Goal: Information Seeking & Learning: Find specific fact

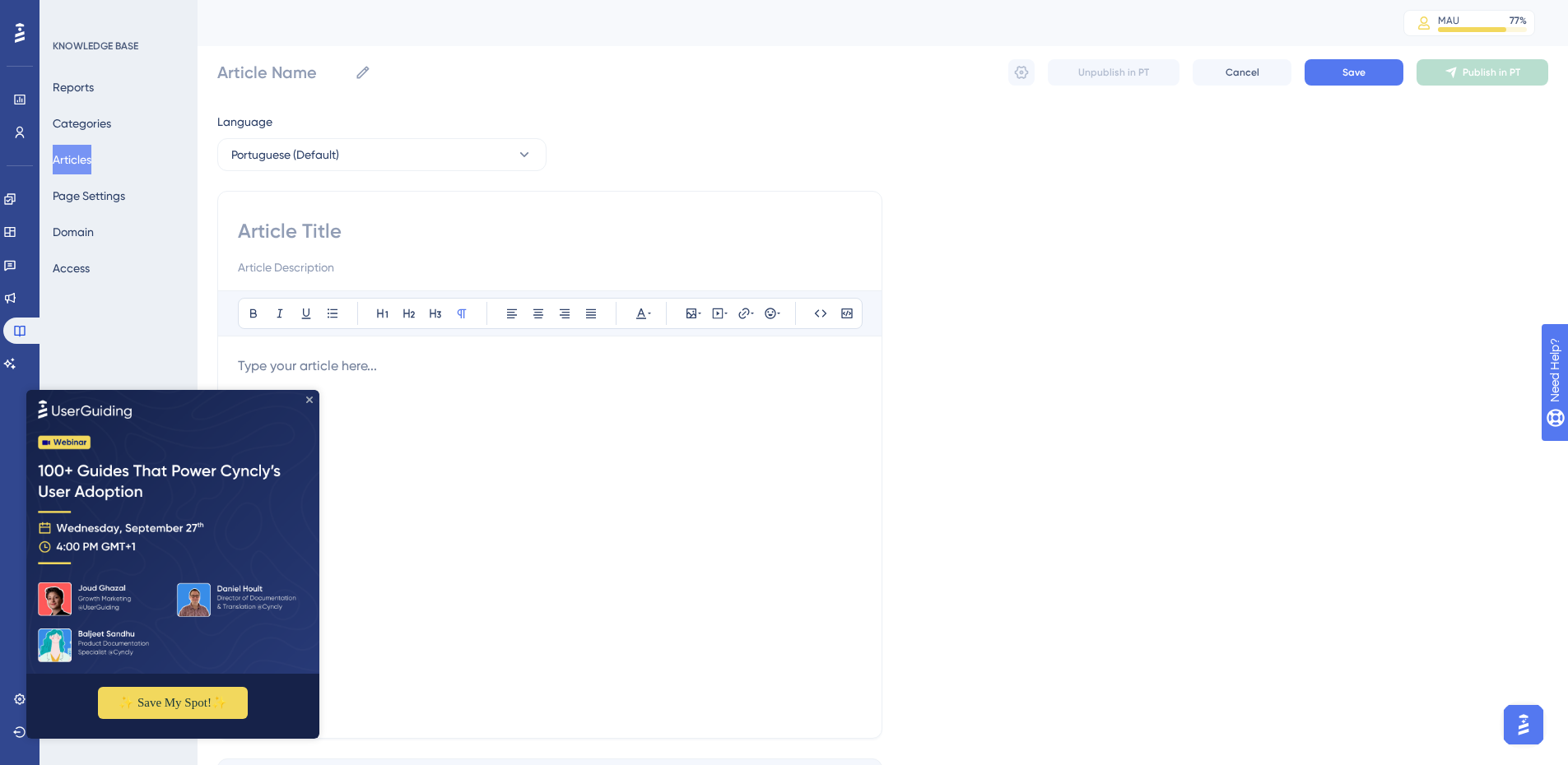
click at [307, 398] on icon "Close Preview" at bounding box center [309, 399] width 7 height 7
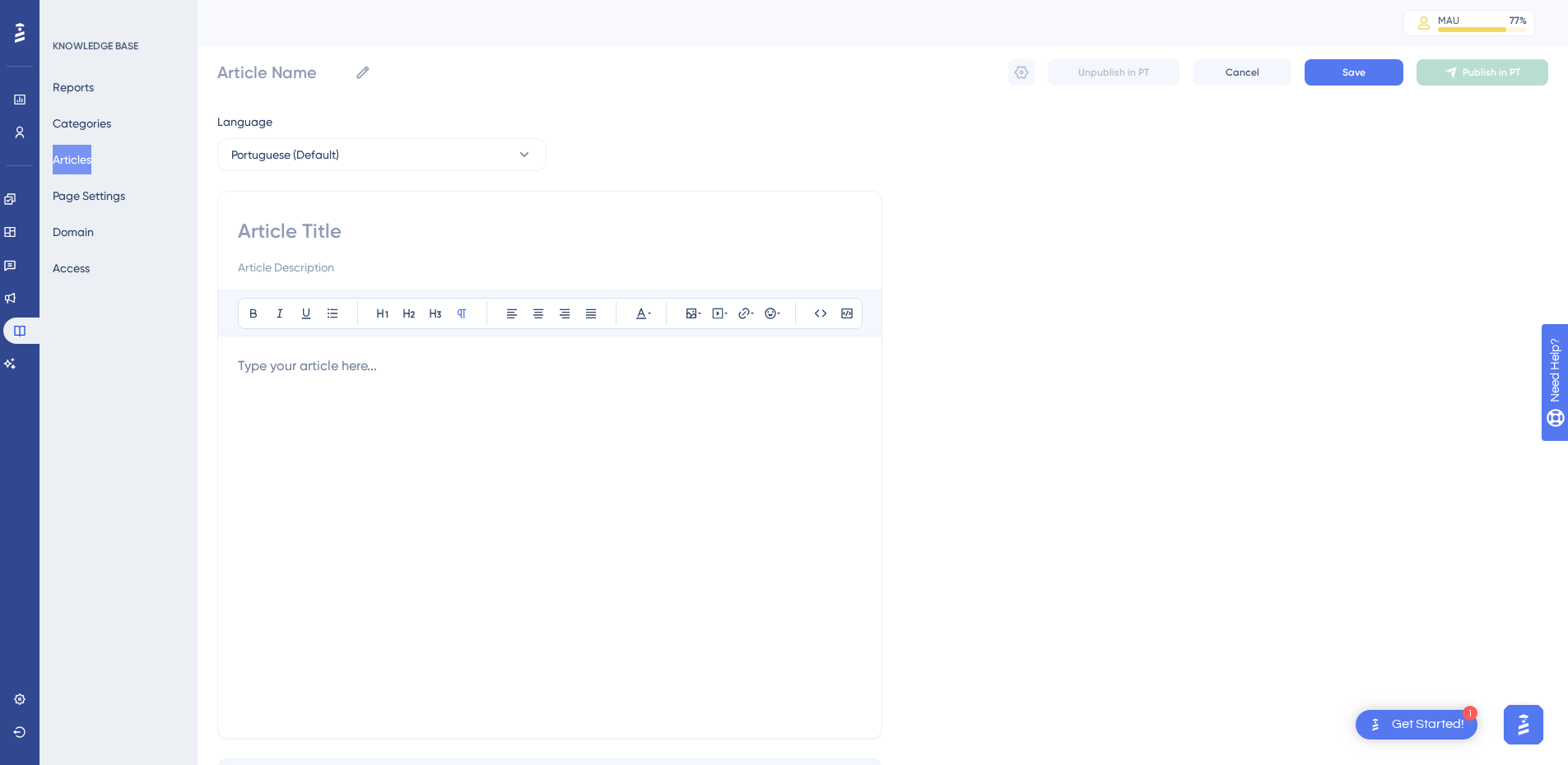
click at [86, 157] on button "Articles" at bounding box center [72, 159] width 39 height 30
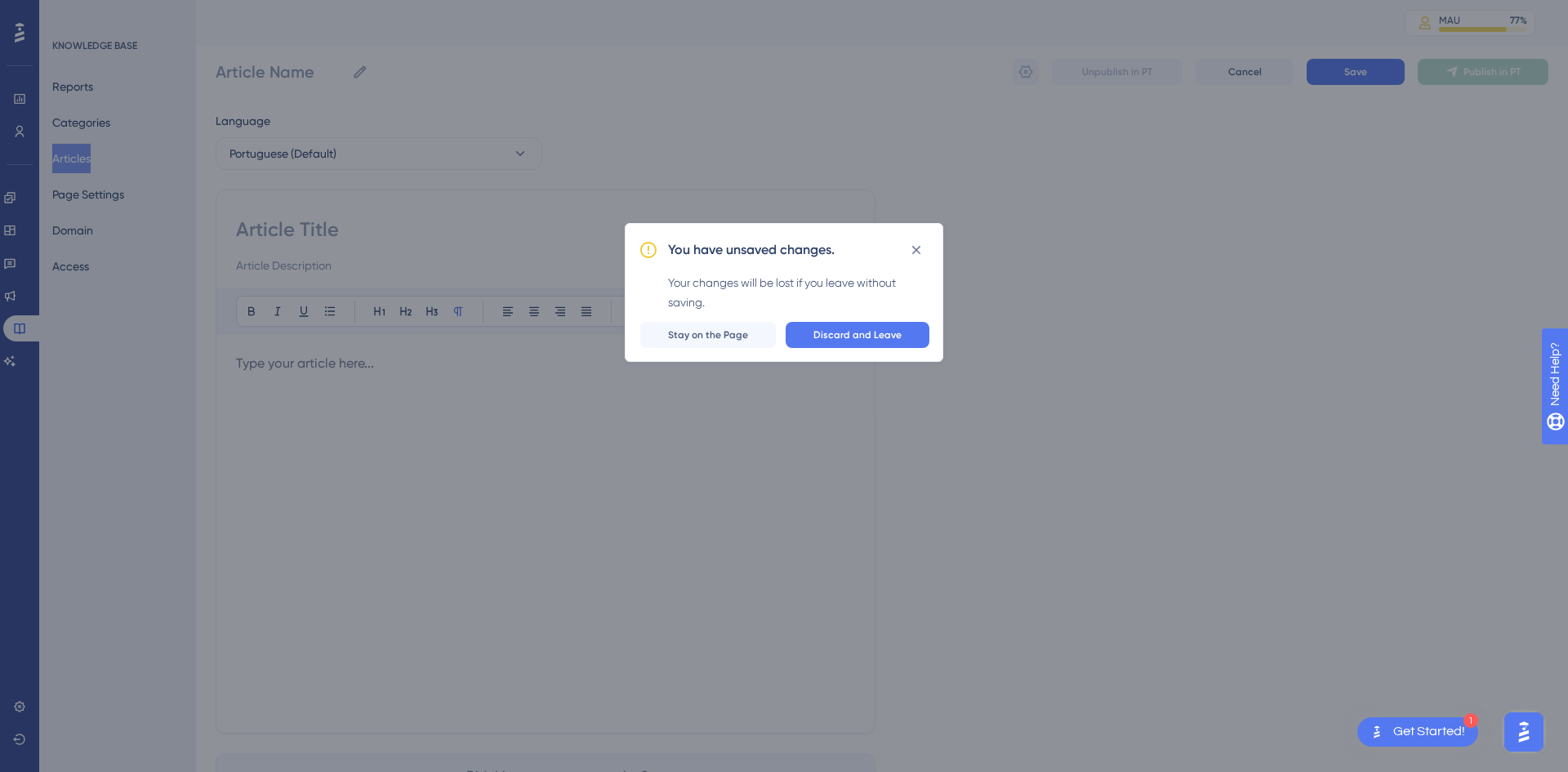
click at [871, 337] on span "Discard and Leave" at bounding box center [858, 335] width 88 height 13
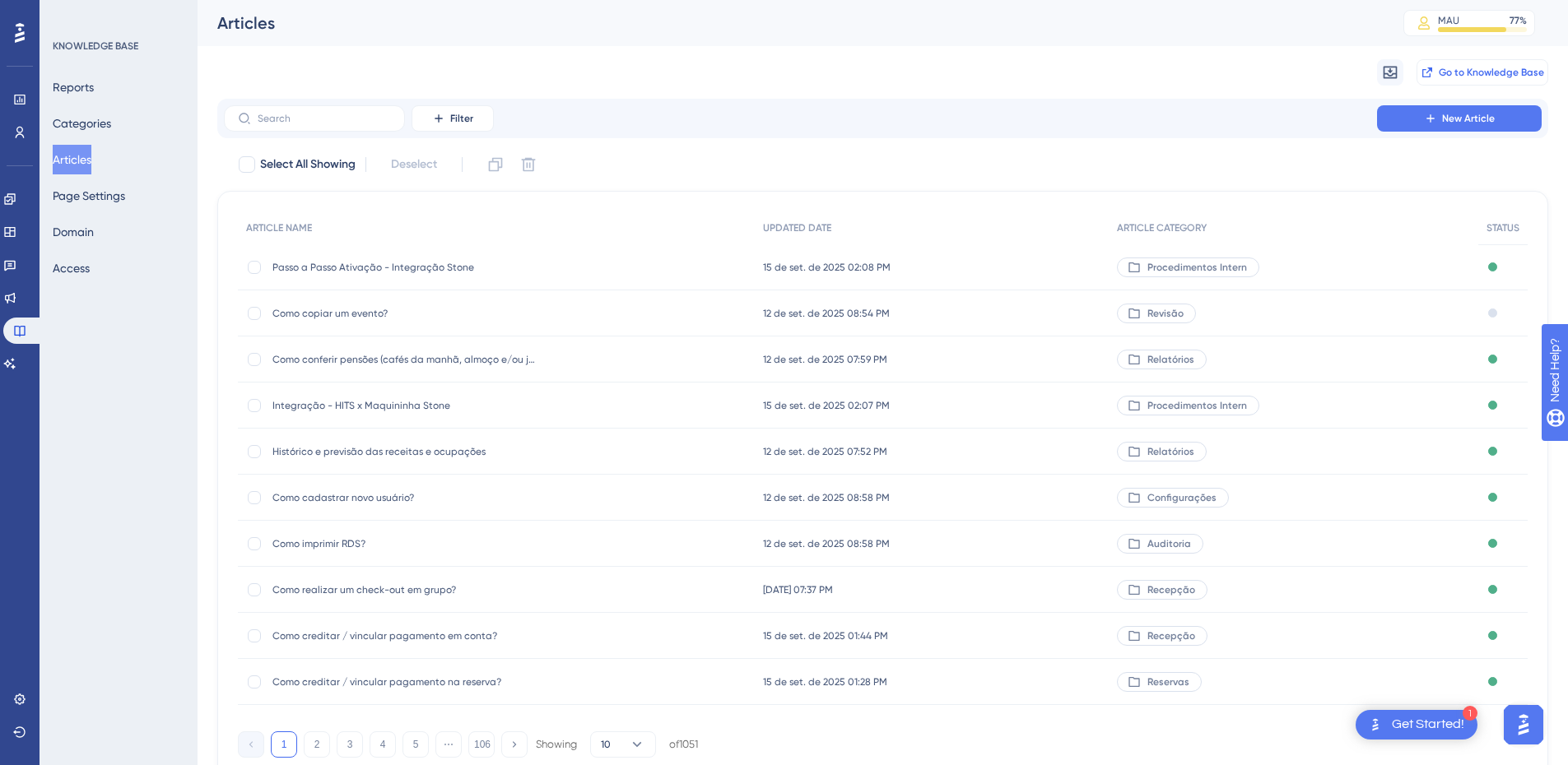
click at [1052, 67] on span "Go to Knowledge Base" at bounding box center [1491, 72] width 105 height 13
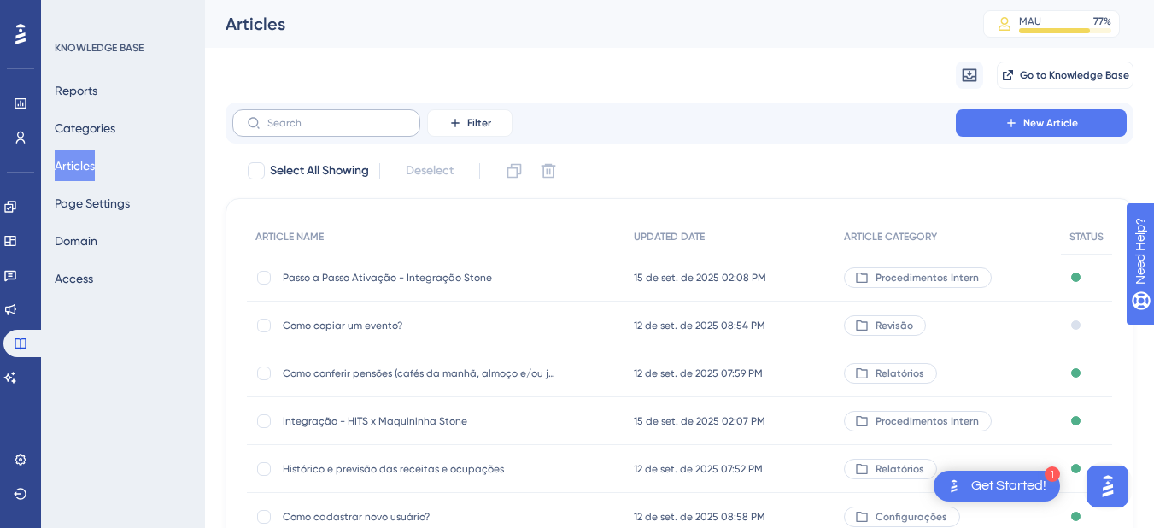
click at [316, 130] on label at bounding box center [326, 122] width 188 height 27
click at [316, 129] on input "text" at bounding box center [336, 123] width 138 height 12
click at [17, 370] on link at bounding box center [10, 377] width 14 height 27
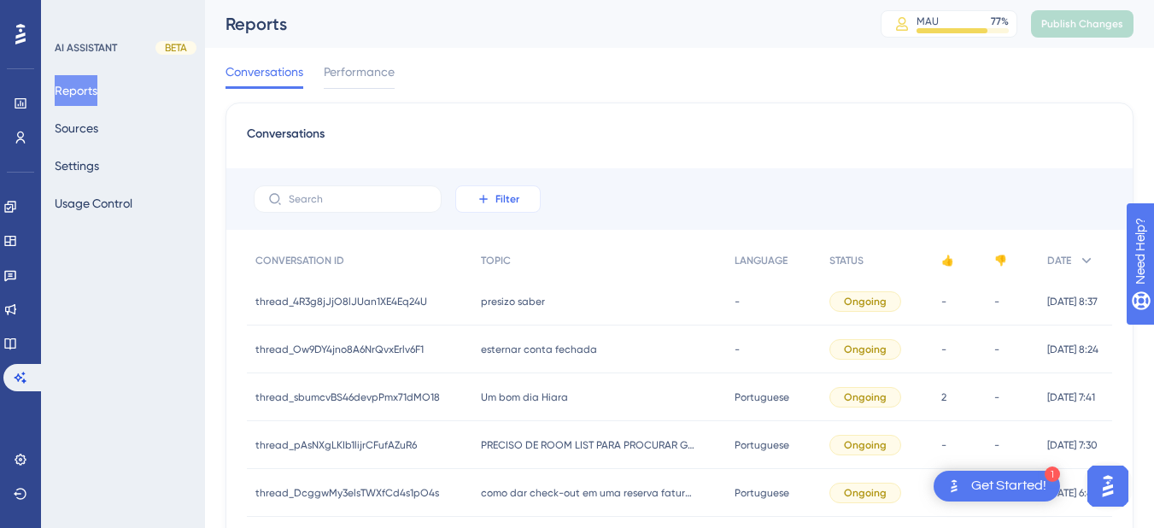
click at [506, 199] on span "Filter" at bounding box center [507, 199] width 24 height 14
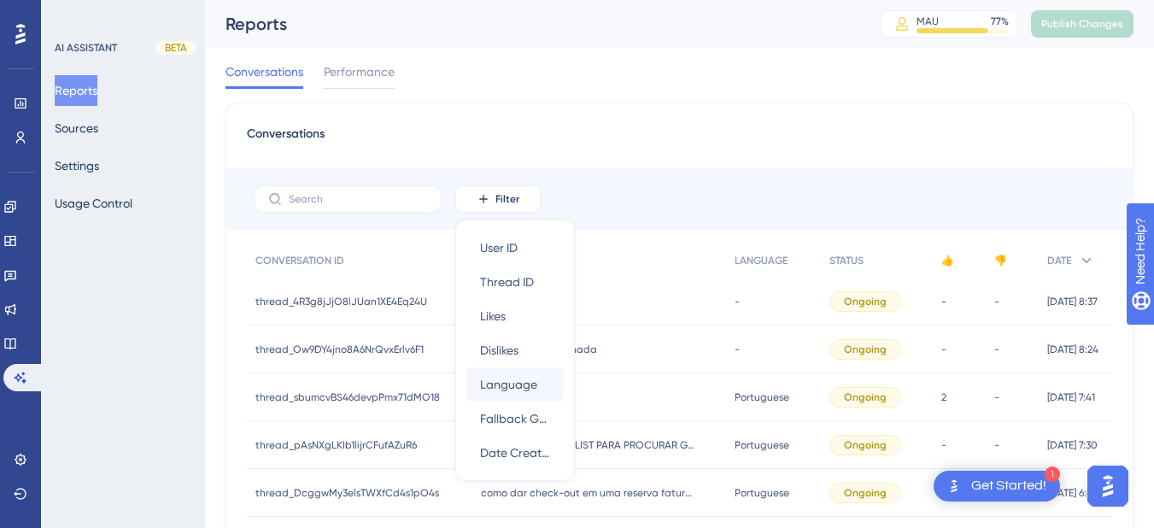
scroll to position [86, 0]
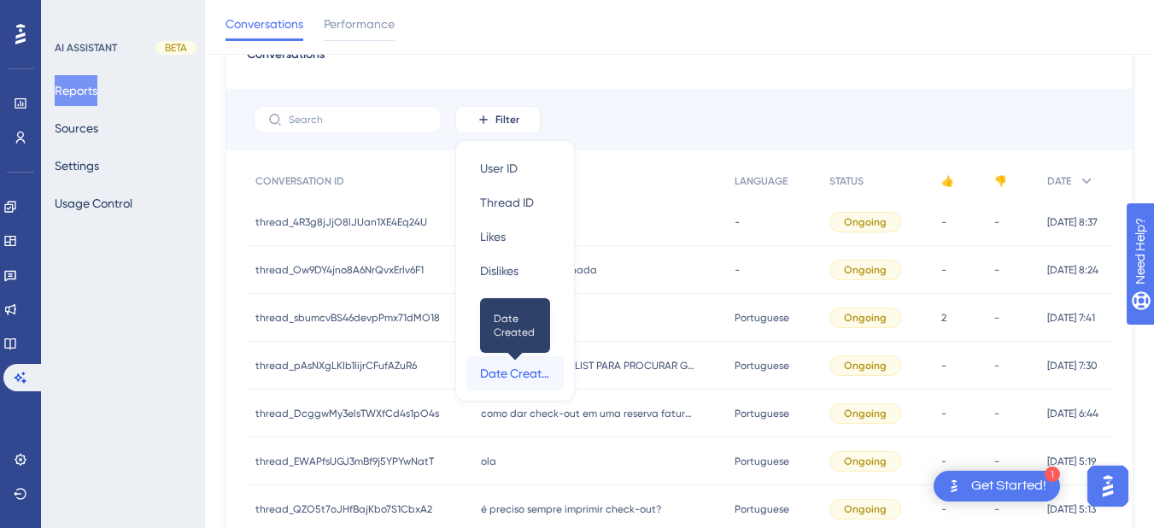
click at [516, 371] on span "Date Created" at bounding box center [515, 373] width 70 height 20
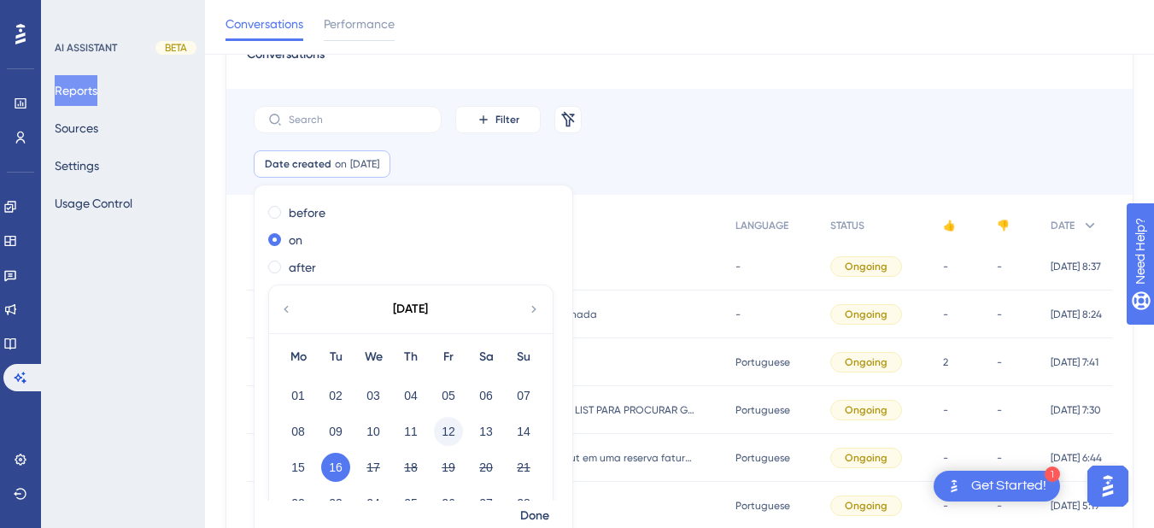
click at [450, 429] on button "12" at bounding box center [448, 431] width 29 height 29
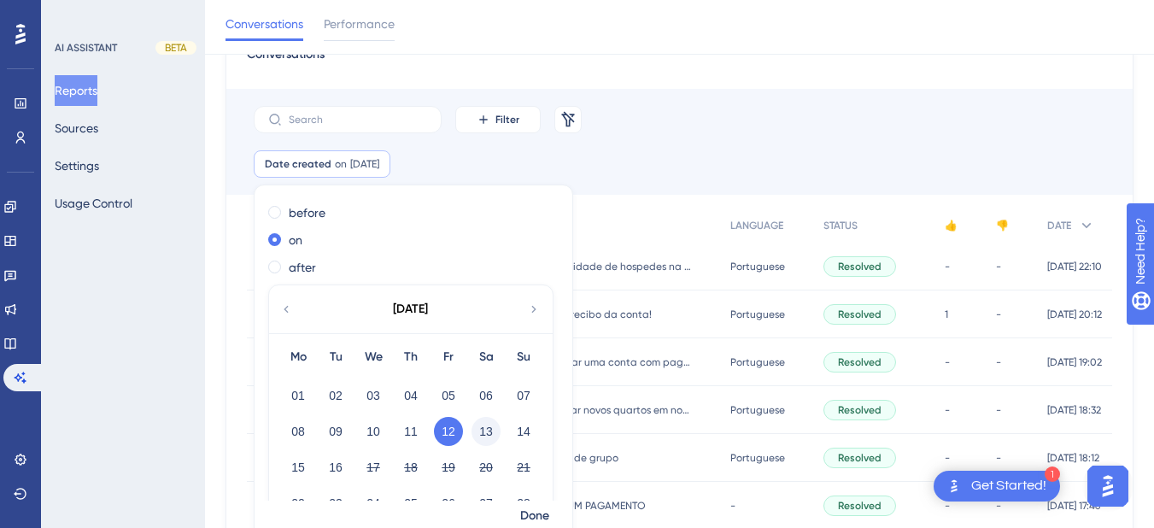
click at [491, 431] on button "13" at bounding box center [485, 431] width 29 height 29
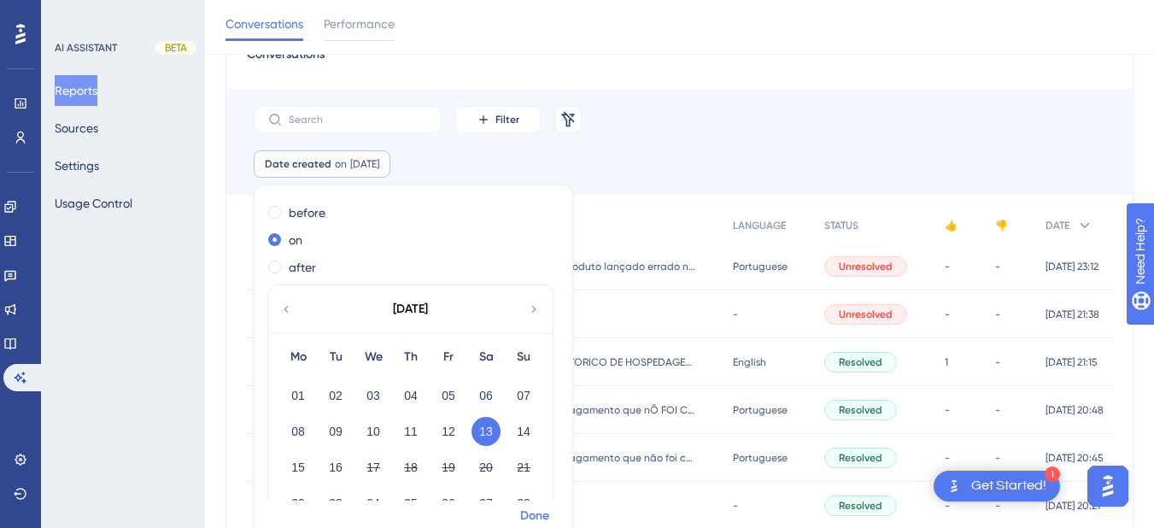
click at [533, 509] on span "Done" at bounding box center [534, 516] width 29 height 20
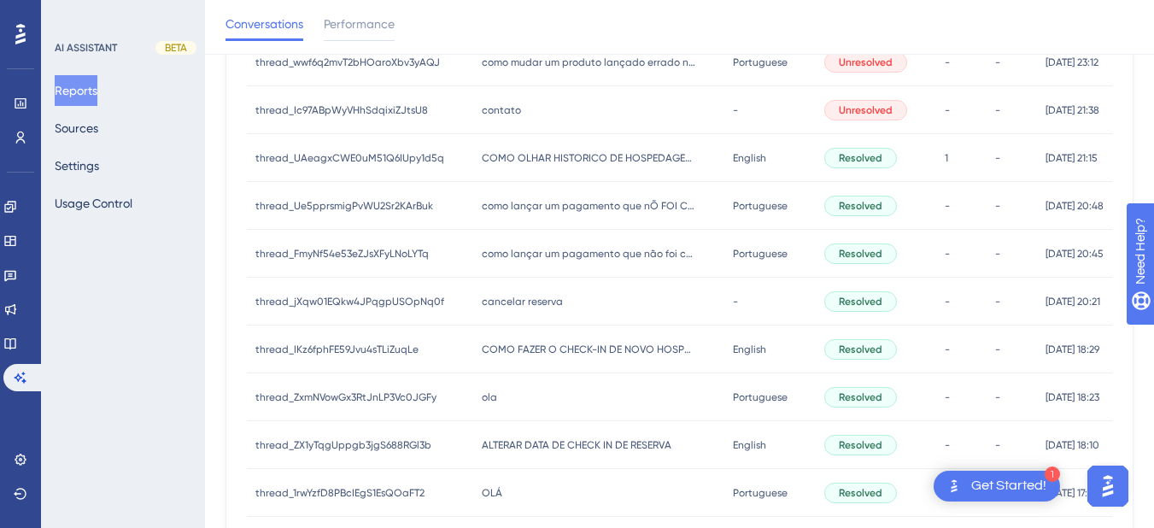
scroll to position [0, 0]
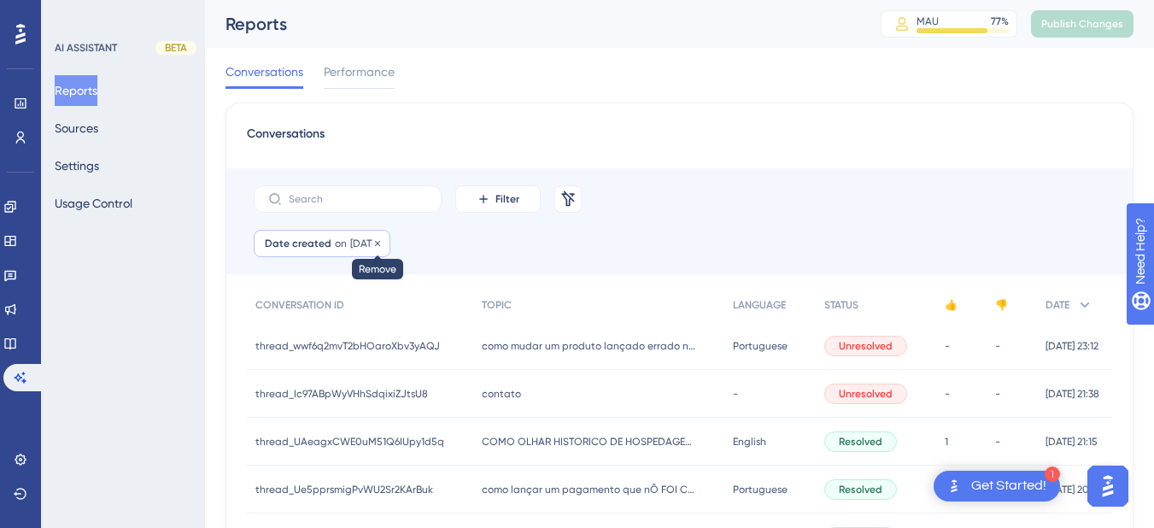
click at [370, 241] on span "[DATE]" at bounding box center [364, 244] width 29 height 14
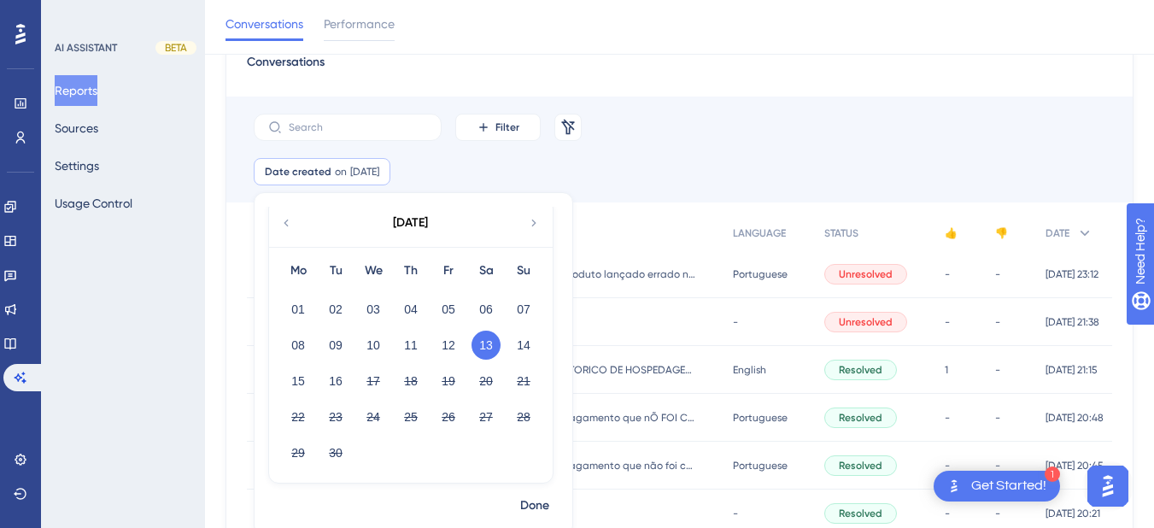
scroll to position [278, 0]
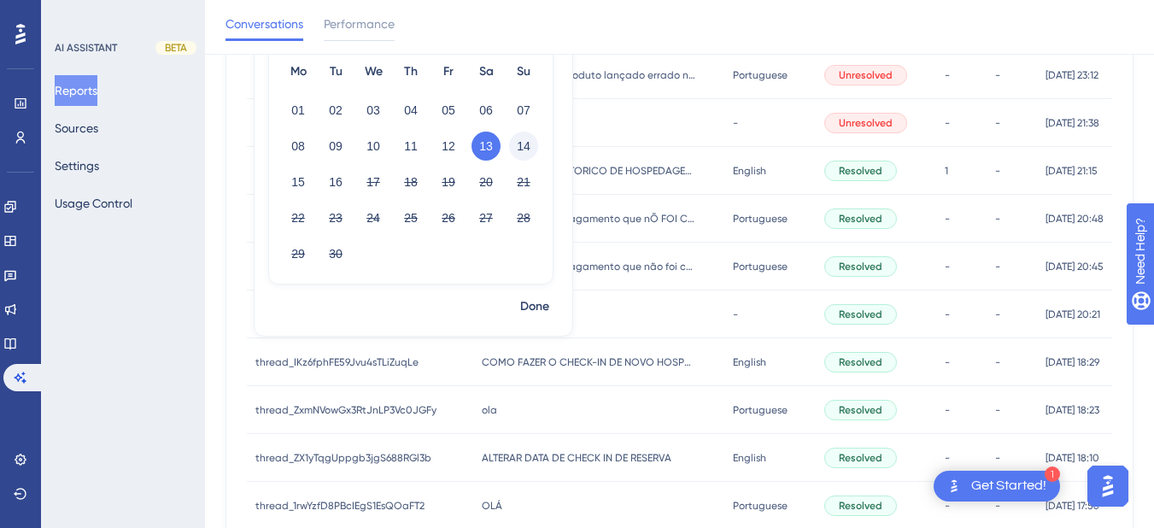
click at [521, 141] on button "14" at bounding box center [523, 146] width 29 height 29
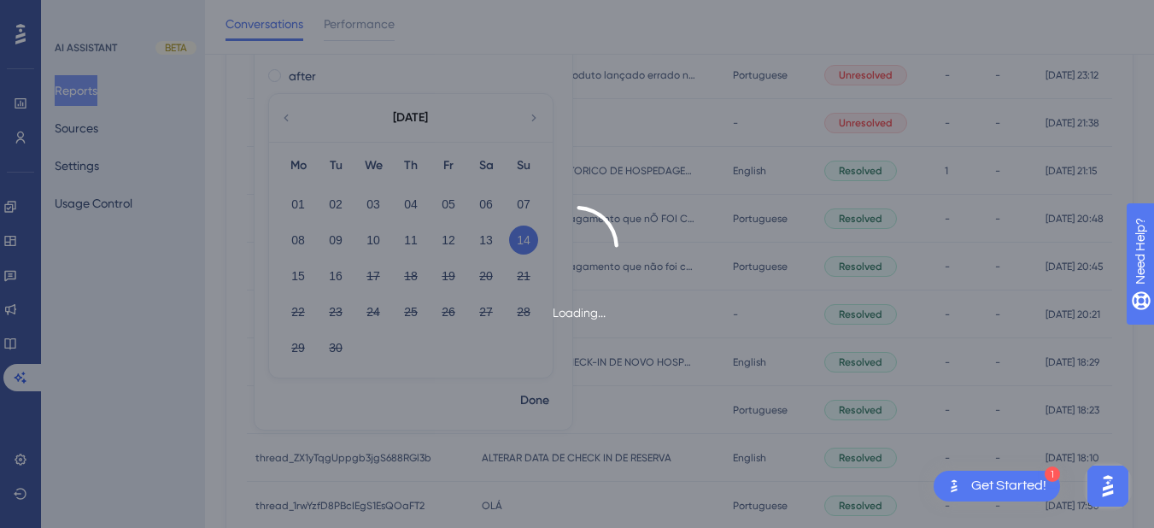
scroll to position [0, 0]
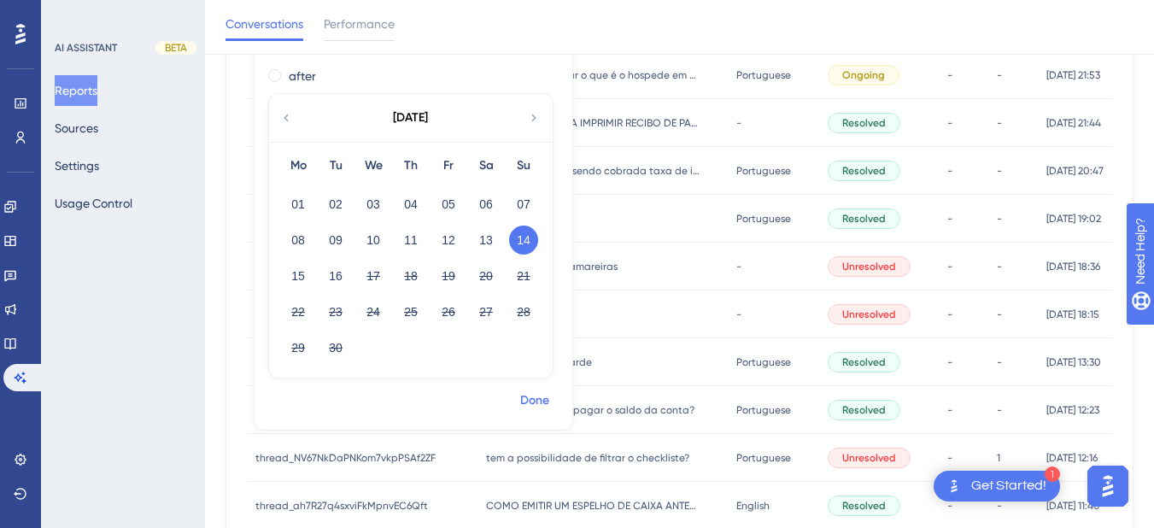
click at [537, 405] on span "Done" at bounding box center [534, 400] width 29 height 20
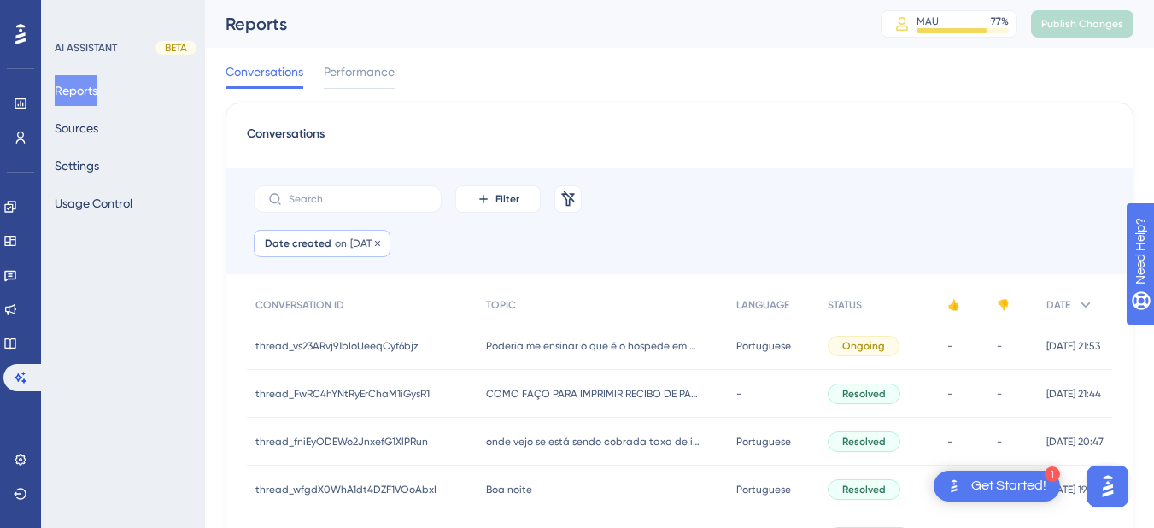
click at [350, 243] on span "[DATE]" at bounding box center [364, 244] width 29 height 14
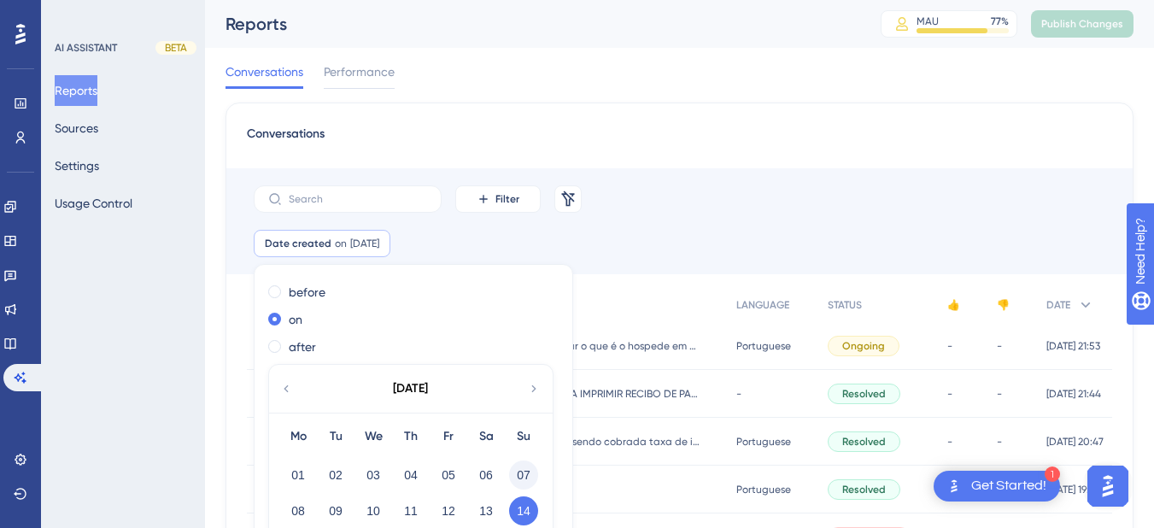
scroll to position [79, 0]
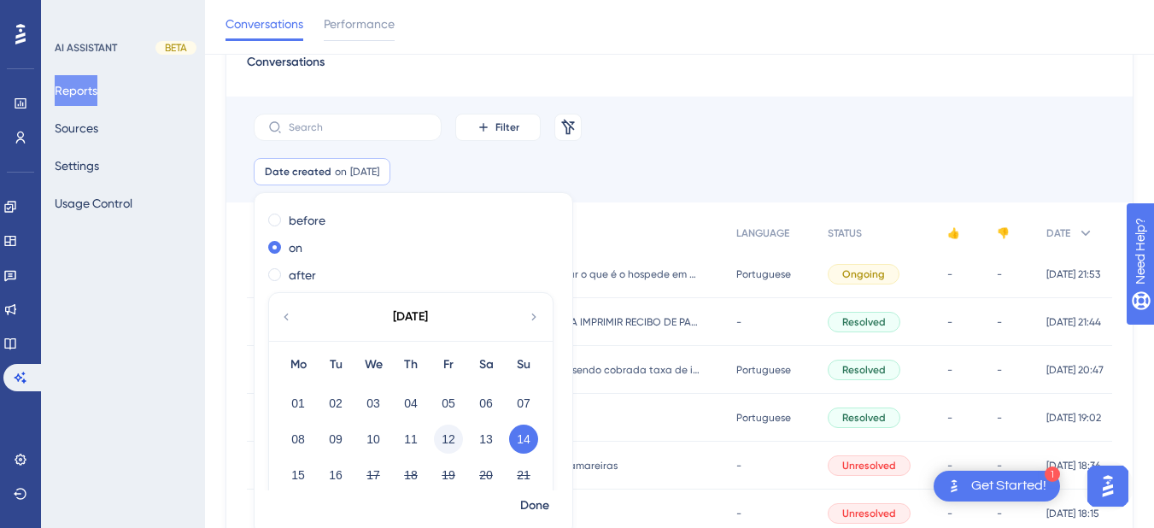
click at [441, 437] on button "12" at bounding box center [448, 438] width 29 height 29
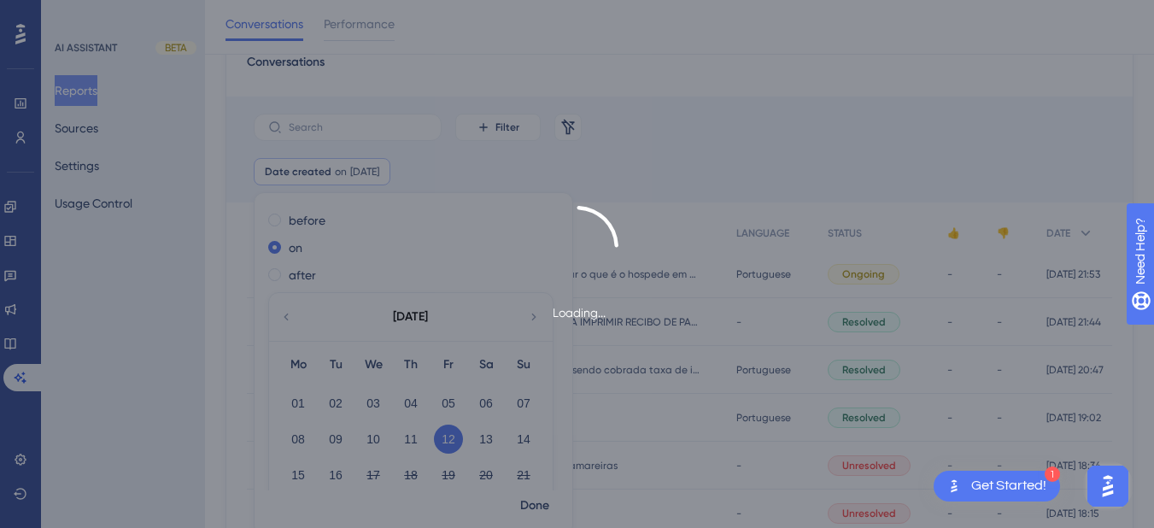
scroll to position [85, 0]
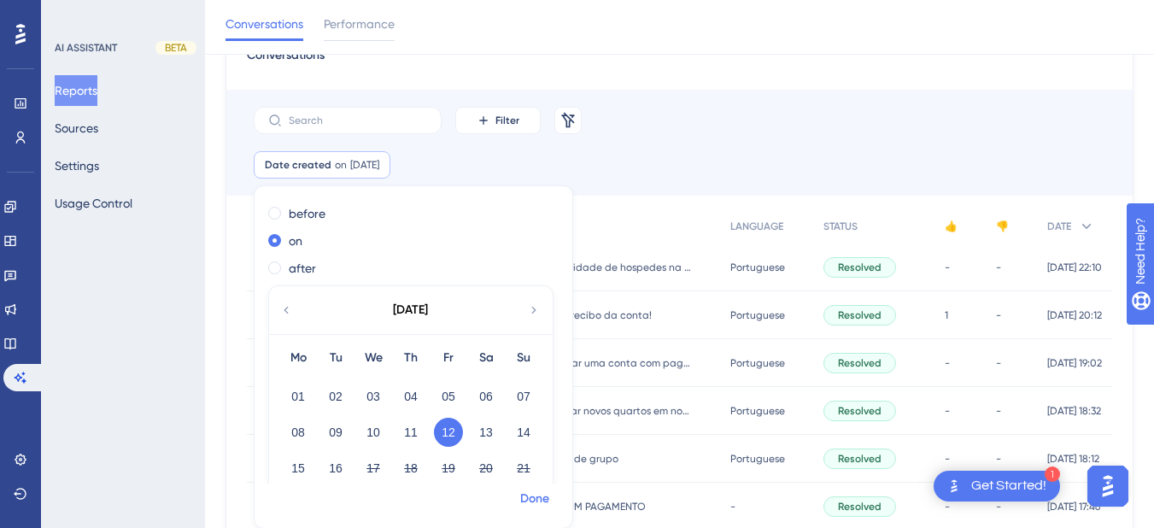
click at [527, 497] on span "Done" at bounding box center [534, 499] width 29 height 20
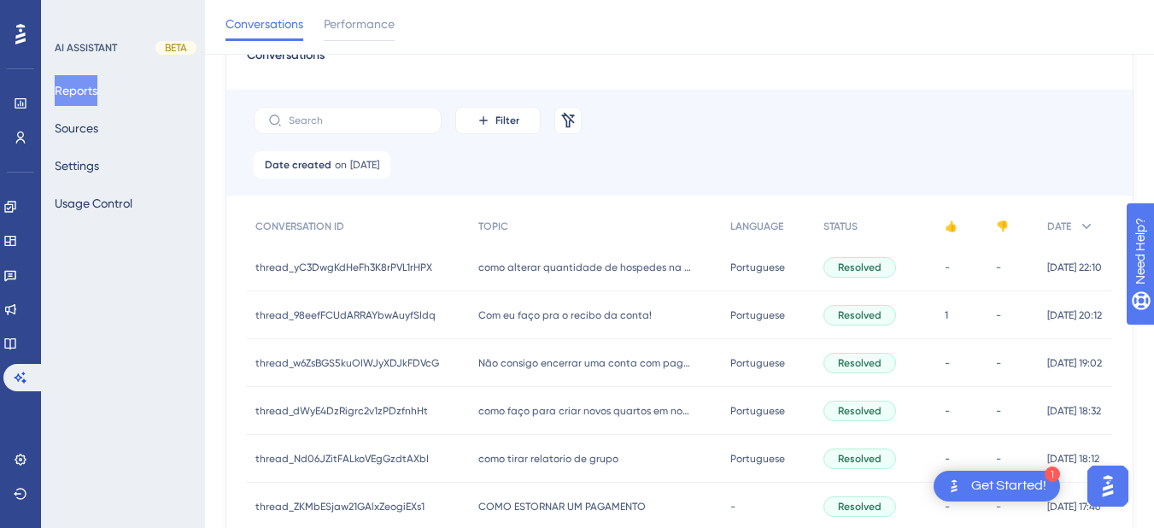
scroll to position [888, 0]
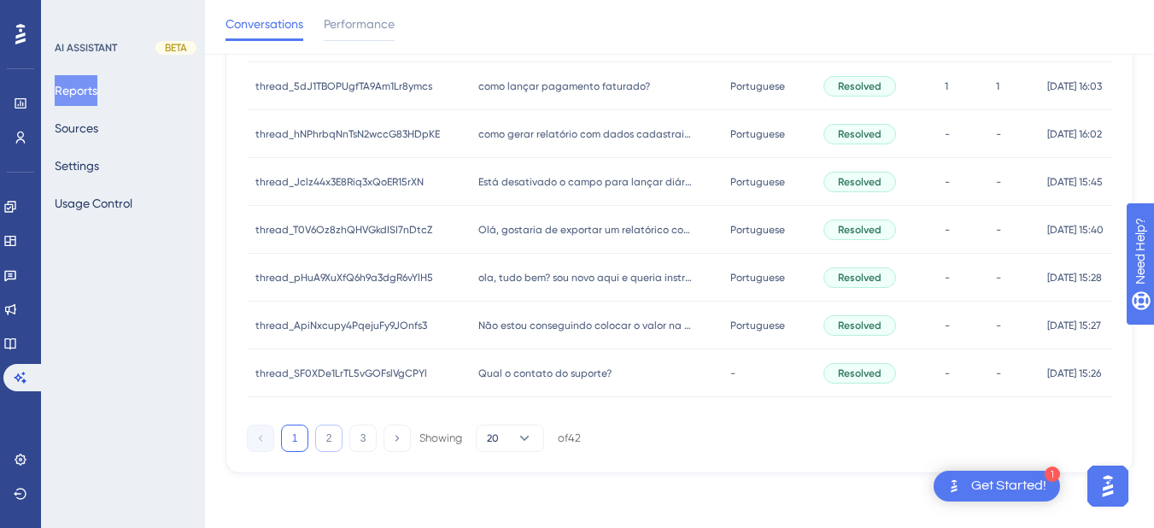
click at [326, 442] on button "2" at bounding box center [328, 437] width 27 height 27
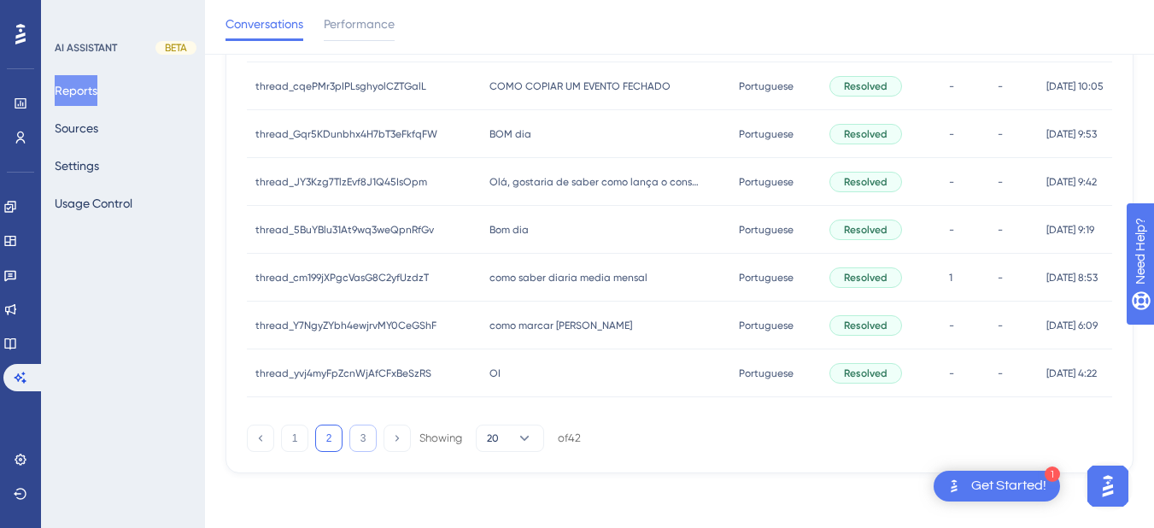
click at [366, 442] on button "3" at bounding box center [362, 437] width 27 height 27
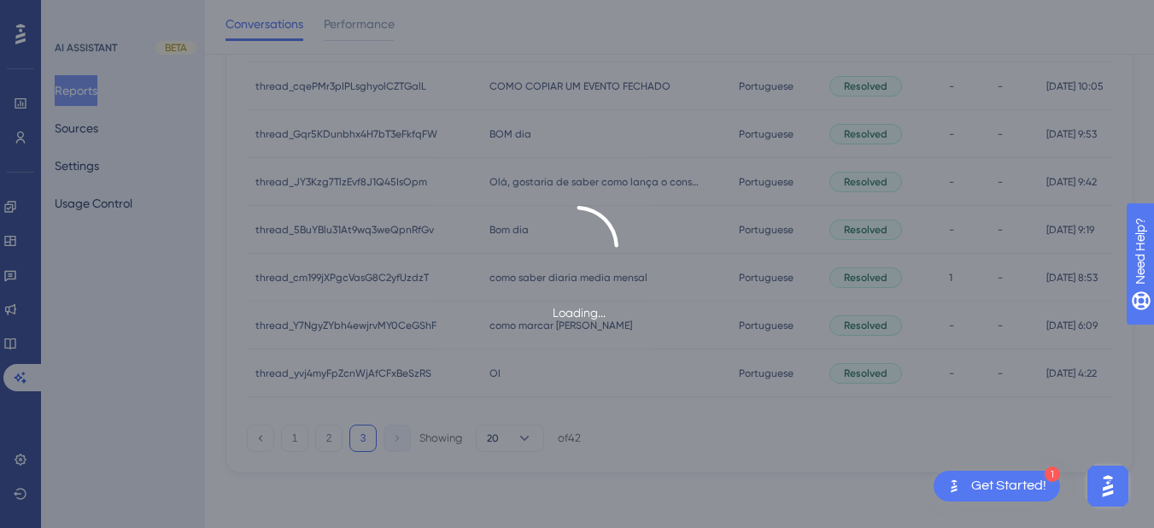
scroll to position [48, 0]
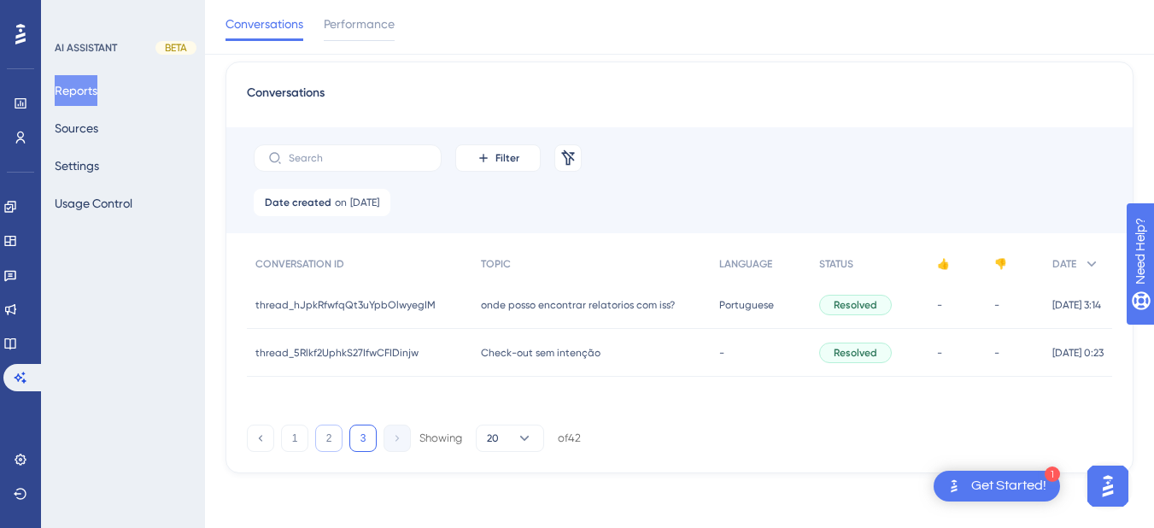
click at [331, 436] on button "2" at bounding box center [328, 437] width 27 height 27
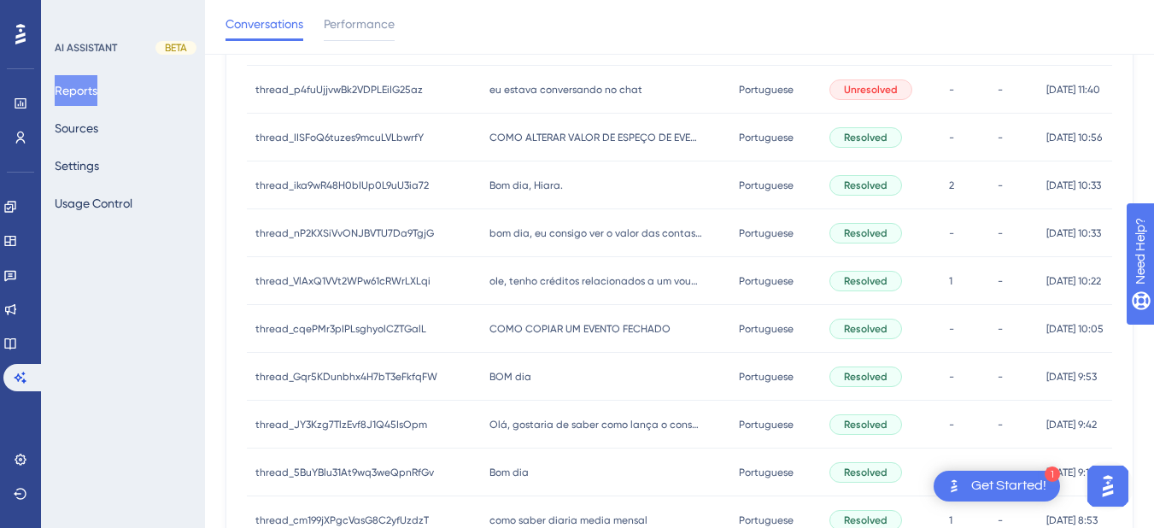
scroll to position [447, 0]
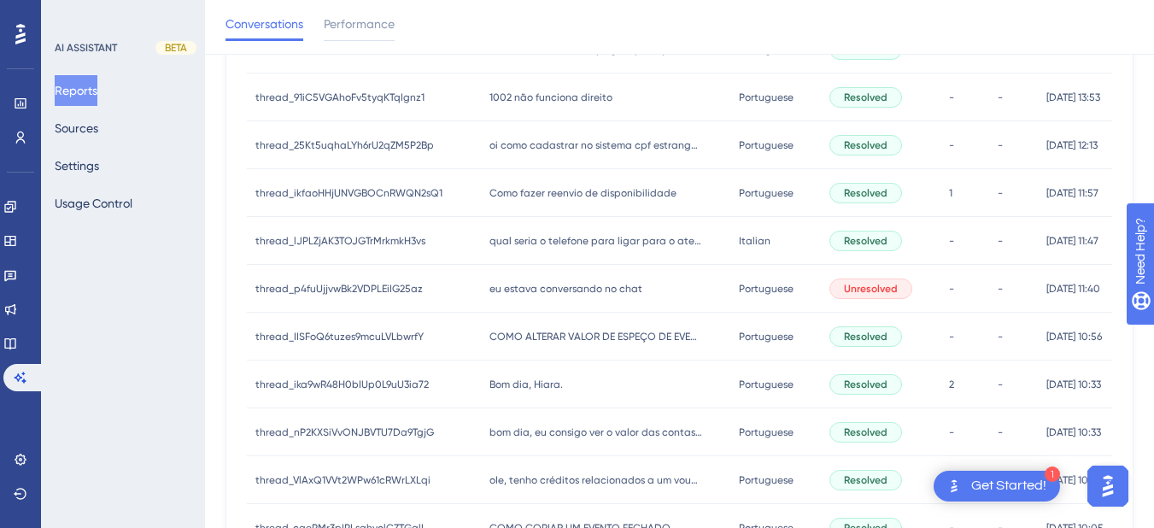
click at [654, 196] on span "Como fazer reenvio de disponibilidade" at bounding box center [582, 193] width 187 height 14
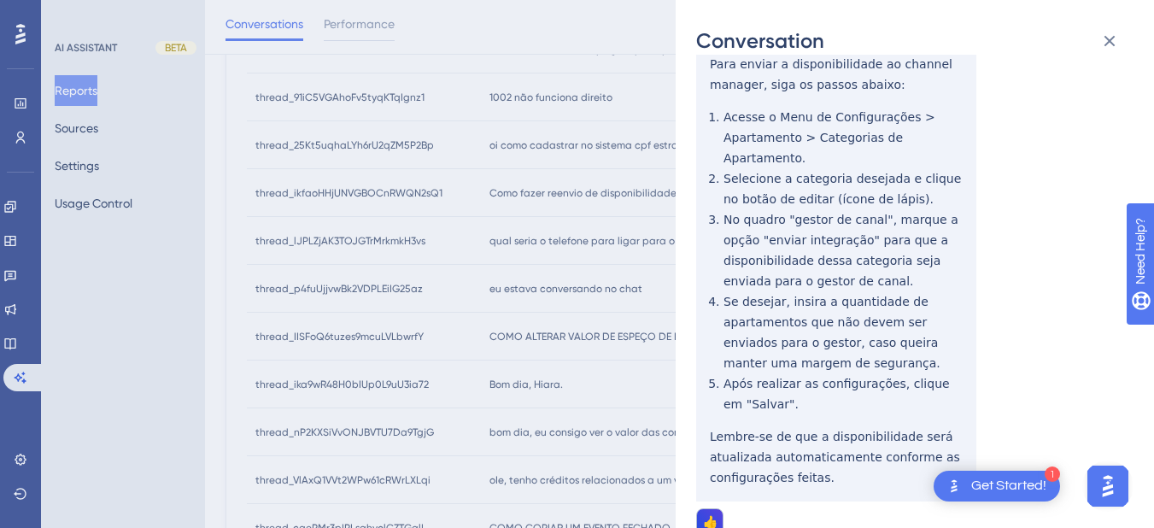
scroll to position [641, 0]
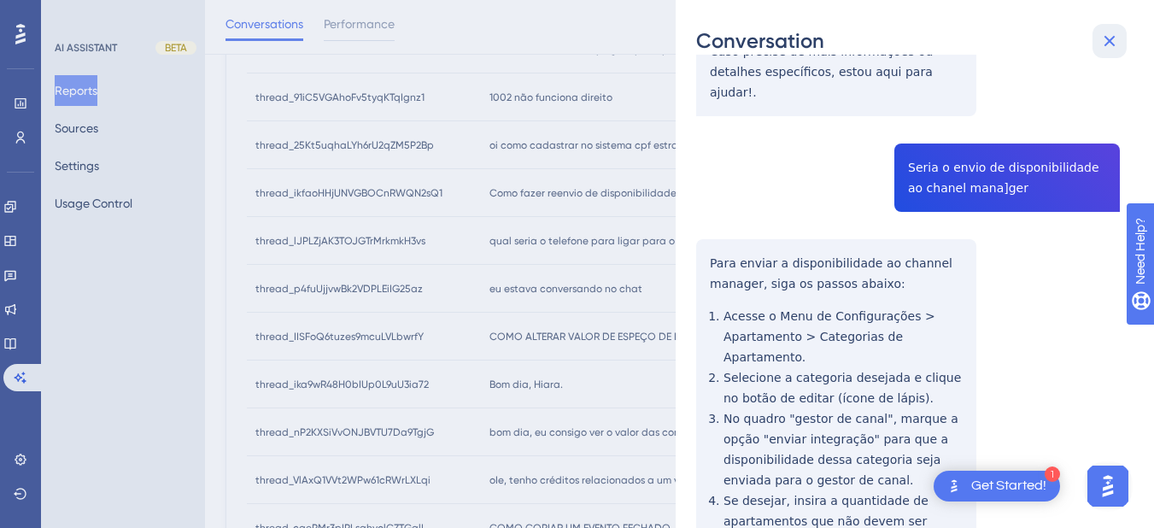
click at [1092, 41] on icon at bounding box center [1109, 41] width 20 height 20
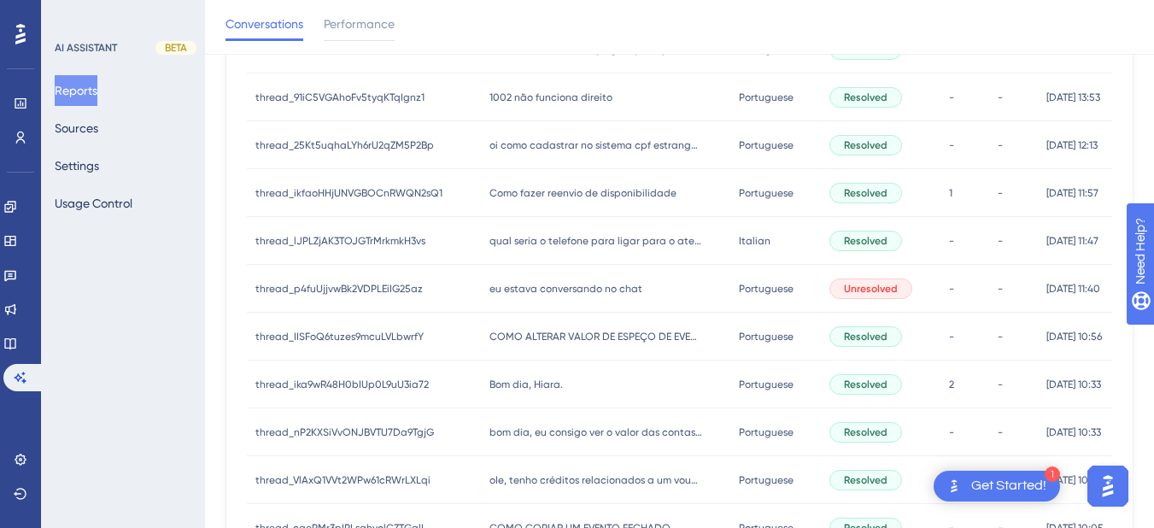
click at [556, 253] on div "qual seria o telefone para ligar para o atendimento hits? qual seria o telefone…" at bounding box center [605, 241] width 249 height 48
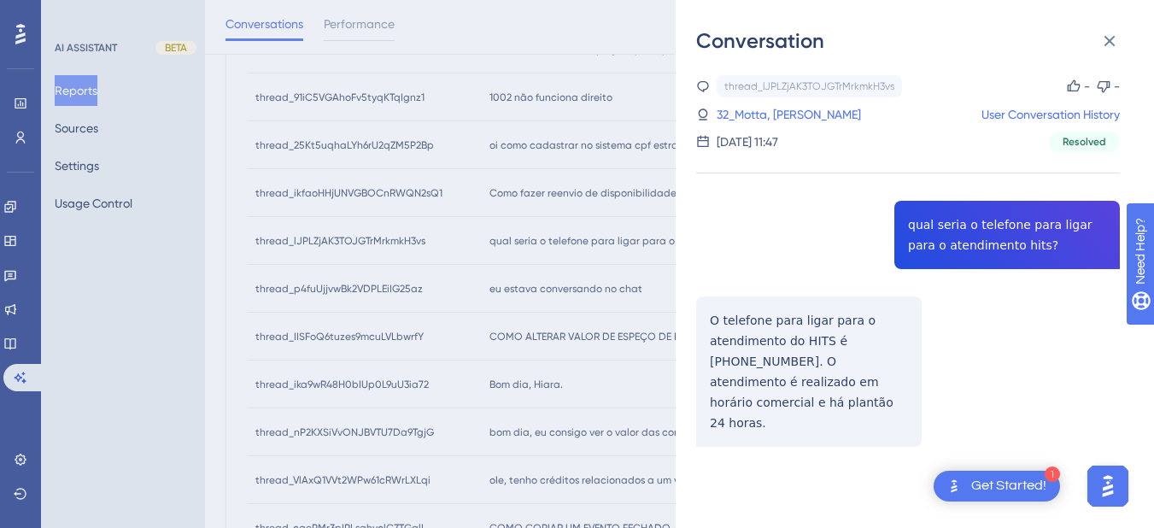
click at [917, 236] on div "thread_lJPLZjAK3TOJGTrMrkmkH3vs Copy - - 32_Motta, [PERSON_NAME] User Conversat…" at bounding box center [908, 304] width 424 height 459
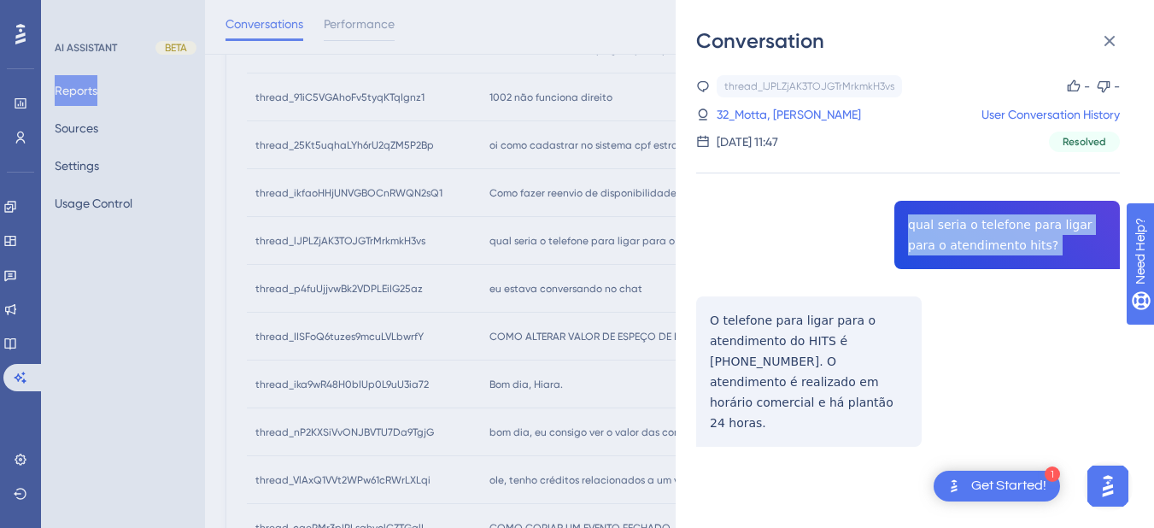
click at [918, 236] on div "thread_lJPLZjAK3TOJGTrMrkmkH3vs Copy - - 32_Motta, [PERSON_NAME] User Conversat…" at bounding box center [908, 304] width 424 height 459
click at [972, 220] on div "thread_lJPLZjAK3TOJGTrMrkmkH3vs Copy - - 32_Motta, [PERSON_NAME] User Conversat…" at bounding box center [908, 304] width 424 height 459
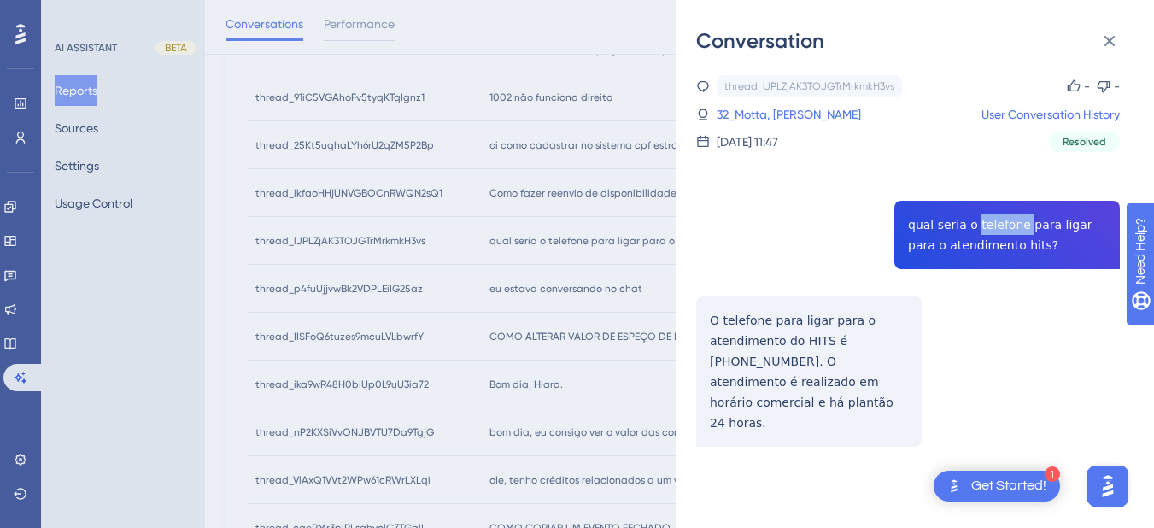
click at [973, 220] on div "thread_lJPLZjAK3TOJGTrMrkmkH3vs Copy - - 32_Motta, [PERSON_NAME] User Conversat…" at bounding box center [908, 304] width 424 height 459
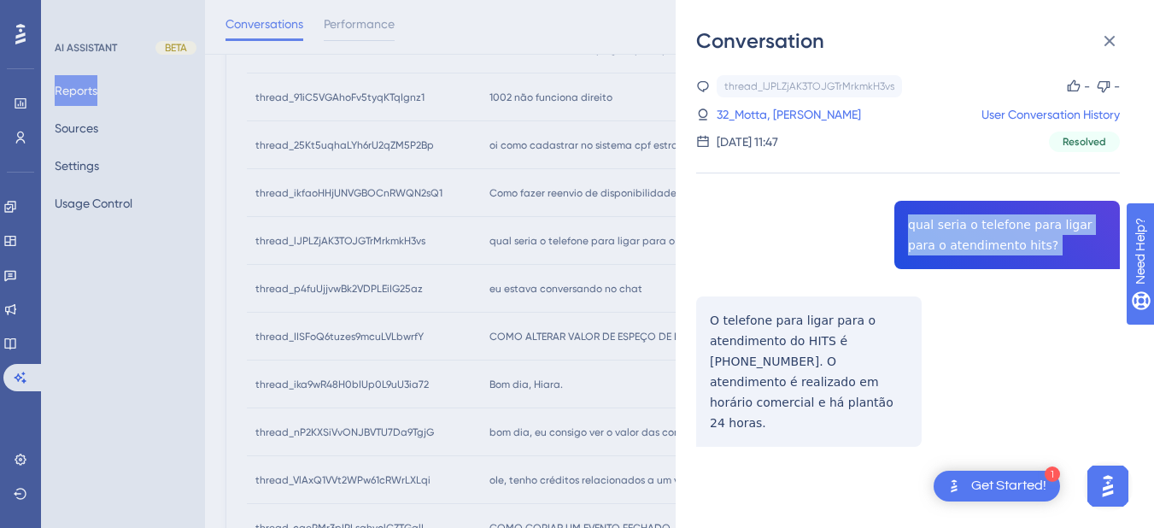
click at [973, 220] on div "thread_lJPLZjAK3TOJGTrMrkmkH3vs Copy - - 32_Motta, [PERSON_NAME] User Conversat…" at bounding box center [908, 304] width 424 height 459
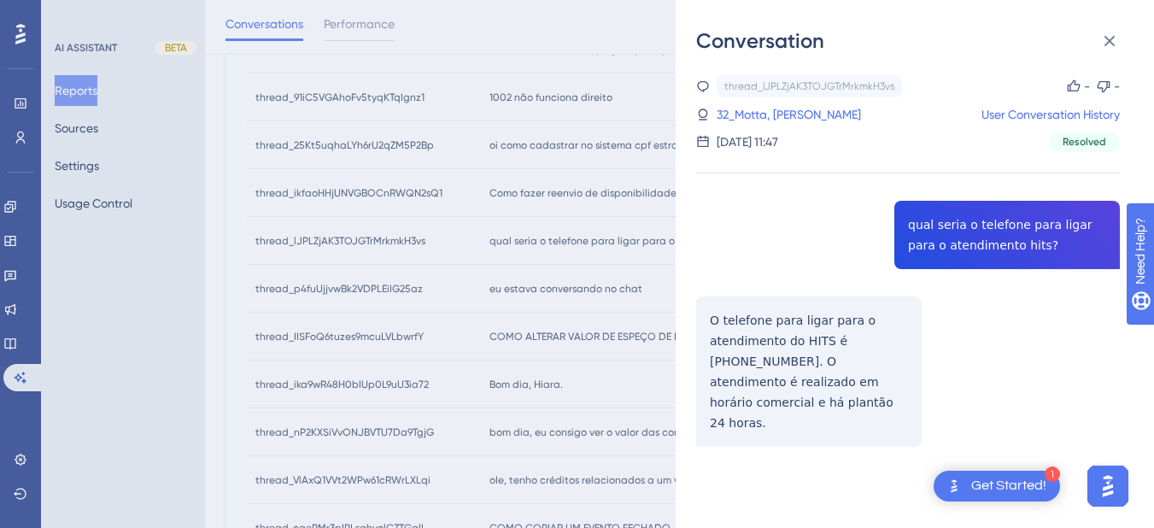
click at [715, 331] on div "thread_lJPLZjAK3TOJGTrMrkmkH3vs Copy - - 32_Motta, [PERSON_NAME] User Conversat…" at bounding box center [908, 304] width 424 height 459
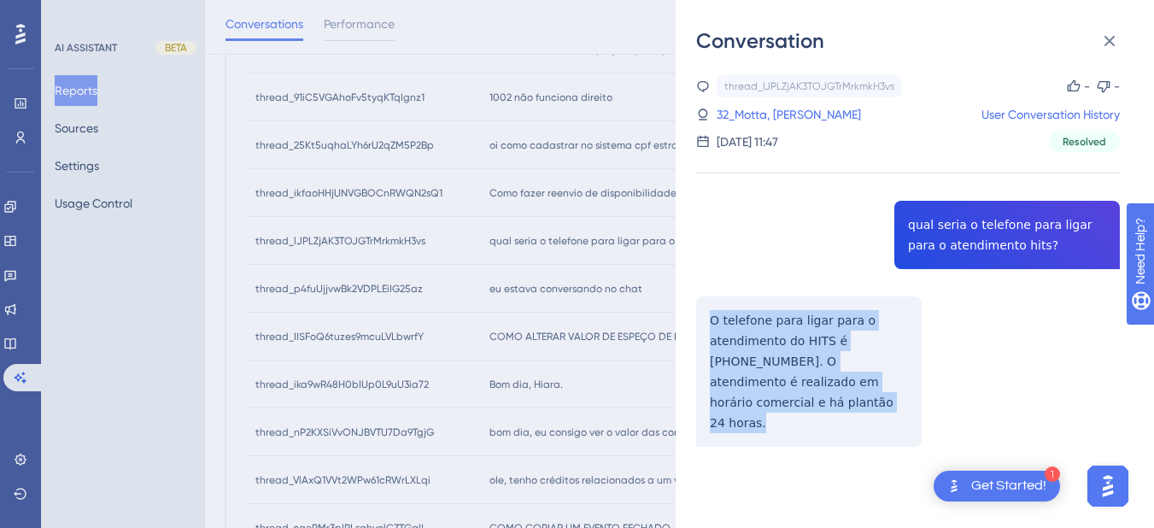
click at [715, 331] on div "thread_lJPLZjAK3TOJGTrMrkmkH3vs Copy - - 32_Motta, [PERSON_NAME] User Conversat…" at bounding box center [908, 304] width 424 height 459
copy p "O telefone para ligar para o atendimento do HITS é [PHONE_NUMBER]. O atendiment…"
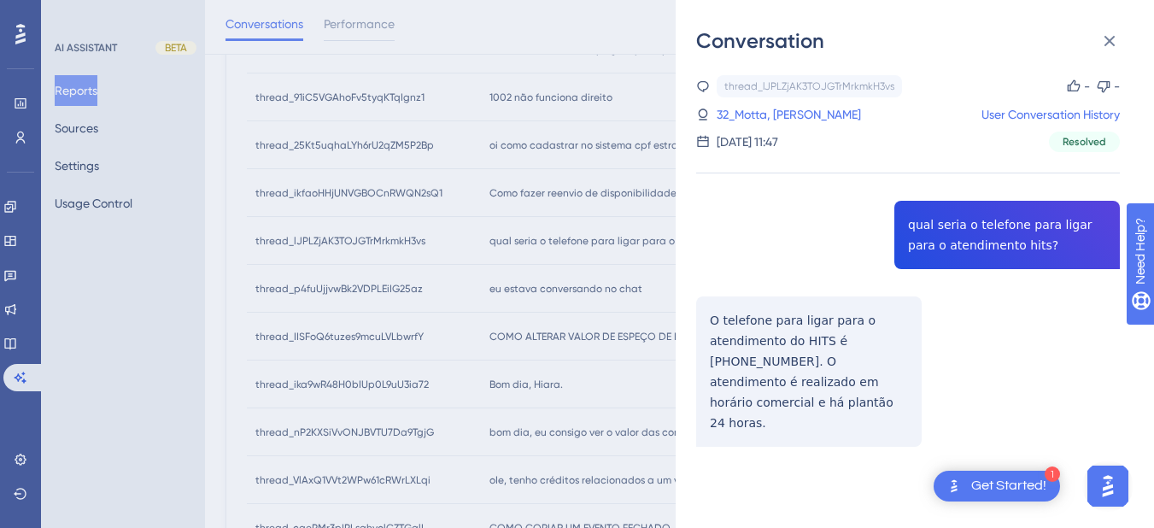
click at [789, 98] on div "thread_lJPLZjAK3TOJGTrMrkmkH3vs Copy - - 32_Motta, [PERSON_NAME] User Conversat…" at bounding box center [908, 113] width 424 height 77
click at [771, 115] on link "32_Motta, [PERSON_NAME]" at bounding box center [789, 114] width 144 height 20
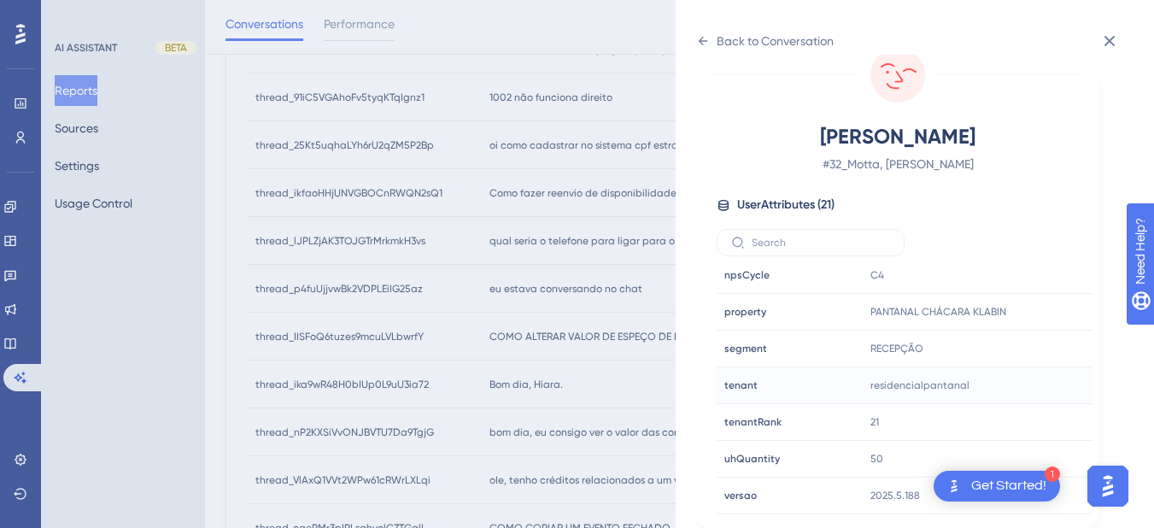
scroll to position [21, 0]
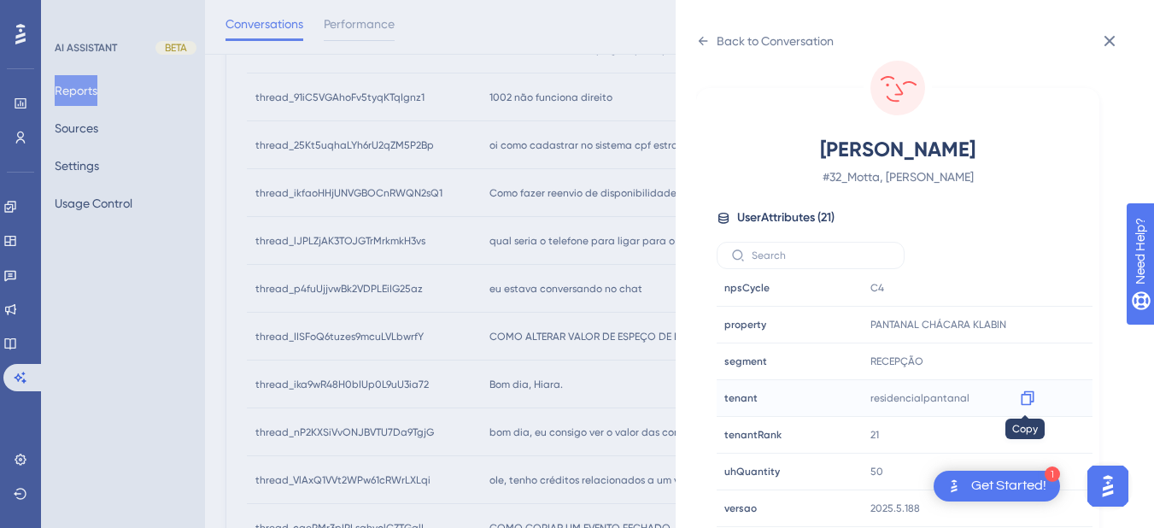
click at [1017, 407] on div at bounding box center [1027, 397] width 27 height 27
click at [1019, 400] on icon at bounding box center [1027, 397] width 17 height 17
click at [1025, 326] on icon at bounding box center [1027, 324] width 17 height 17
click at [699, 42] on icon at bounding box center [703, 41] width 9 height 9
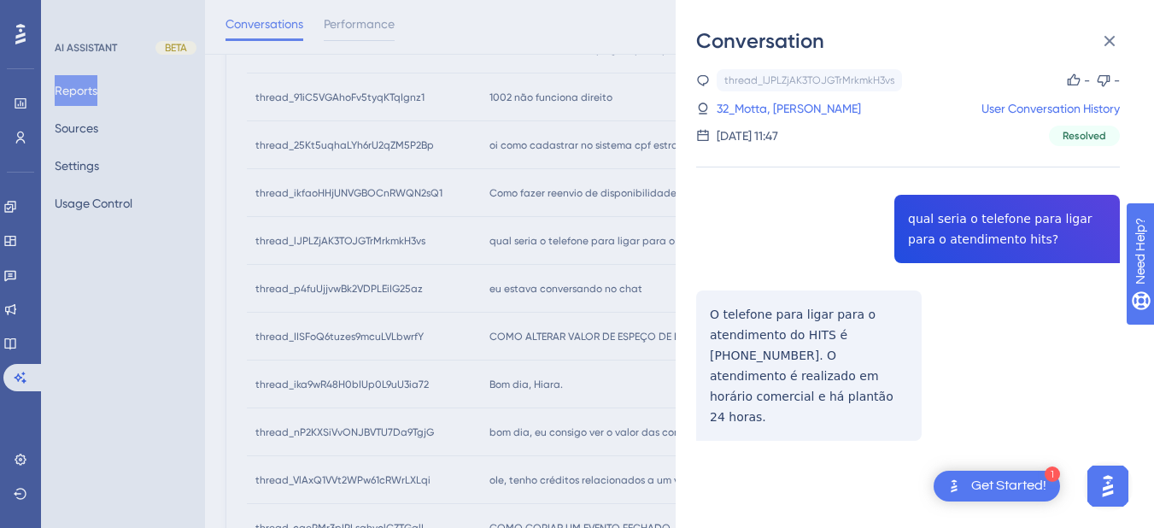
scroll to position [0, 0]
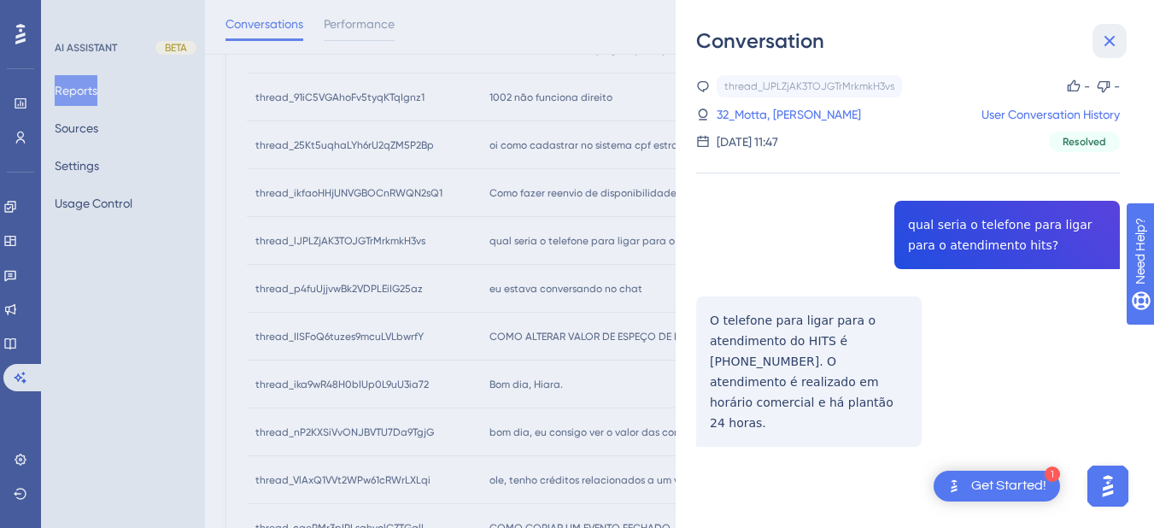
click at [1092, 31] on icon at bounding box center [1109, 41] width 20 height 20
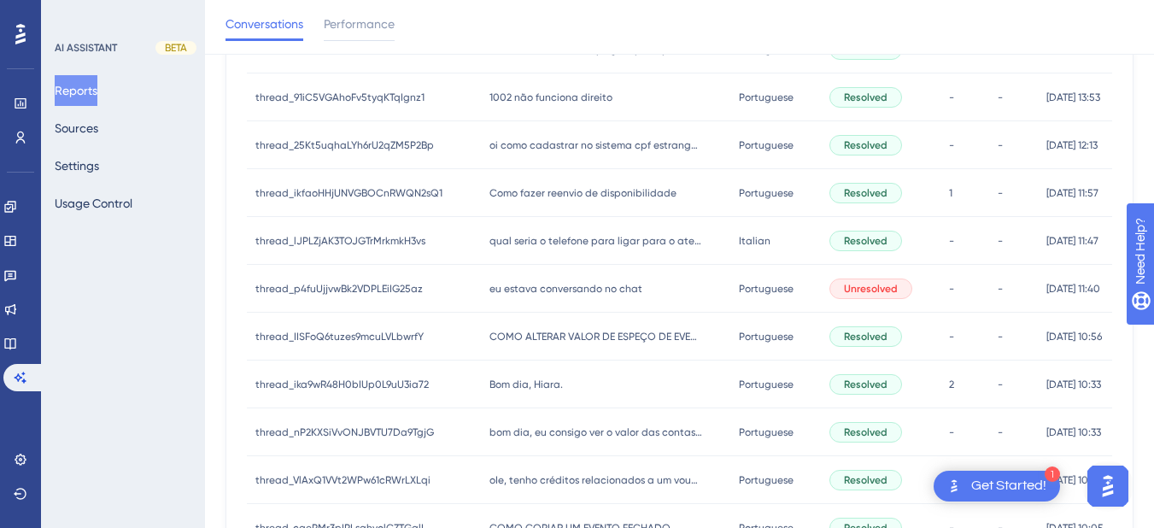
click at [482, 298] on div "eu estava conversando no chat eu estava conversando no chat" at bounding box center [605, 289] width 249 height 48
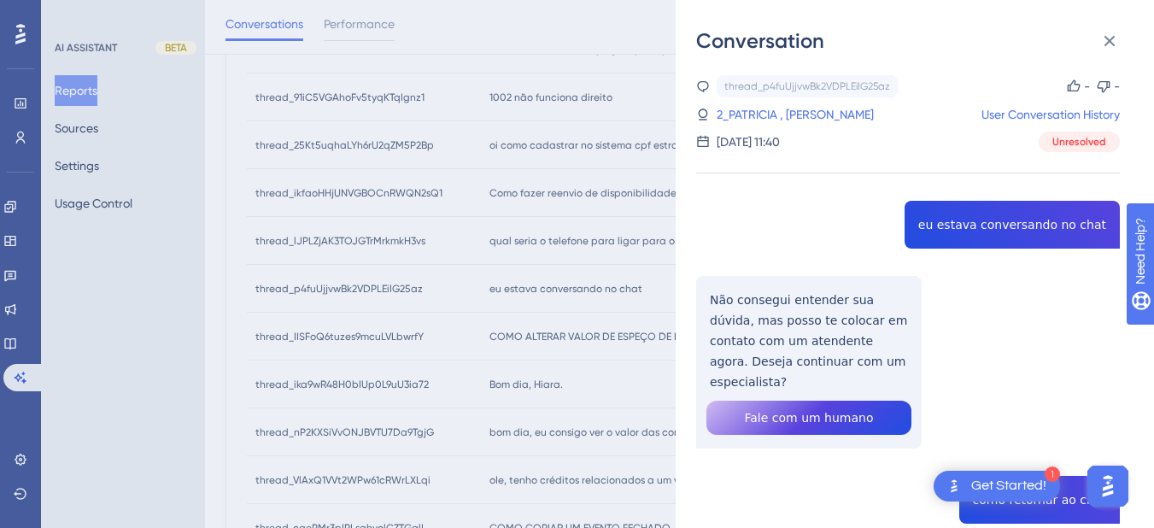
click at [951, 214] on div "thread_p4fuUjjvwBk2VDPLEiIG25az Copy - - 2_PATRICIA , KELLEN User Conversation …" at bounding box center [908, 442] width 424 height 735
copy span "eu estava conversando no chat"
click at [721, 323] on div "thread_p4fuUjjvwBk2VDPLEiIG25az Copy - - 2_PATRICIA , KELLEN User Conversation …" at bounding box center [908, 442] width 424 height 735
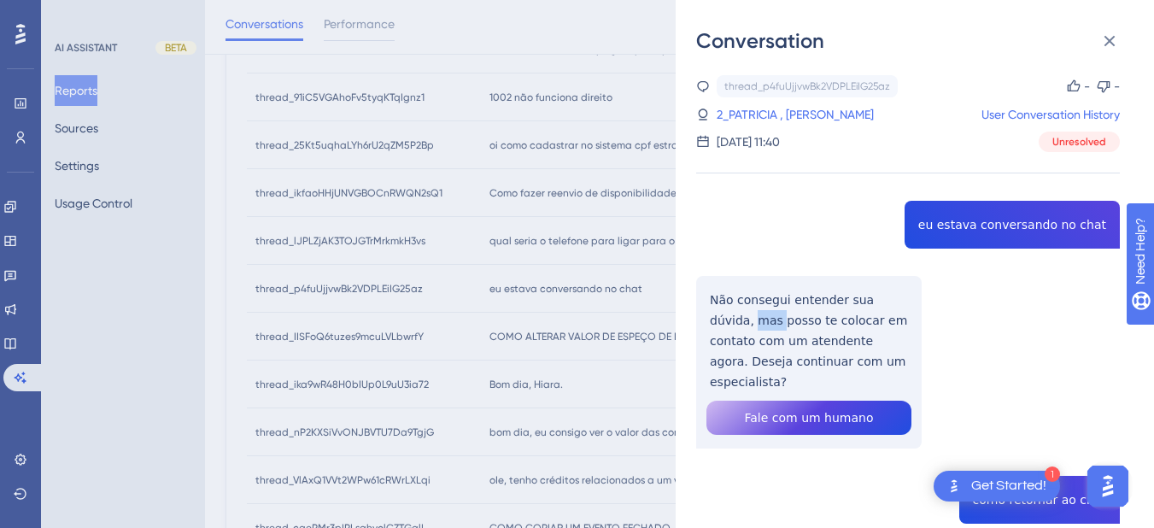
click at [721, 321] on div "thread_p4fuUjjvwBk2VDPLEiIG25az Copy - - 2_PATRICIA , KELLEN User Conversation …" at bounding box center [908, 442] width 424 height 735
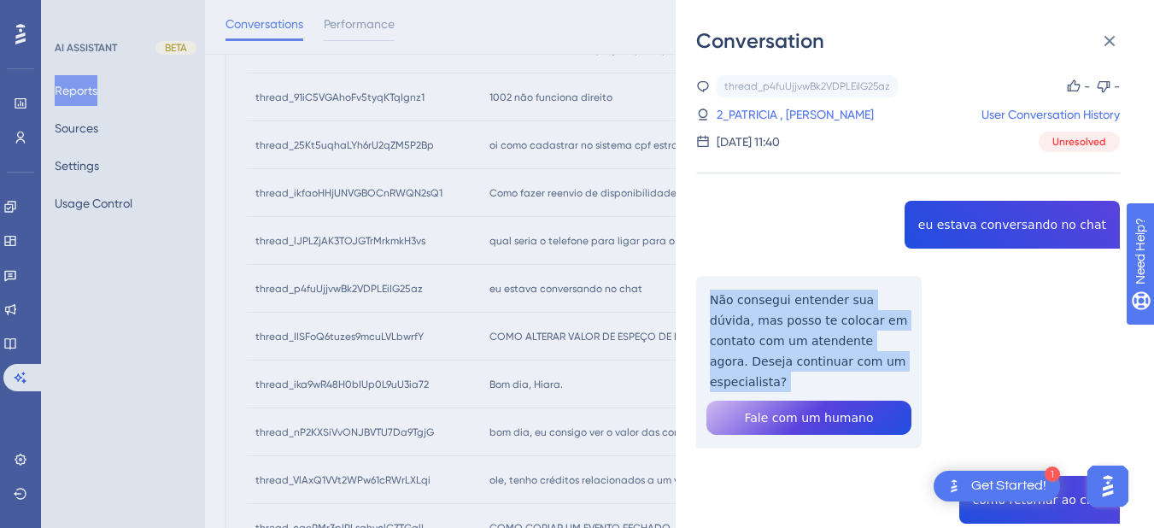
click at [721, 321] on div "thread_p4fuUjjvwBk2VDPLEiIG25az Copy - - 2_PATRICIA , KELLEN User Conversation …" at bounding box center [908, 442] width 424 height 735
copy p "Não consegui entender sua dúvida, mas posso te colocar em contato com um atende…"
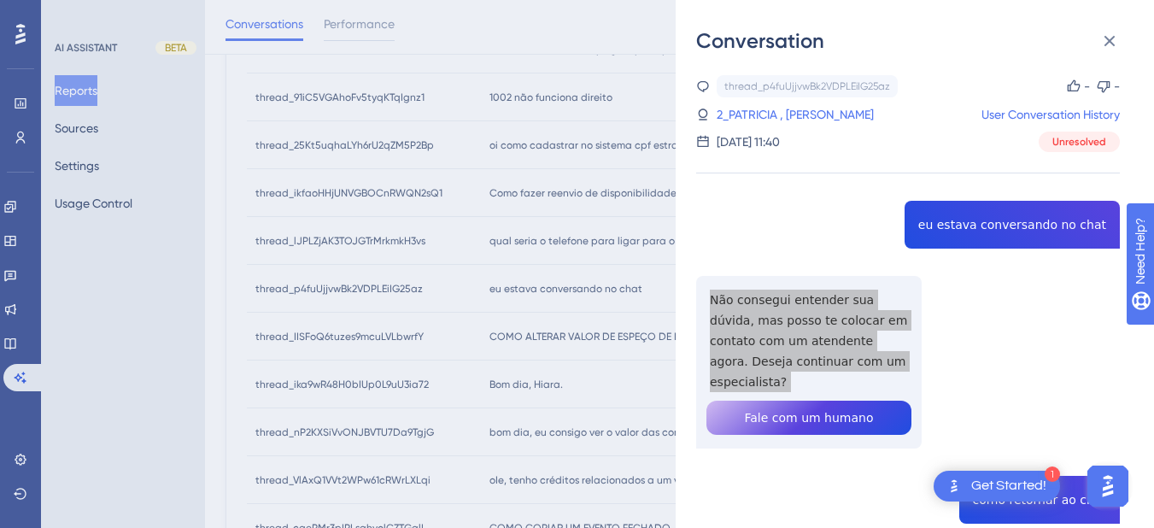
scroll to position [229, 0]
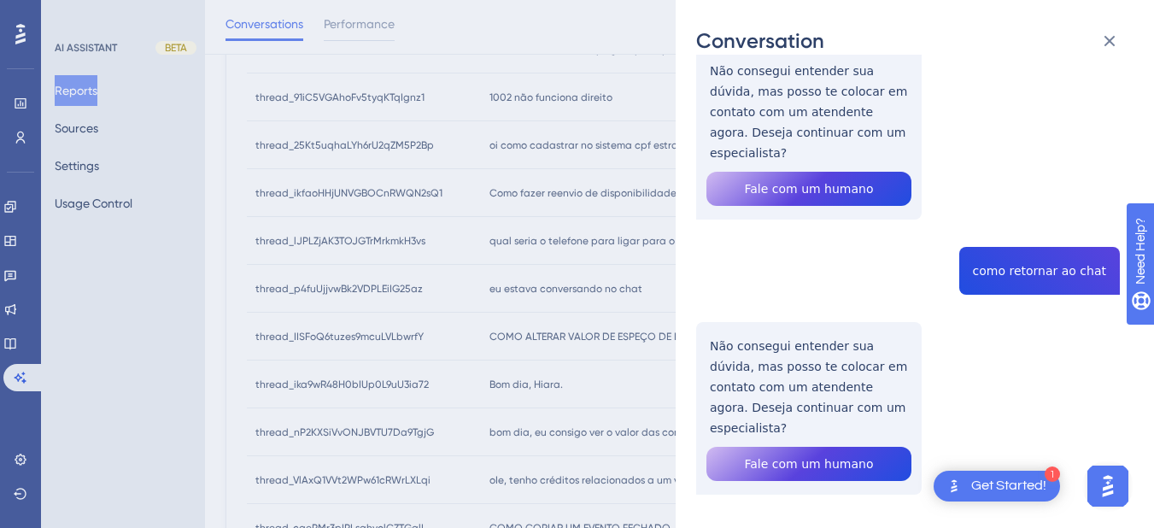
click at [1052, 255] on div "thread_p4fuUjjvwBk2VDPLEiIG25az Copy - - 2_PATRICIA , KELLEN User Conversation …" at bounding box center [908, 213] width 424 height 735
copy span "como retornar ao chat"
click at [737, 344] on div "thread_p4fuUjjvwBk2VDPLEiIG25az Copy - - 2_PATRICIA , KELLEN User Conversation …" at bounding box center [908, 213] width 424 height 735
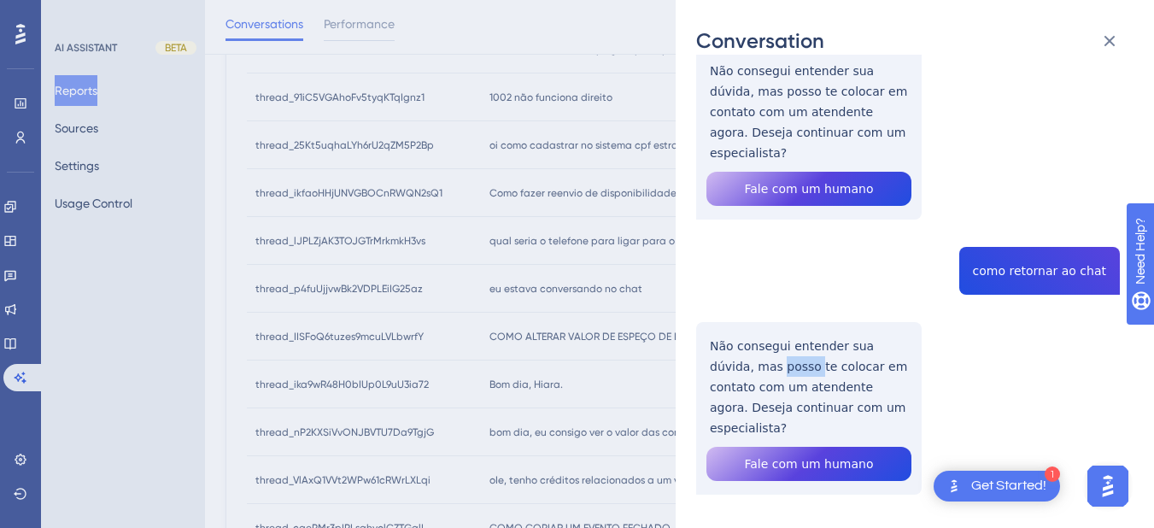
click at [737, 344] on div "thread_p4fuUjjvwBk2VDPLEiIG25az Copy - - 2_PATRICIA , KELLEN User Conversation …" at bounding box center [908, 213] width 424 height 735
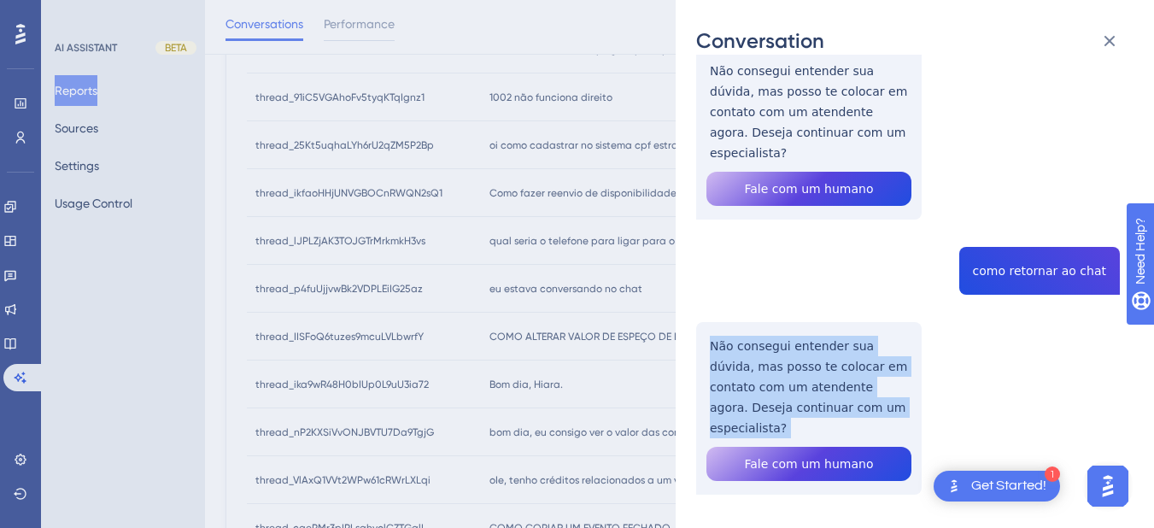
click at [737, 344] on div "thread_p4fuUjjvwBk2VDPLEiIG25az Copy - - 2_PATRICIA , KELLEN User Conversation …" at bounding box center [908, 213] width 424 height 735
copy p "Não consegui entender sua dúvida, mas posso te colocar em contato com um atende…"
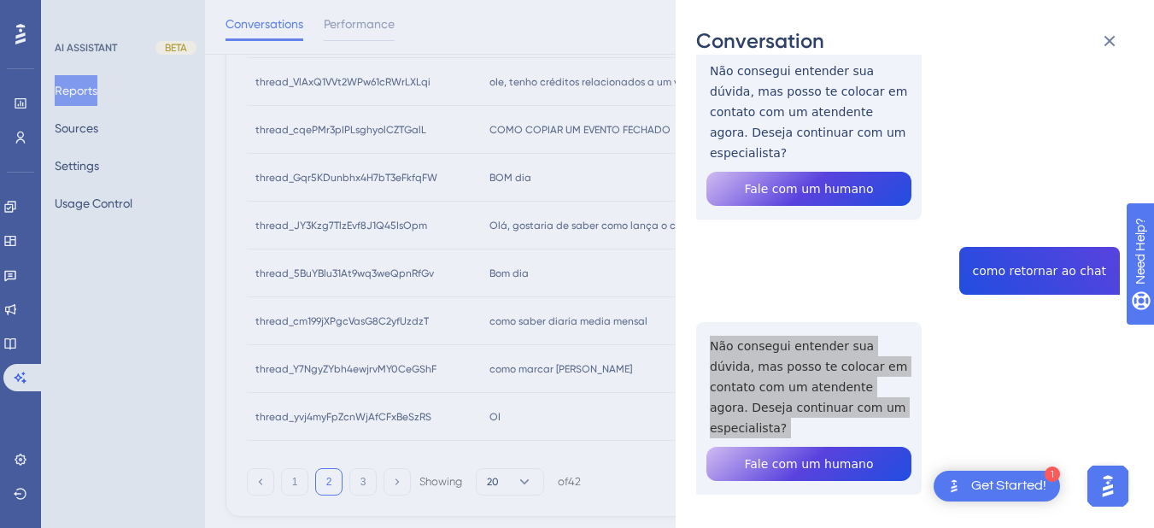
scroll to position [0, 0]
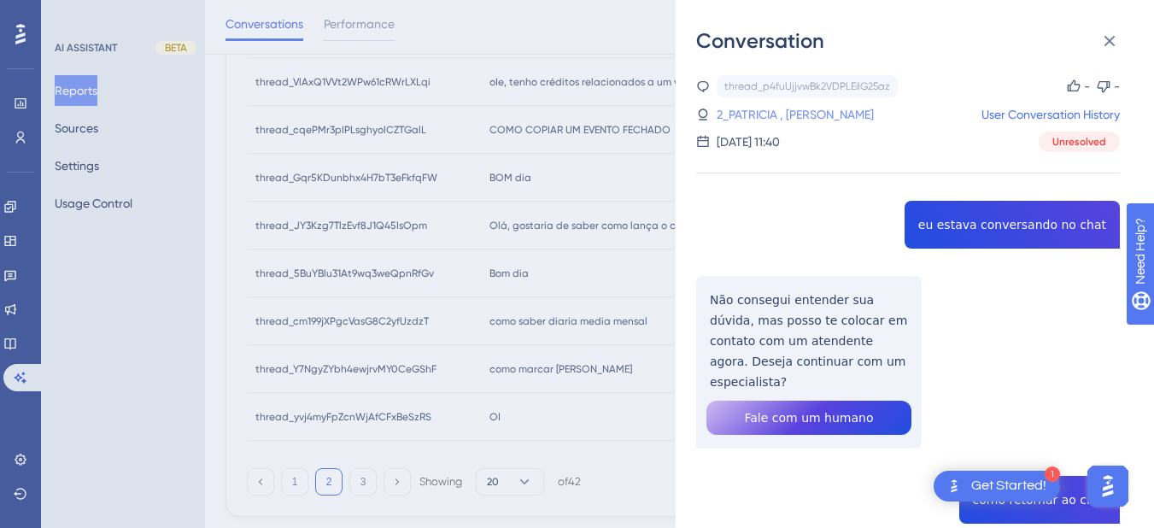
click at [763, 114] on link "2_PATRICIA , [PERSON_NAME]" at bounding box center [795, 114] width 157 height 20
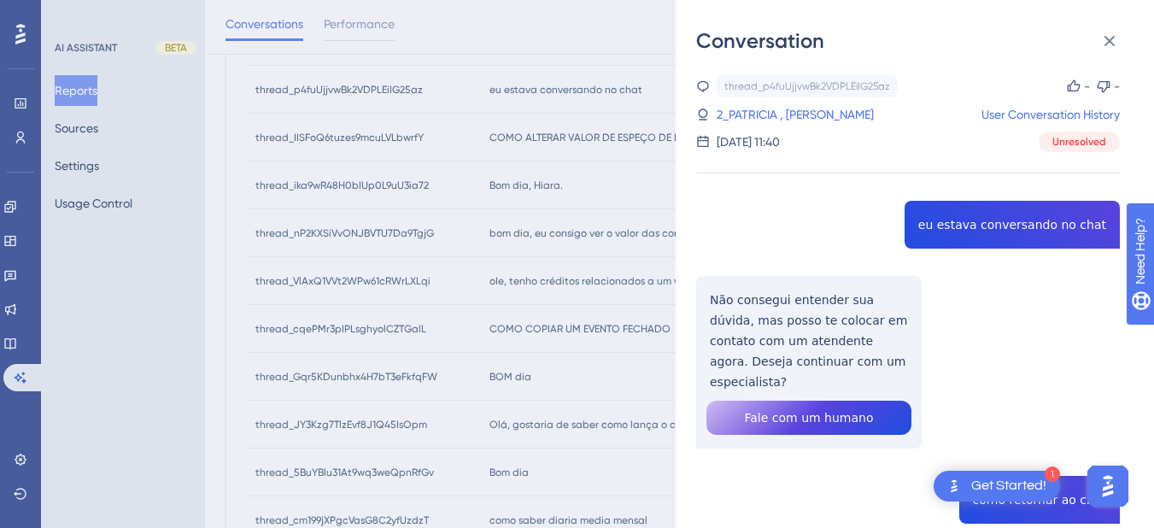
scroll to position [447, 0]
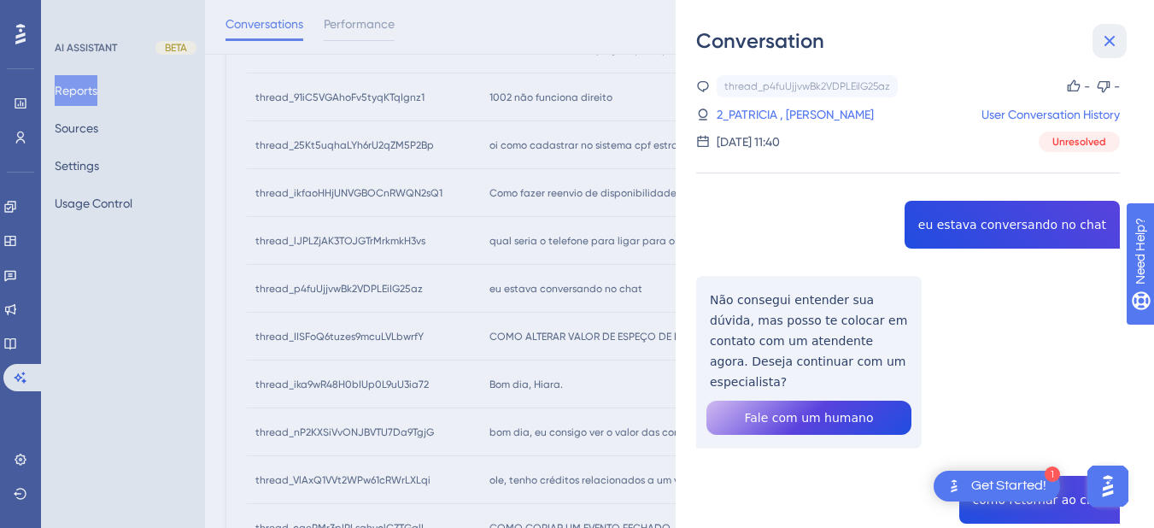
drag, startPoint x: 1118, startPoint y: 44, endPoint x: 649, endPoint y: 207, distance: 496.1
click at [1092, 44] on icon at bounding box center [1109, 41] width 20 height 20
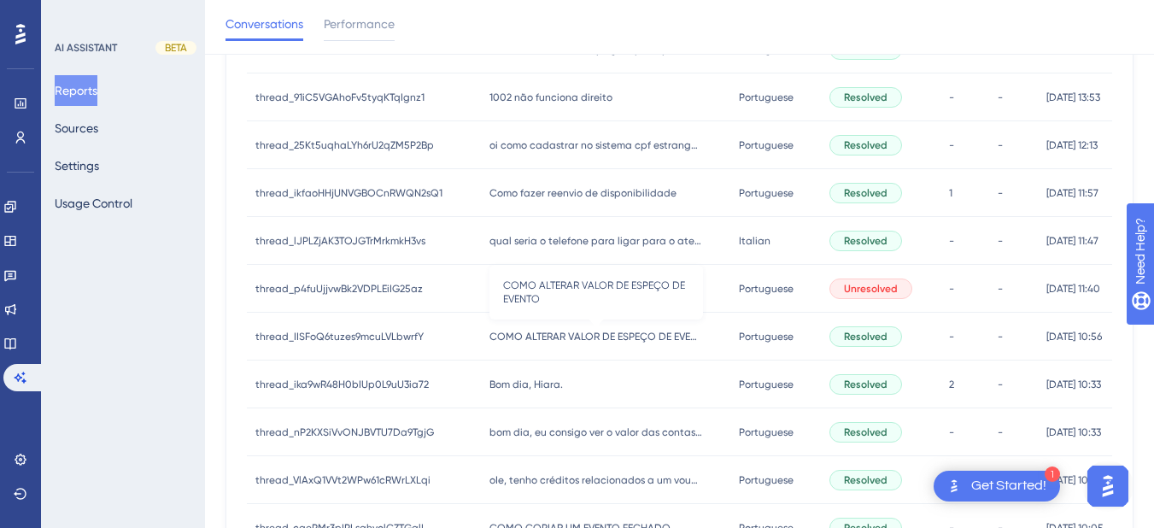
click at [567, 337] on span "COMO ALTERAR VALOR DE ESPEÇO DE EVENTO" at bounding box center [596, 337] width 214 height 14
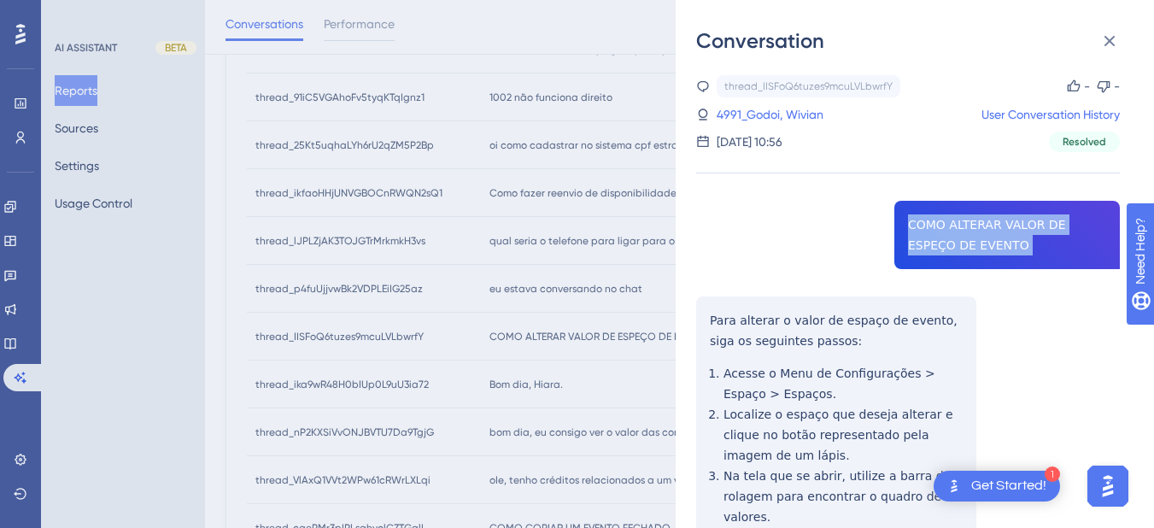
copy span "COMO ALTERAR VALOR DE ESPEÇO DE EVENTO"
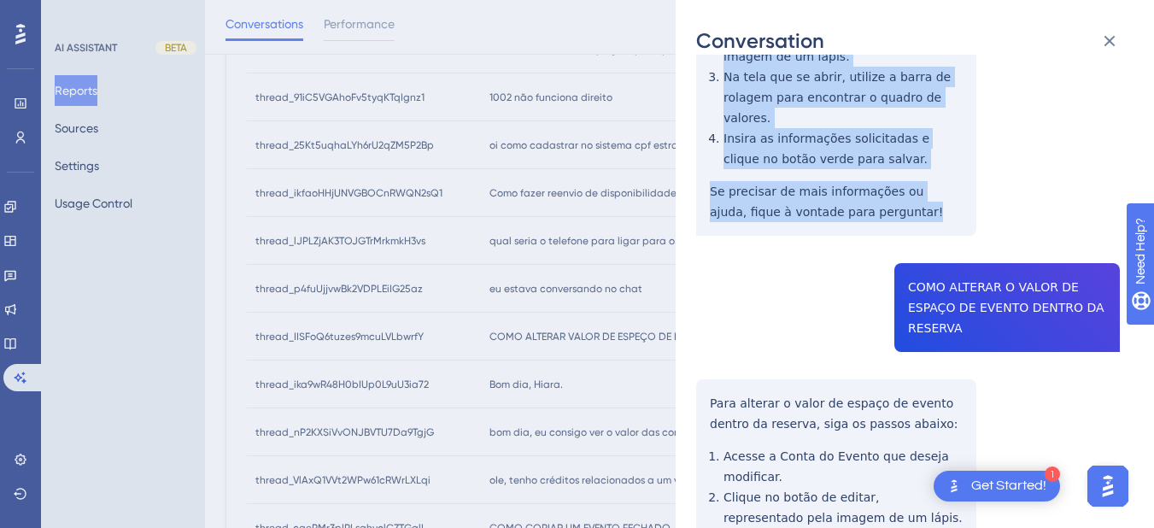
drag, startPoint x: 705, startPoint y: 310, endPoint x: 886, endPoint y: 199, distance: 212.4
click at [886, 199] on div "thread_IISFoQ6tuzes9mcuLVLbwrfY Copy - - 4991_Godoi, Wivian User Conversation H…" at bounding box center [908, 250] width 424 height 1149
copy div "Para alterar o valor de espaço de evento, siga os seguintes passos: Acesse o Me…"
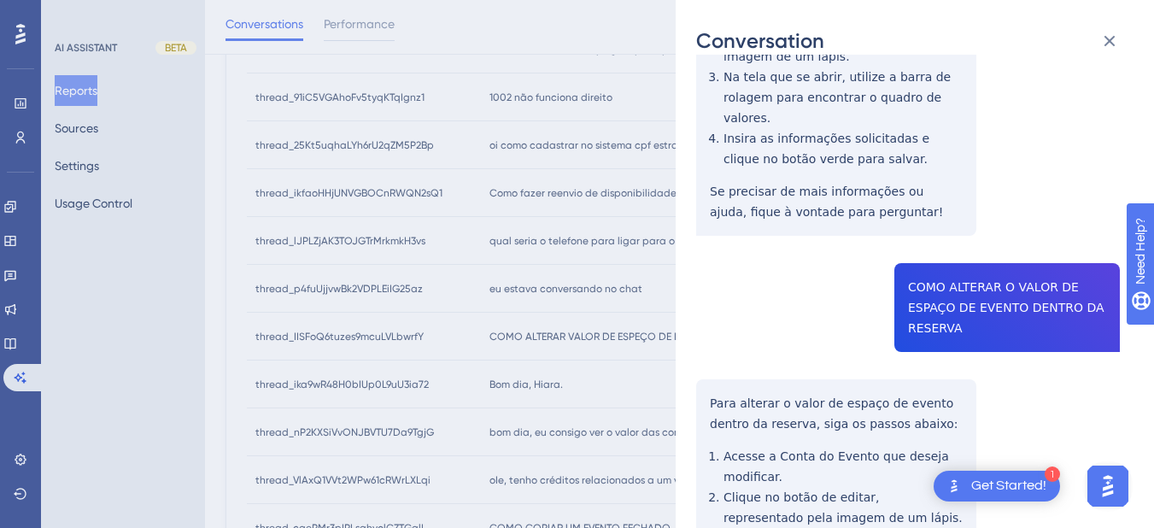
click at [905, 267] on div "thread_IISFoQ6tuzes9mcuLVLbwrfY Copy - - 4991_Godoi, Wivian User Conversation H…" at bounding box center [908, 250] width 424 height 1149
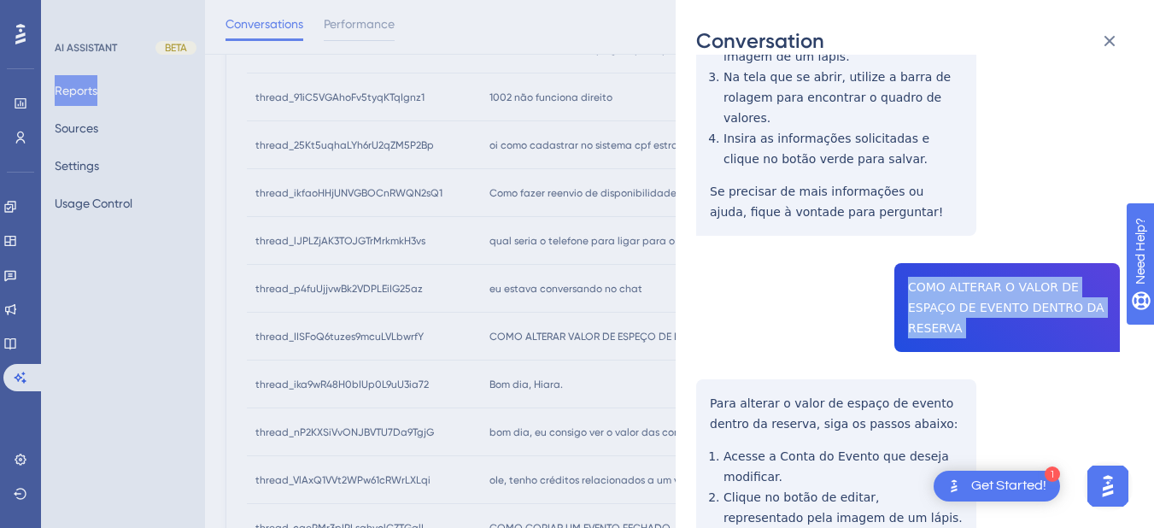
click at [905, 267] on div "thread_IISFoQ6tuzes9mcuLVLbwrfY Copy - - 4991_Godoi, Wivian User Conversation H…" at bounding box center [908, 250] width 424 height 1149
copy span "COMO ALTERAR O VALOR DE ESPAÇO DE EVENTO DENTRO DA RESERVA"
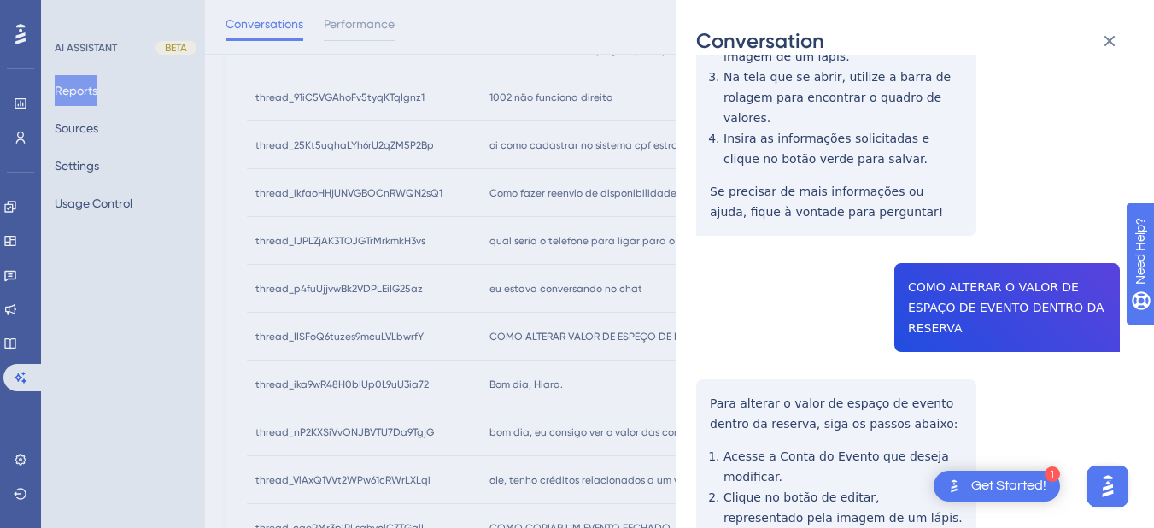
click at [725, 399] on div "thread_IISFoQ6tuzes9mcuLVLbwrfY Copy - - 4991_Godoi, Wivian User Conversation H…" at bounding box center [908, 250] width 424 height 1149
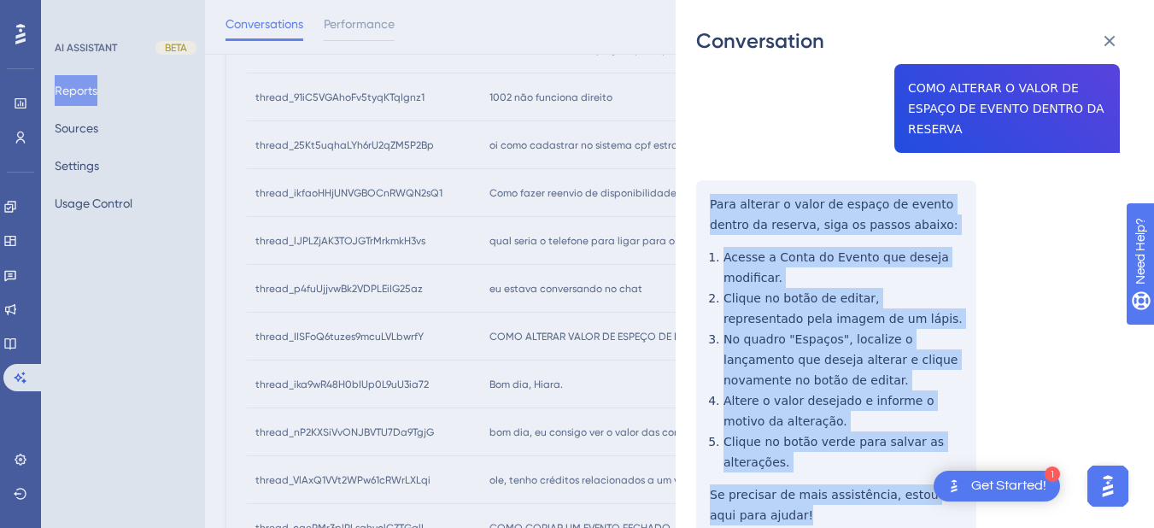
scroll to position [663, 0]
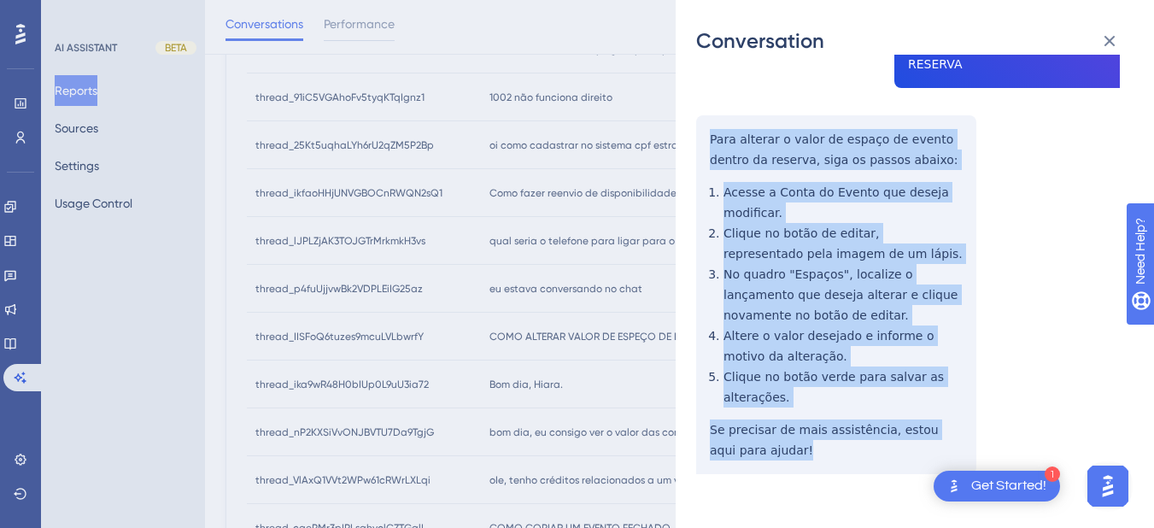
drag, startPoint x: 702, startPoint y: 383, endPoint x: 790, endPoint y: 441, distance: 105.4
copy div "Para alterar o valor de espaço de evento dentro da reserva, siga os passos abai…"
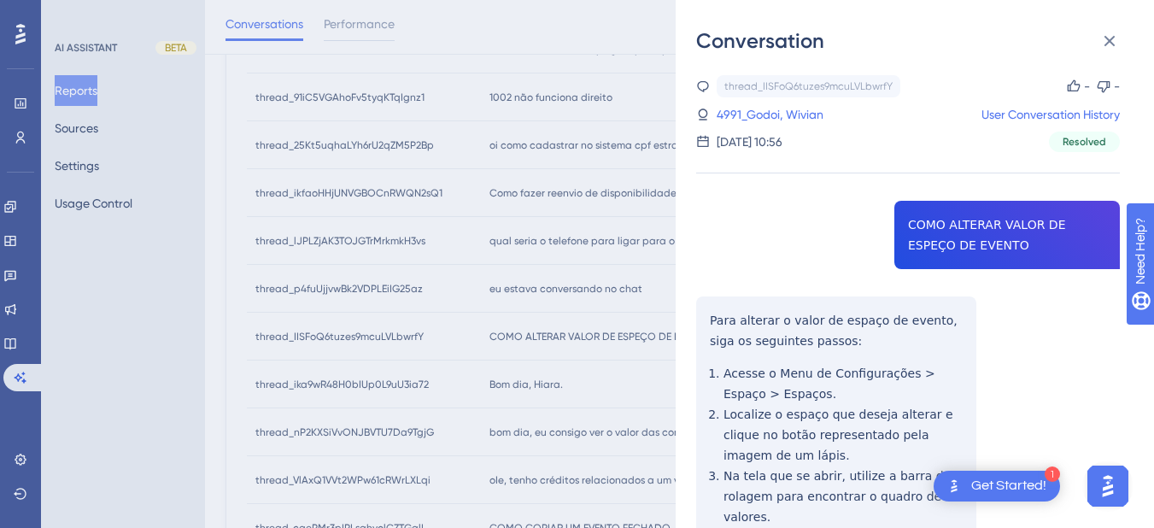
scroll to position [247, 0]
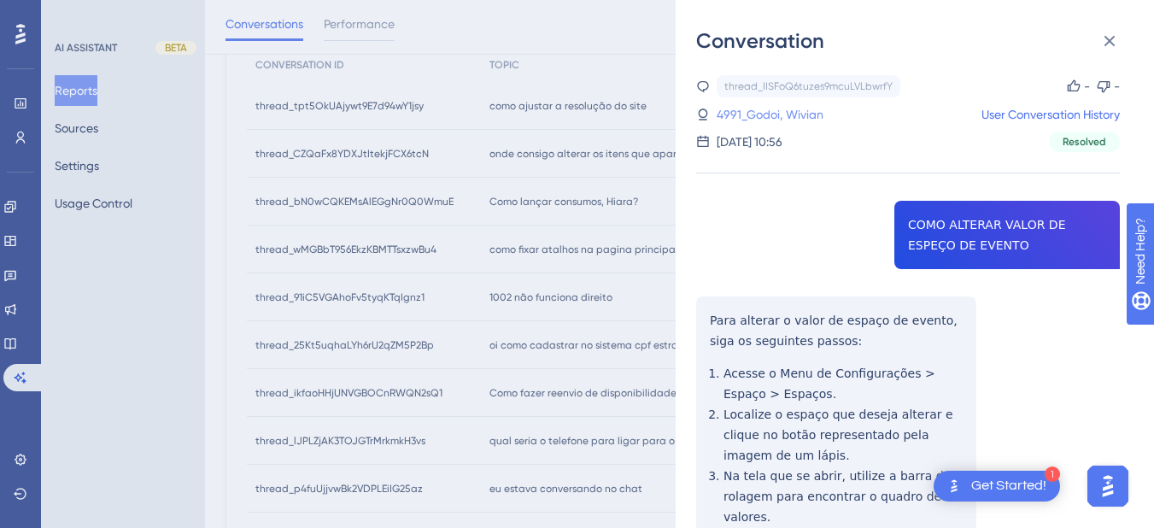
click at [747, 117] on link "4991_Godoi, Wivian" at bounding box center [770, 114] width 107 height 20
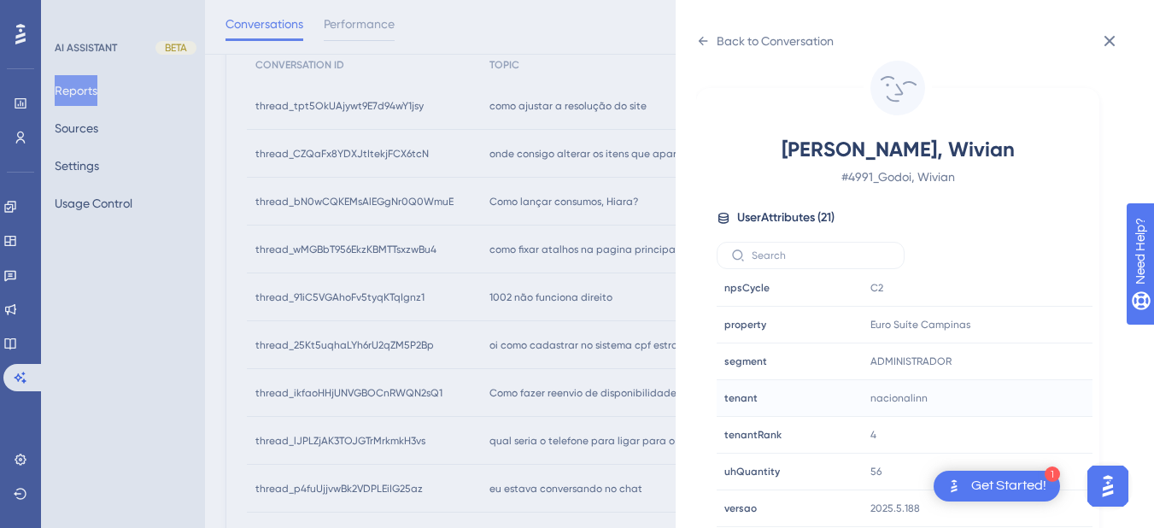
scroll to position [845, 0]
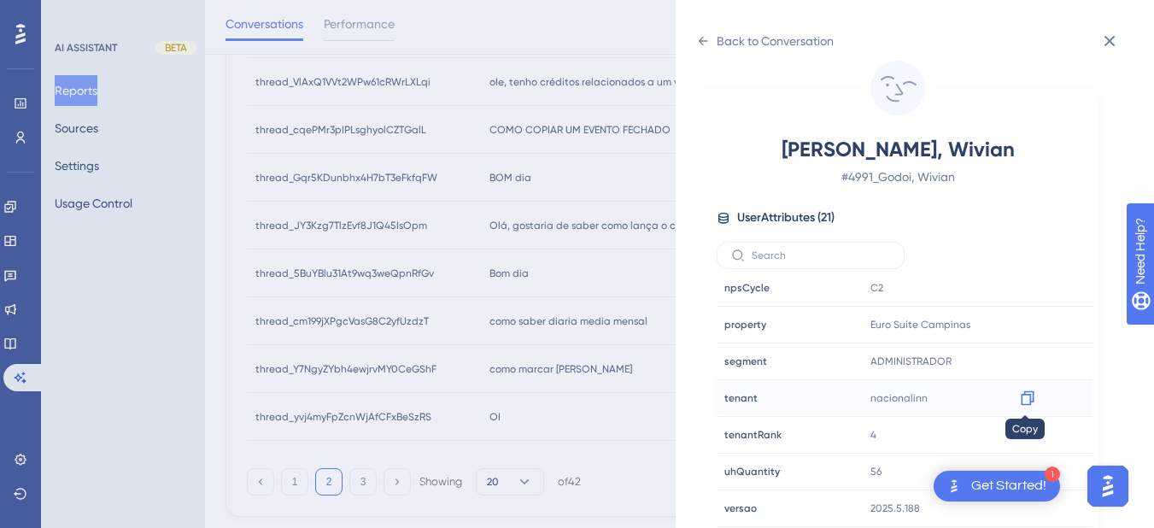
click at [1026, 398] on icon at bounding box center [1027, 397] width 17 height 17
click at [1024, 316] on icon at bounding box center [1027, 324] width 17 height 17
click at [705, 45] on icon at bounding box center [703, 41] width 14 height 14
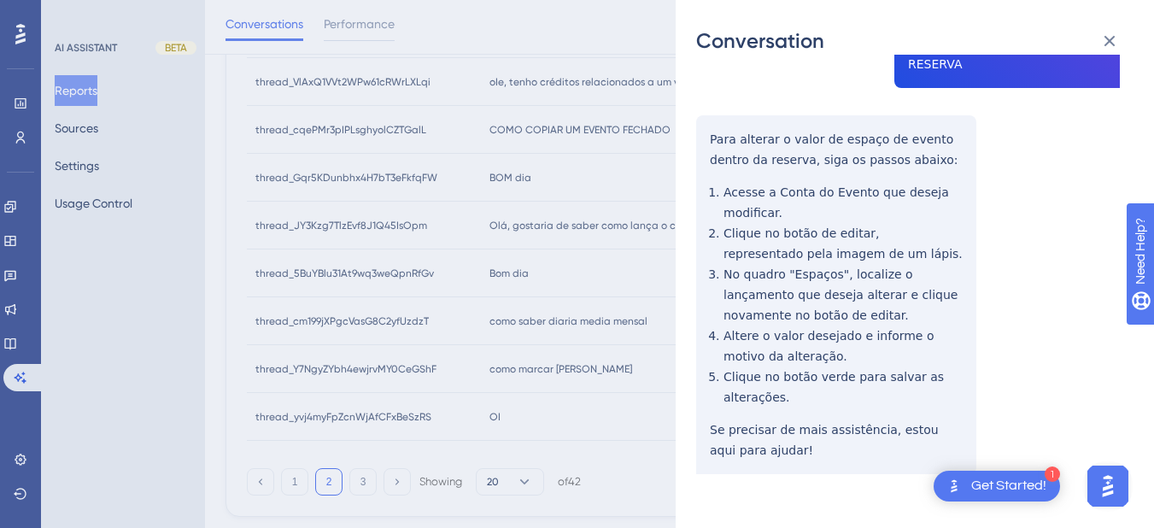
scroll to position [464, 0]
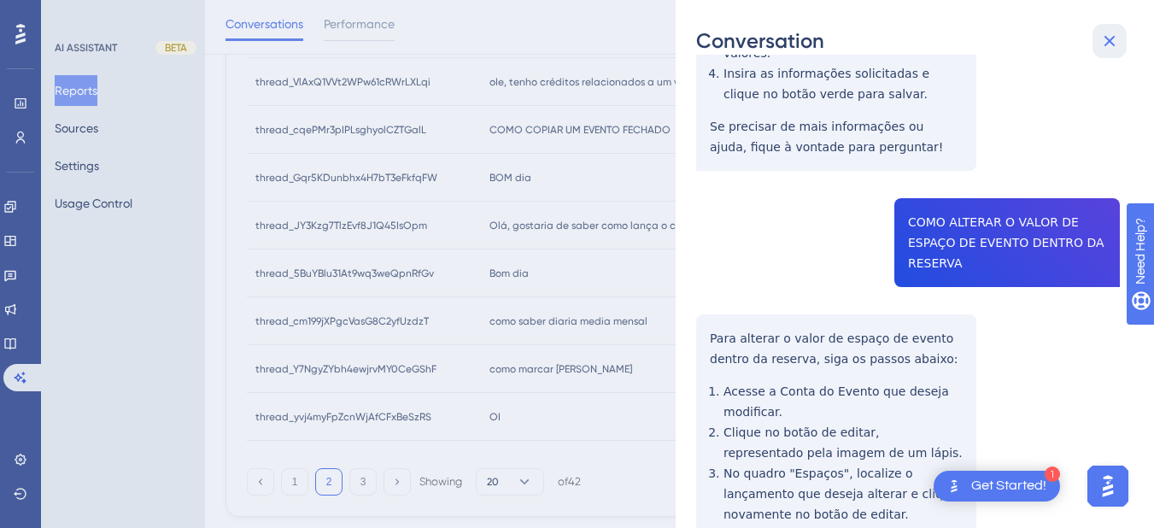
click at [1092, 38] on icon at bounding box center [1109, 41] width 20 height 20
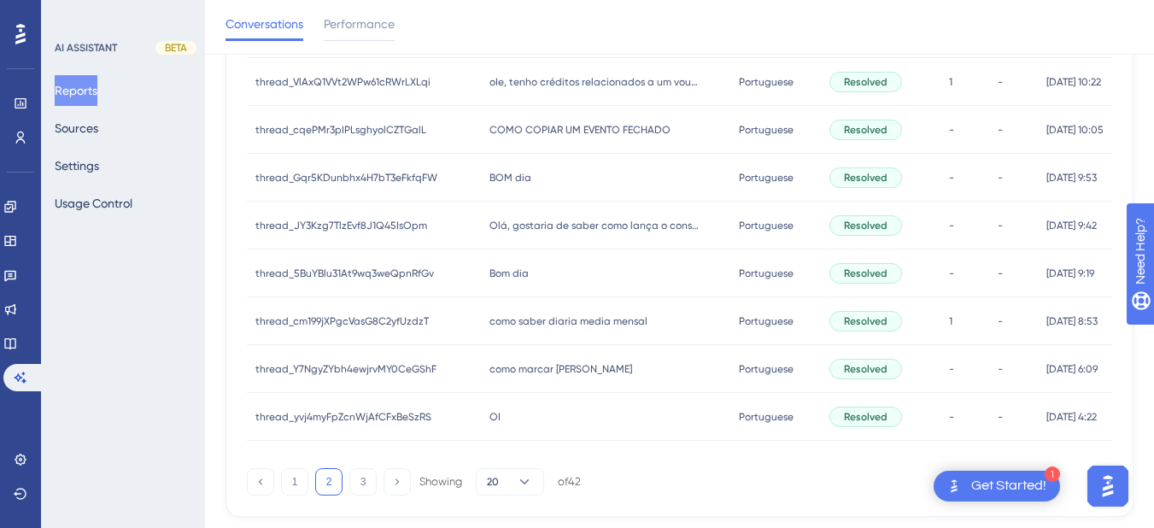
scroll to position [646, 0]
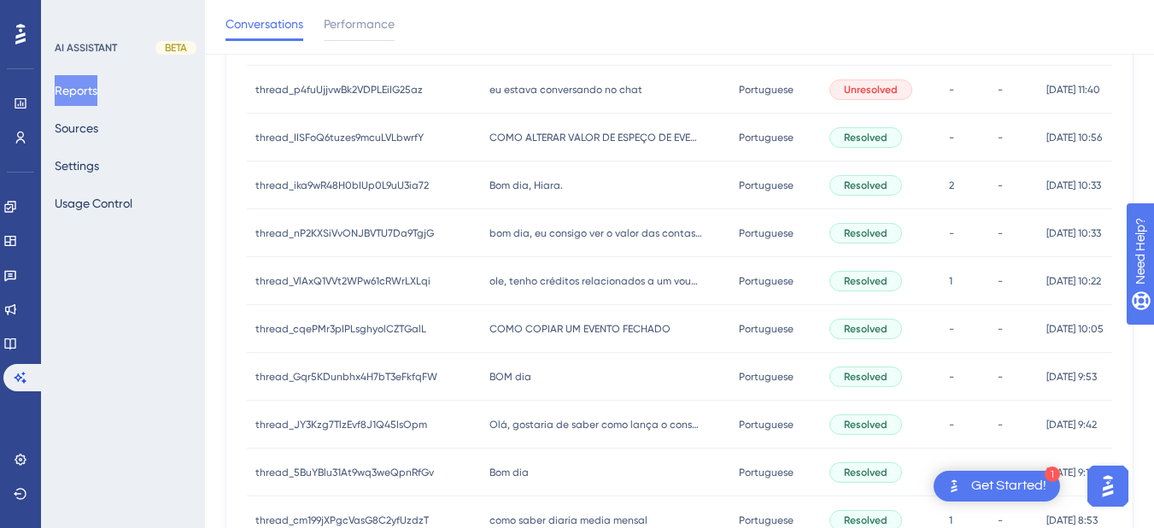
click at [556, 184] on div "Bom dia, Hiara. Bom dia, [GEOGRAPHIC_DATA]." at bounding box center [605, 185] width 249 height 48
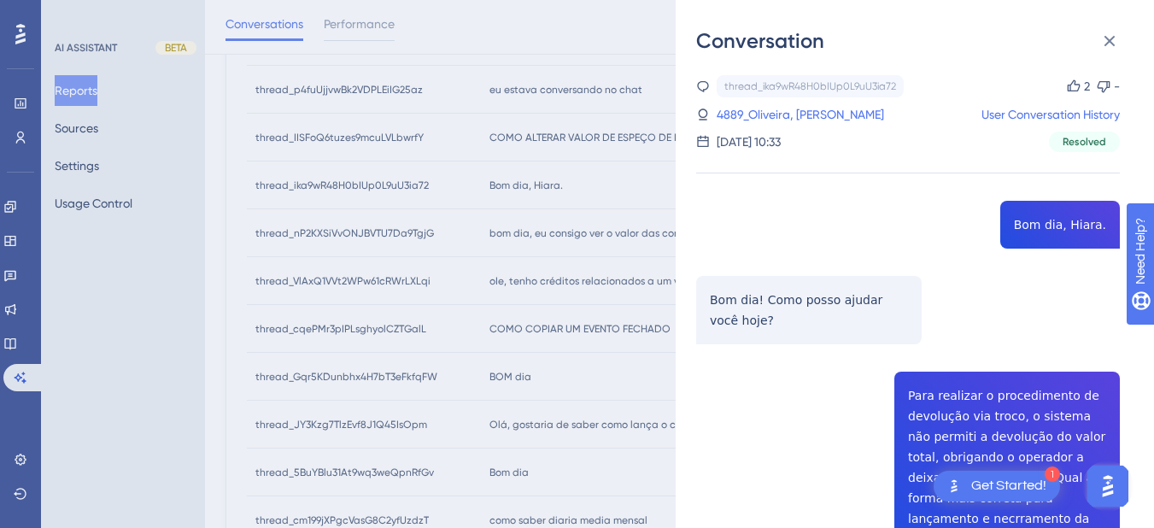
scroll to position [199, 0]
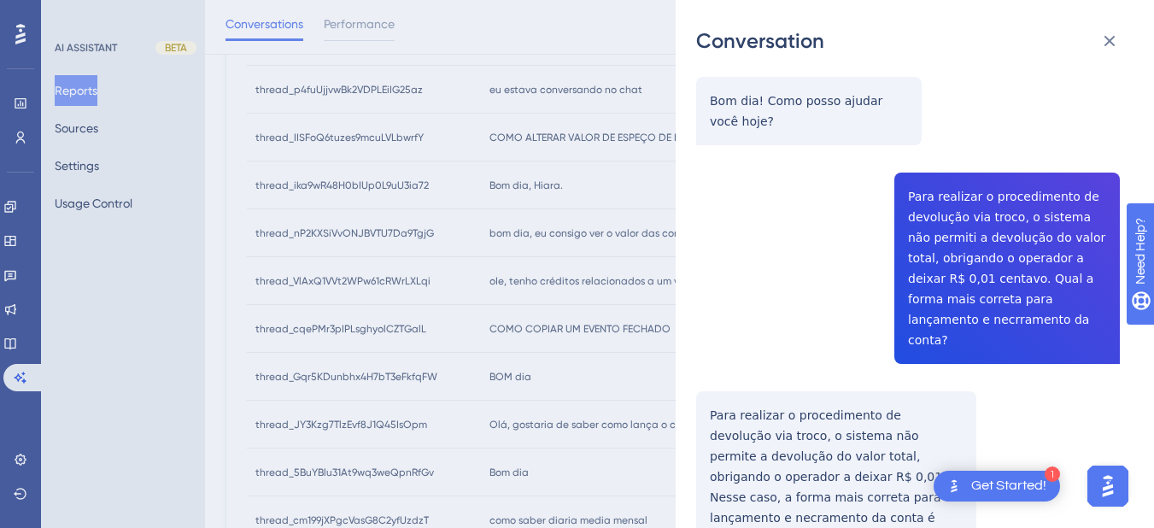
click at [976, 249] on div "thread_ika9wR48H0bIUp0L9uU3ia72 Copy 2 - 4889_Oliveira, Ingredy User Conversati…" at bounding box center [908, 464] width 424 height 1176
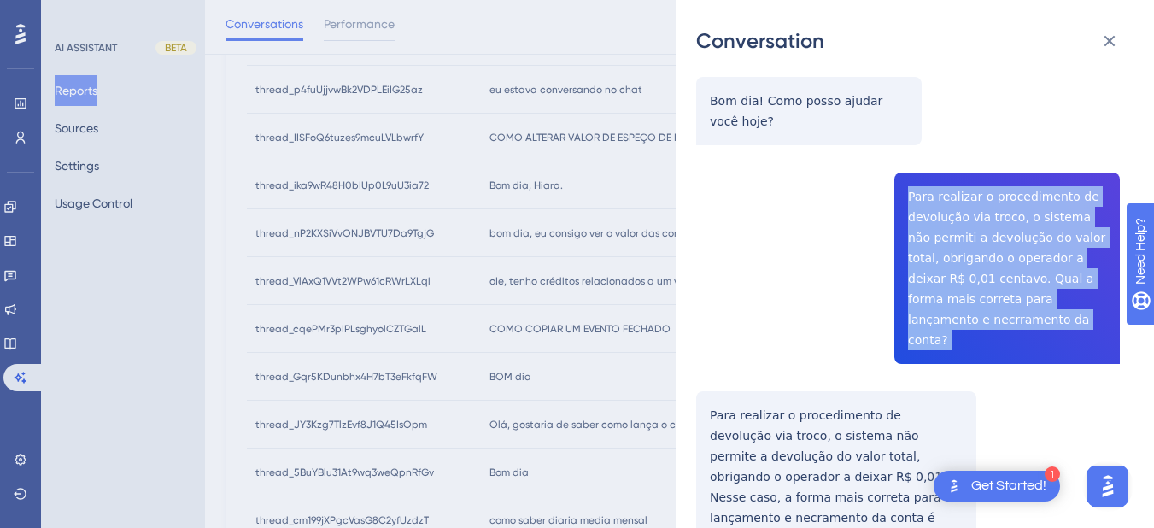
click at [976, 249] on div "thread_ika9wR48H0bIUp0L9uU3ia72 Copy 2 - 4889_Oliveira, Ingredy User Conversati…" at bounding box center [908, 464] width 424 height 1176
copy span "Para realizar o procedimento de devolução via troco, o sistema não permiti a de…"
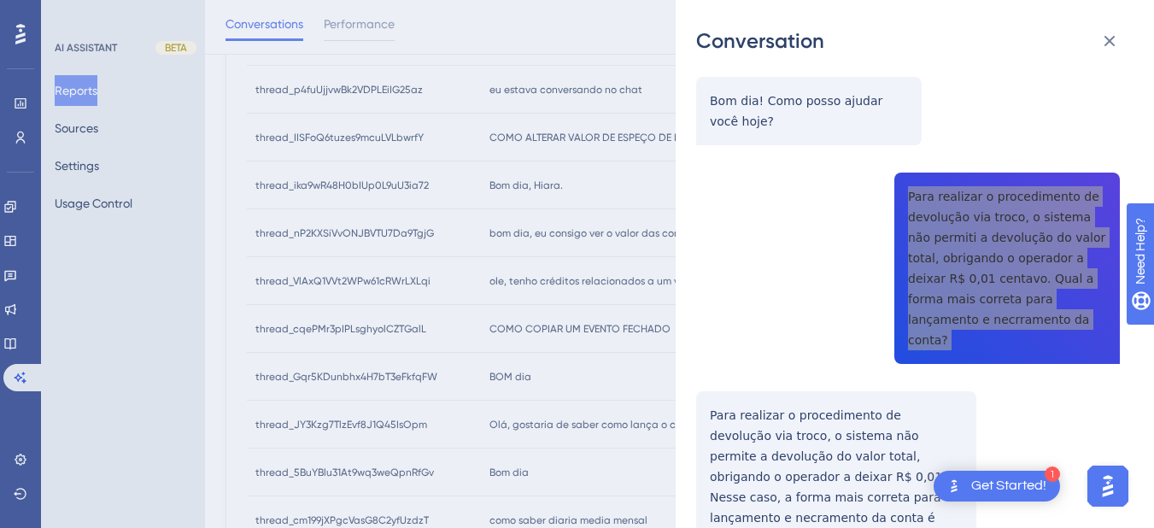
scroll to position [399, 0]
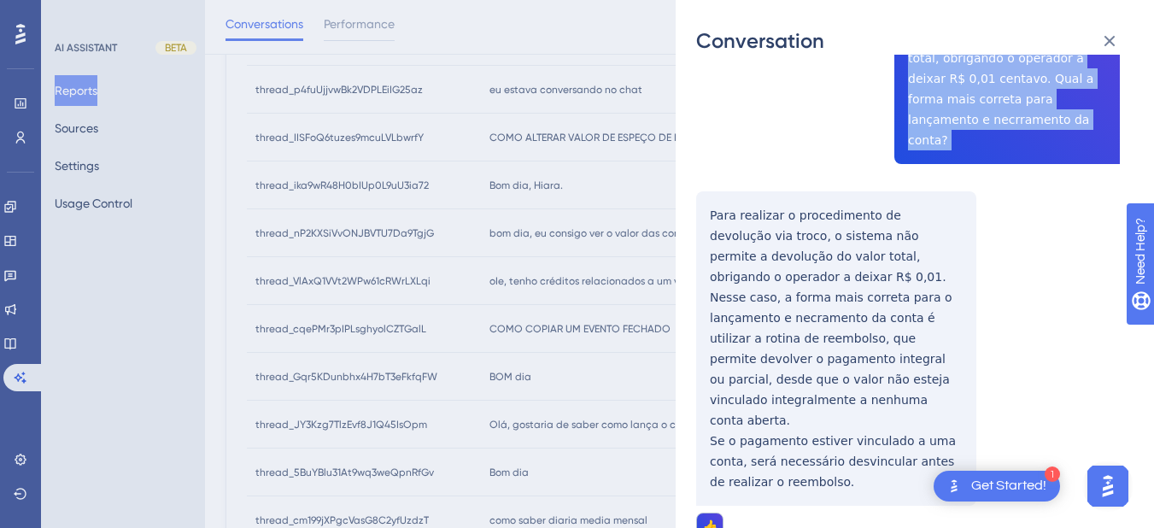
click at [697, 181] on div "thread_ika9wR48H0bIUp0L9uU3ia72 Copy 2 - 4889_Oliveira, Ingredy User Conversati…" at bounding box center [908, 264] width 424 height 1176
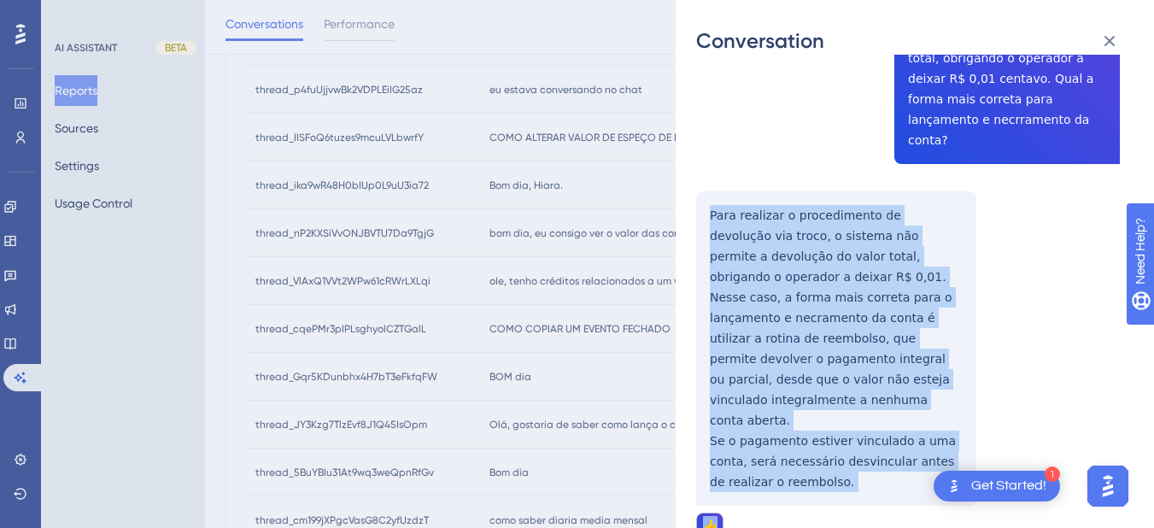
drag, startPoint x: 697, startPoint y: 181, endPoint x: 723, endPoint y: 226, distance: 52.4
click at [827, 462] on div "thread_ika9wR48H0bIUp0L9uU3ia72 Copy 2 - 4889_Oliveira, Ingredy User Conversati…" at bounding box center [908, 264] width 424 height 1176
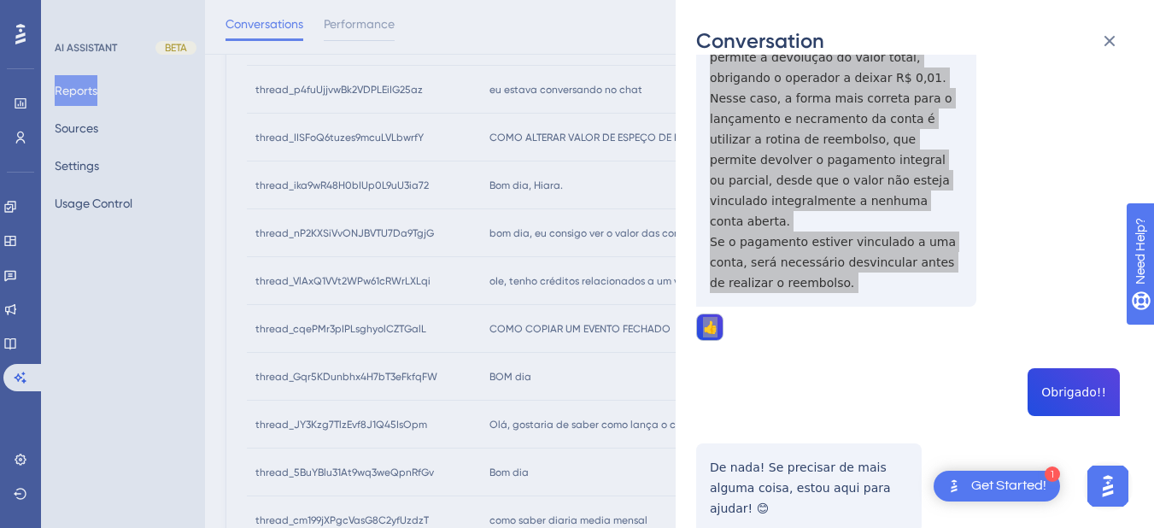
scroll to position [0, 0]
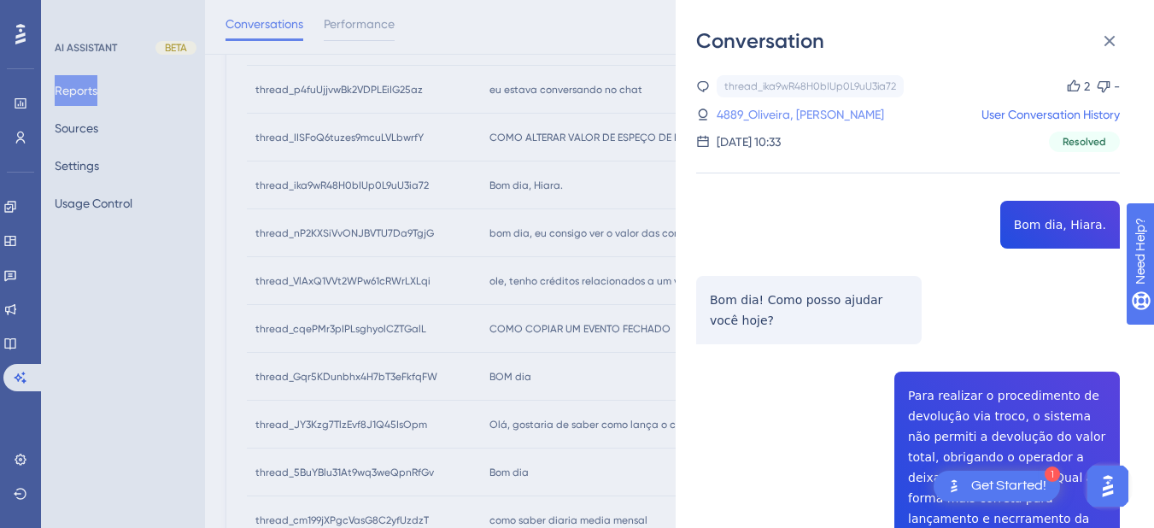
click at [748, 120] on link "4889_Oliveira, [PERSON_NAME]" at bounding box center [800, 114] width 167 height 20
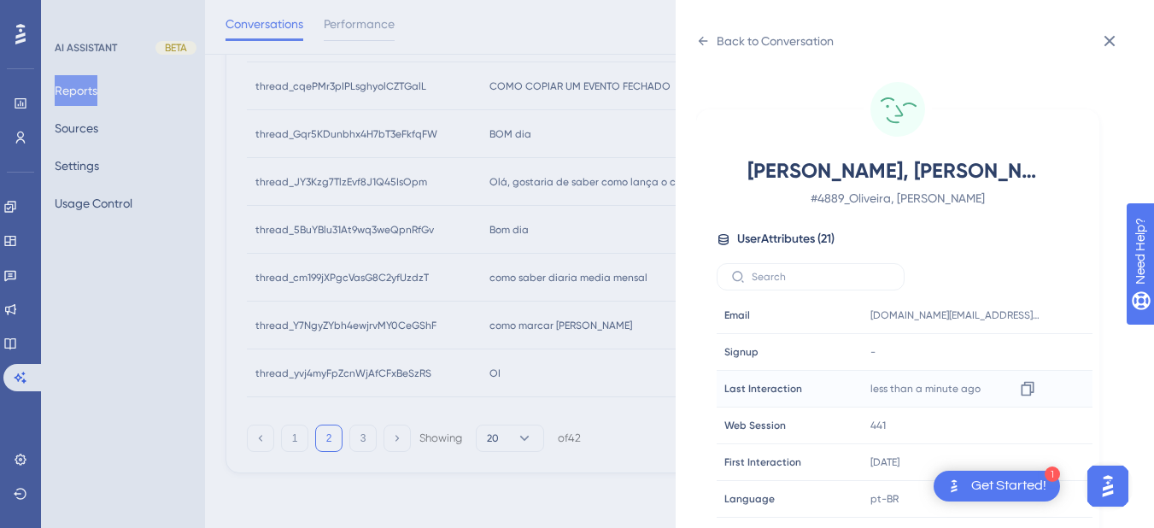
scroll to position [520, 0]
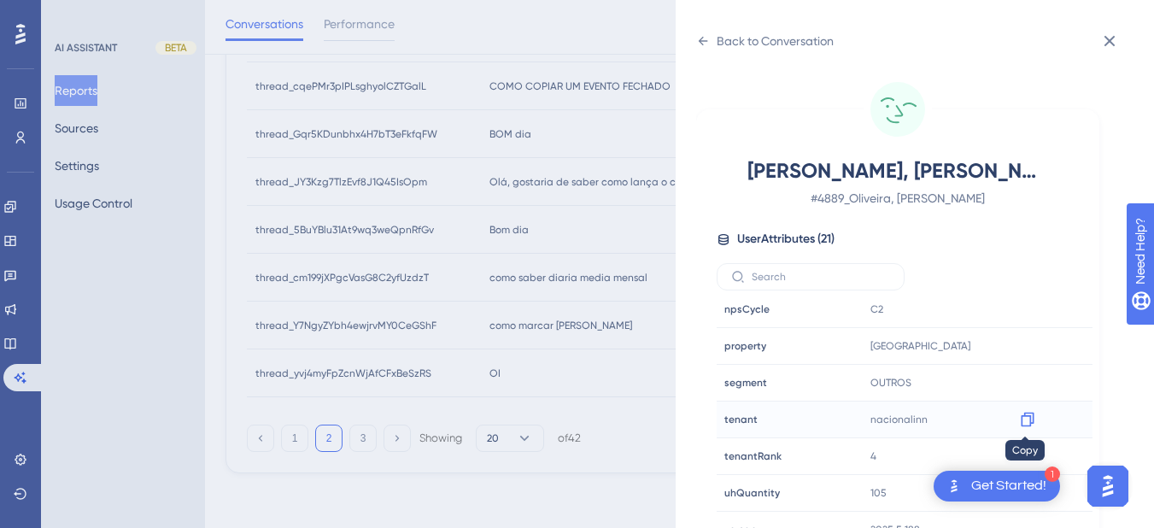
click at [1026, 419] on icon at bounding box center [1027, 419] width 17 height 17
click at [1026, 343] on icon at bounding box center [1027, 345] width 17 height 17
click at [697, 44] on icon at bounding box center [703, 41] width 14 height 14
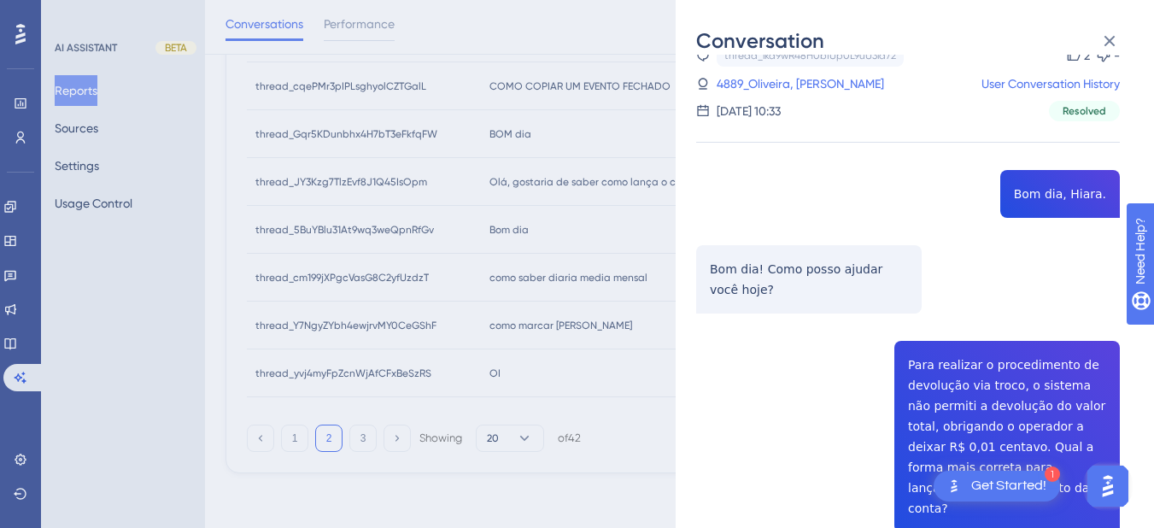
scroll to position [0, 0]
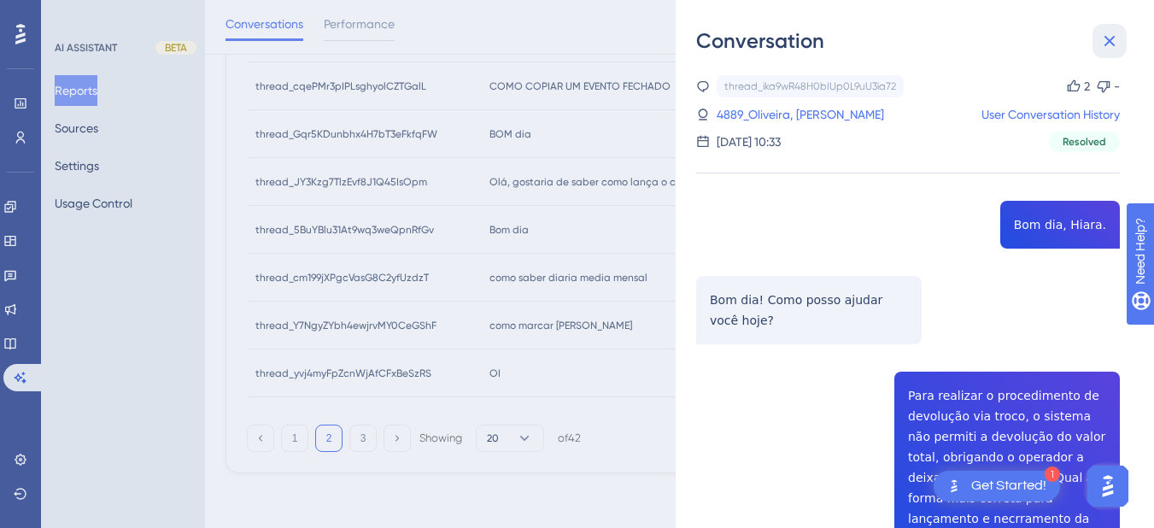
click at [1092, 37] on icon at bounding box center [1109, 41] width 11 height 11
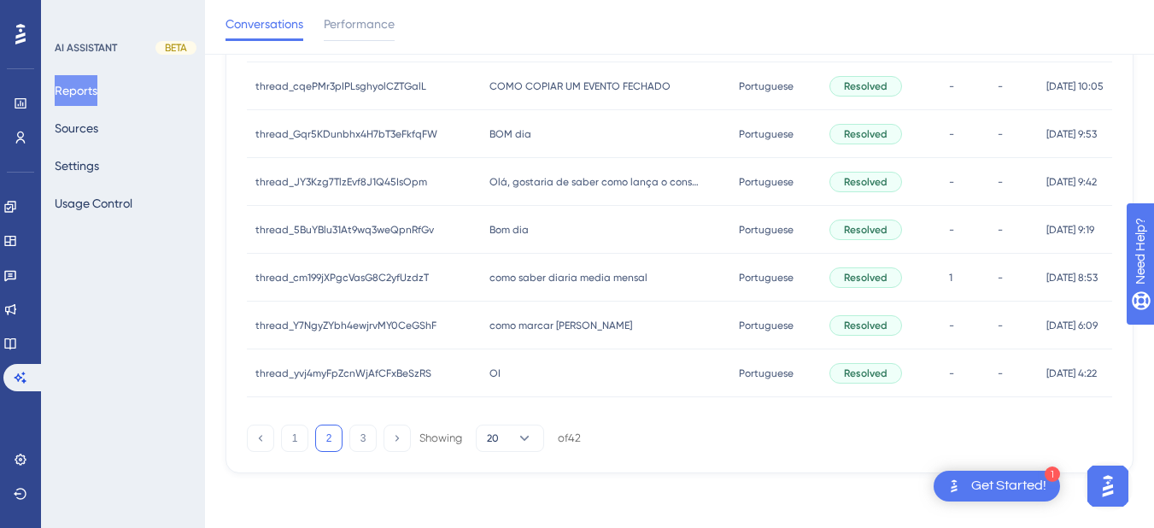
scroll to position [689, 0]
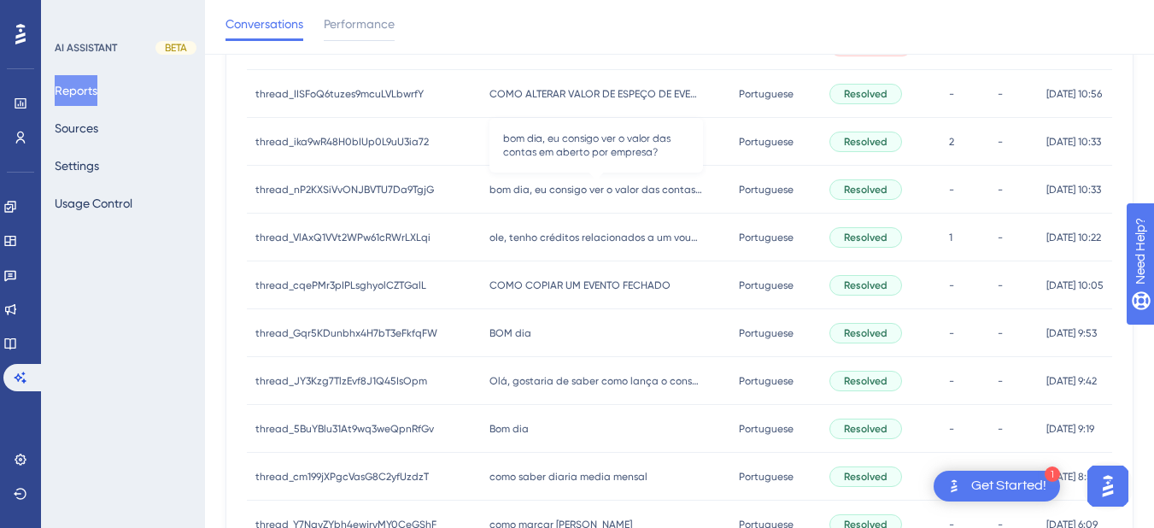
click at [530, 200] on div "bom dia, eu consigo ver o valor das contas em aberto por empresa? bom dia, eu c…" at bounding box center [605, 190] width 249 height 48
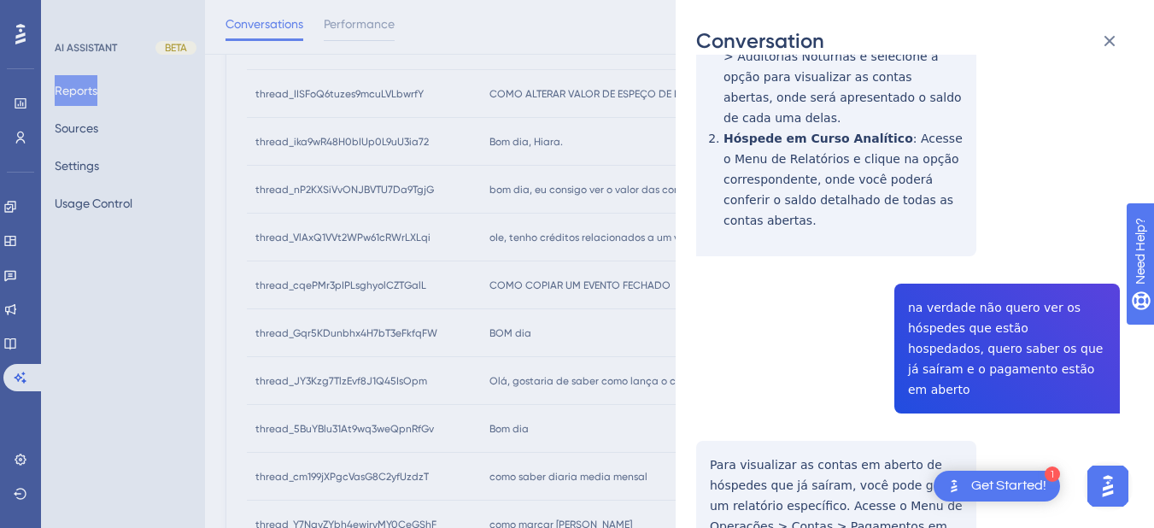
scroll to position [199, 0]
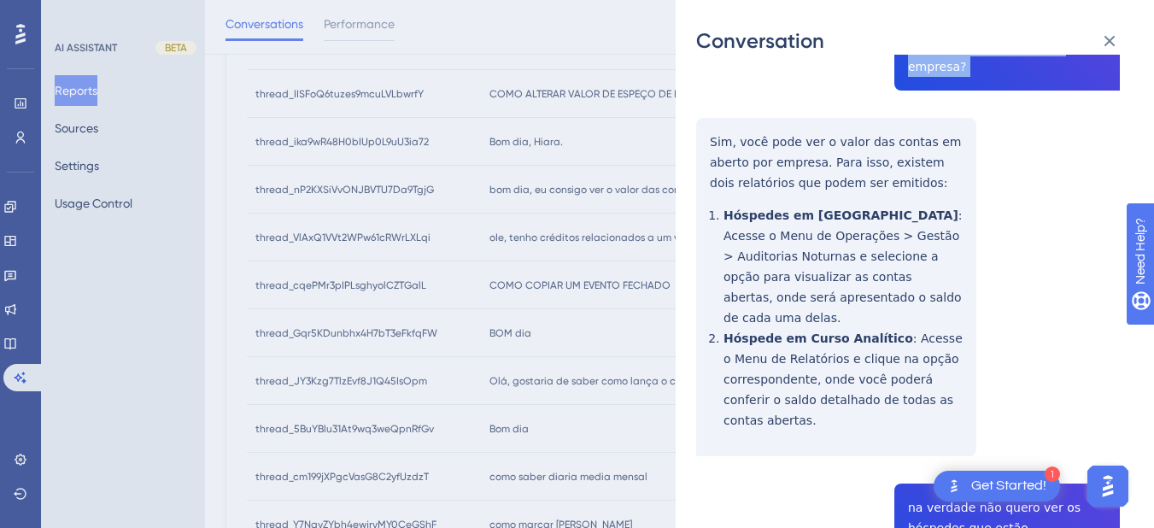
click at [698, 115] on div "thread_nP2KXSiVvONJBVTU7Da9TgjG Copy - - 13_Silva, [PERSON_NAME] User Conversat…" at bounding box center [908, 407] width 424 height 1063
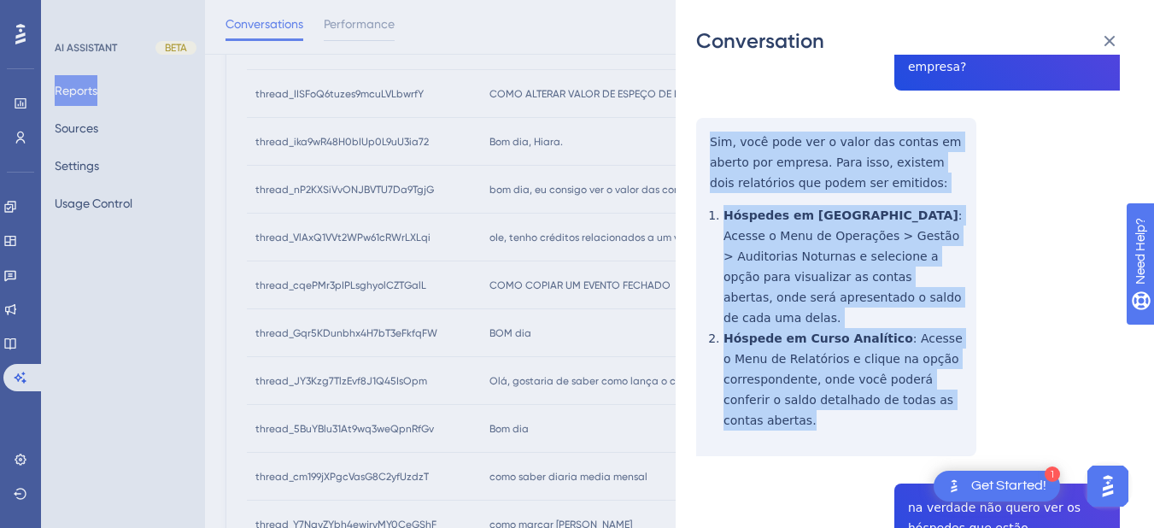
drag, startPoint x: 701, startPoint y: 115, endPoint x: 886, endPoint y: 278, distance: 246.2
click at [976, 364] on div "thread_nP2KXSiVvONJBVTU7Da9TgjG Copy - - 13_Silva, [PERSON_NAME] User Conversat…" at bounding box center [908, 407] width 424 height 1063
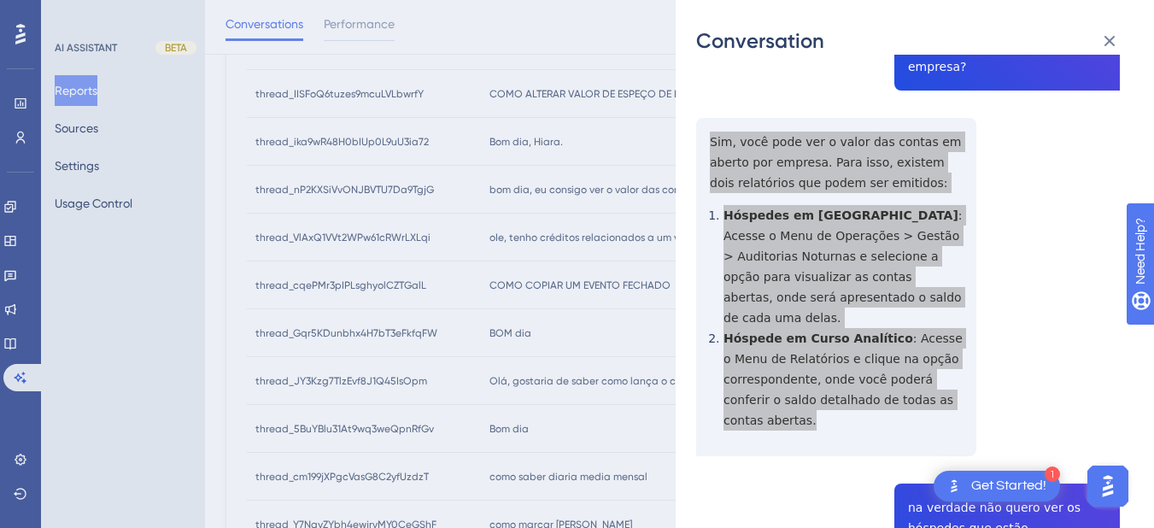
scroll to position [399, 0]
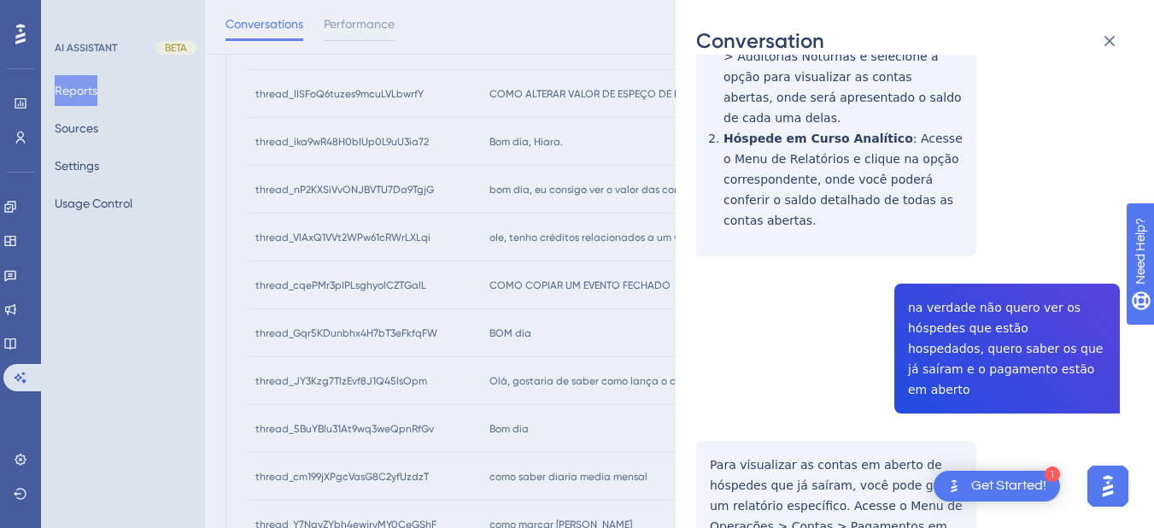
click at [962, 260] on div "thread_nP2KXSiVvONJBVTU7Da9TgjG Copy - - 13_Silva, [PERSON_NAME] User Conversat…" at bounding box center [908, 207] width 424 height 1063
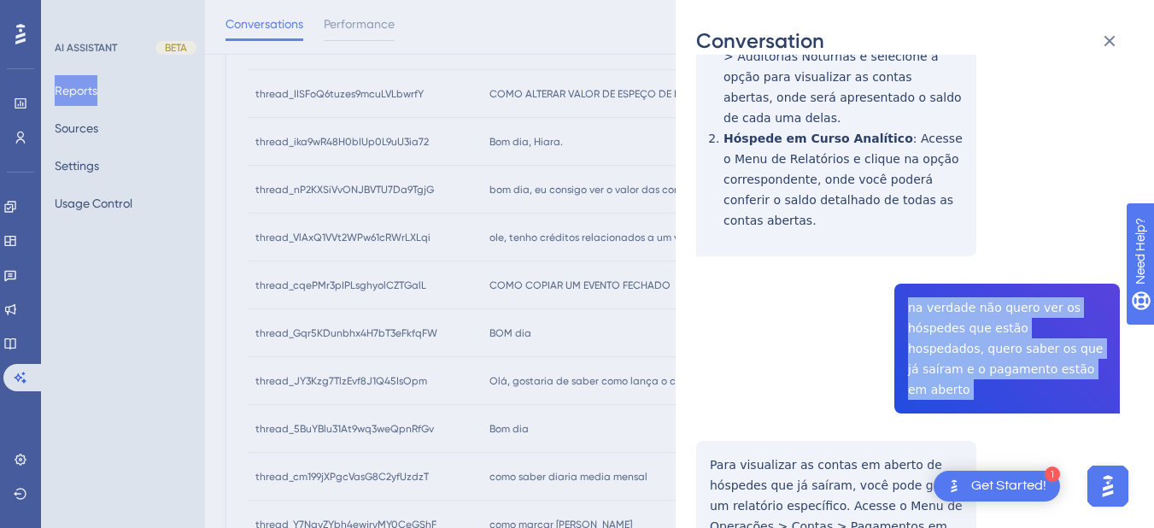
click at [962, 260] on div "thread_nP2KXSiVvONJBVTU7Da9TgjG Copy - - 13_Silva, [PERSON_NAME] User Conversat…" at bounding box center [908, 207] width 424 height 1063
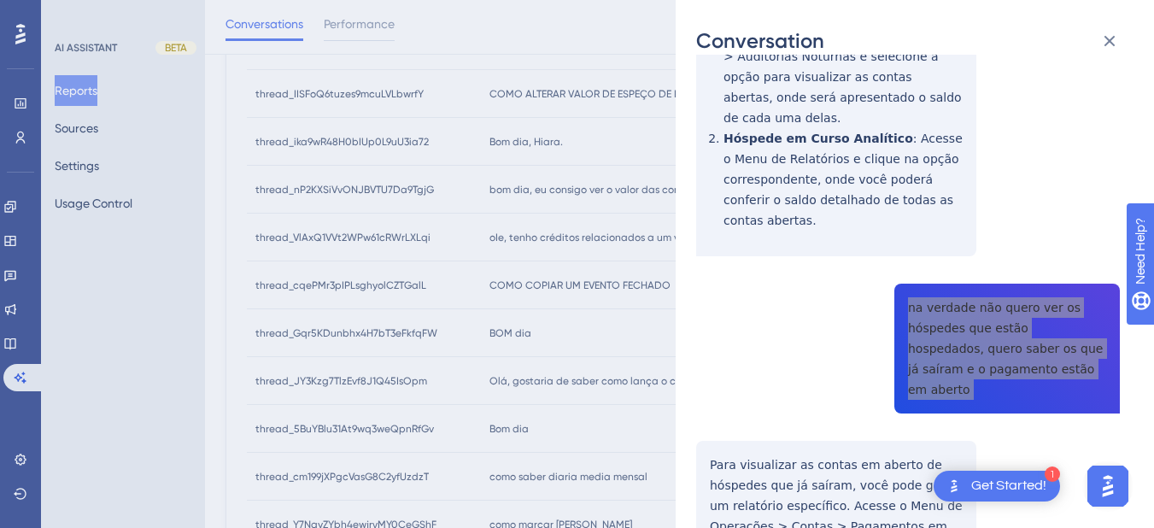
scroll to position [495, 0]
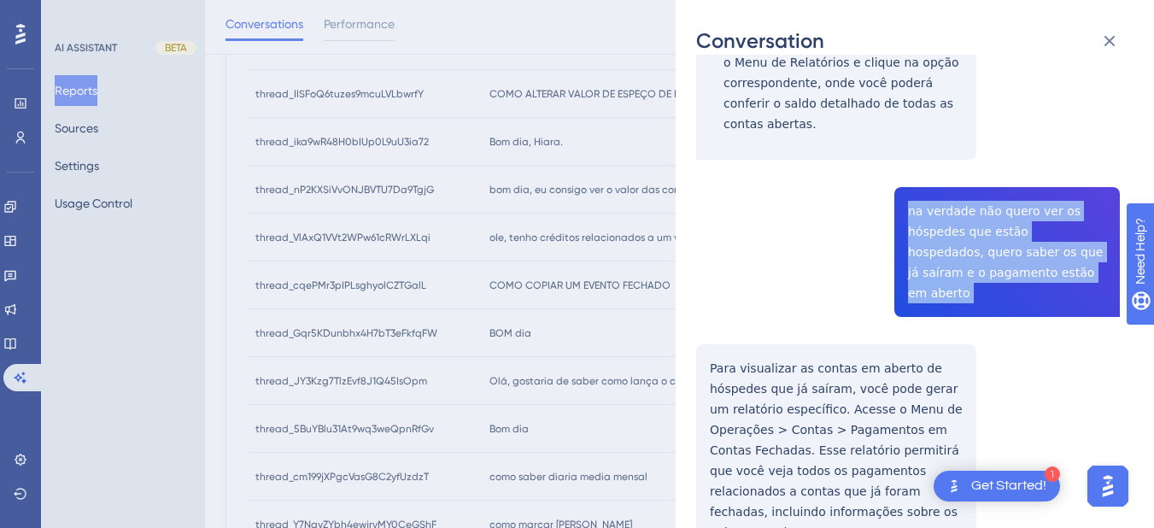
click at [703, 272] on div "thread_nP2KXSiVvONJBVTU7Da9TgjG Copy - - 13_Silva, [PERSON_NAME] User Conversat…" at bounding box center [908, 111] width 424 height 1063
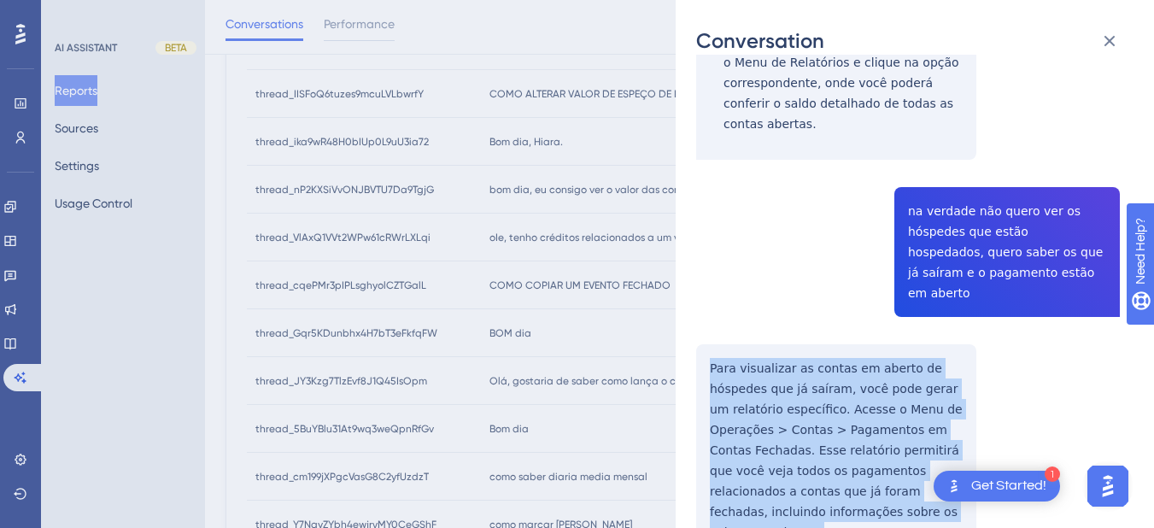
drag, startPoint x: 703, startPoint y: 278, endPoint x: 922, endPoint y: 441, distance: 273.5
click at [922, 441] on div "thread_nP2KXSiVvONJBVTU7Da9TgjG Copy - - 13_Silva, [PERSON_NAME] User Conversat…" at bounding box center [908, 111] width 424 height 1063
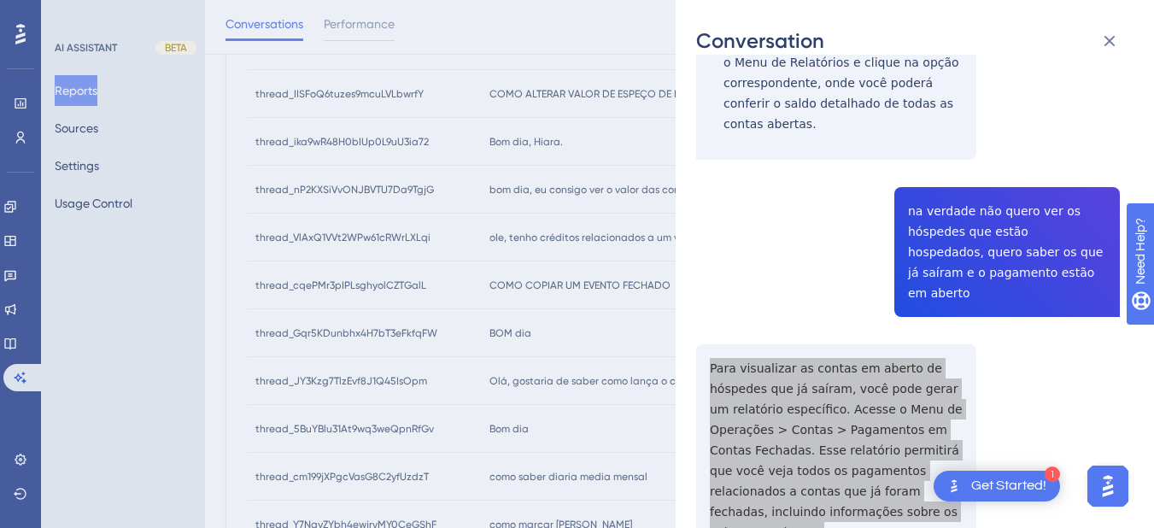
scroll to position [0, 0]
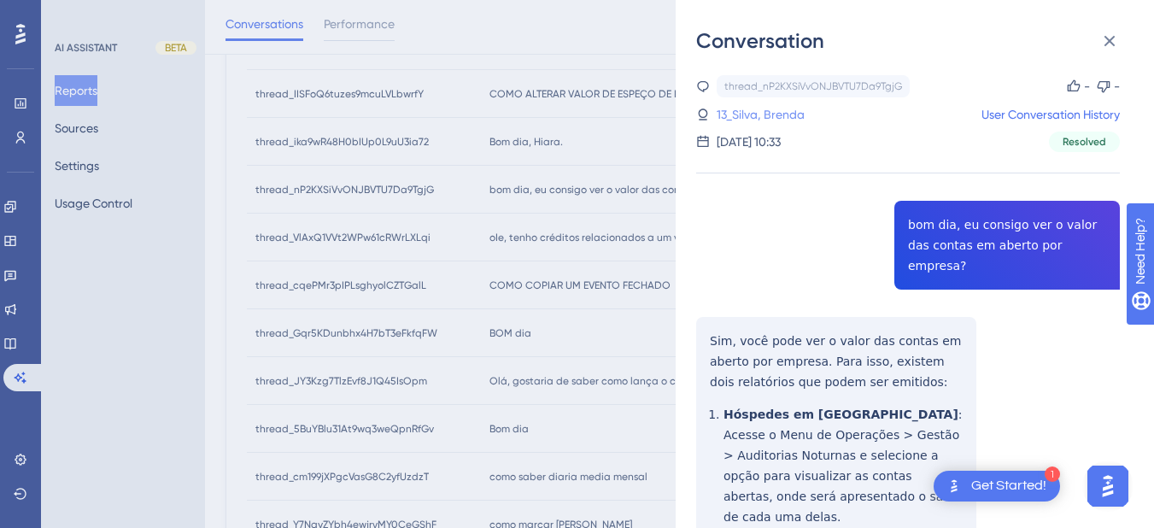
click at [766, 105] on link "13_Silva, Brenda" at bounding box center [761, 114] width 88 height 20
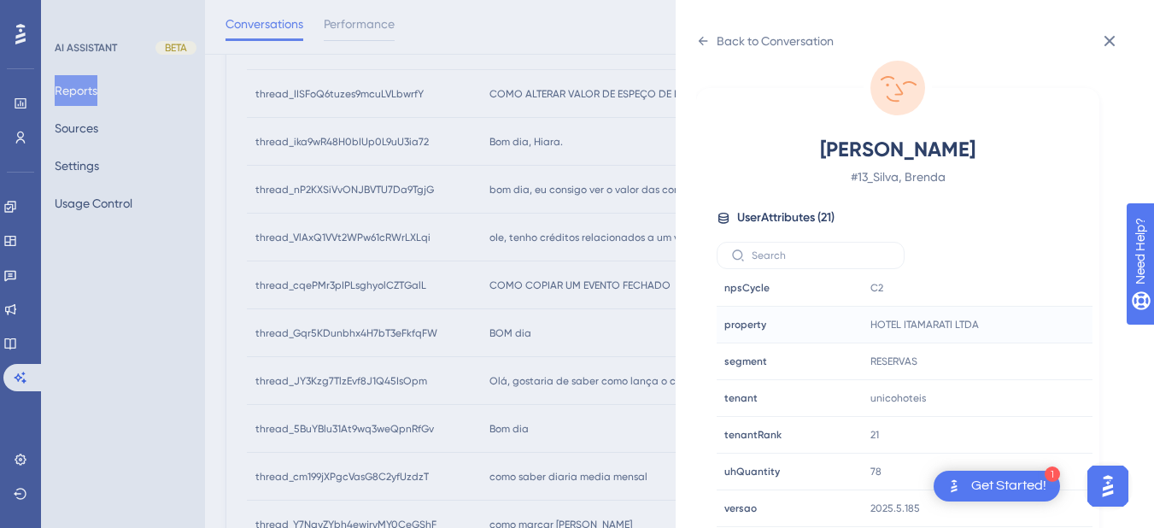
scroll to position [888, 0]
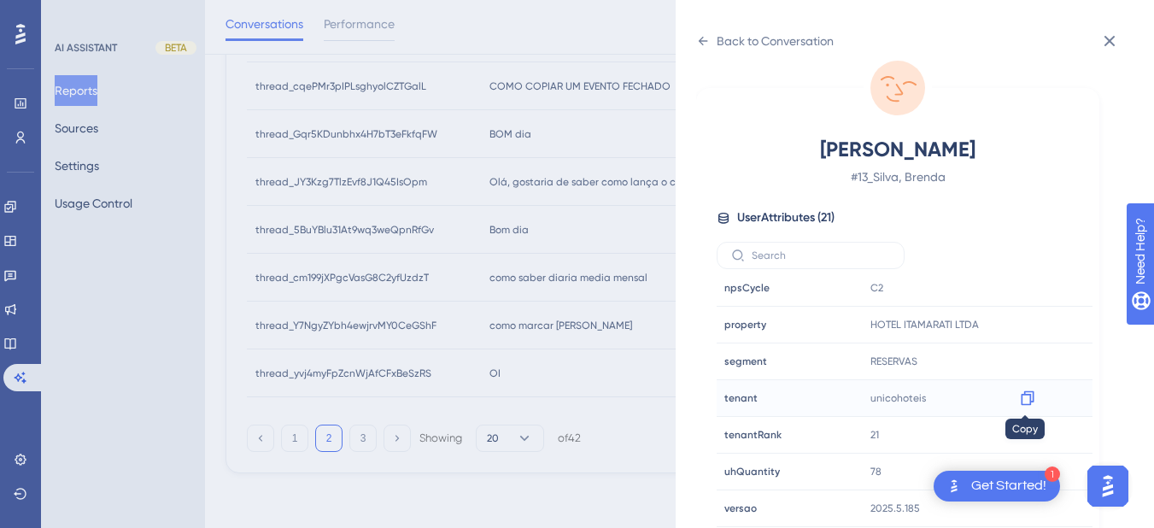
click at [1025, 396] on icon at bounding box center [1027, 397] width 17 height 17
click at [702, 46] on icon at bounding box center [703, 41] width 14 height 14
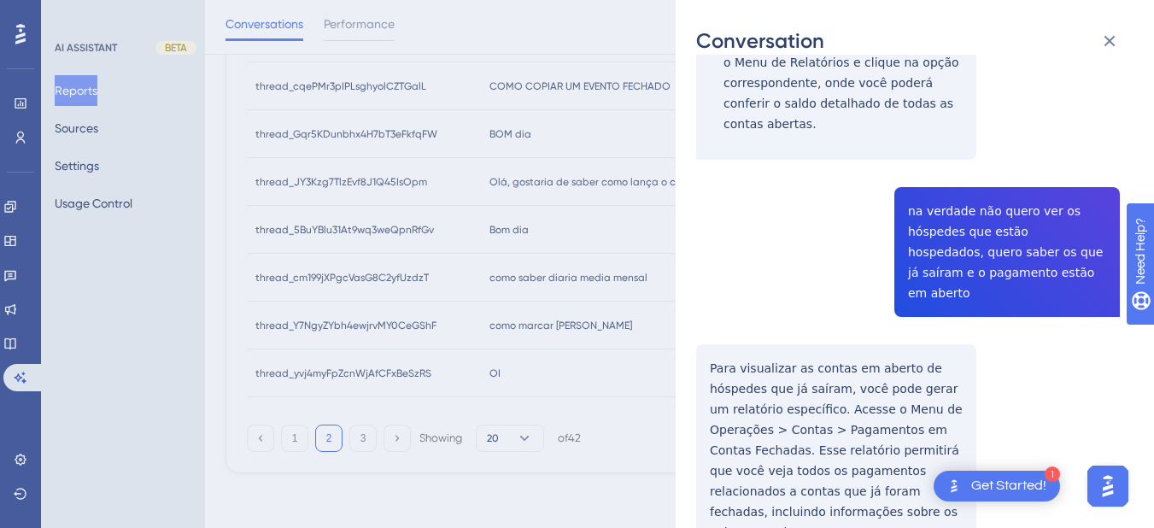
scroll to position [0, 0]
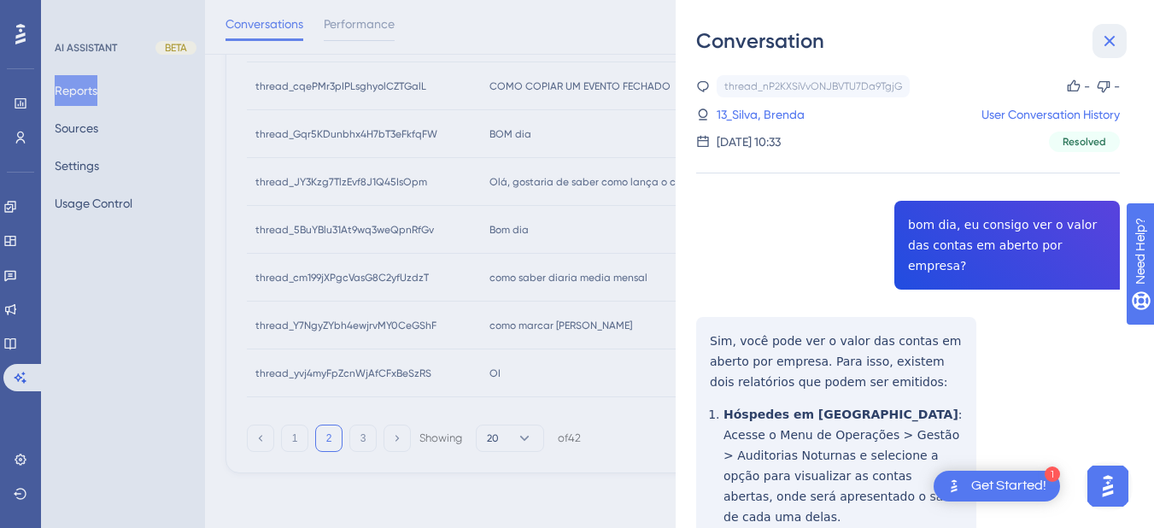
drag, startPoint x: 1107, startPoint y: 37, endPoint x: 439, endPoint y: 195, distance: 686.3
click at [1092, 38] on icon at bounding box center [1109, 41] width 20 height 20
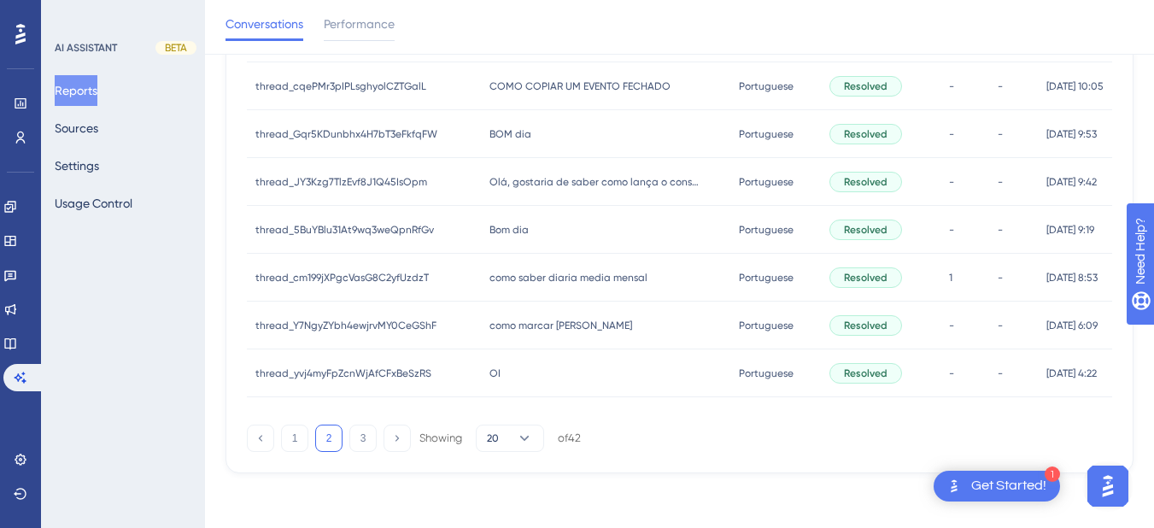
scroll to position [689, 0]
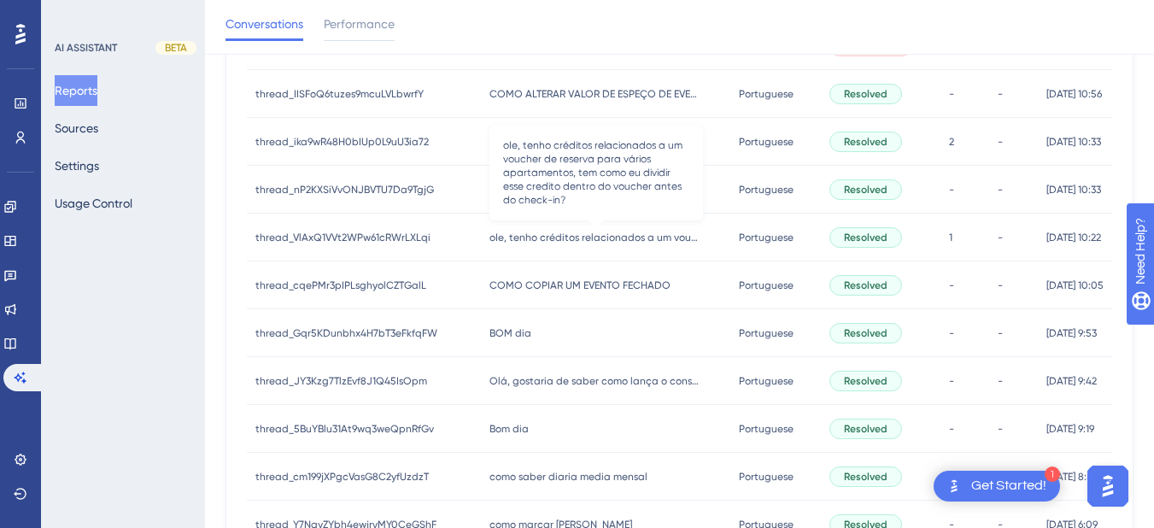
click at [524, 239] on span "oIe, tenho créditos relacionados a um voucher de reserva para vários apartament…" at bounding box center [596, 238] width 214 height 14
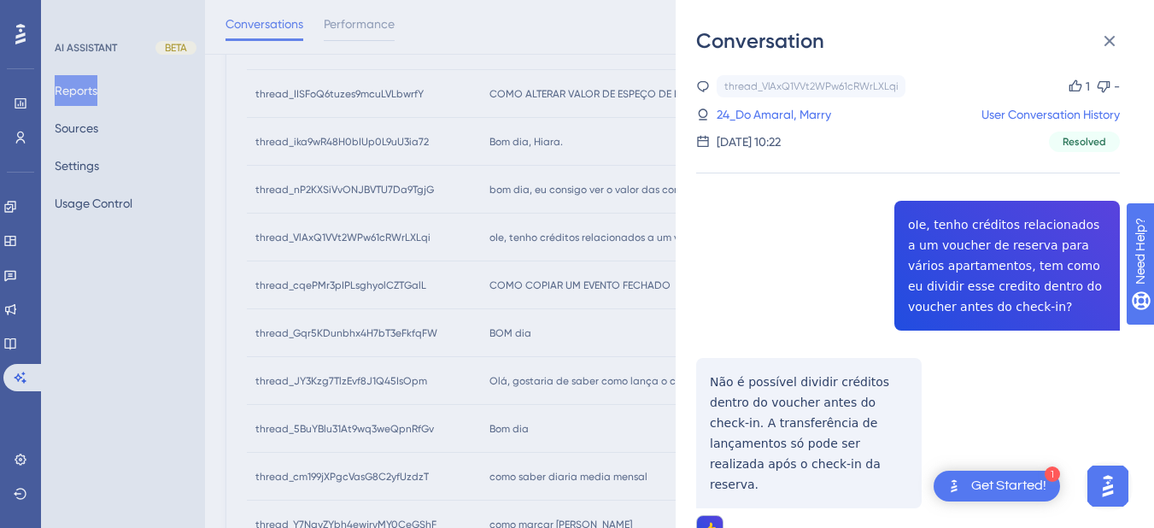
click at [956, 255] on div "thread_VlAxQ1VVt2WPw61cRWrLXLqi Copy 1 - 24_Do Amaral, Marry User Conversation …" at bounding box center [908, 478] width 424 height 807
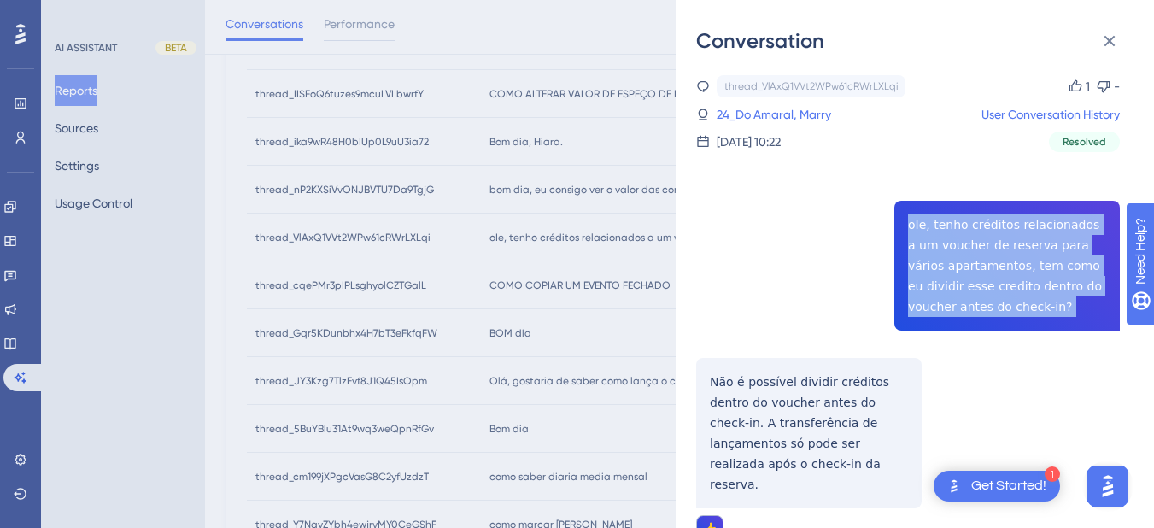
click at [956, 255] on div "thread_VlAxQ1VVt2WPw61cRWrLXLqi Copy 1 - 24_Do Amaral, Marry User Conversation …" at bounding box center [908, 478] width 424 height 807
click at [822, 230] on div "thread_VlAxQ1VVt2WPw61cRWrLXLqi Copy 1 - 24_Do Amaral, Marry User Conversation …" at bounding box center [908, 478] width 424 height 807
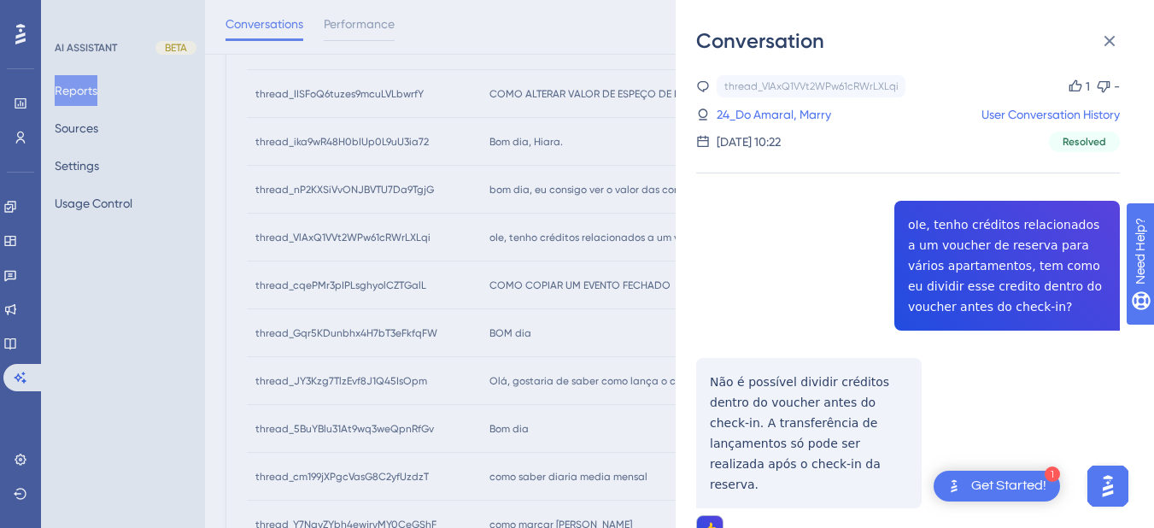
scroll to position [199, 0]
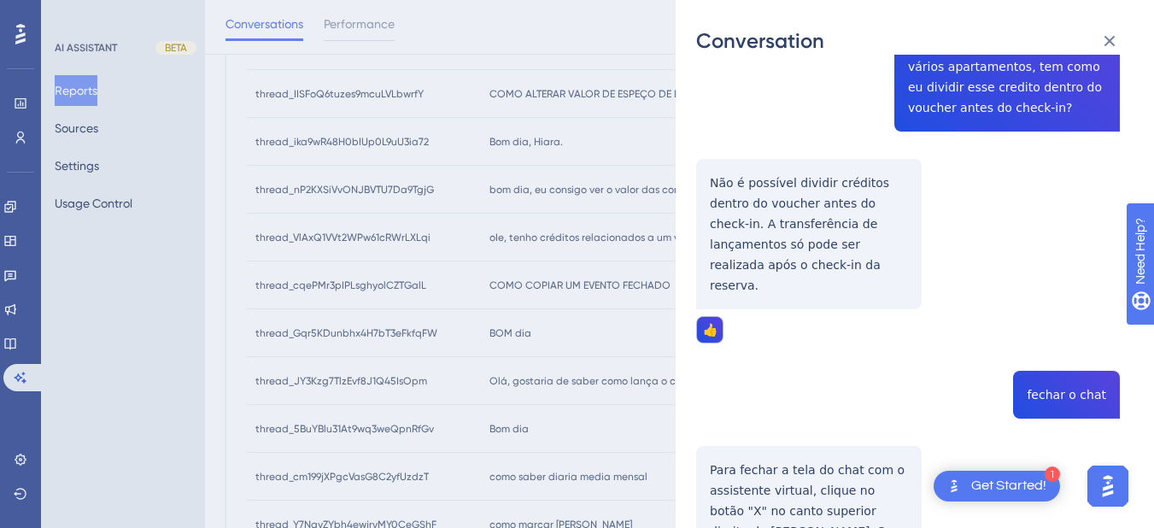
click at [765, 229] on div "thread_VlAxQ1VVt2WPw61cRWrLXLqi Copy 1 - 24_Do Amaral, Marry User Conversation …" at bounding box center [908, 279] width 424 height 807
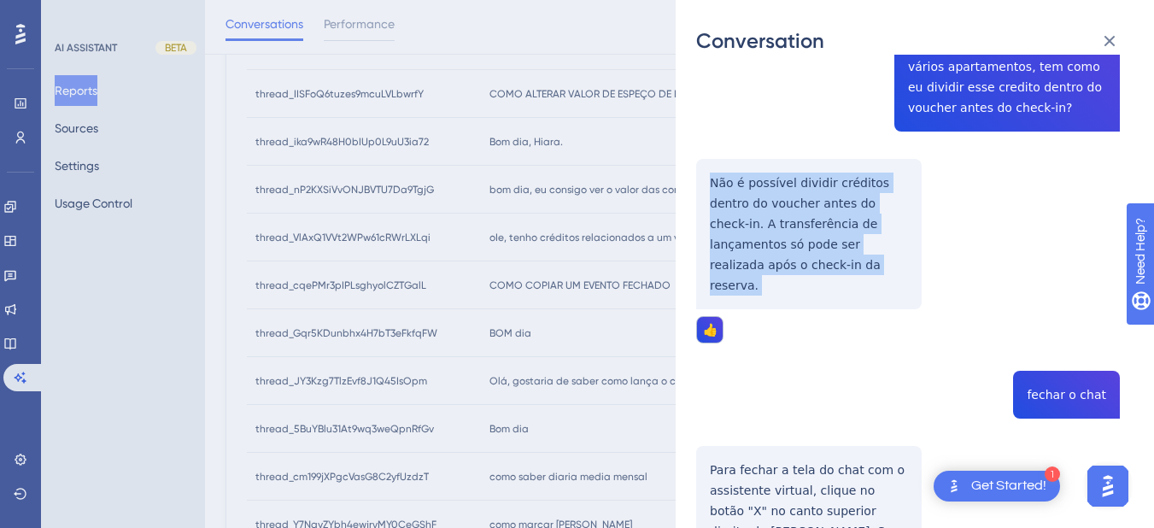
click at [765, 229] on div "thread_VlAxQ1VVt2WPw61cRWrLXLqi Copy 1 - 24_Do Amaral, Marry User Conversation …" at bounding box center [908, 279] width 424 height 807
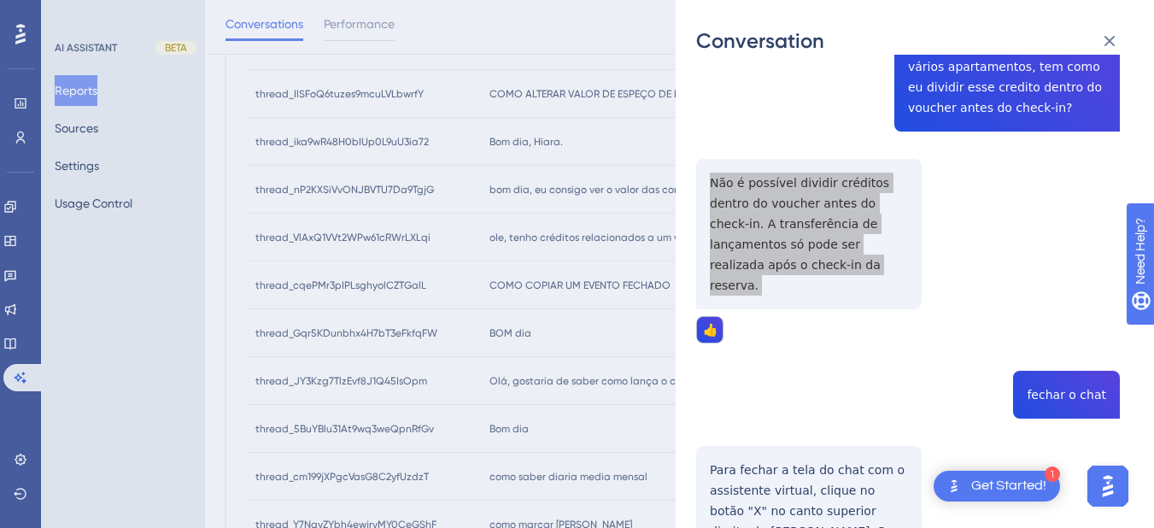
scroll to position [301, 0]
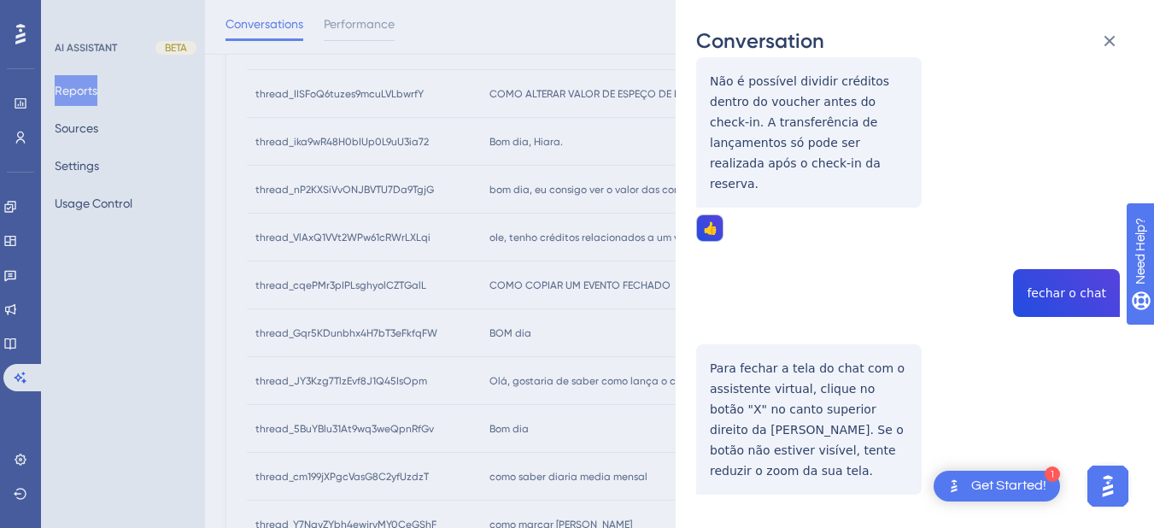
click at [1088, 255] on div "thread_VlAxQ1VVt2WPw61cRWrLXLqi Copy 1 - 24_Do Amaral, Marry User Conversation …" at bounding box center [908, 178] width 424 height 807
click at [1058, 273] on div "thread_VlAxQ1VVt2WPw61cRWrLXLqi Copy 1 - 24_Do Amaral, Marry User Conversation …" at bounding box center [908, 178] width 424 height 807
click at [761, 382] on div "thread_VlAxQ1VVt2WPw61cRWrLXLqi Copy 1 - 24_Do Amaral, Marry User Conversation …" at bounding box center [908, 178] width 424 height 807
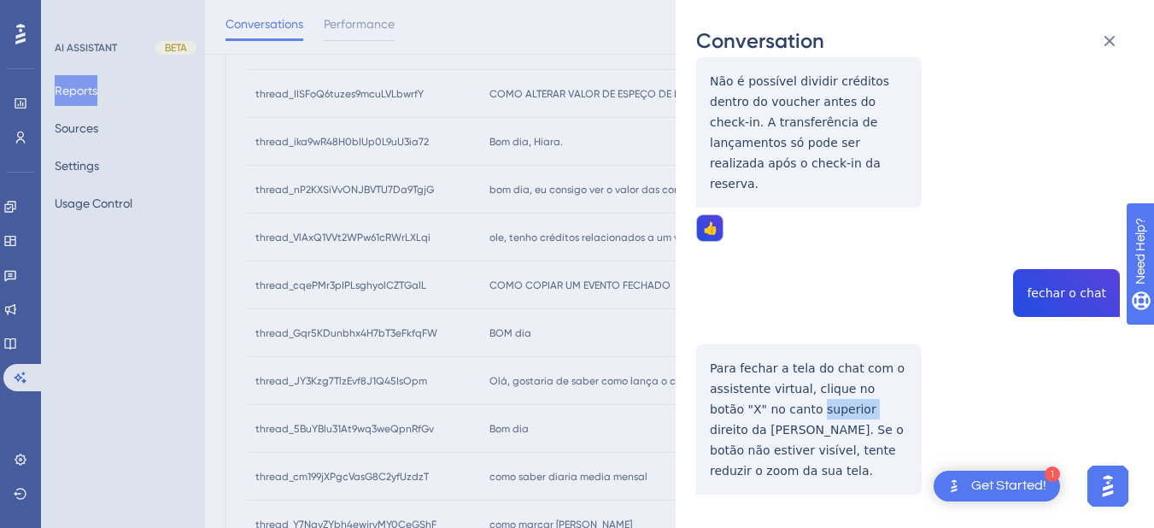
click at [761, 382] on div "thread_VlAxQ1VVt2WPw61cRWrLXLqi Copy 1 - 24_Do Amaral, Marry User Conversation …" at bounding box center [908, 178] width 424 height 807
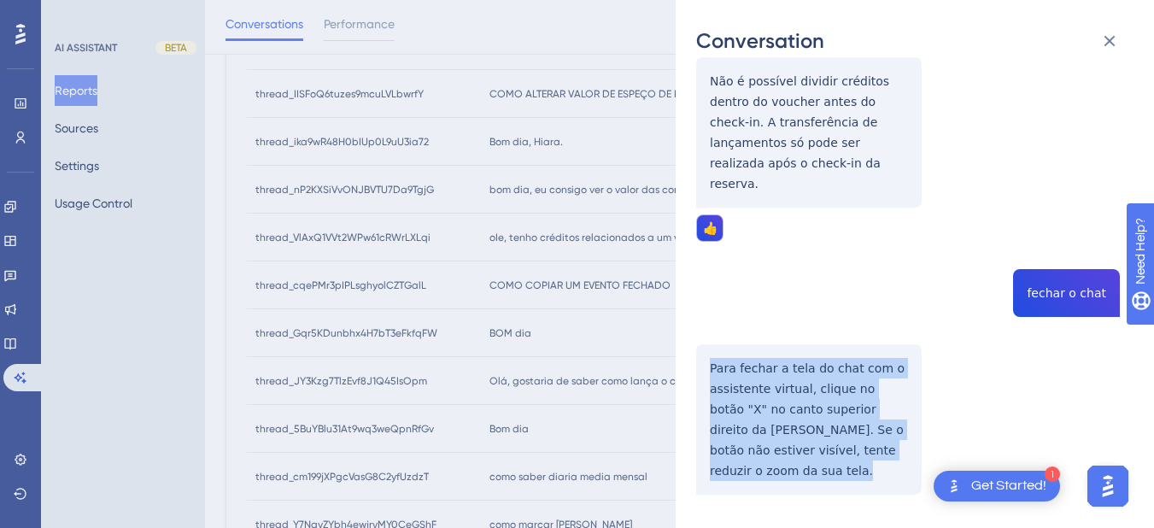
click at [761, 382] on div "thread_VlAxQ1VVt2WPw61cRWrLXLqi Copy 1 - 24_Do Amaral, Marry User Conversation …" at bounding box center [908, 178] width 424 height 807
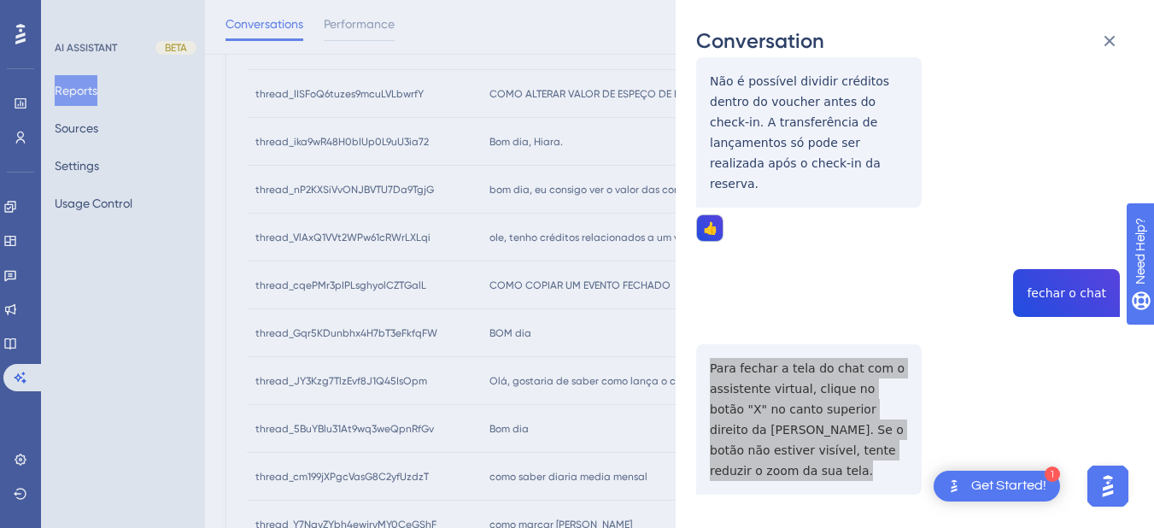
scroll to position [0, 0]
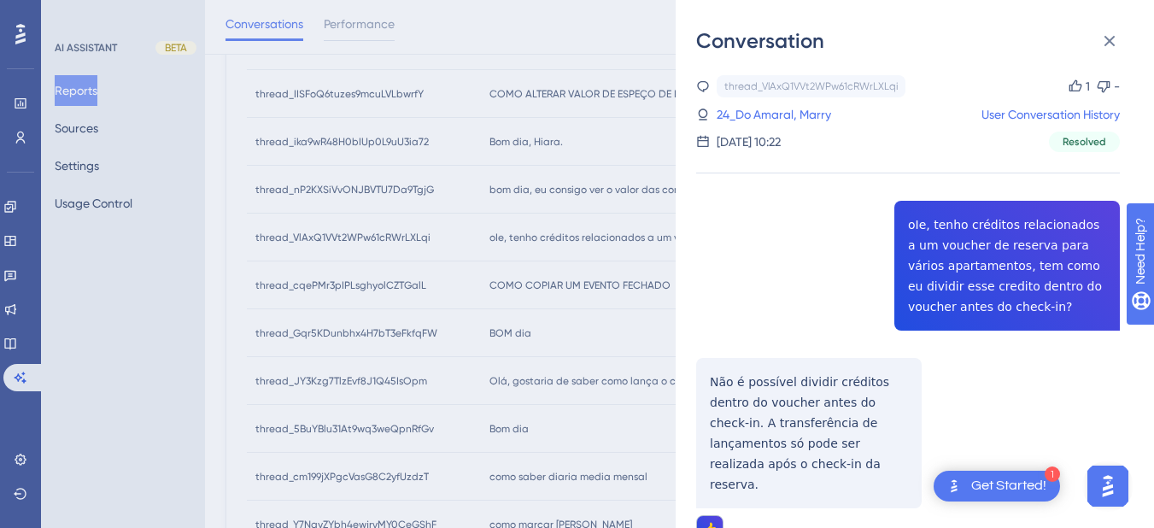
click at [759, 126] on div "thread_VlAxQ1VVt2WPw61cRWrLXLqi Copy 1 - 24_Do Amaral, Marry User Conversation …" at bounding box center [908, 113] width 424 height 77
click at [759, 105] on link "24_Do Amaral, Marry" at bounding box center [774, 114] width 114 height 20
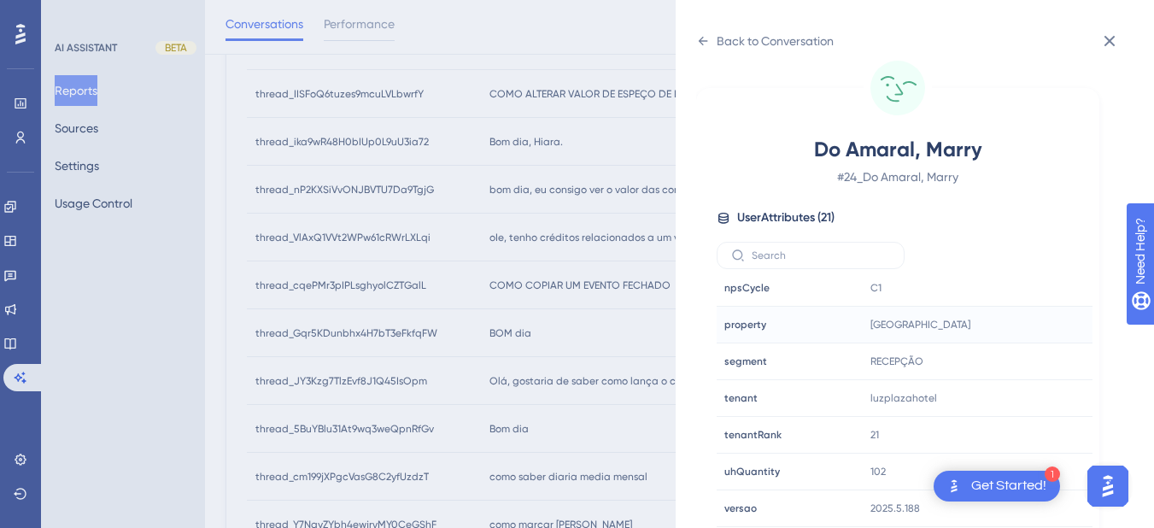
scroll to position [888, 0]
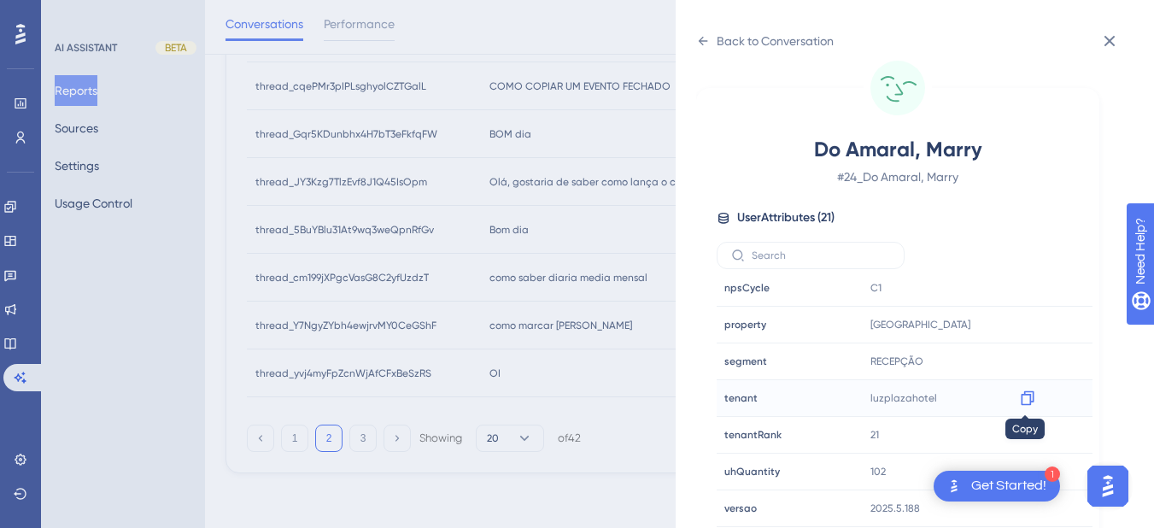
click at [1026, 395] on icon at bounding box center [1027, 397] width 17 height 17
click at [694, 28] on div "Back to Conversation Do Amaral, Marry # 24_Do Amaral, Marry User Attributes ( 2…" at bounding box center [915, 264] width 478 height 528
click at [696, 34] on icon at bounding box center [703, 41] width 14 height 14
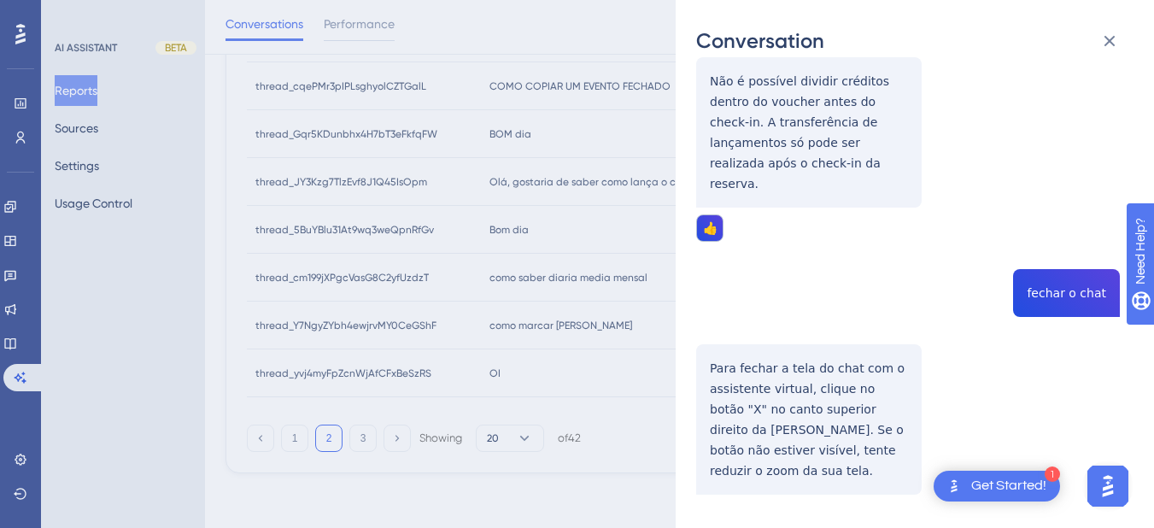
scroll to position [0, 0]
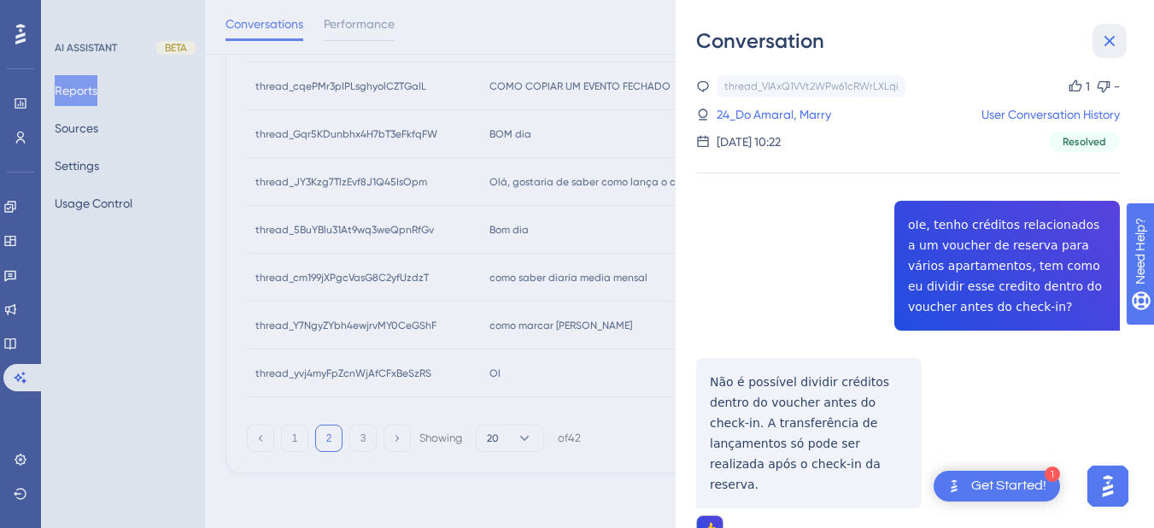
click at [1092, 37] on icon at bounding box center [1109, 41] width 20 height 20
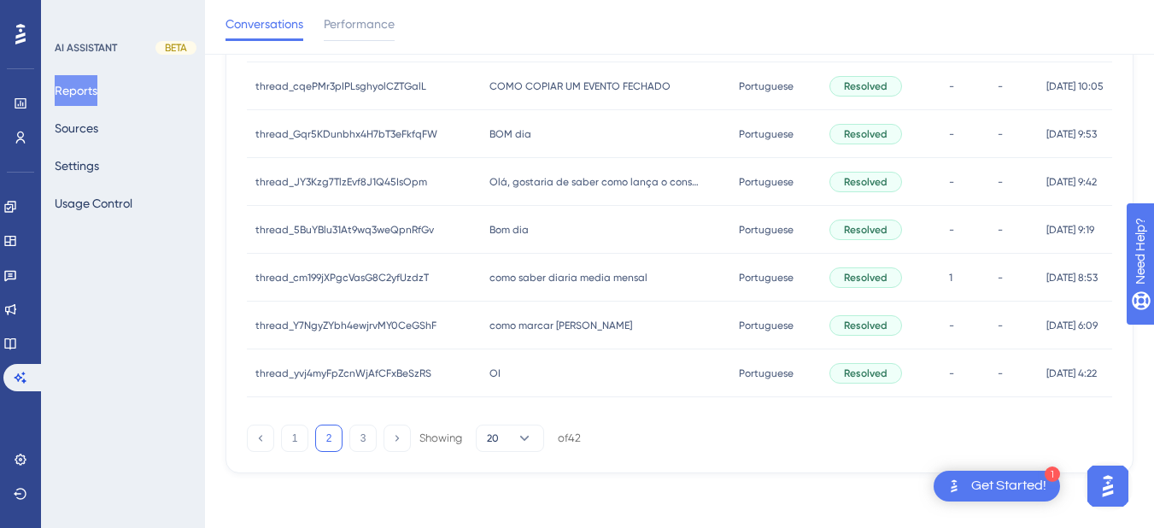
scroll to position [689, 0]
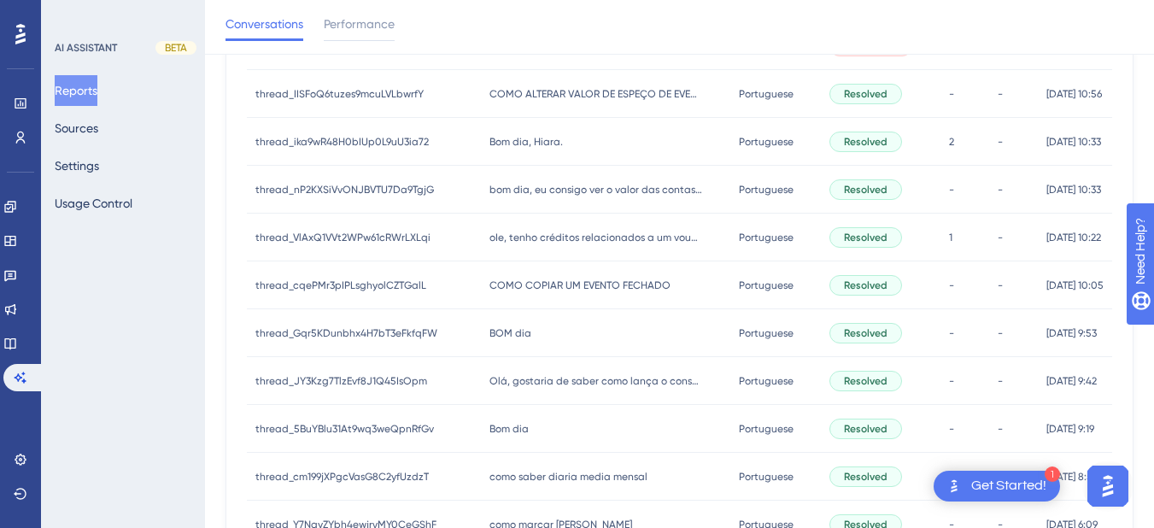
click at [510, 283] on span "COMO COPIAR UM EVENTO FECHADO" at bounding box center [579, 285] width 181 height 14
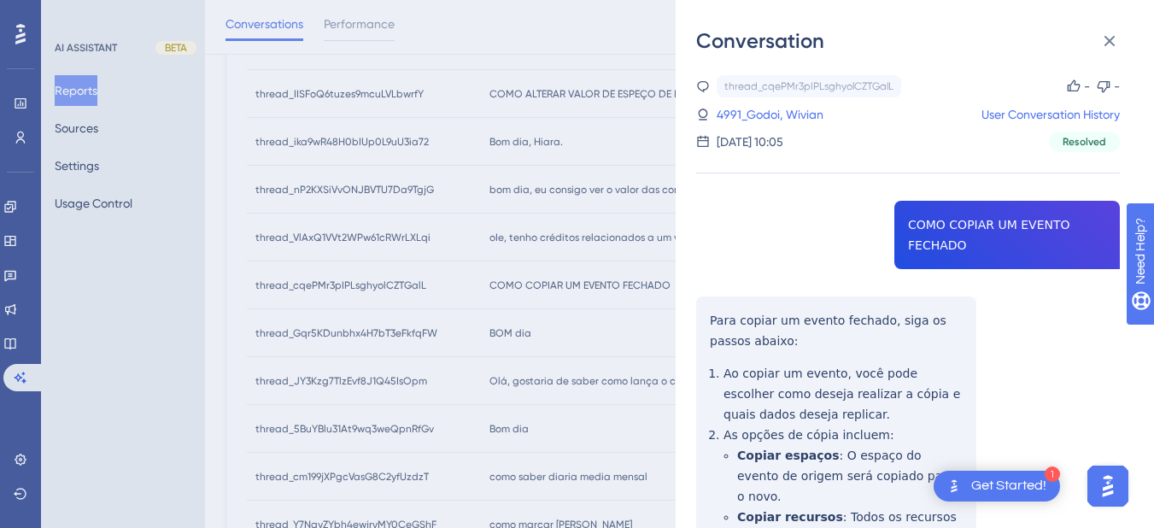
click at [687, 306] on div "Conversation thread_cqePMr3pIPLsghyolCZTGalL Copy - - 4991_Godoi, Wivian User C…" at bounding box center [915, 264] width 478 height 528
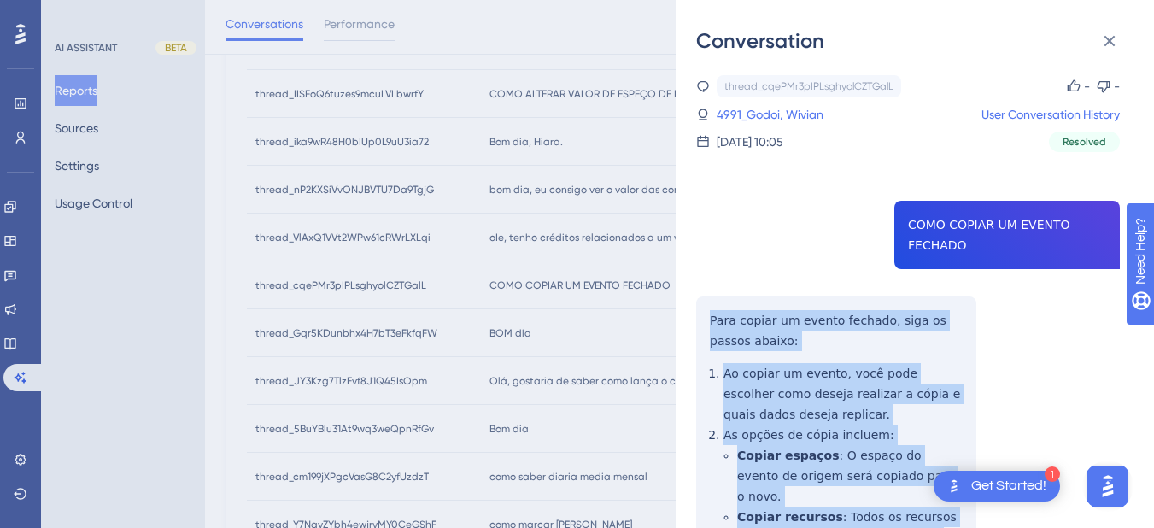
scroll to position [399, 0]
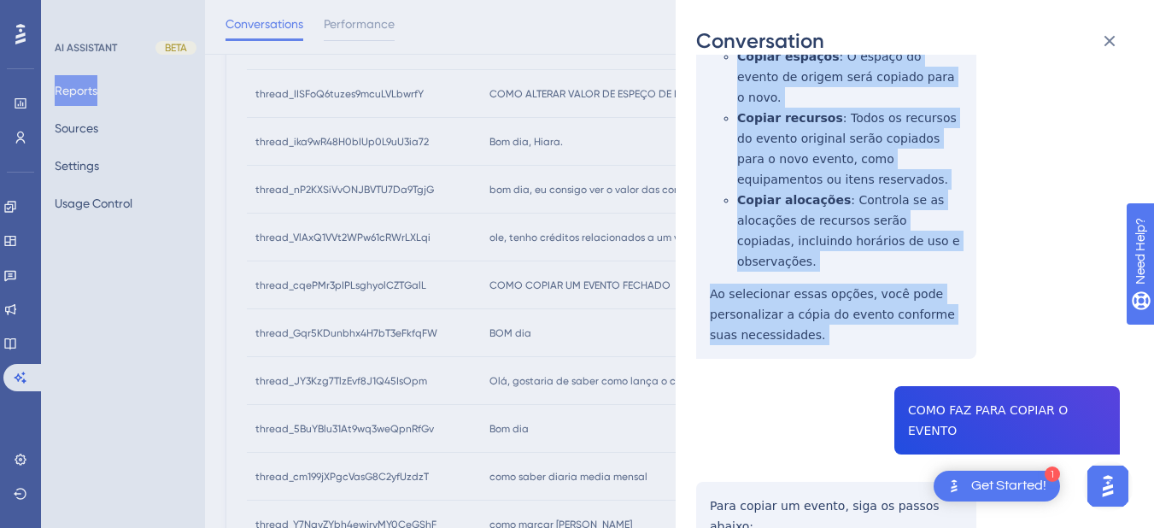
drag, startPoint x: 699, startPoint y: 312, endPoint x: 830, endPoint y: 309, distance: 131.5
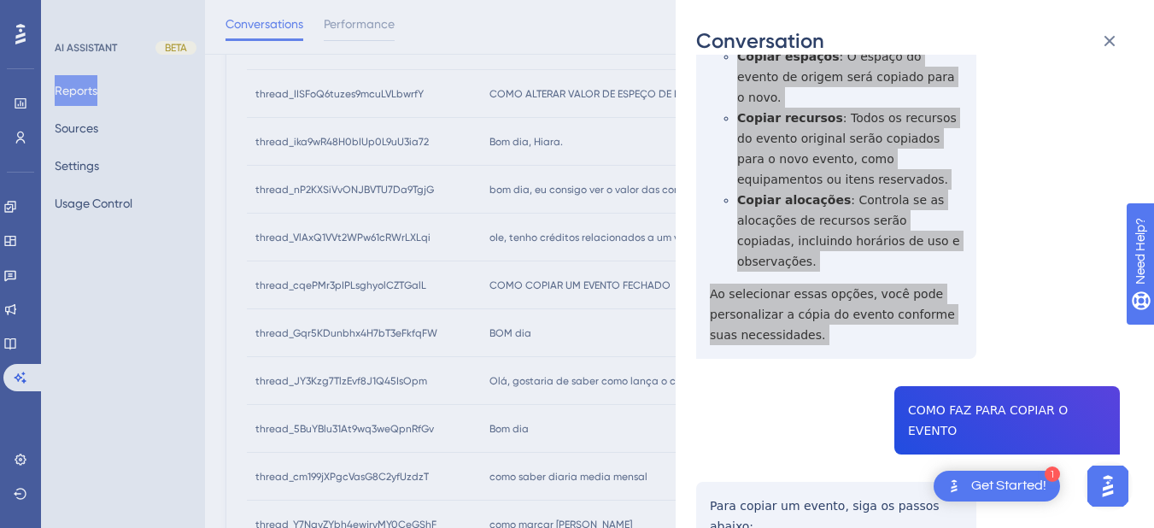
scroll to position [598, 0]
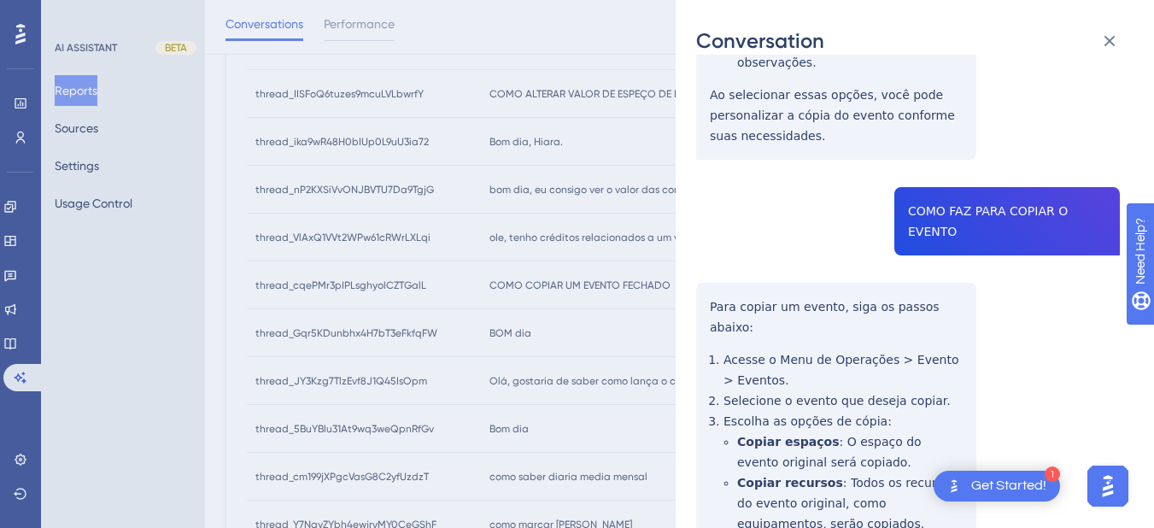
click at [983, 163] on div "thread_cqePMr3pIPLsghyolCZTGalL Copy - - 4991_Godoi, Wivian User Conversation H…" at bounding box center [908, 435] width 424 height 1917
drag, startPoint x: 710, startPoint y: 247, endPoint x: 702, endPoint y: 231, distance: 17.2
click at [710, 247] on div "thread_cqePMr3pIPLsghyolCZTGalL Copy - - 4991_Godoi, Wivian User Conversation H…" at bounding box center [908, 435] width 424 height 1917
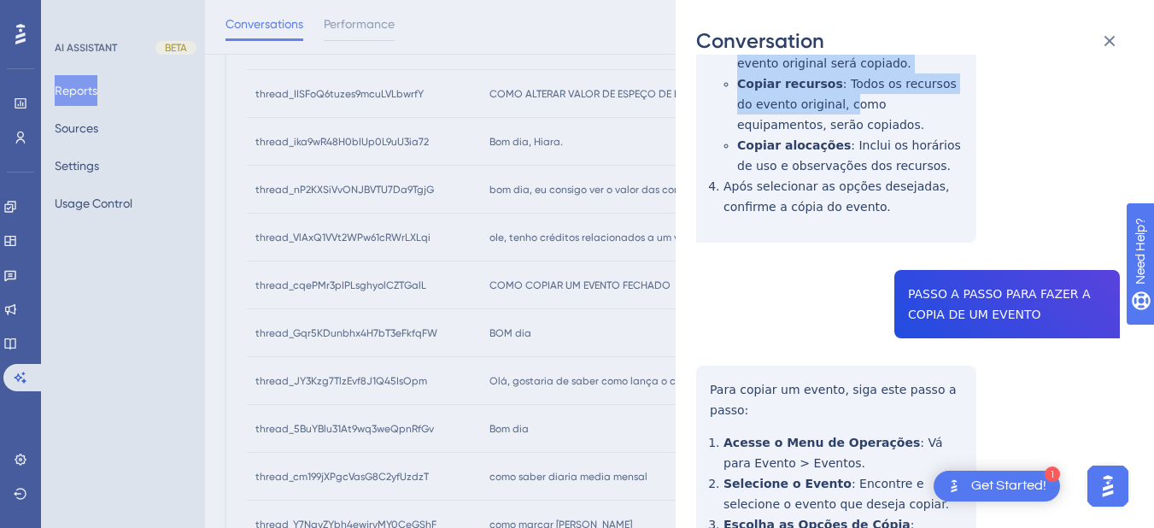
scroll to position [797, 0]
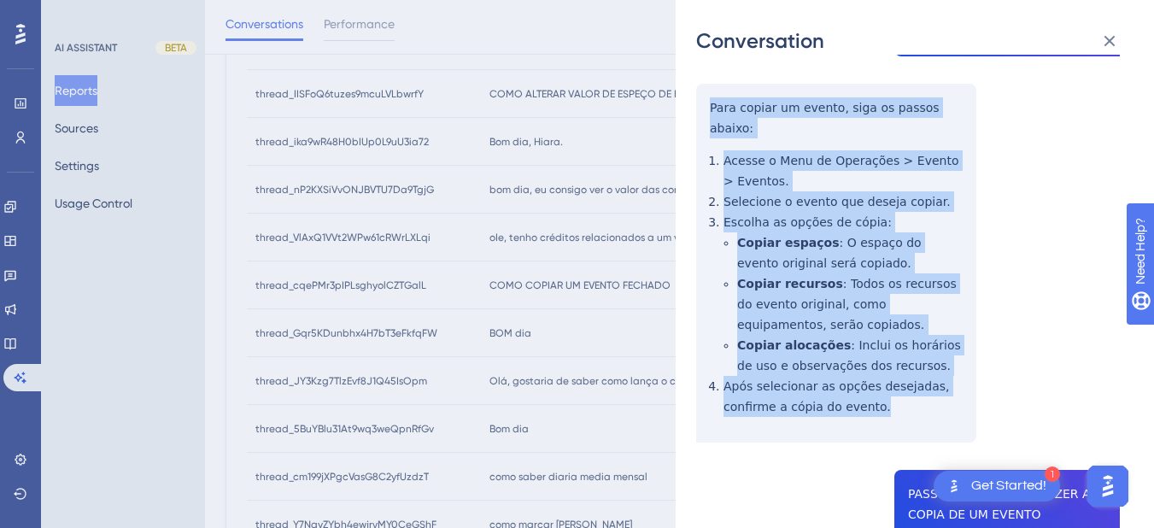
drag, startPoint x: 701, startPoint y: 228, endPoint x: 876, endPoint y: 348, distance: 212.0
click at [876, 348] on div "thread_cqePMr3pIPLsghyolCZTGalL Copy - - 4991_Godoi, Wivian User Conversation H…" at bounding box center [908, 236] width 424 height 1917
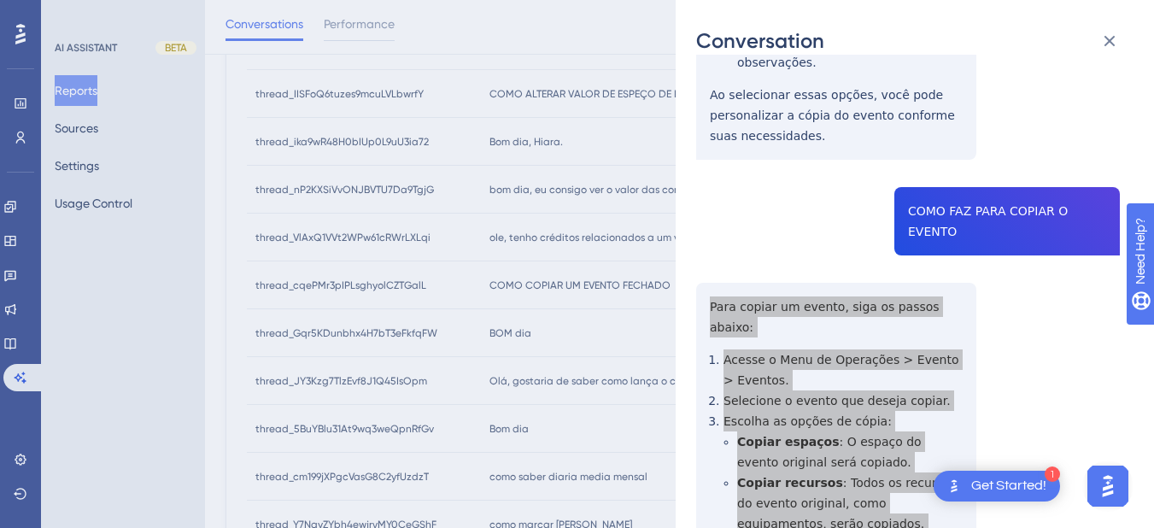
scroll to position [997, 0]
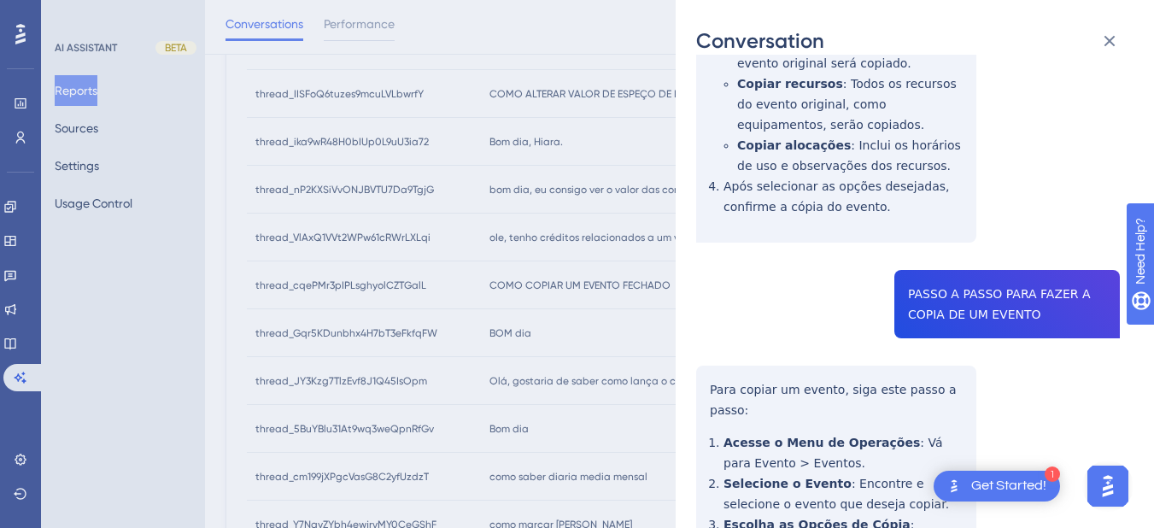
click at [986, 214] on div "thread_cqePMr3pIPLsghyolCZTGalL Copy - - 4991_Godoi, Wivian User Conversation H…" at bounding box center [908, 37] width 424 height 1917
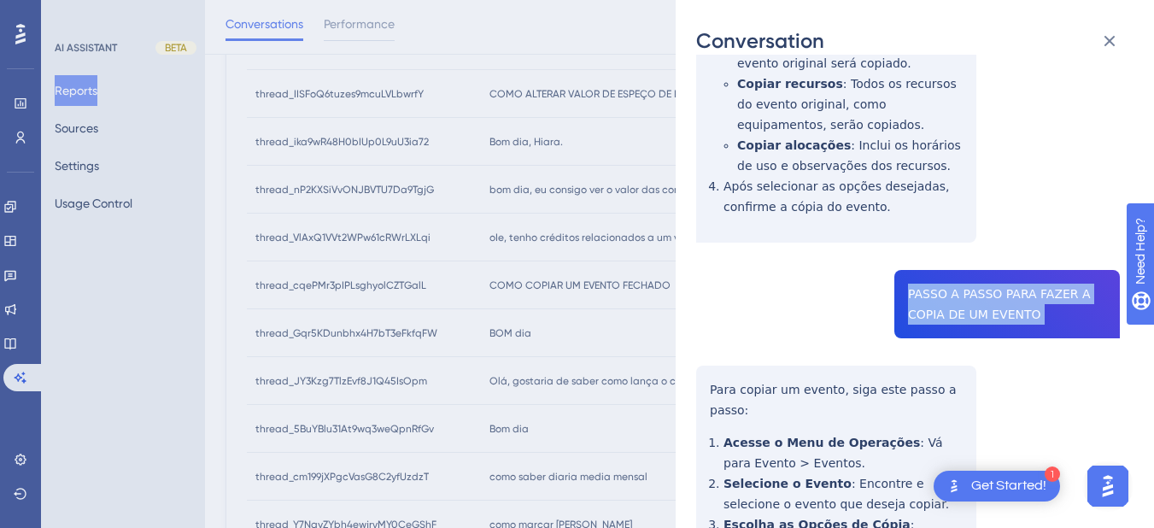
click at [986, 214] on div "thread_cqePMr3pIPLsghyolCZTGalL Copy - - 4991_Godoi, Wivian User Conversation H…" at bounding box center [908, 37] width 424 height 1917
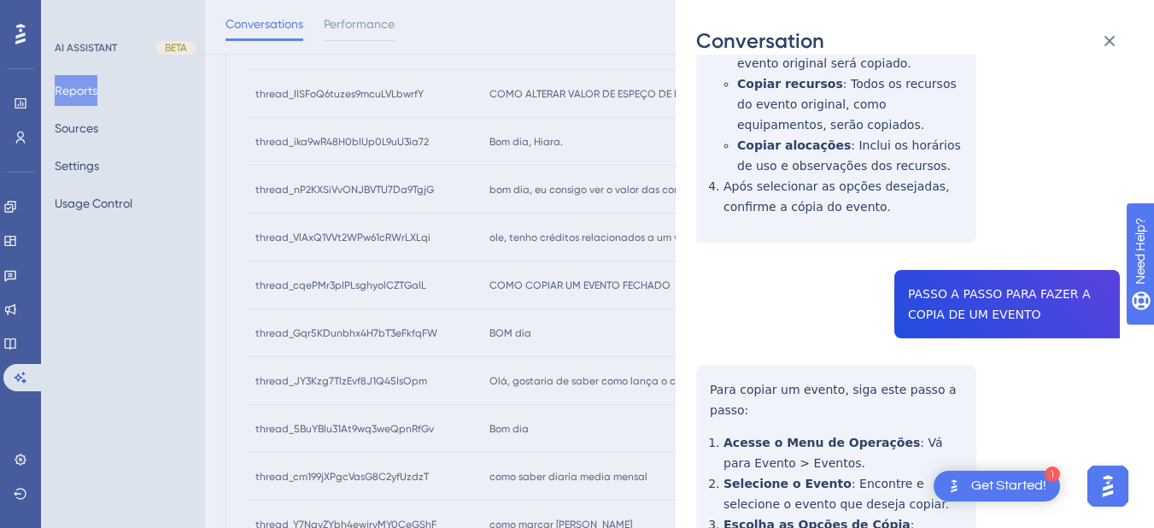
drag, startPoint x: 768, startPoint y: 285, endPoint x: 738, endPoint y: 290, distance: 30.3
click at [768, 285] on div "thread_cqePMr3pIPLsghyolCZTGalL Copy - - 4991_Godoi, Wivian User Conversation H…" at bounding box center [908, 37] width 424 height 1917
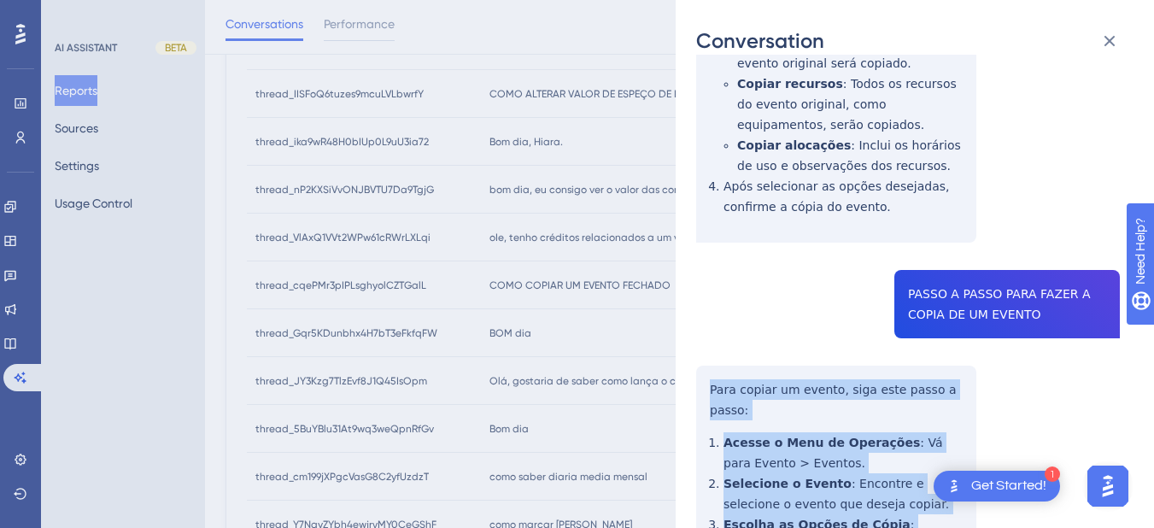
scroll to position [1267, 0]
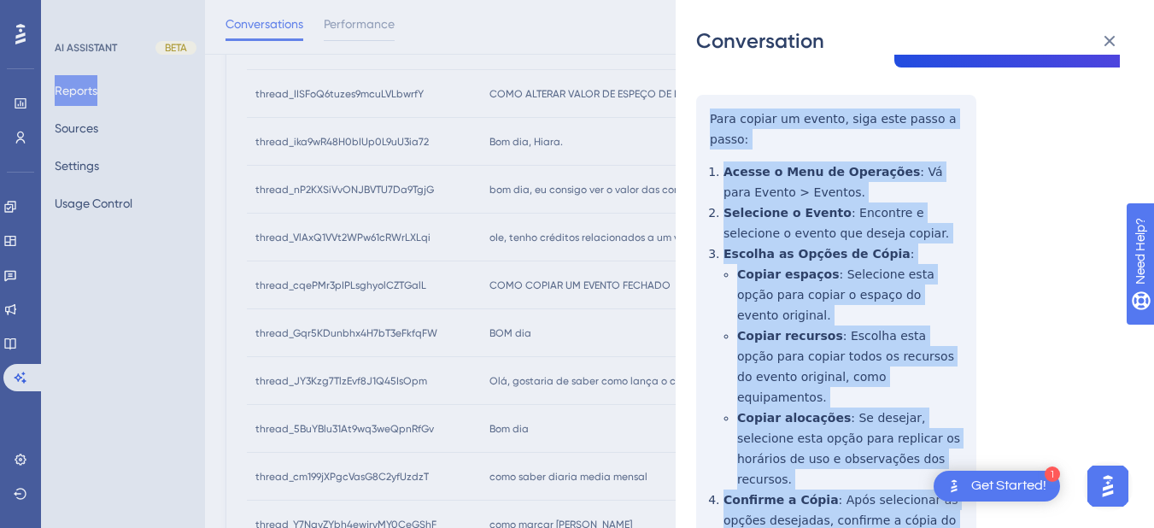
drag, startPoint x: 756, startPoint y: 312, endPoint x: 944, endPoint y: 435, distance: 224.6
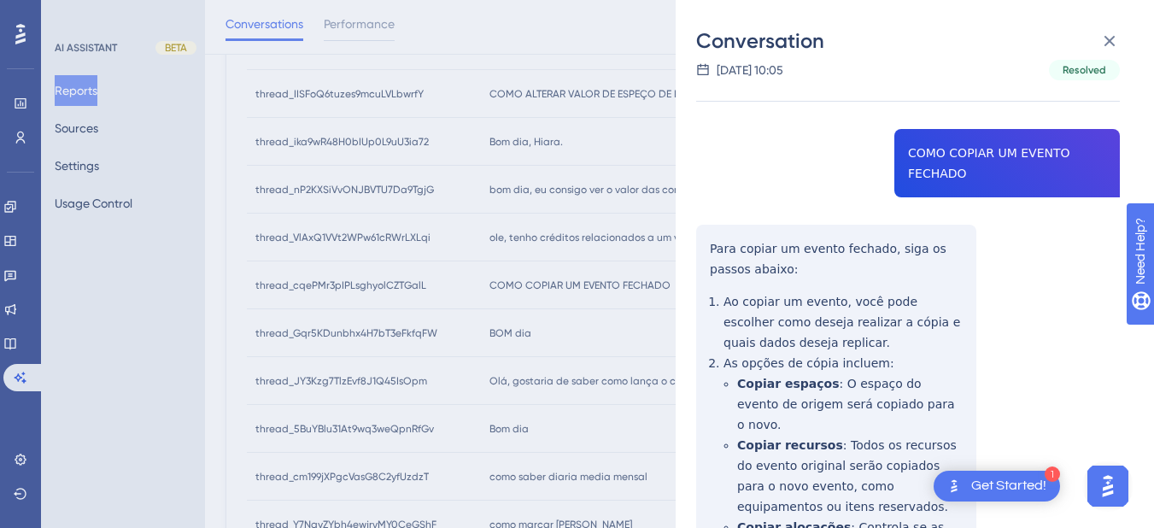
scroll to position [0, 0]
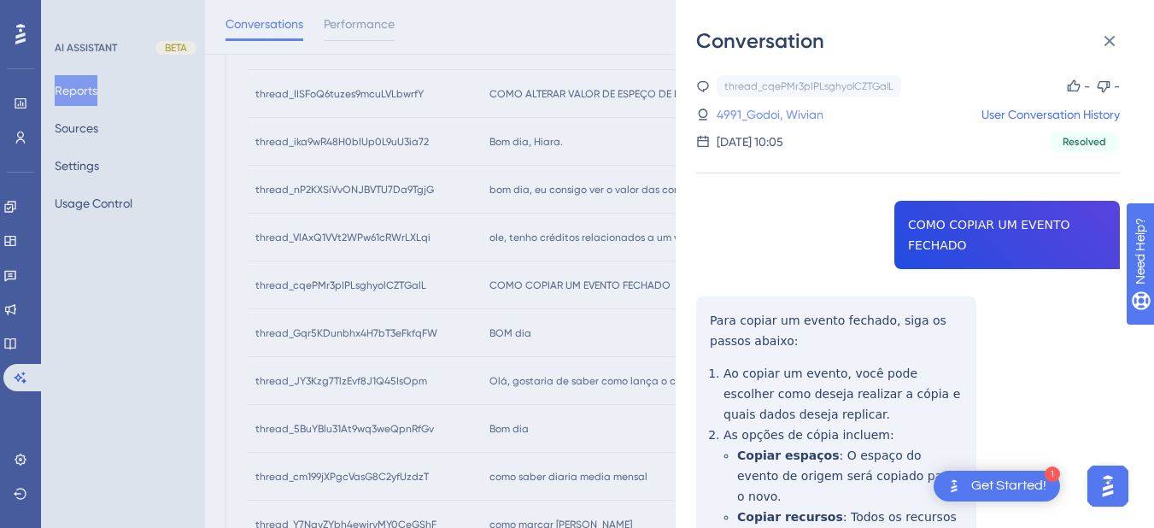
click at [752, 119] on link "4991_Godoi, Wivian" at bounding box center [770, 114] width 107 height 20
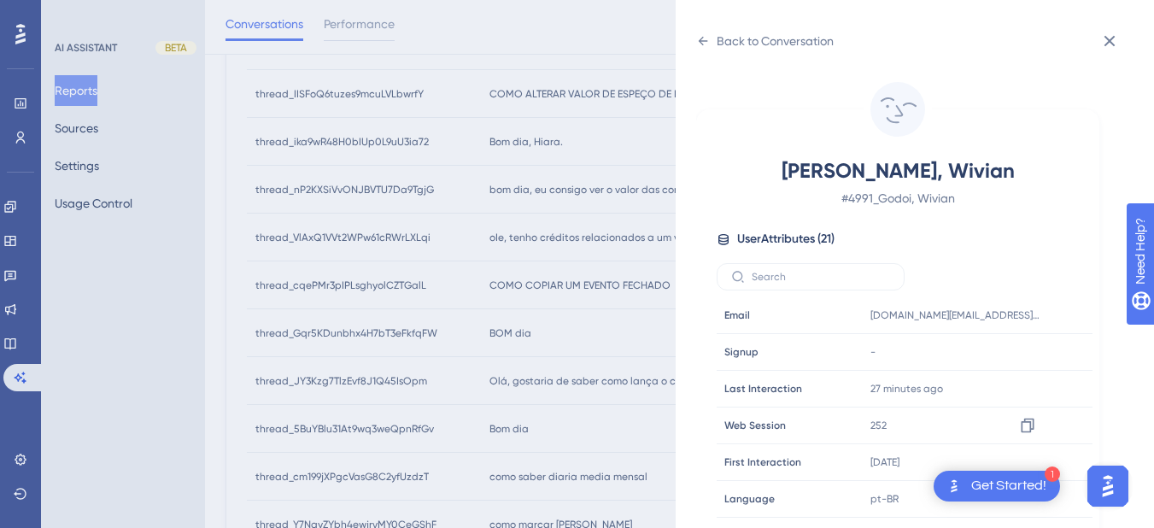
scroll to position [520, 0]
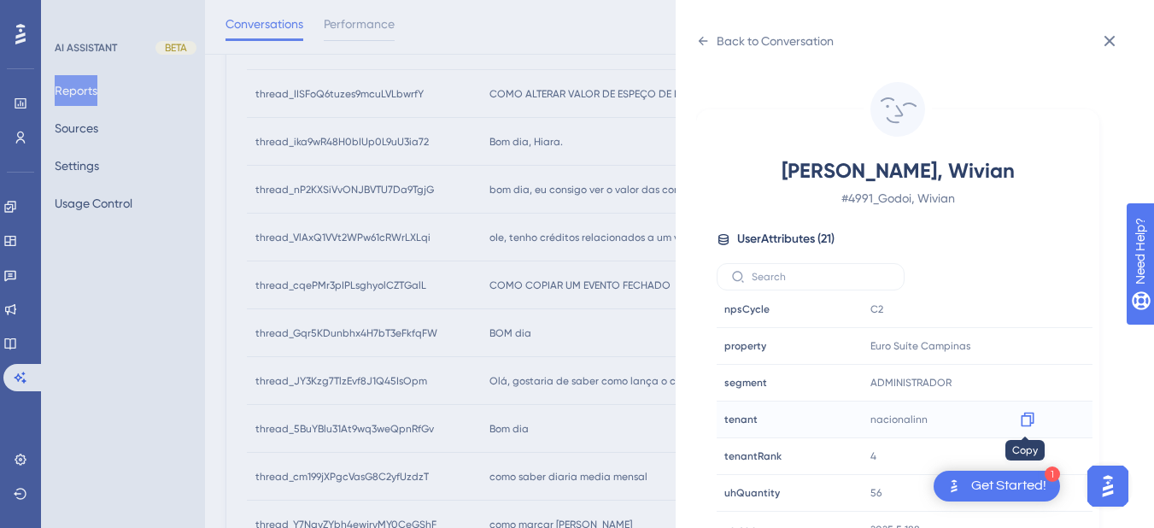
click at [1028, 416] on icon at bounding box center [1027, 419] width 13 height 15
click at [1021, 348] on icon at bounding box center [1027, 345] width 17 height 17
click at [699, 44] on icon at bounding box center [703, 41] width 14 height 14
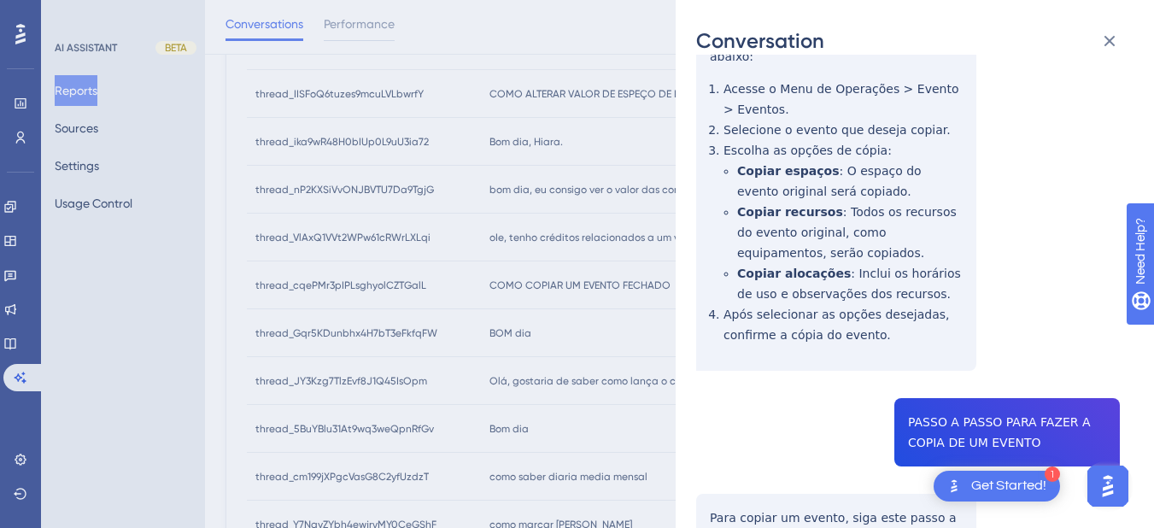
scroll to position [1267, 0]
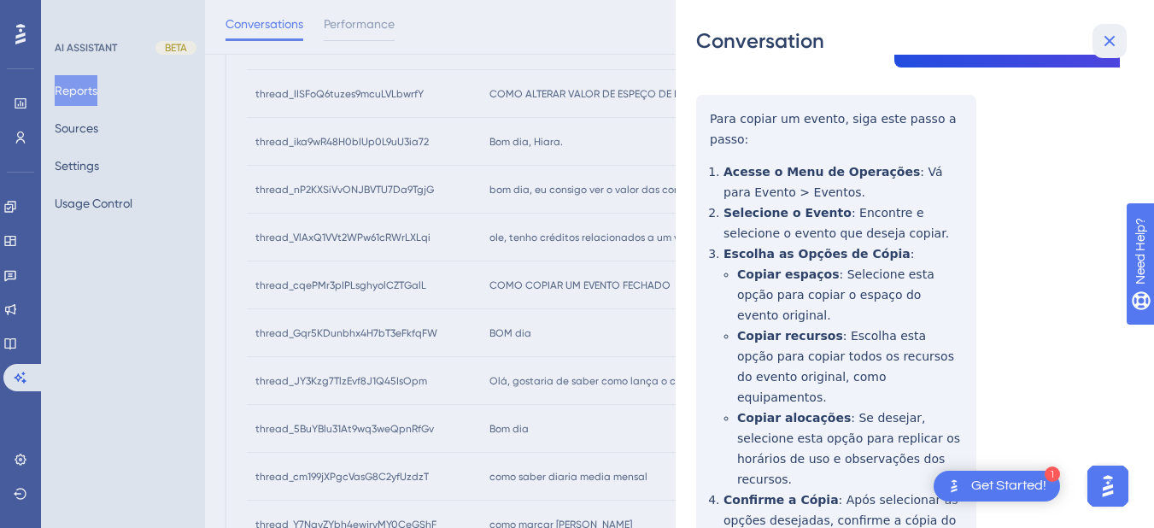
click at [1092, 36] on icon at bounding box center [1109, 41] width 20 height 20
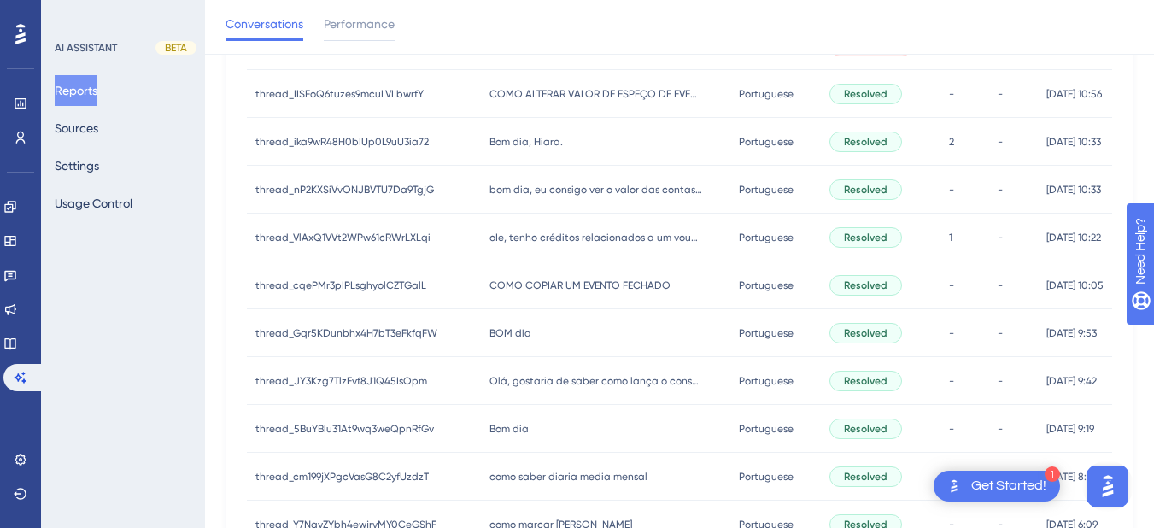
click at [512, 336] on span "BOM dia" at bounding box center [510, 333] width 42 height 14
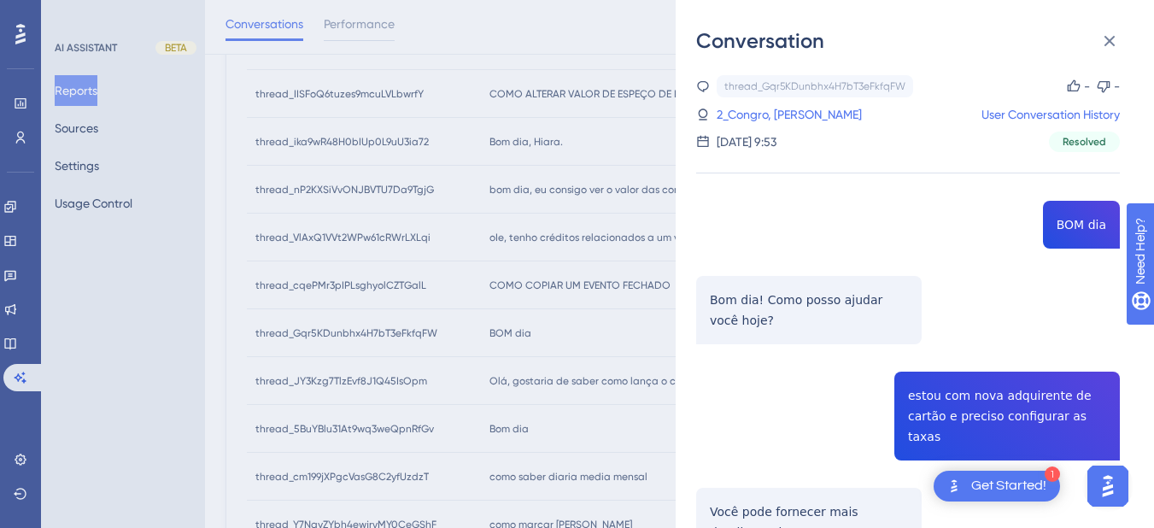
scroll to position [199, 0]
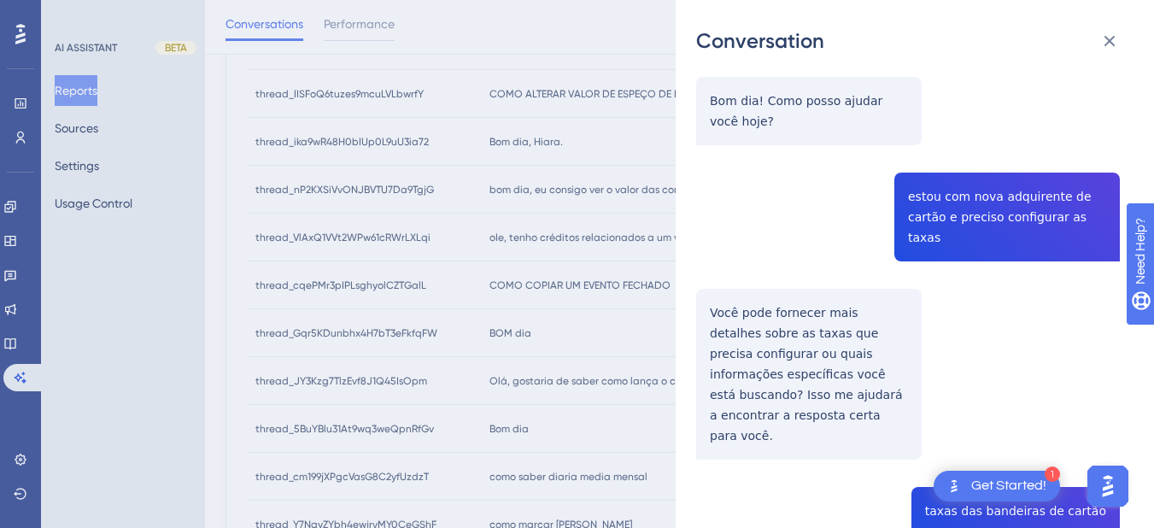
click at [959, 211] on div "thread_Gqr5KDunbhx4H7bT3eFkfqFW Copy - - 2_Congro, [PERSON_NAME] User Conversat…" at bounding box center [908, 524] width 424 height 1296
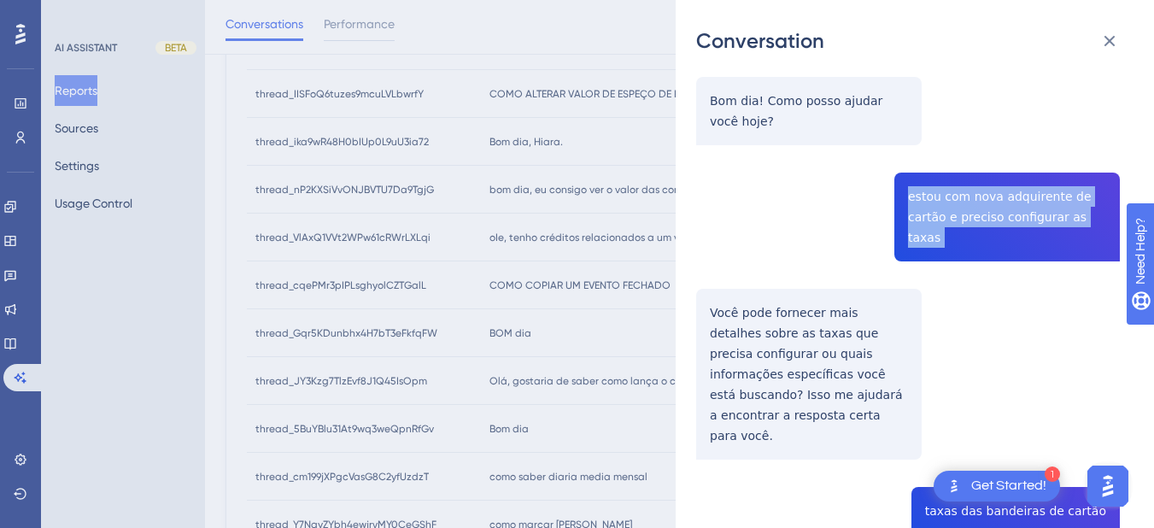
click at [959, 210] on div "thread_Gqr5KDunbhx4H7bT3eFkfqFW Copy - - 2_Congro, [PERSON_NAME] User Conversat…" at bounding box center [908, 524] width 424 height 1296
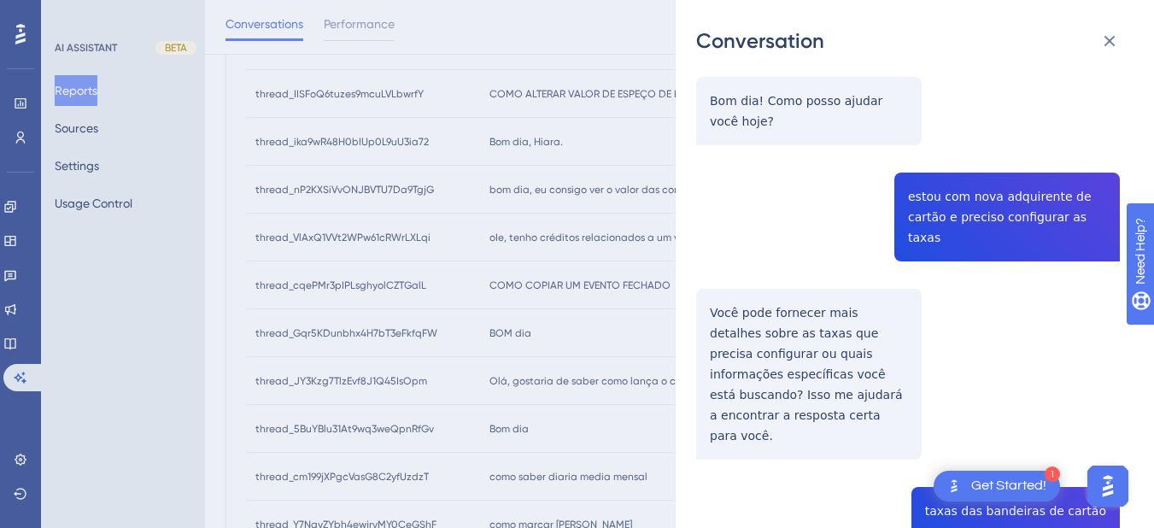
click at [746, 319] on div "thread_Gqr5KDunbhx4H7bT3eFkfqFW Copy - - 2_Congro, [PERSON_NAME] User Conversat…" at bounding box center [908, 524] width 424 height 1296
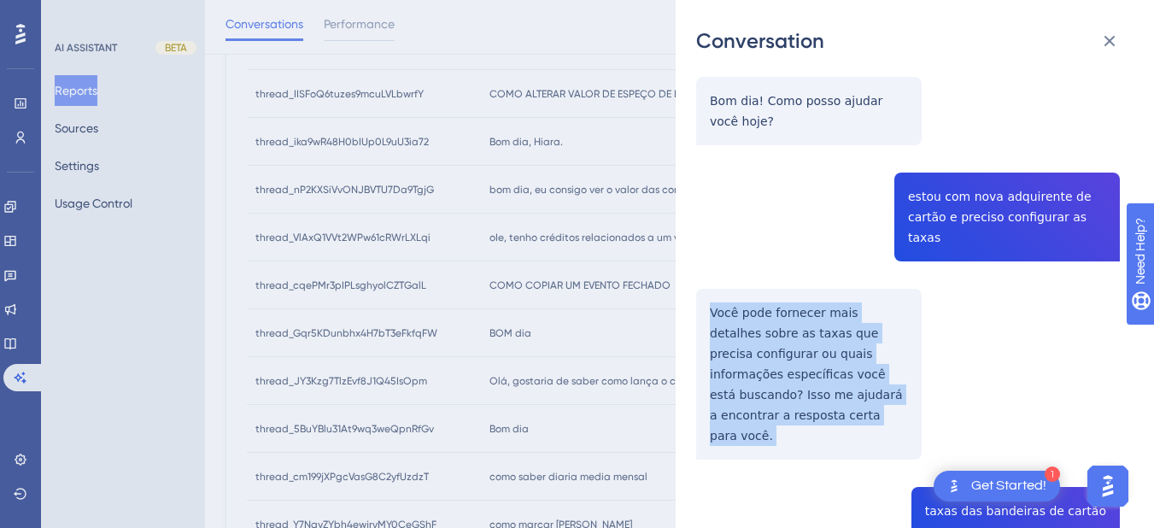
click at [746, 319] on div "thread_Gqr5KDunbhx4H7bT3eFkfqFW Copy - - 2_Congro, [PERSON_NAME] User Conversat…" at bounding box center [908, 524] width 424 height 1296
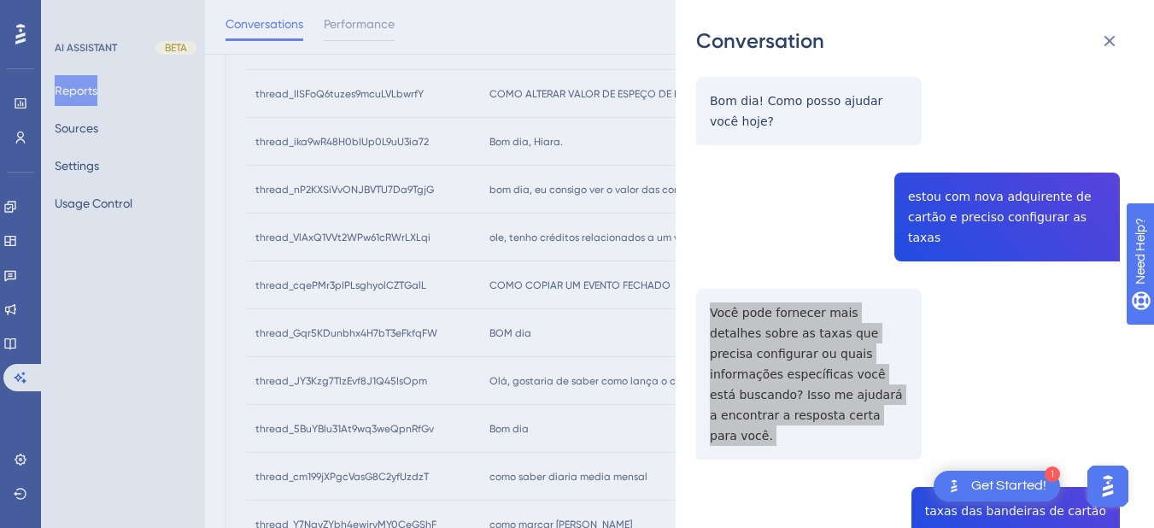
scroll to position [399, 0]
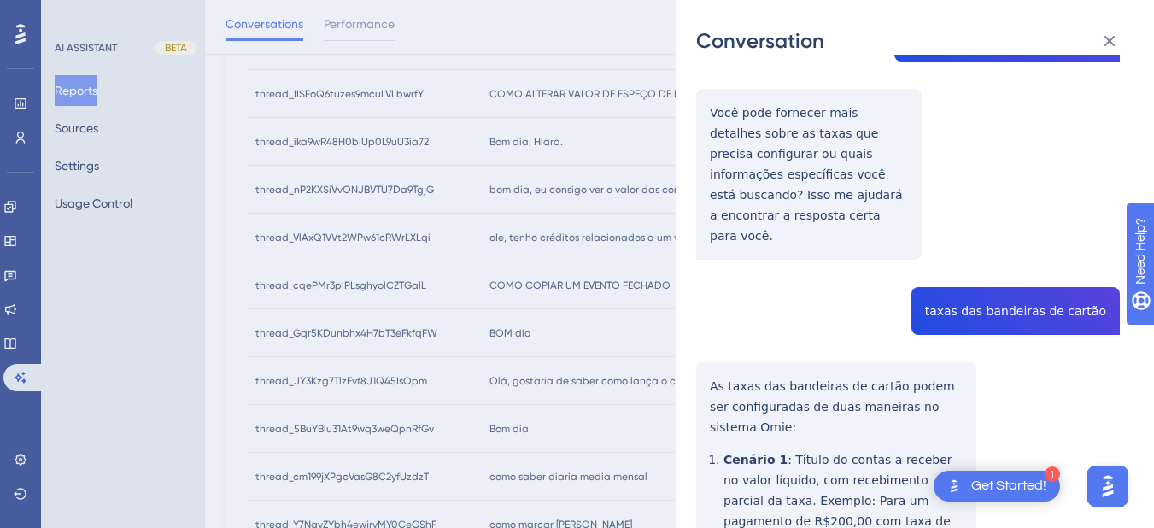
click at [980, 268] on div "thread_Gqr5KDunbhx4H7bT3eFkfqFW Copy - - 2_Congro, [PERSON_NAME] User Conversat…" at bounding box center [908, 324] width 424 height 1296
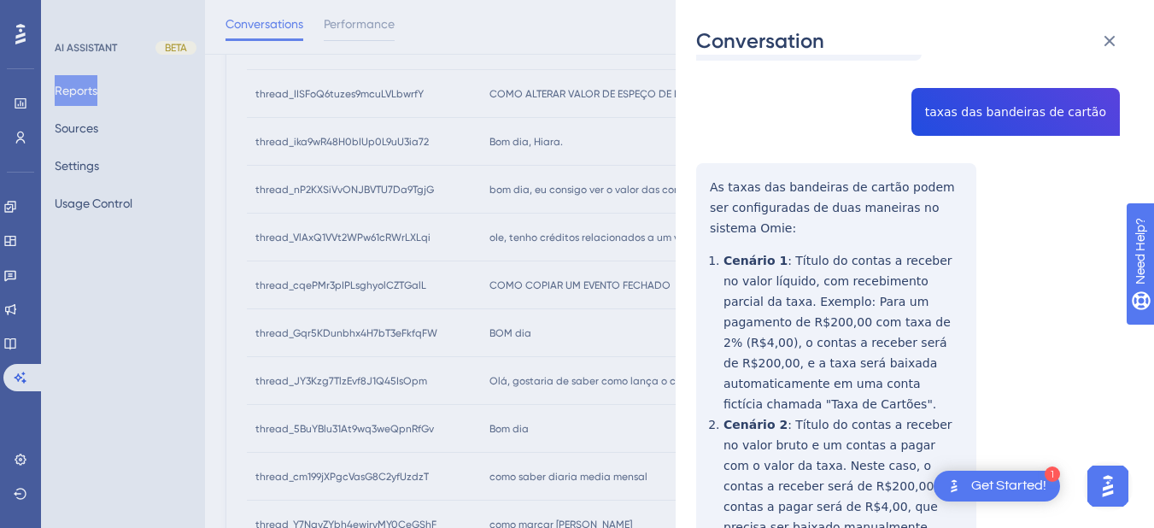
click at [711, 173] on div "thread_Gqr5KDunbhx4H7bT3eFkfqFW Copy - - 2_Congro, [PERSON_NAME] User Conversat…" at bounding box center [908, 125] width 424 height 1296
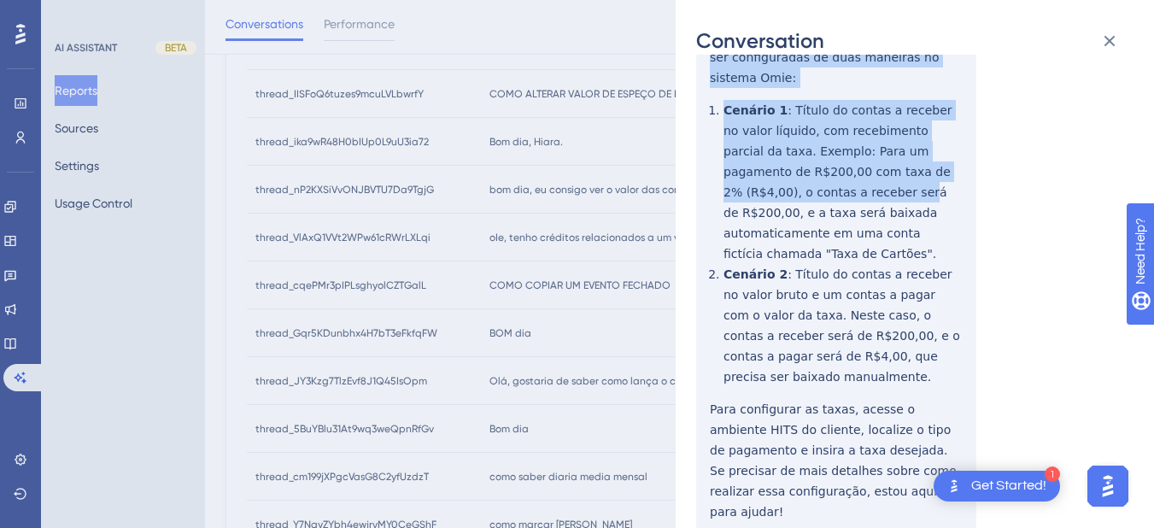
scroll to position [888, 0]
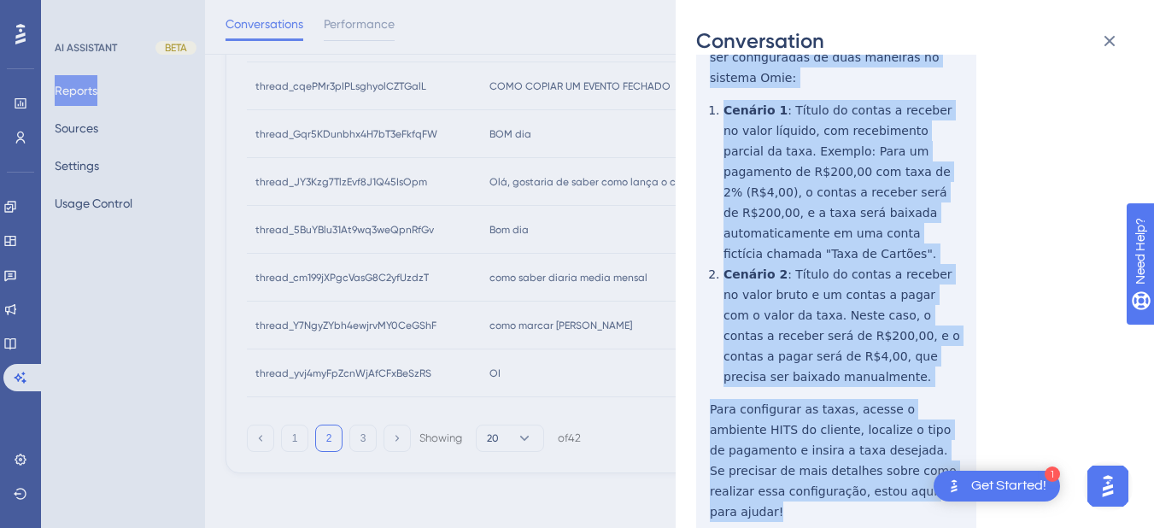
drag, startPoint x: 699, startPoint y: 143, endPoint x: 841, endPoint y: 448, distance: 337.0
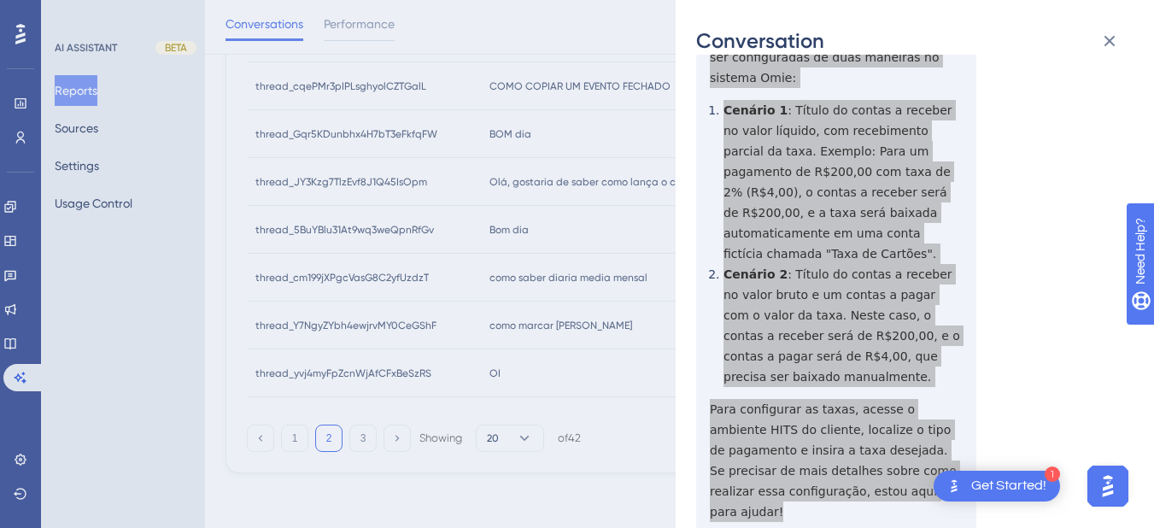
scroll to position [0, 0]
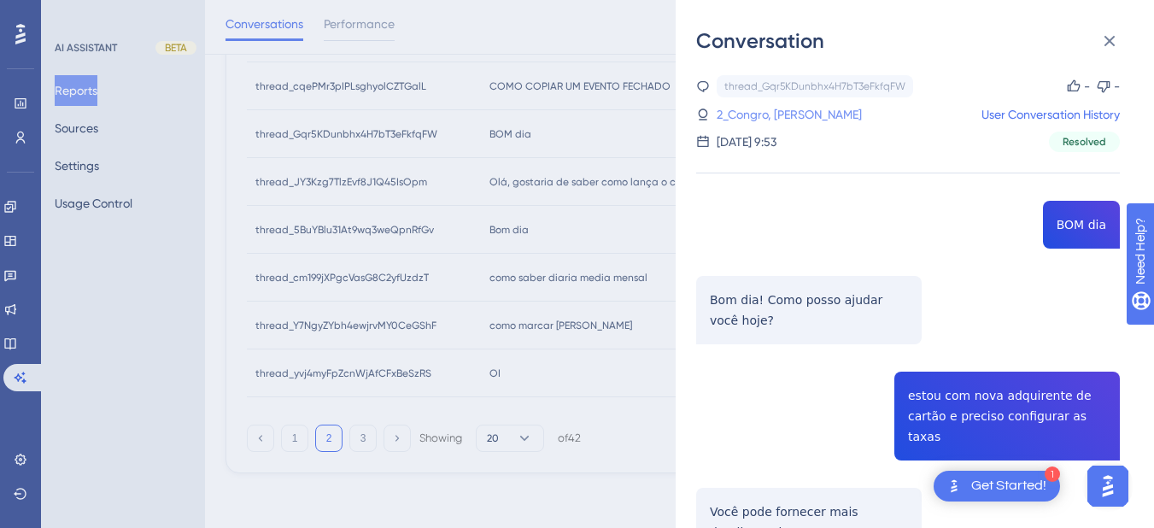
click at [771, 117] on link "2_Congro, [PERSON_NAME]" at bounding box center [789, 114] width 145 height 20
click at [1092, 43] on icon at bounding box center [1109, 41] width 11 height 11
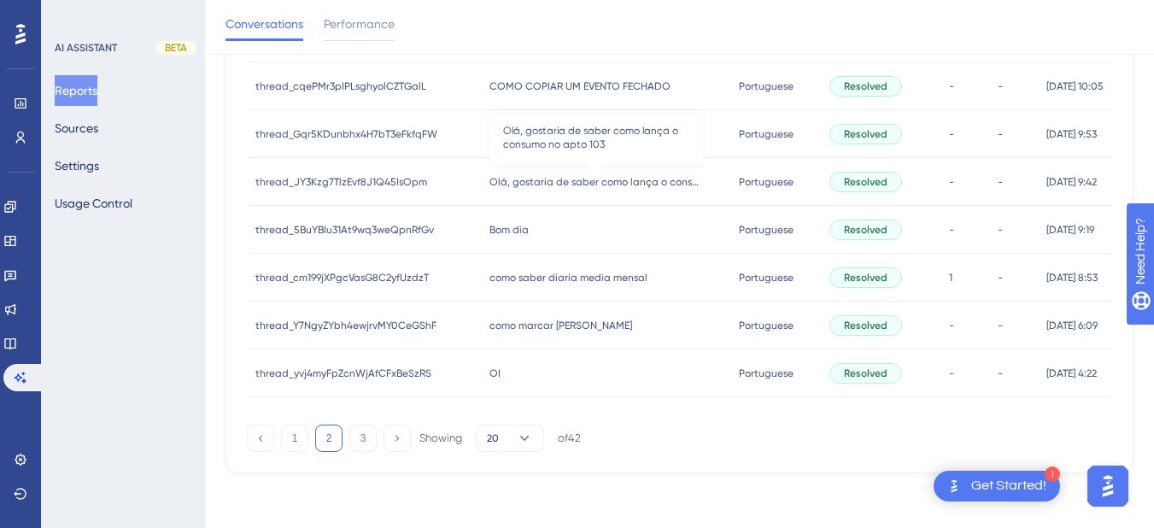
click at [558, 185] on span "Olá, gostaria de saber como lança o consumo no apto 103" at bounding box center [596, 182] width 214 height 14
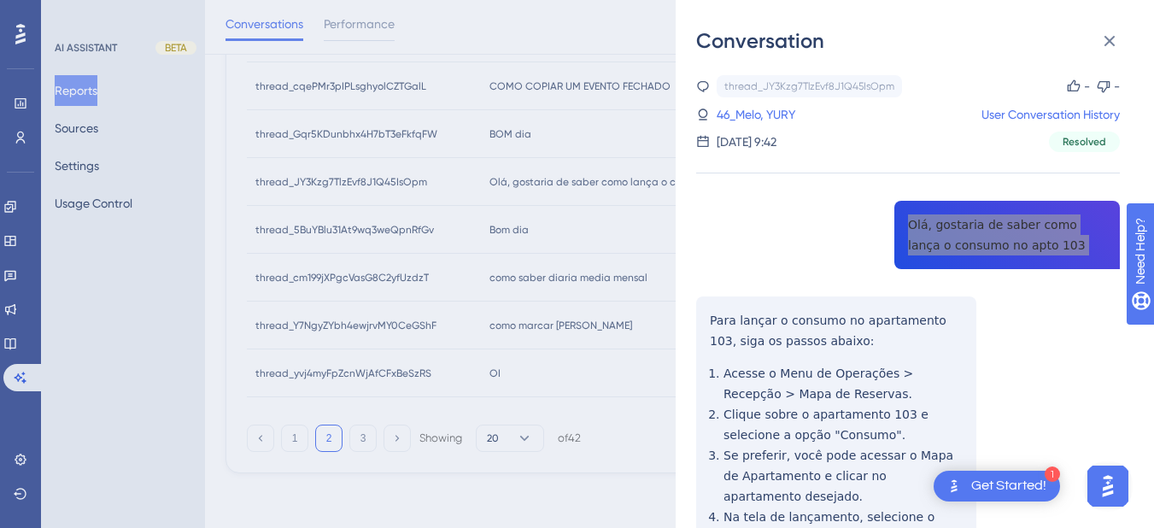
scroll to position [199, 0]
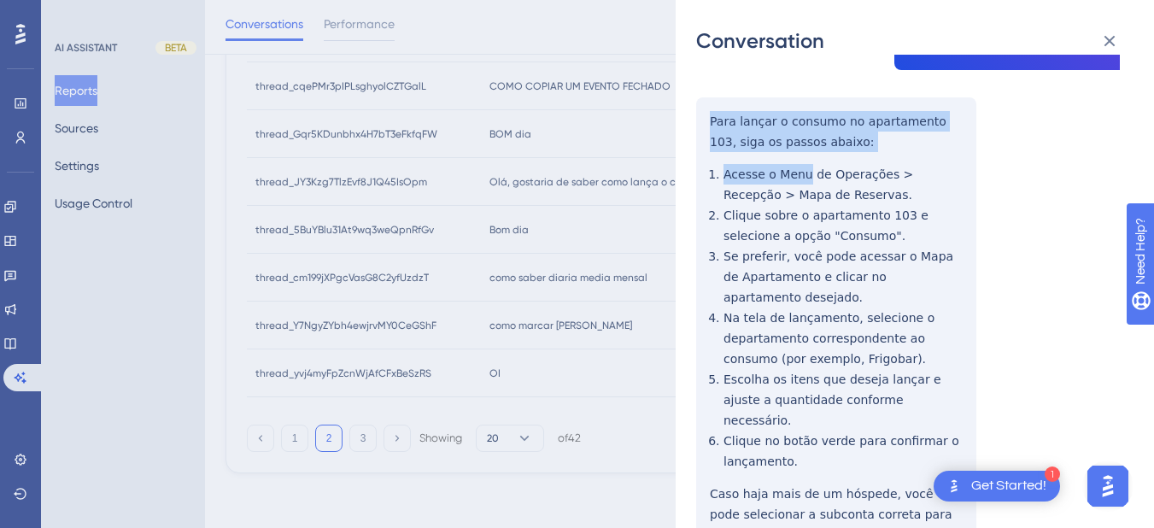
scroll to position [399, 0]
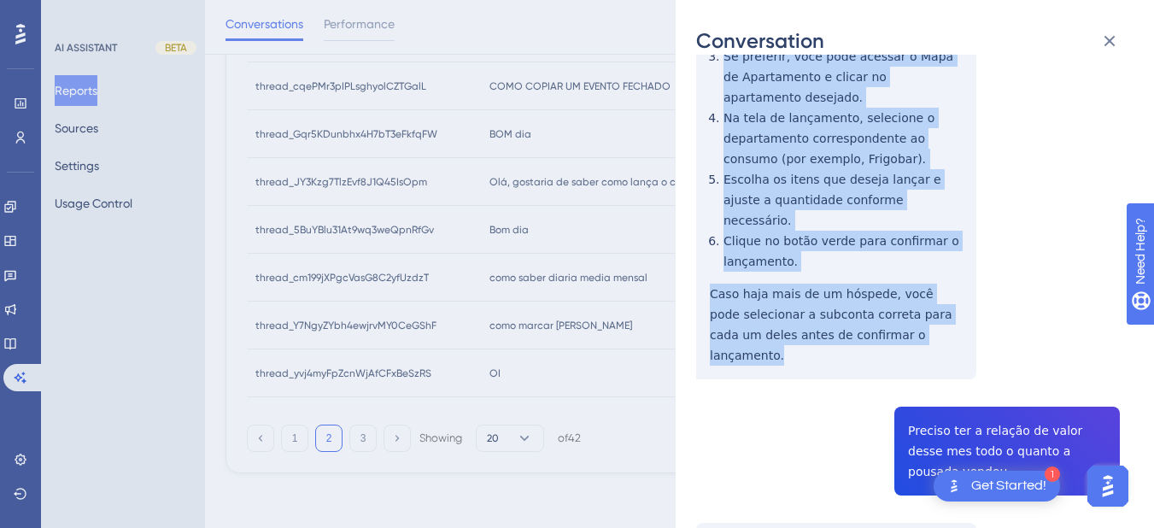
drag, startPoint x: 707, startPoint y: 121, endPoint x: 786, endPoint y: 179, distance: 97.7
click at [942, 323] on div "thread_JY3Kzg7TlzEvf8J1Q45IsOpm Copy - - 46_Melo, YURY User Conversation Histor…" at bounding box center [908, 363] width 424 height 1374
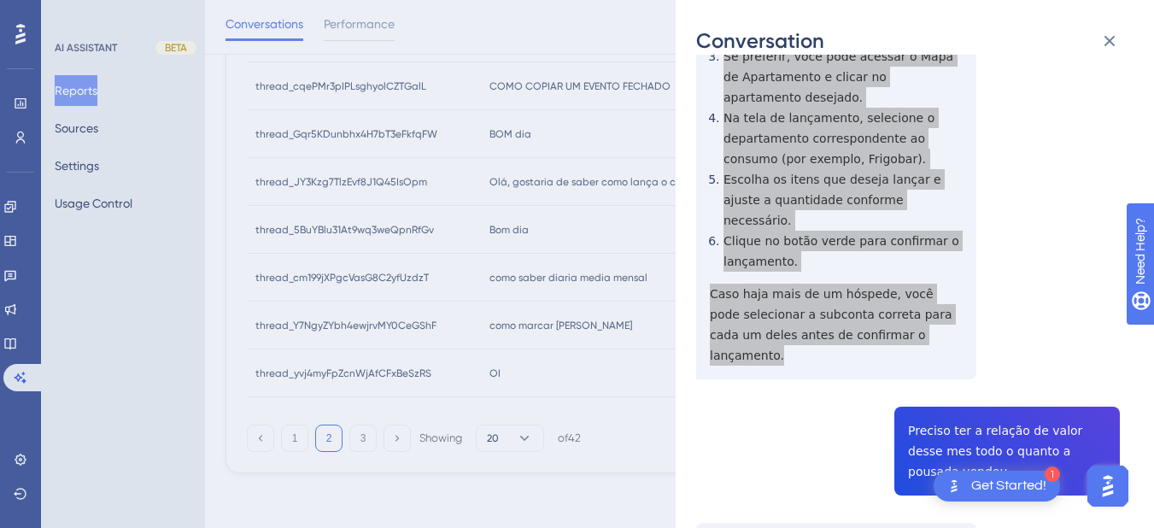
scroll to position [598, 0]
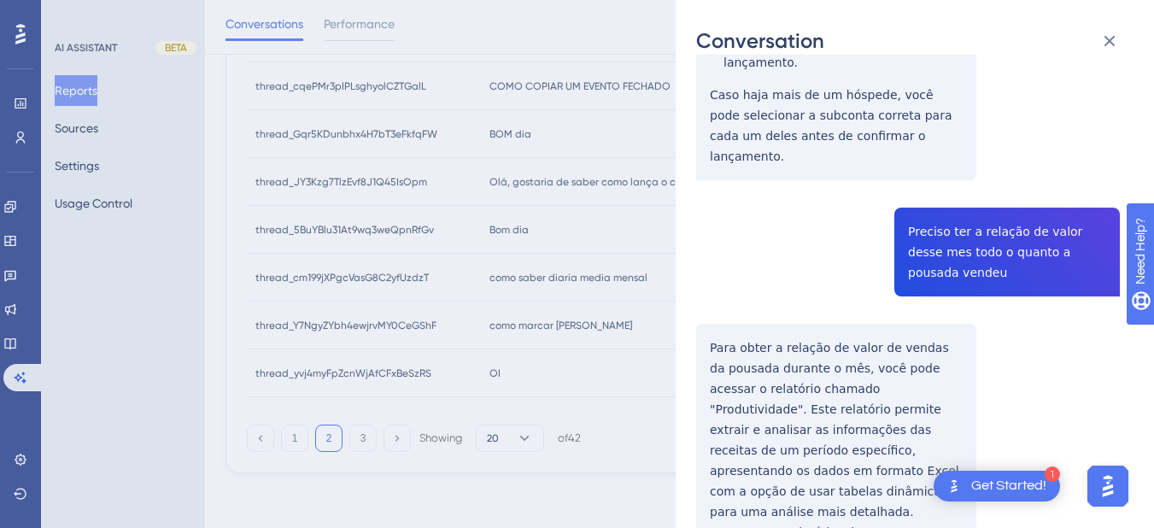
click at [907, 181] on div "thread_JY3Kzg7TlzEvf8J1Q45IsOpm Copy - - 46_Melo, YURY User Conversation Histor…" at bounding box center [908, 164] width 424 height 1374
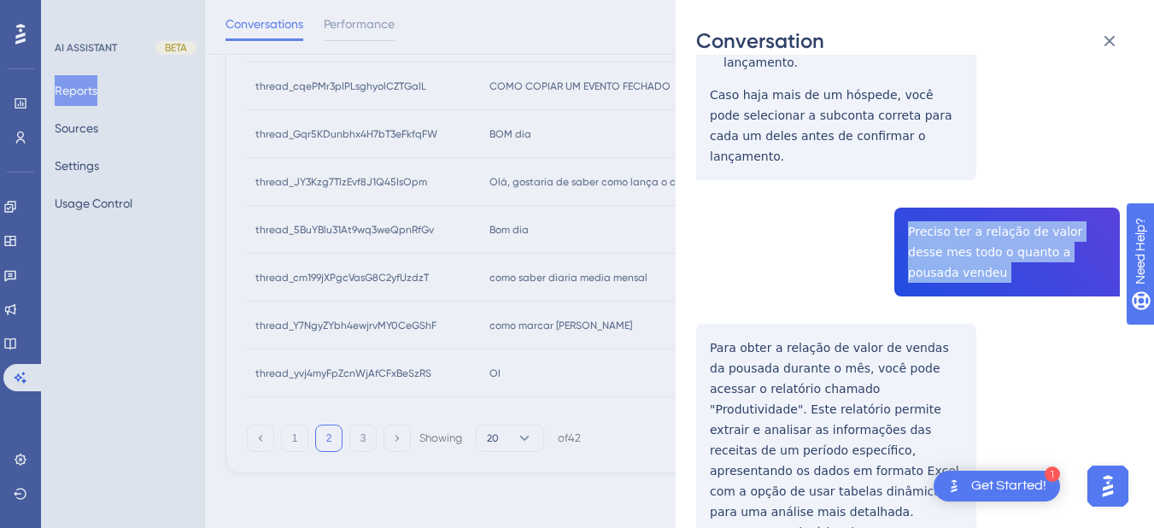
click at [907, 181] on div "thread_JY3Kzg7TlzEvf8J1Q45IsOpm Copy - - 46_Melo, YURY User Conversation Histor…" at bounding box center [908, 164] width 424 height 1374
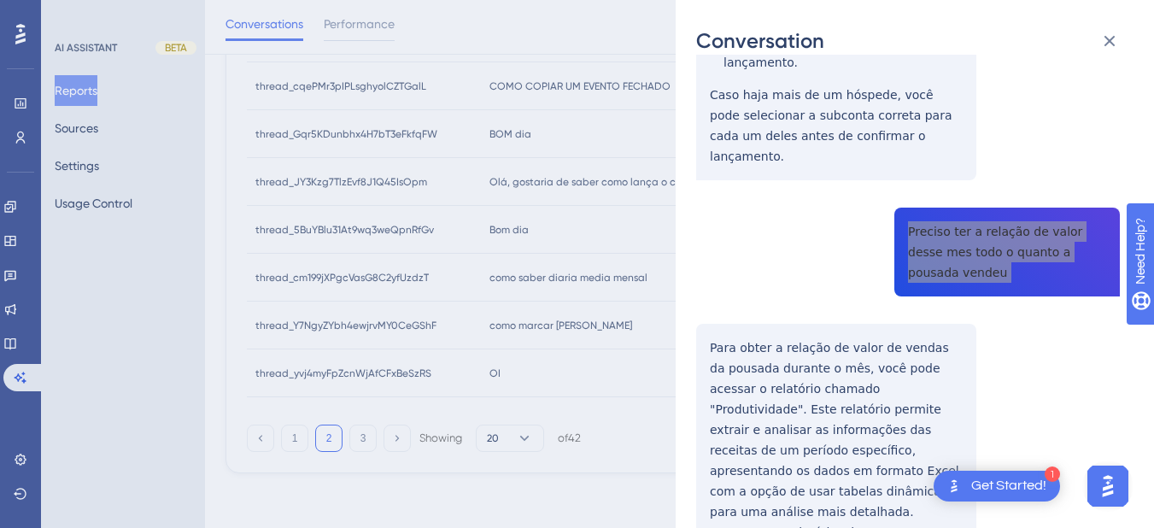
scroll to position [786, 0]
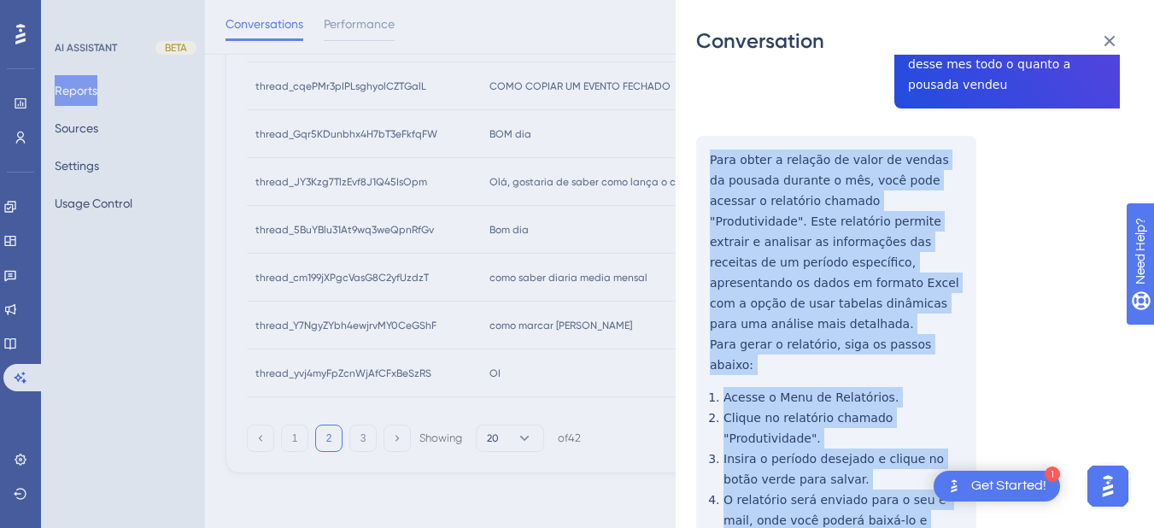
drag, startPoint x: 709, startPoint y: 115, endPoint x: 933, endPoint y: 357, distance: 329.9
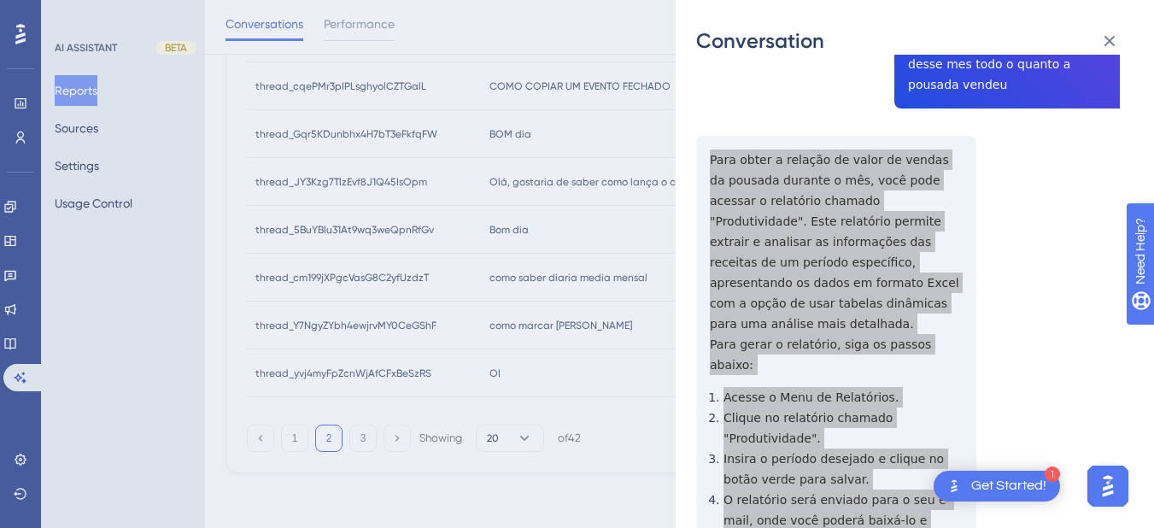
scroll to position [0, 0]
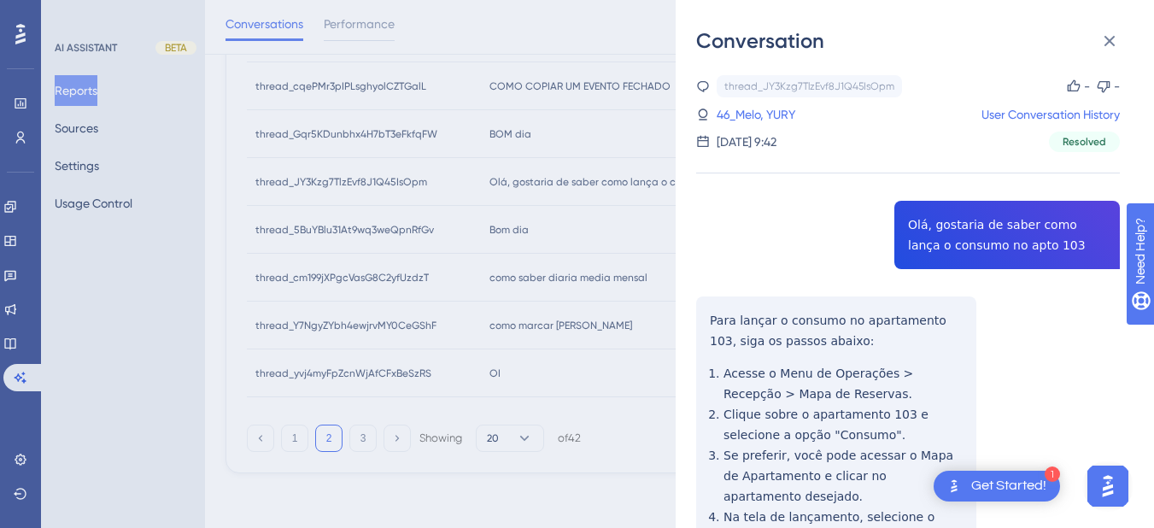
click at [775, 103] on div "thread_JY3Kzg7TlzEvf8J1Q45IsOpm Copy - - 46_Melo, YURY User Conversation Histor…" at bounding box center [908, 113] width 424 height 77
click at [745, 118] on link "46_Melo, YURY" at bounding box center [756, 114] width 79 height 20
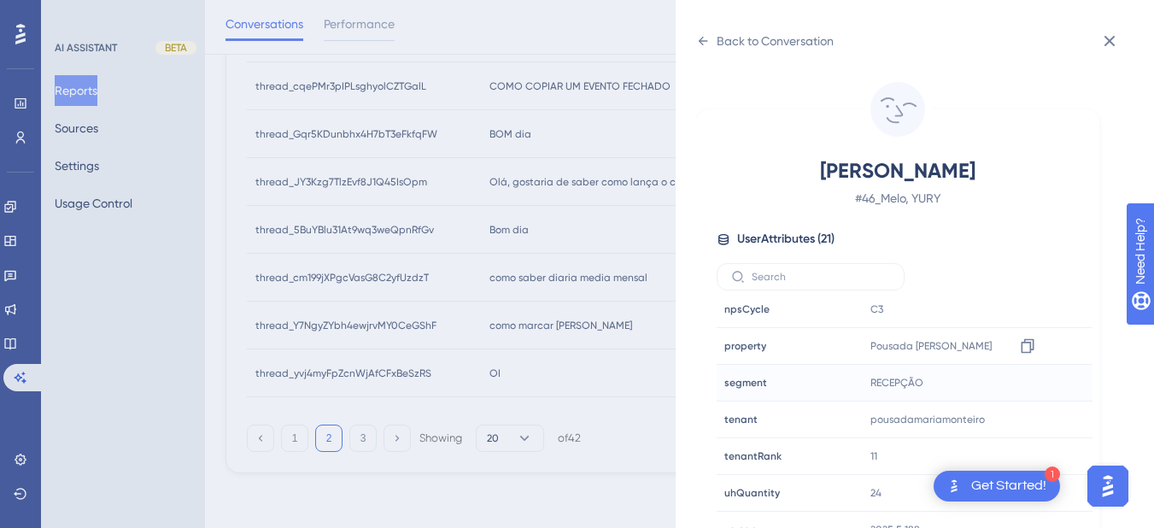
scroll to position [21, 0]
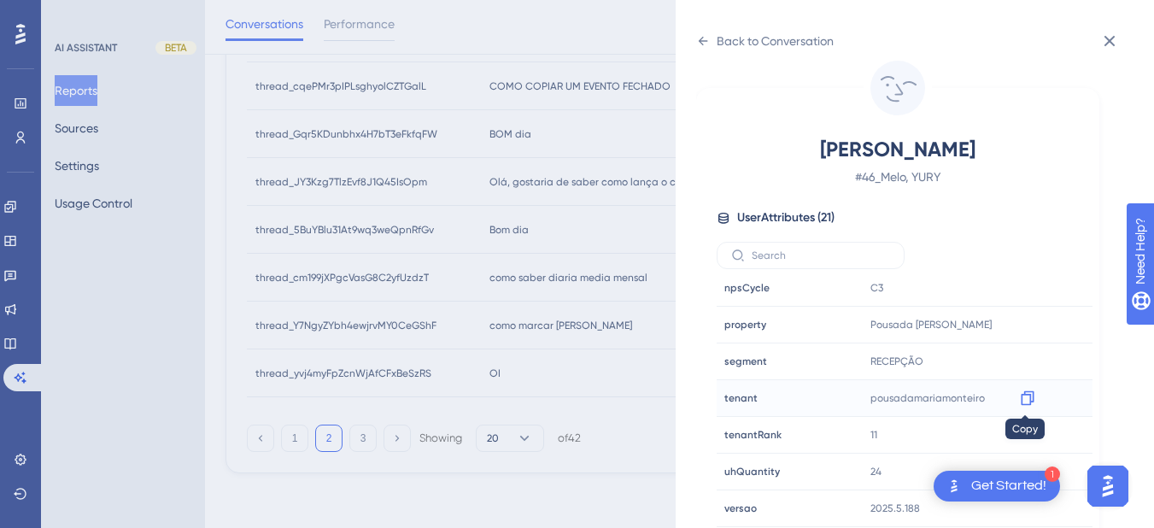
click at [1022, 399] on icon at bounding box center [1027, 397] width 17 height 17
click at [1021, 397] on icon at bounding box center [1027, 398] width 13 height 15
click at [699, 48] on div "Back to Conversation" at bounding box center [764, 40] width 137 height 27
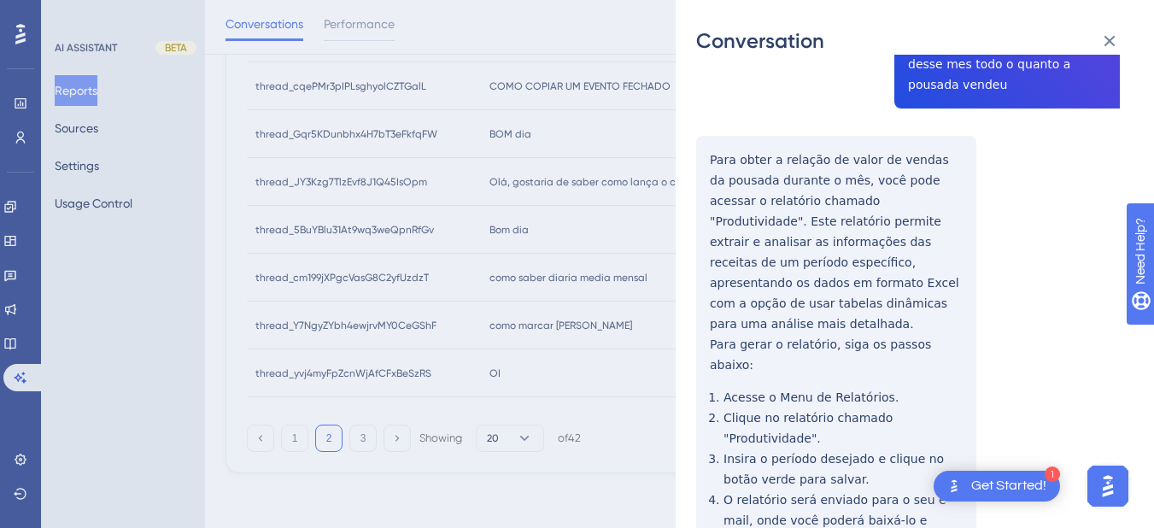
scroll to position [0, 0]
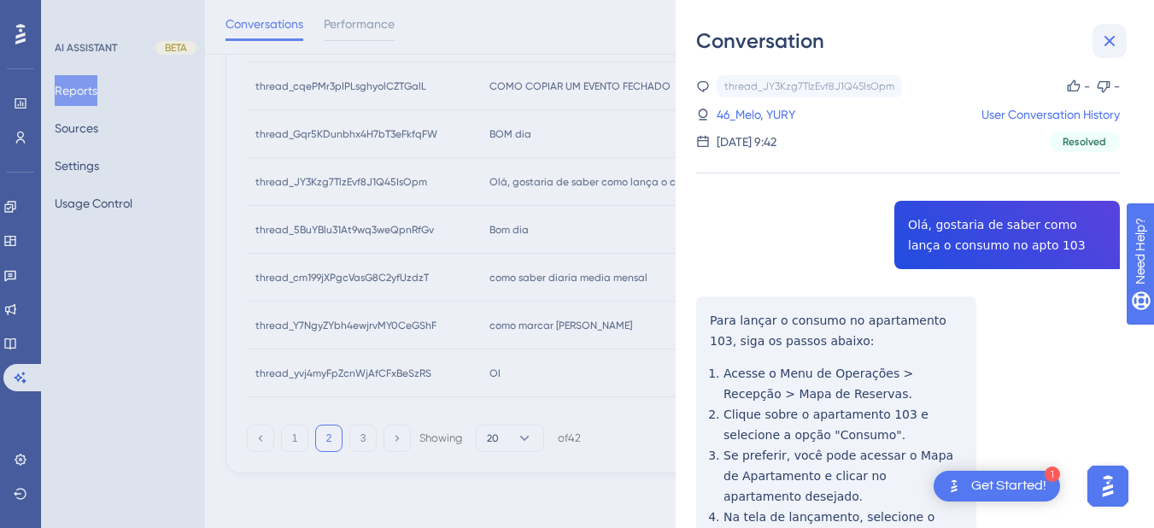
click at [1092, 45] on icon at bounding box center [1109, 41] width 11 height 11
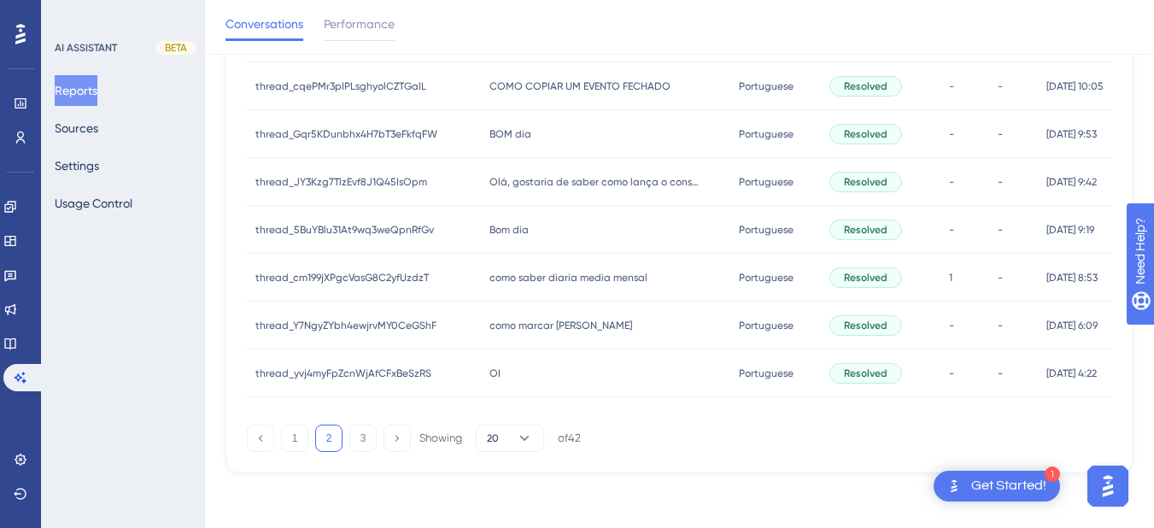
click at [557, 219] on div "Bom dia Bom dia" at bounding box center [605, 230] width 249 height 48
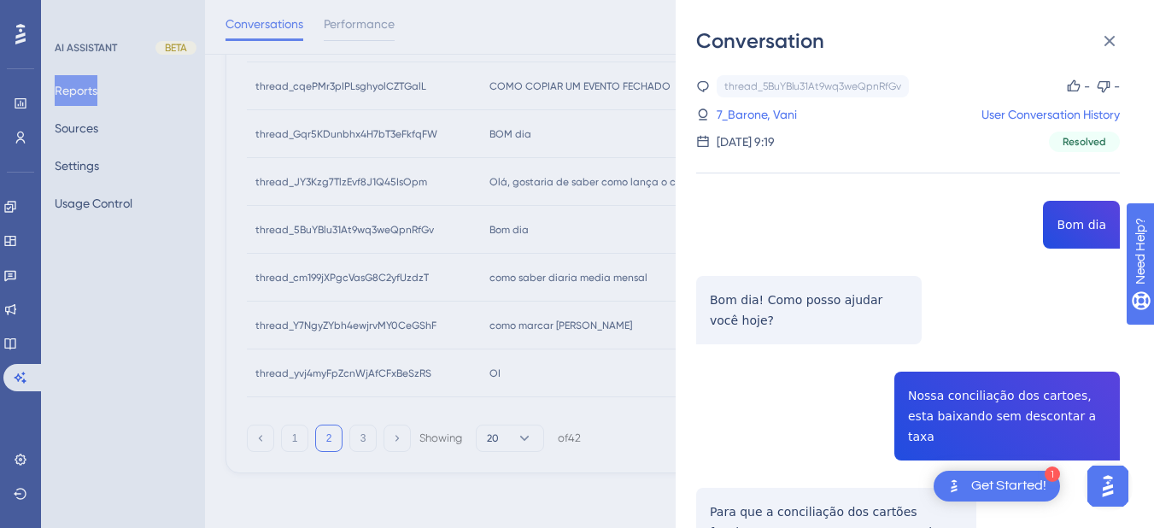
click at [781, 102] on div "thread_5BuYBlu31At9wq3weQpnRfGv Copy - - 7_Barone, Vani User Conversation Histo…" at bounding box center [908, 113] width 424 height 77
click at [757, 120] on link "7_Barone, Vani" at bounding box center [757, 114] width 80 height 20
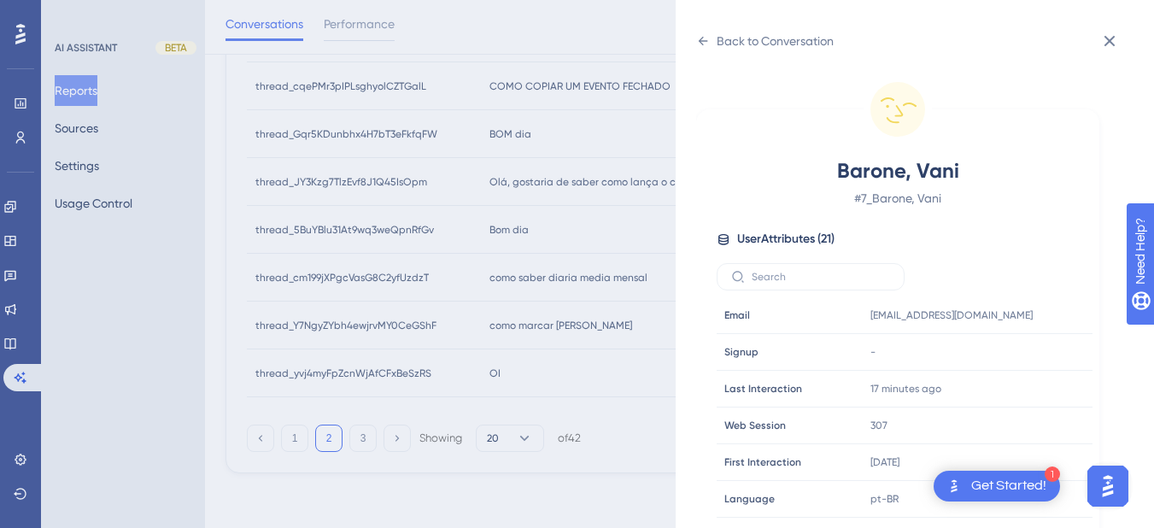
scroll to position [520, 0]
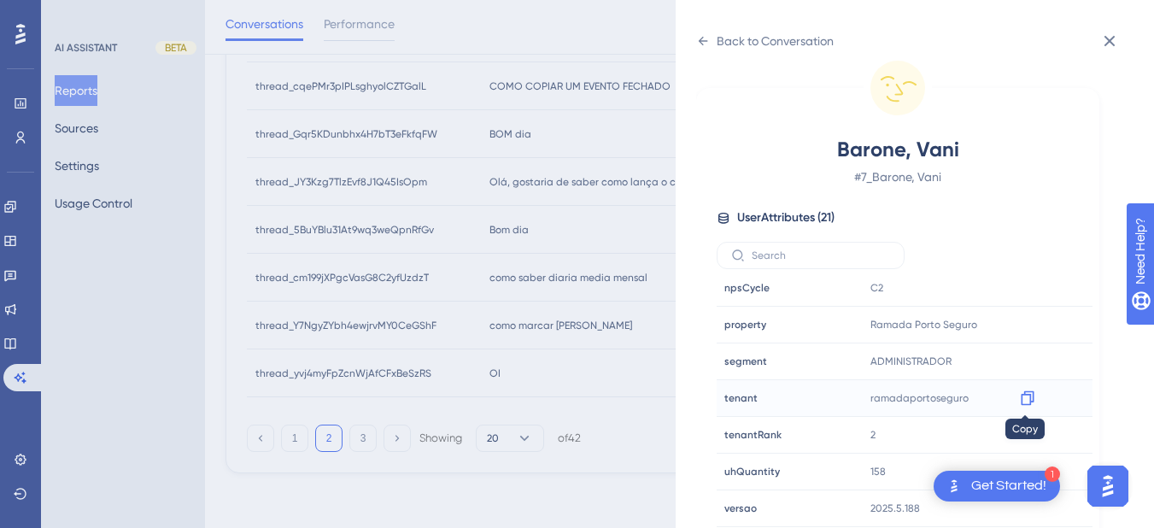
click at [1024, 399] on icon at bounding box center [1027, 397] width 17 height 17
drag, startPoint x: 695, startPoint y: 48, endPoint x: 709, endPoint y: 59, distance: 17.6
click at [695, 48] on div "Back to Conversation Barone, Vani # 7_Barone, Vani User Attributes ( 21 ) Email…" at bounding box center [915, 264] width 478 height 528
click at [700, 38] on icon at bounding box center [703, 41] width 14 height 14
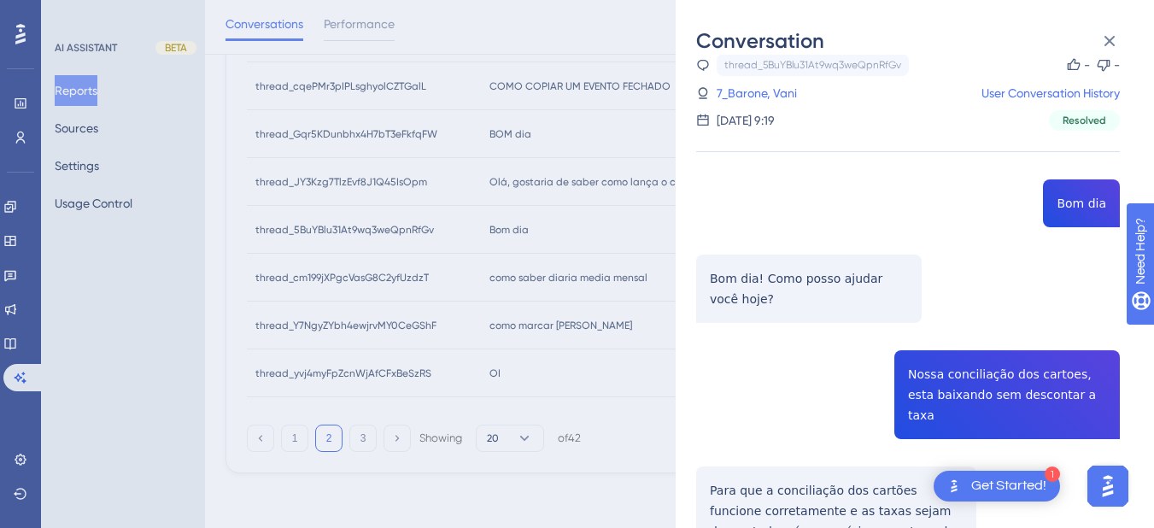
scroll to position [220, 0]
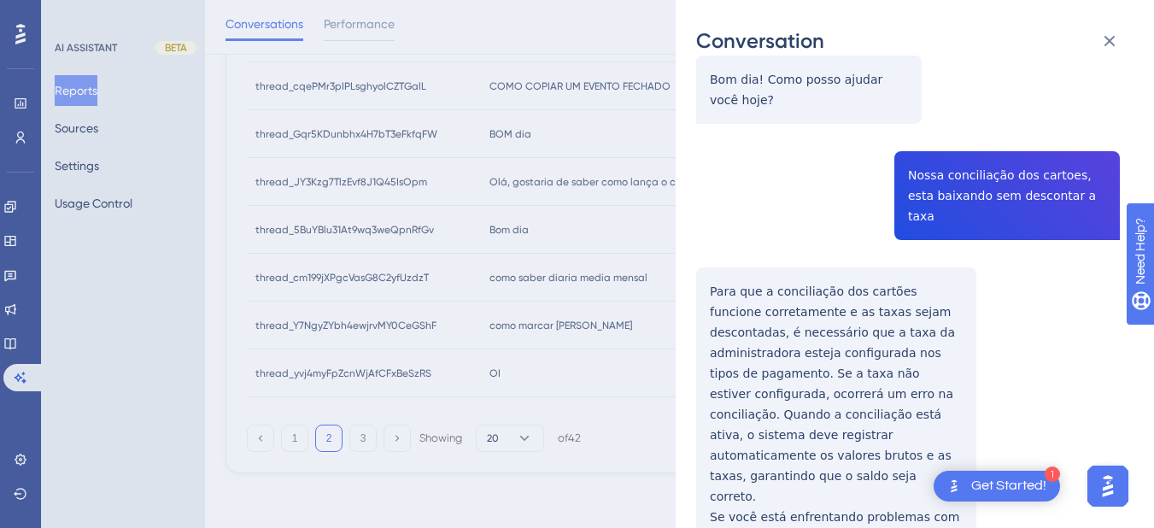
click at [916, 166] on div "thread_5BuYBlu31At9wq3weQpnRfGv Copy - - 7_Barone, Vani User Conversation Histo…" at bounding box center [908, 303] width 424 height 896
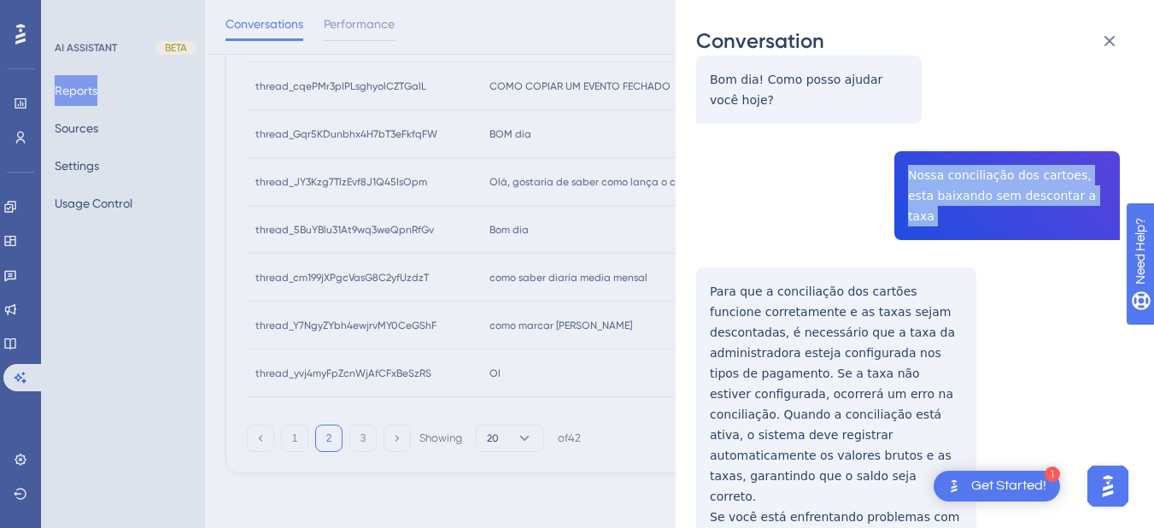
click at [916, 166] on div "thread_5BuYBlu31At9wq3weQpnRfGv Copy - - 7_Barone, Vani User Conversation Histo…" at bounding box center [908, 303] width 424 height 896
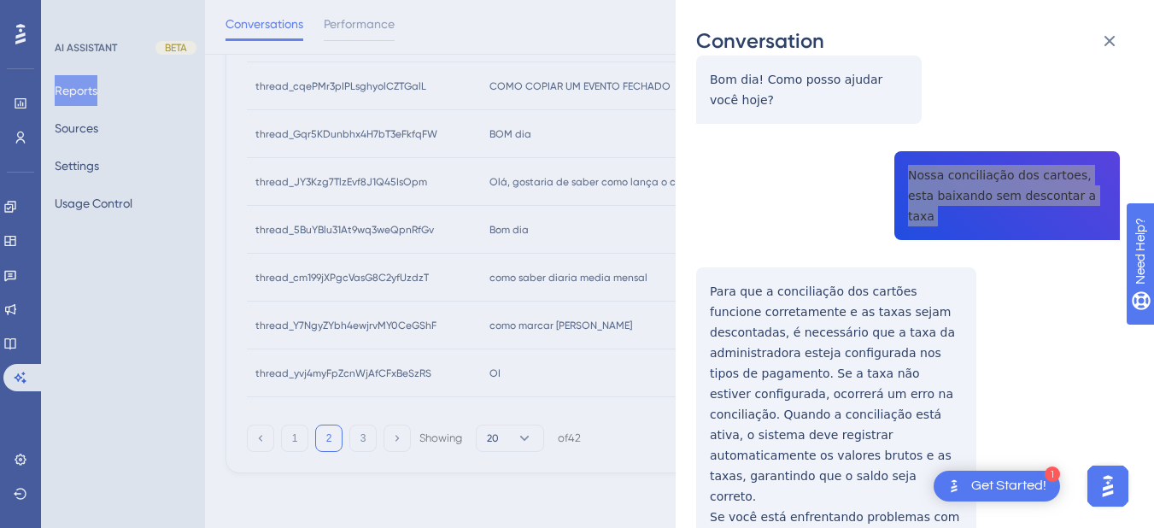
scroll to position [348, 0]
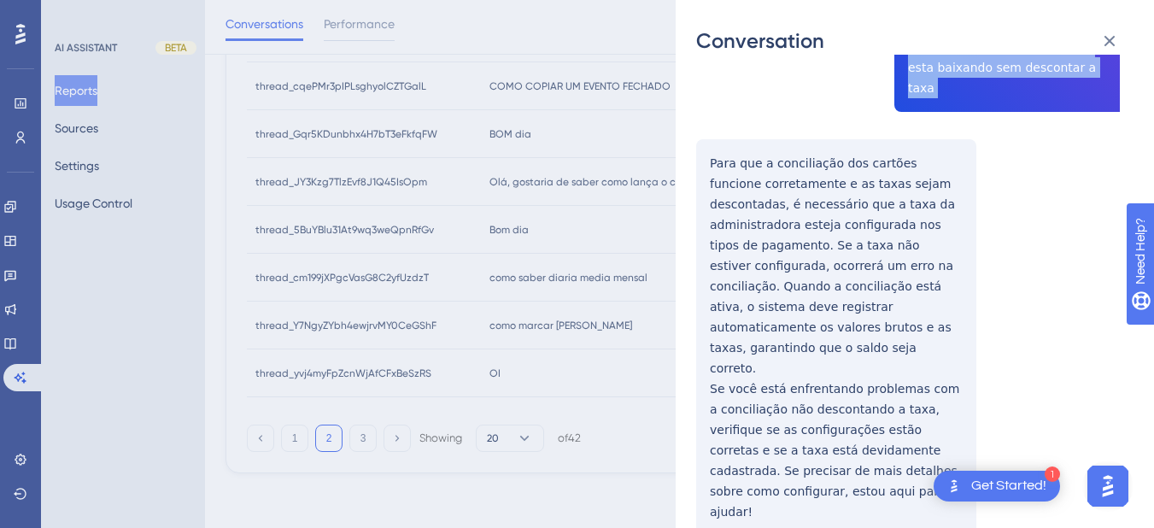
click at [705, 134] on div "thread_5BuYBlu31At9wq3weQpnRfGv Copy - - 7_Barone, Vani User Conversation Histo…" at bounding box center [908, 175] width 424 height 896
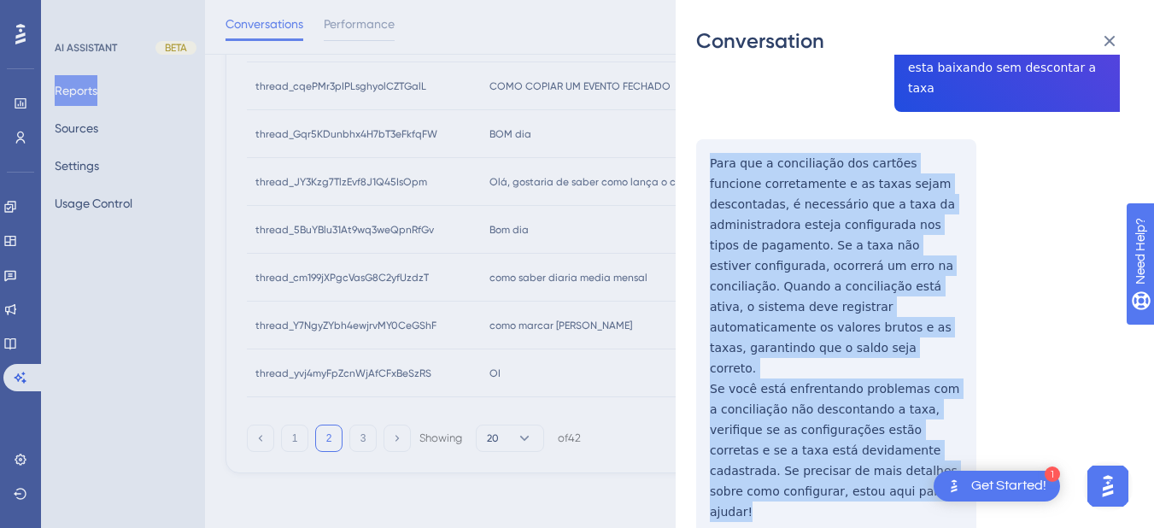
drag, startPoint x: 705, startPoint y: 133, endPoint x: 812, endPoint y: 453, distance: 337.6
click at [812, 453] on div "thread_5BuYBlu31At9wq3weQpnRfGv Copy - - 7_Barone, Vani User Conversation Histo…" at bounding box center [908, 175] width 424 height 896
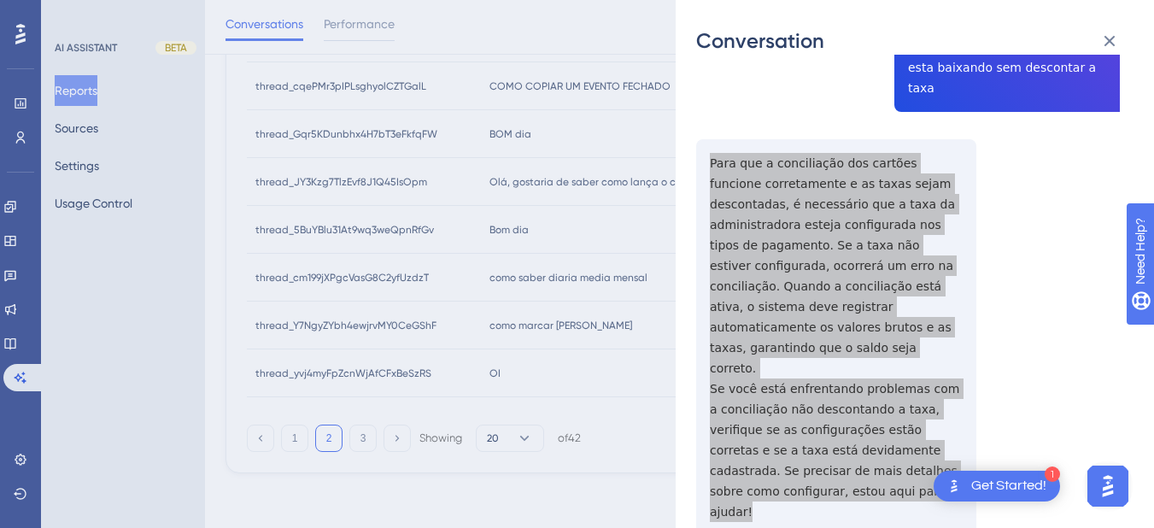
scroll to position [689, 0]
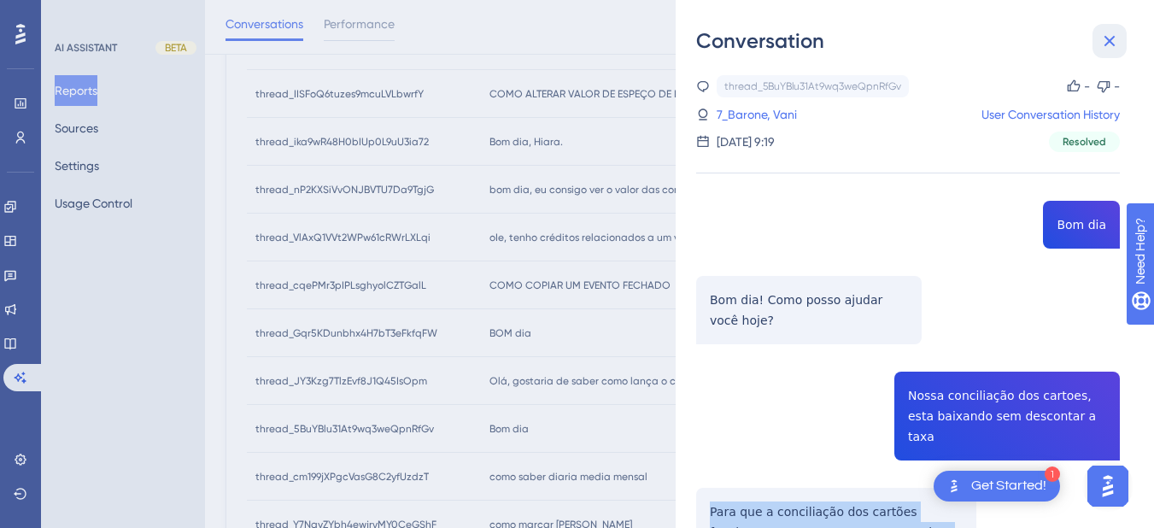
drag, startPoint x: 1111, startPoint y: 44, endPoint x: 804, endPoint y: 181, distance: 336.0
click at [1092, 44] on icon at bounding box center [1109, 41] width 11 height 11
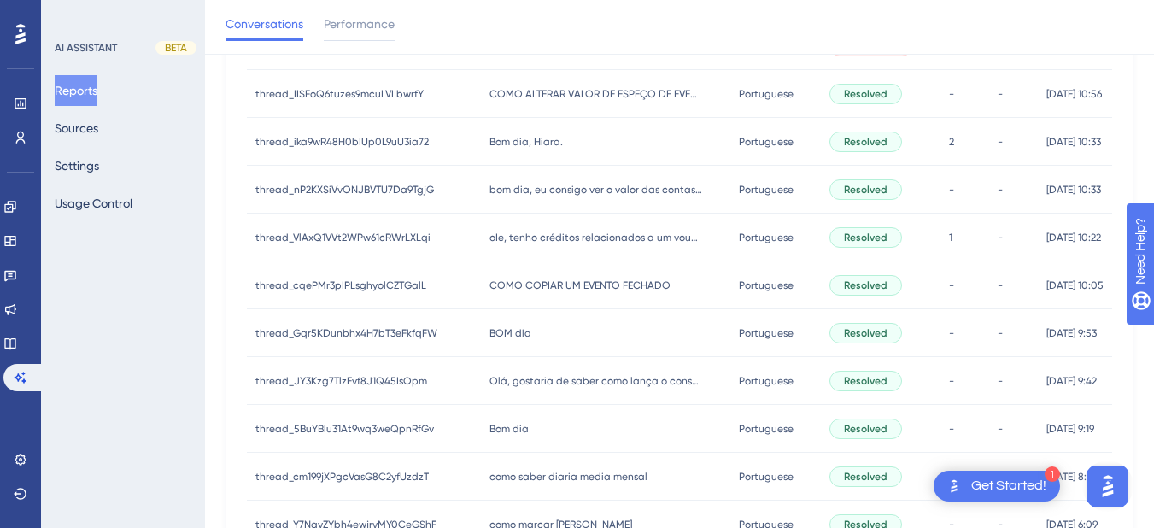
click at [547, 389] on div "Olá, gostaria de saber como lança o consumo no apto 103 Olá, gostaria de saber …" at bounding box center [605, 381] width 249 height 48
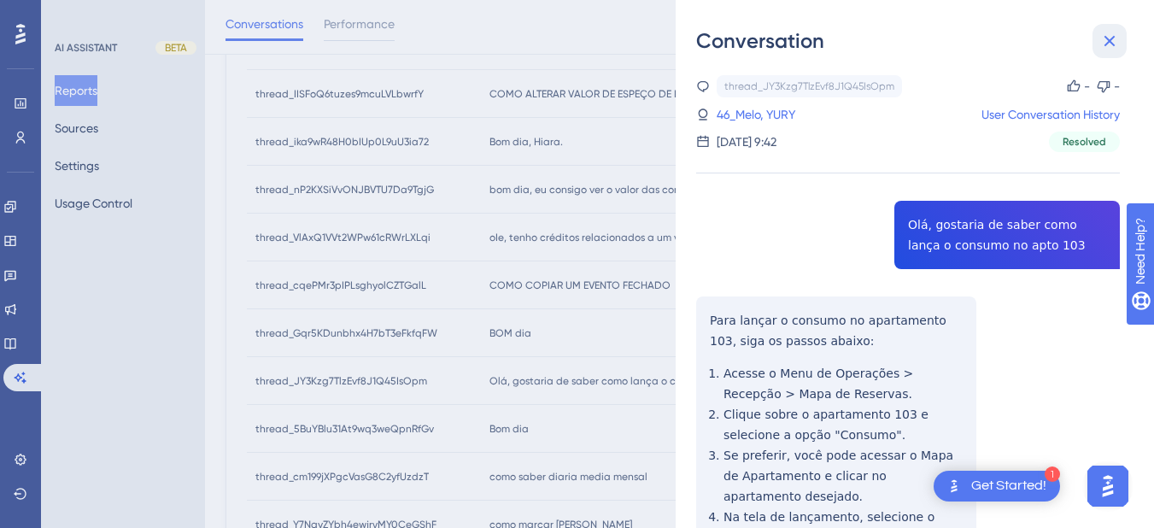
click at [1092, 53] on button at bounding box center [1109, 41] width 34 height 34
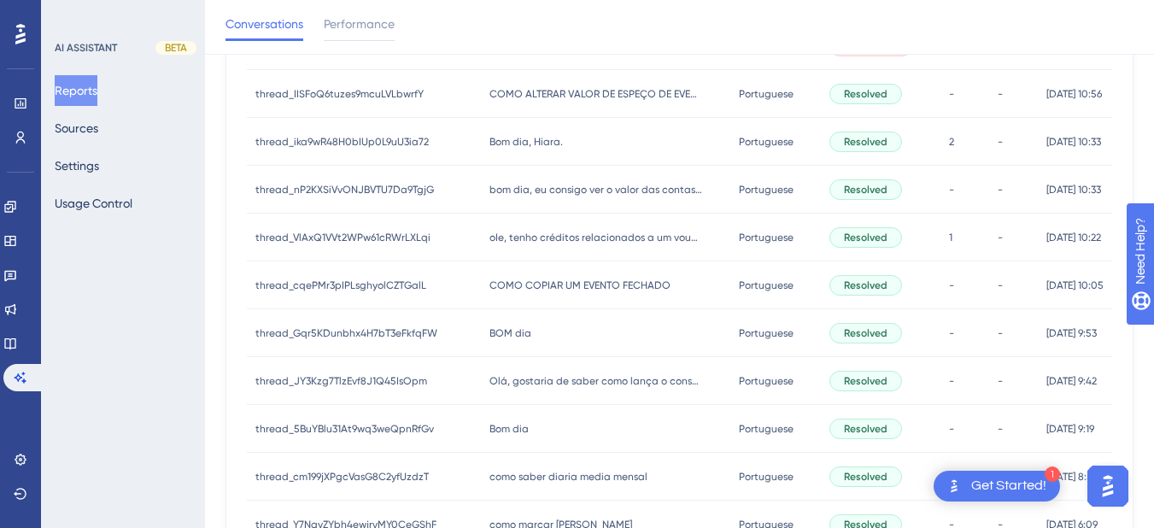
scroll to position [888, 0]
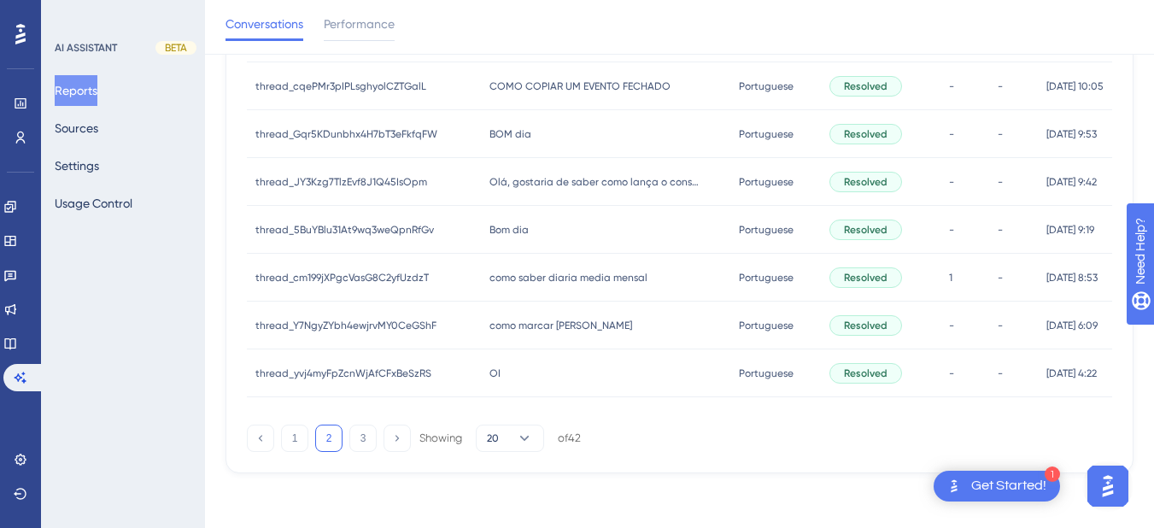
click at [537, 282] on span "como saber diaria media mensal" at bounding box center [568, 278] width 158 height 14
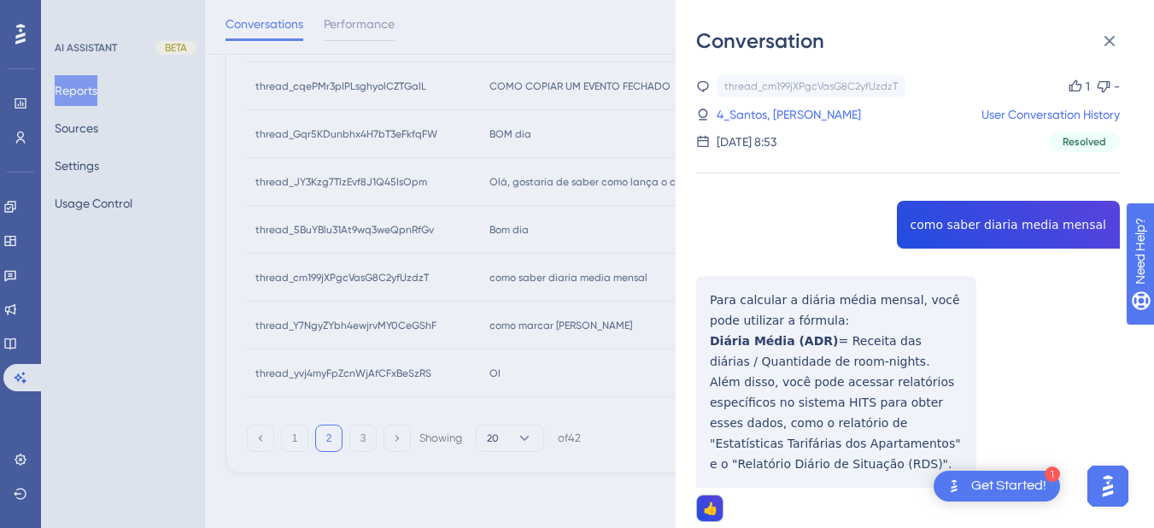
click at [964, 222] on div "thread_cm199jXPgcVasG8C2yfUzdzT Copy 1 - 4_Santos, [PERSON_NAME] User Conversat…" at bounding box center [908, 499] width 424 height 848
click at [744, 295] on div "thread_cm199jXPgcVasG8C2yfUzdzT Copy 1 - 4_Santos, [PERSON_NAME] User Conversat…" at bounding box center [908, 499] width 424 height 848
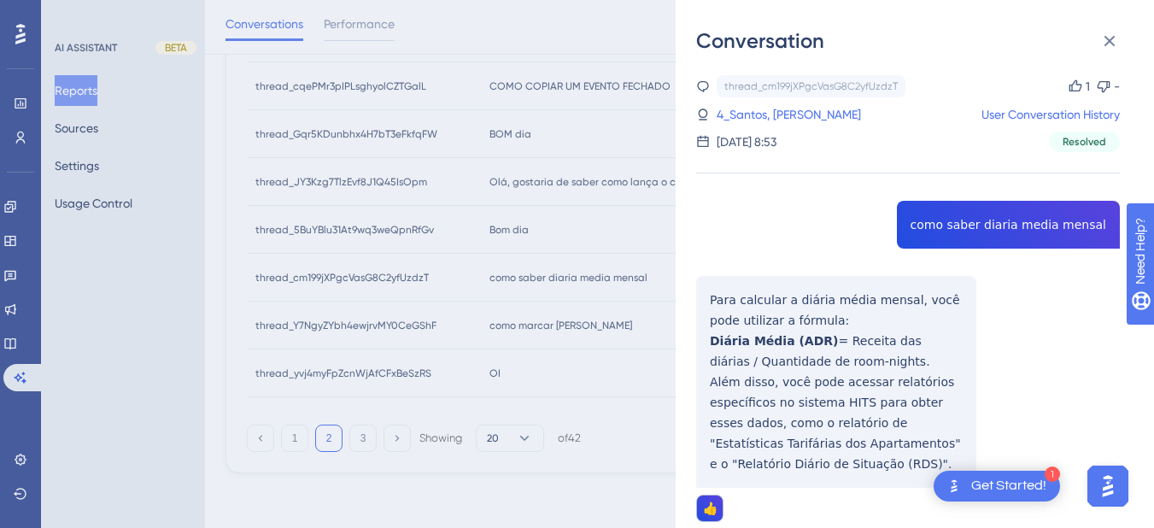
click at [693, 298] on div "Conversation thread_cm199jXPgcVasG8C2yfUzdzT Copy 1 - 4_Santos, [PERSON_NAME] U…" at bounding box center [915, 264] width 478 height 528
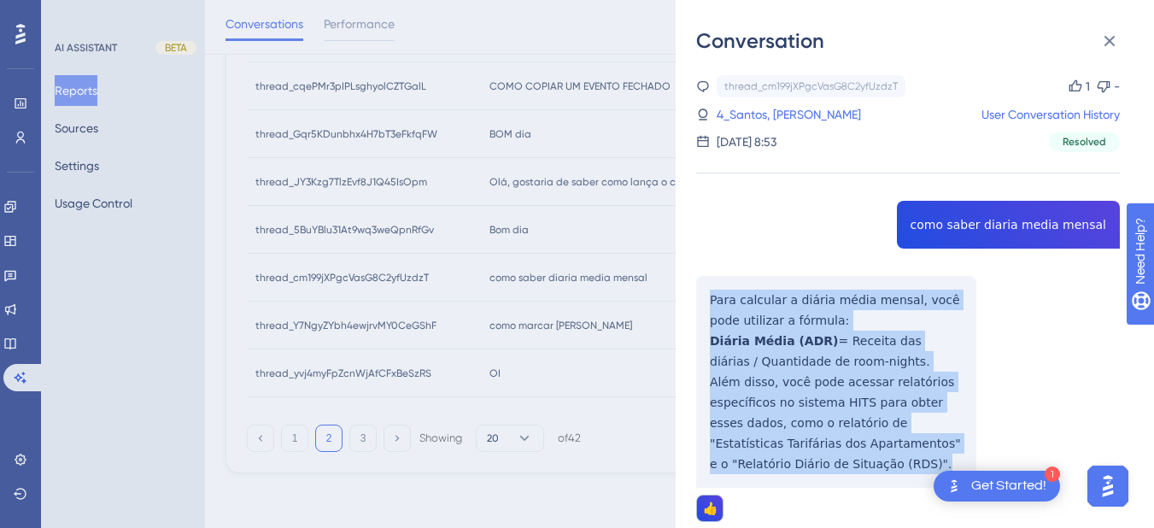
drag, startPoint x: 699, startPoint y: 292, endPoint x: 875, endPoint y: 482, distance: 258.1
click at [875, 482] on div "thread_cm199jXPgcVasG8C2yfUzdzT Copy 1 - 4_Santos, [PERSON_NAME] User Conversat…" at bounding box center [908, 499] width 424 height 848
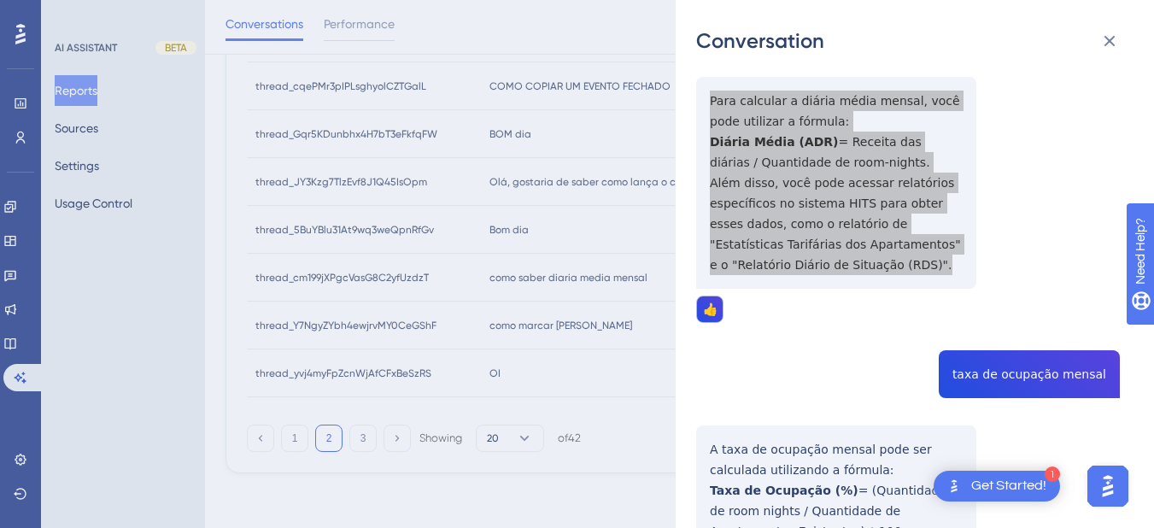
scroll to position [362, 0]
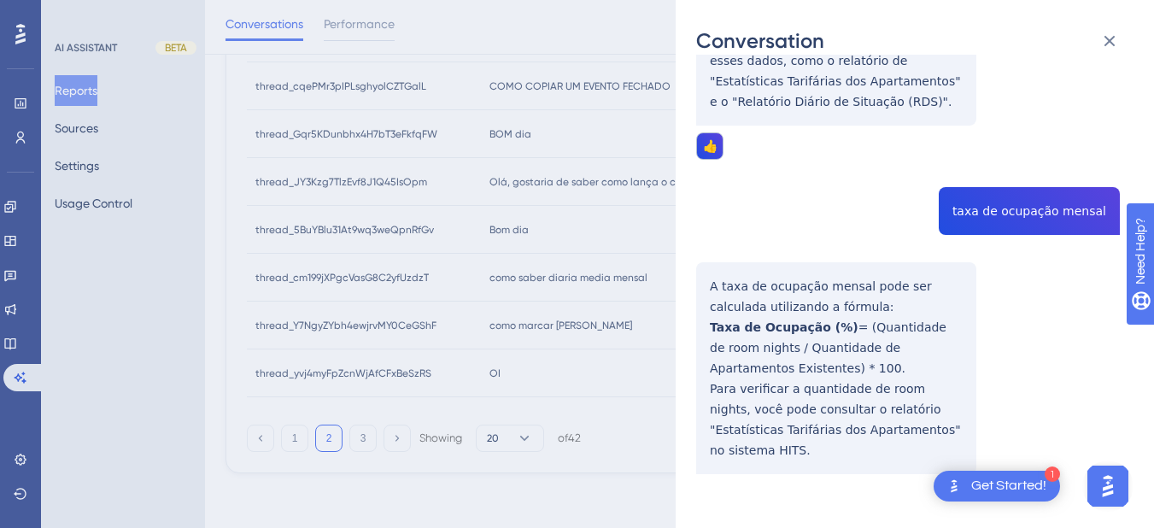
click at [1015, 196] on div "thread_cm199jXPgcVasG8C2yfUzdzT Copy 1 - 4_Santos, [PERSON_NAME] User Conversat…" at bounding box center [908, 137] width 424 height 848
click at [997, 214] on div "thread_cm199jXPgcVasG8C2yfUzdzT Copy 1 - 4_Santos, [PERSON_NAME] User Conversat…" at bounding box center [908, 137] width 424 height 848
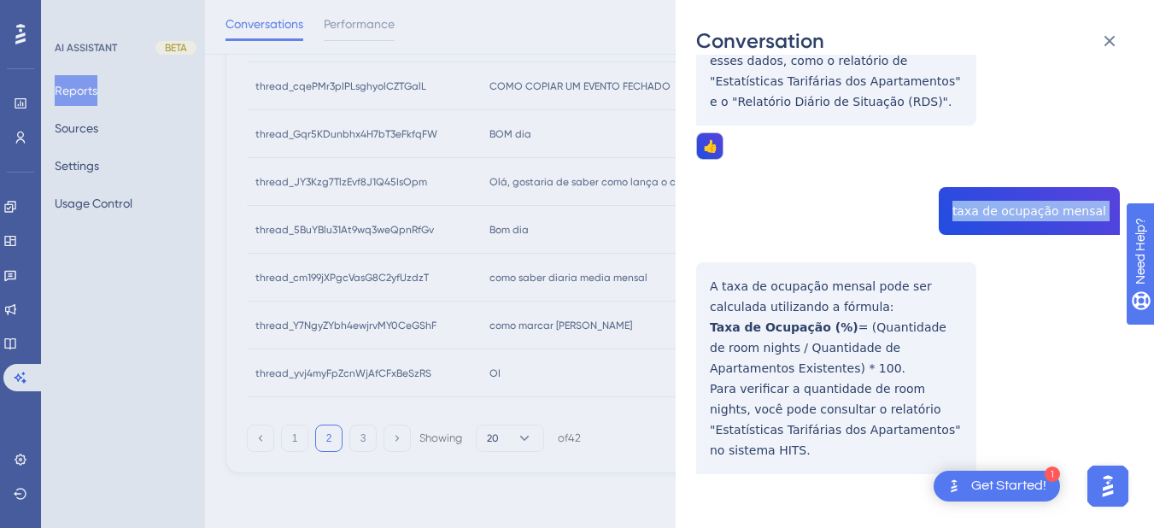
click at [997, 214] on div "thread_cm199jXPgcVasG8C2yfUzdzT Copy 1 - 4_Santos, [PERSON_NAME] User Conversat…" at bounding box center [908, 137] width 424 height 848
click at [699, 279] on div "thread_cm199jXPgcVasG8C2yfUzdzT Copy 1 - 4_Santos, [PERSON_NAME] User Conversat…" at bounding box center [908, 137] width 424 height 848
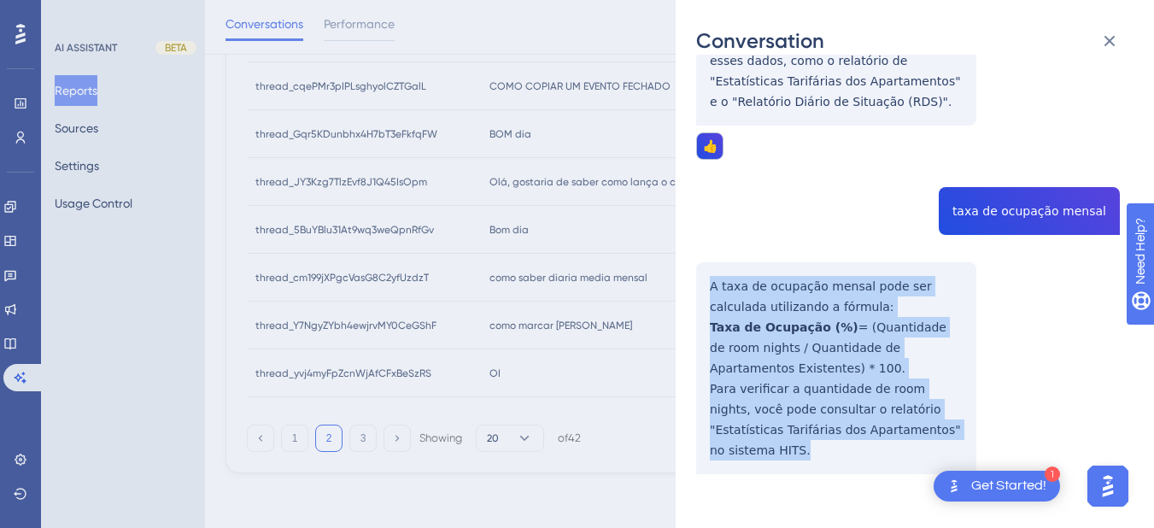
drag, startPoint x: 699, startPoint y: 279, endPoint x: 913, endPoint y: 378, distance: 236.1
click at [997, 442] on div "thread_cm199jXPgcVasG8C2yfUzdzT Copy 1 - 4_Santos, [PERSON_NAME] User Conversat…" at bounding box center [908, 137] width 424 height 848
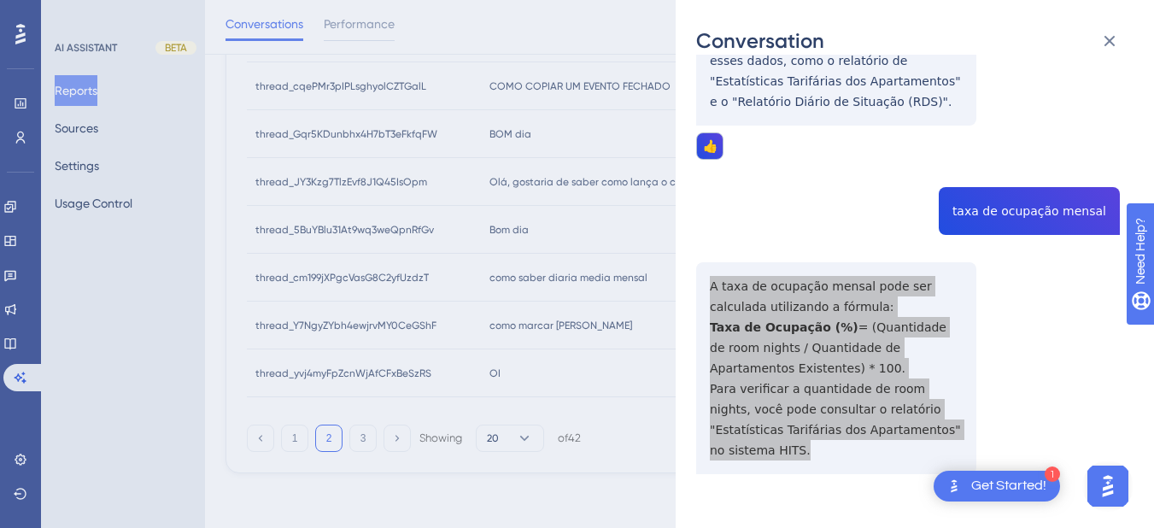
scroll to position [0, 0]
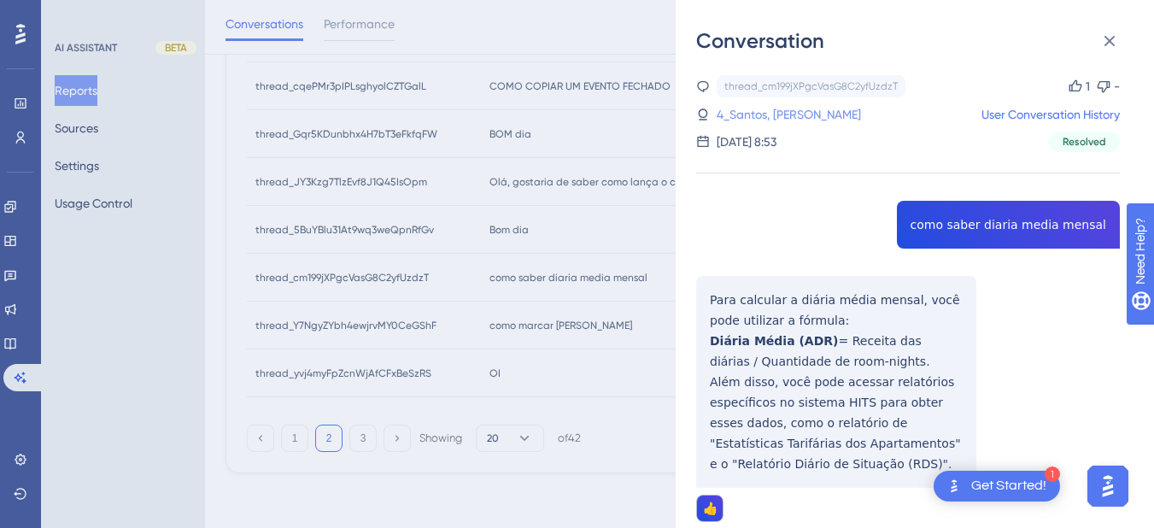
click at [800, 115] on link "4_Santos, [PERSON_NAME]" at bounding box center [789, 114] width 144 height 20
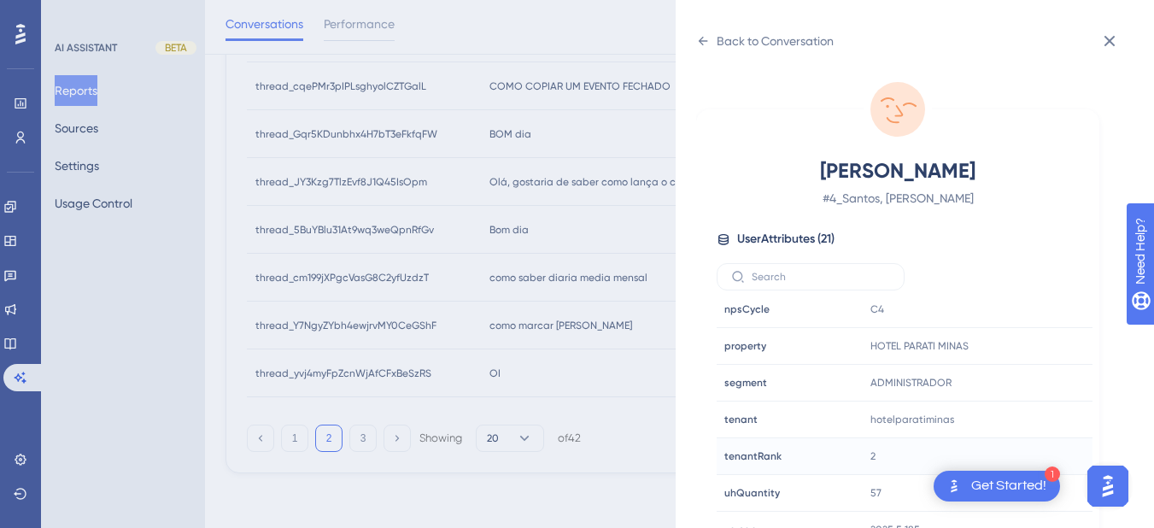
scroll to position [21, 0]
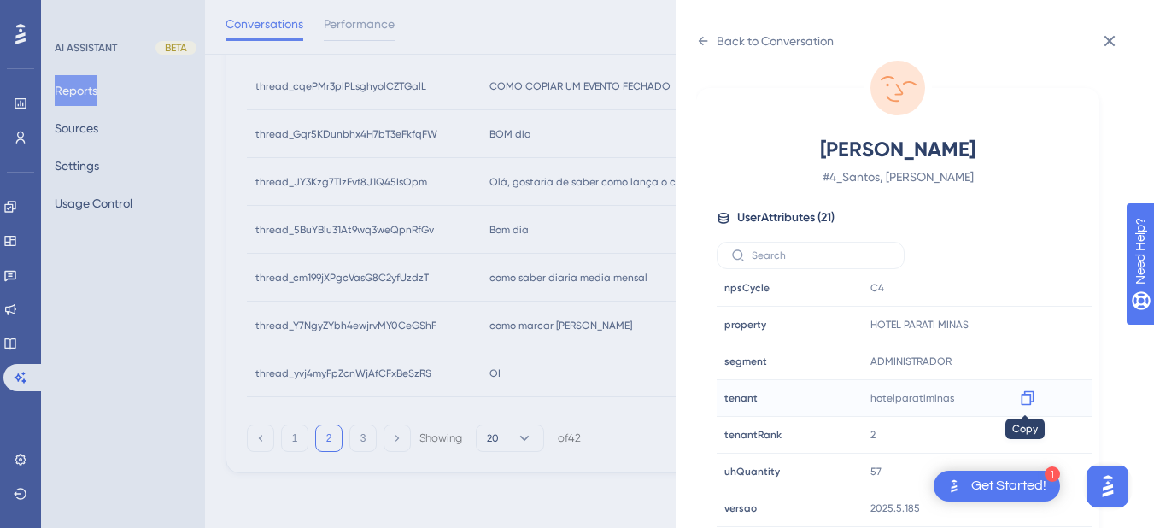
click at [1033, 388] on div at bounding box center [1027, 397] width 27 height 27
click at [1028, 401] on icon at bounding box center [1027, 397] width 17 height 17
click at [694, 40] on div "Back to Conversation [PERSON_NAME] # 4_Santos, [PERSON_NAME] User Attributes ( …" at bounding box center [915, 264] width 478 height 528
click at [1092, 36] on icon at bounding box center [1109, 41] width 11 height 11
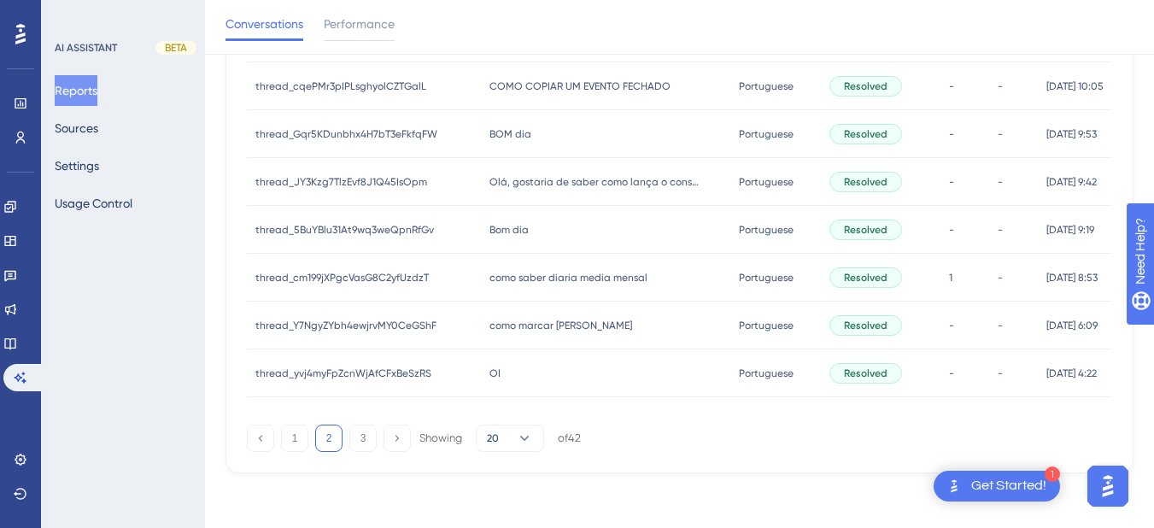
click at [570, 320] on span "como marcar [PERSON_NAME]" at bounding box center [560, 326] width 143 height 14
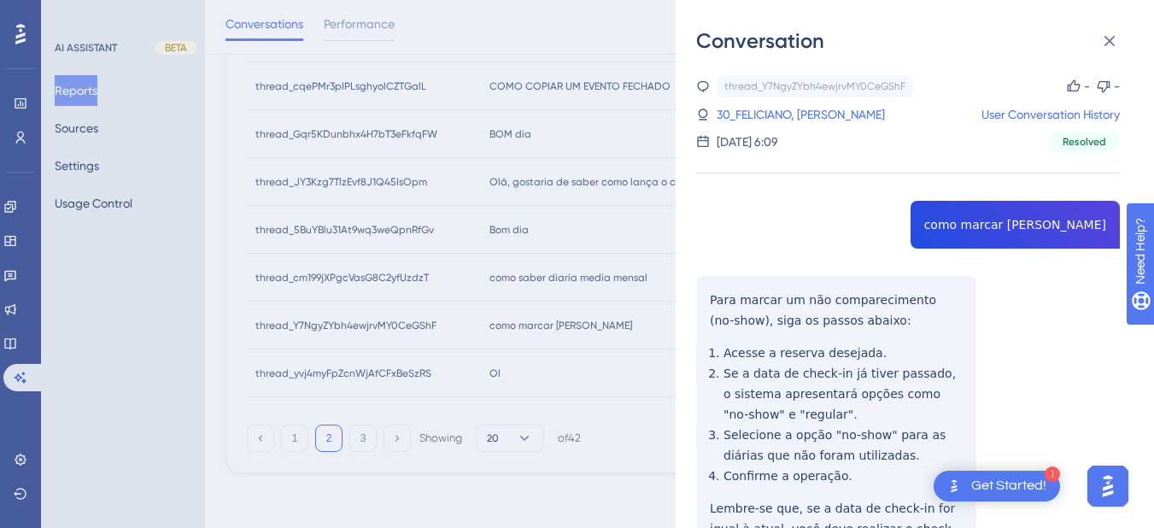
click at [962, 237] on div "thread_Y7NgyZYbh4ewjrvMY0CeGShF Copy - - 30_FELICIANO, [PERSON_NAME] User Conve…" at bounding box center [908, 378] width 424 height 606
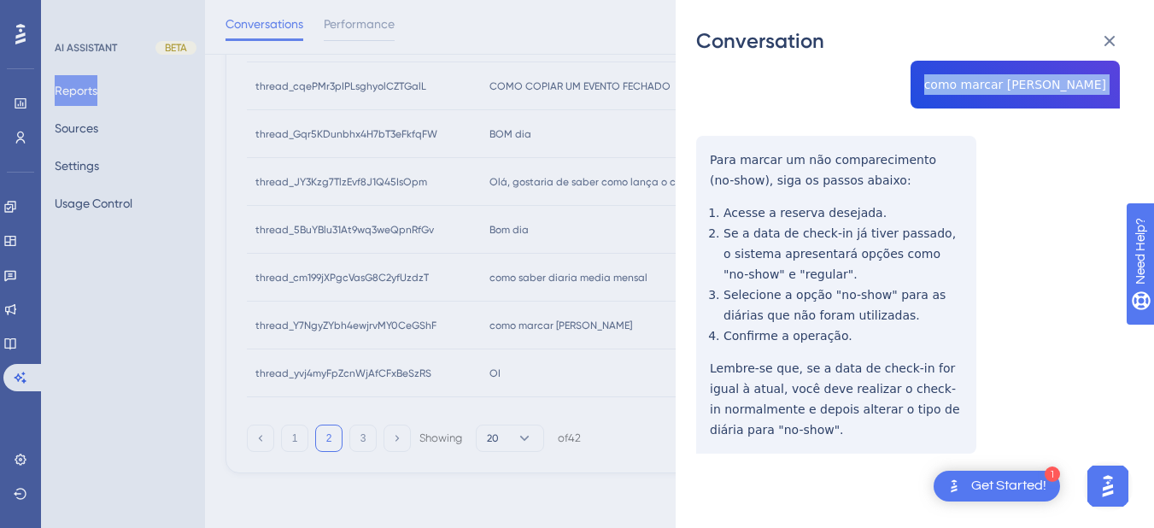
click at [704, 153] on div "thread_Y7NgyZYbh4ewjrvMY0CeGShF Copy - - 30_FELICIANO, [PERSON_NAME] User Conve…" at bounding box center [908, 238] width 424 height 606
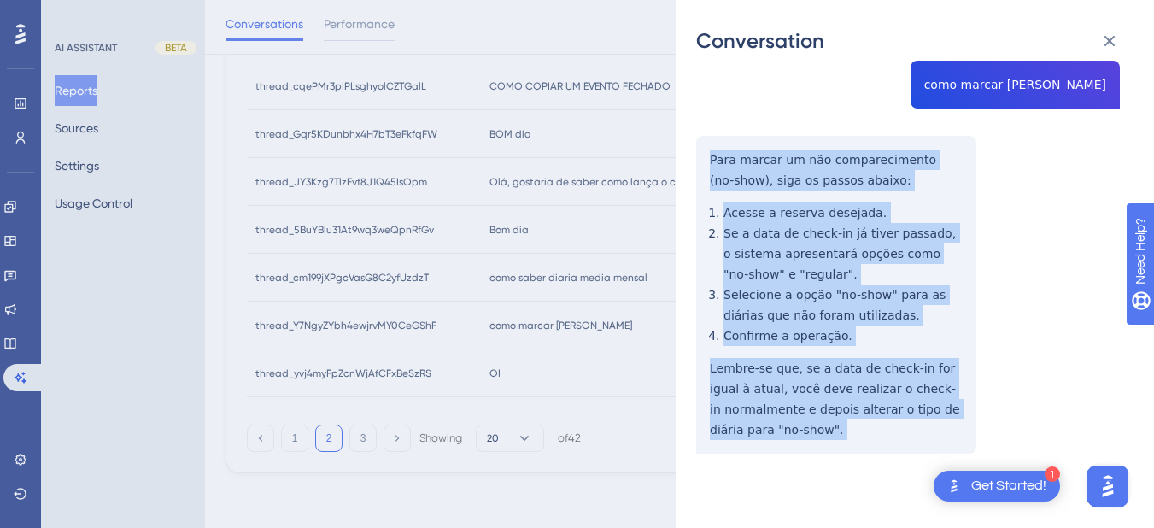
drag, startPoint x: 704, startPoint y: 153, endPoint x: 764, endPoint y: 203, distance: 78.8
click at [852, 479] on div "thread_Y7NgyZYbh4ewjrvMY0CeGShF Copy - - 30_FELICIANO, [PERSON_NAME] User Conve…" at bounding box center [908, 238] width 424 height 606
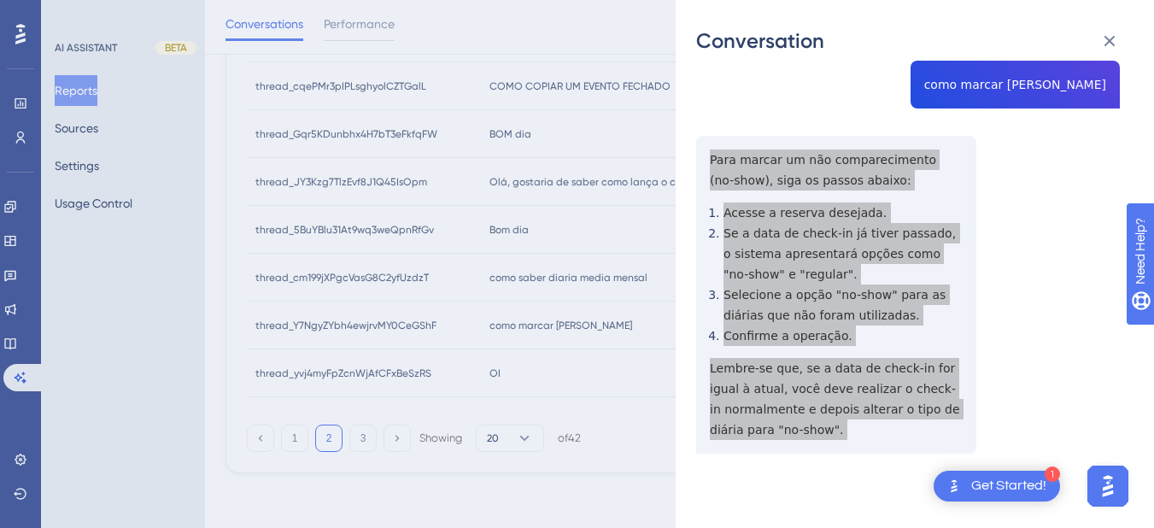
scroll to position [0, 0]
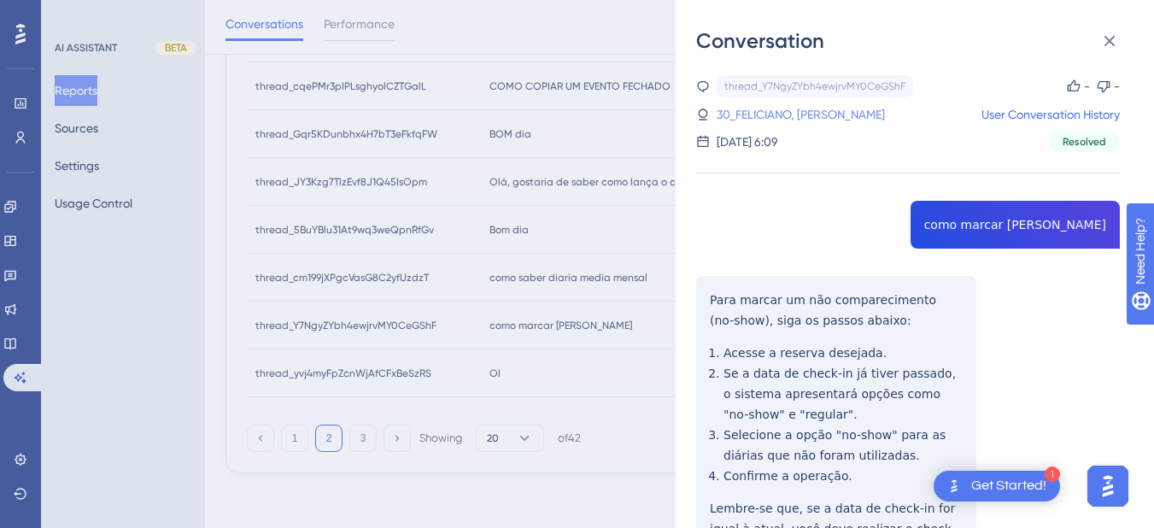
click at [775, 120] on link "30_FELICIANO, [PERSON_NAME]" at bounding box center [801, 114] width 168 height 20
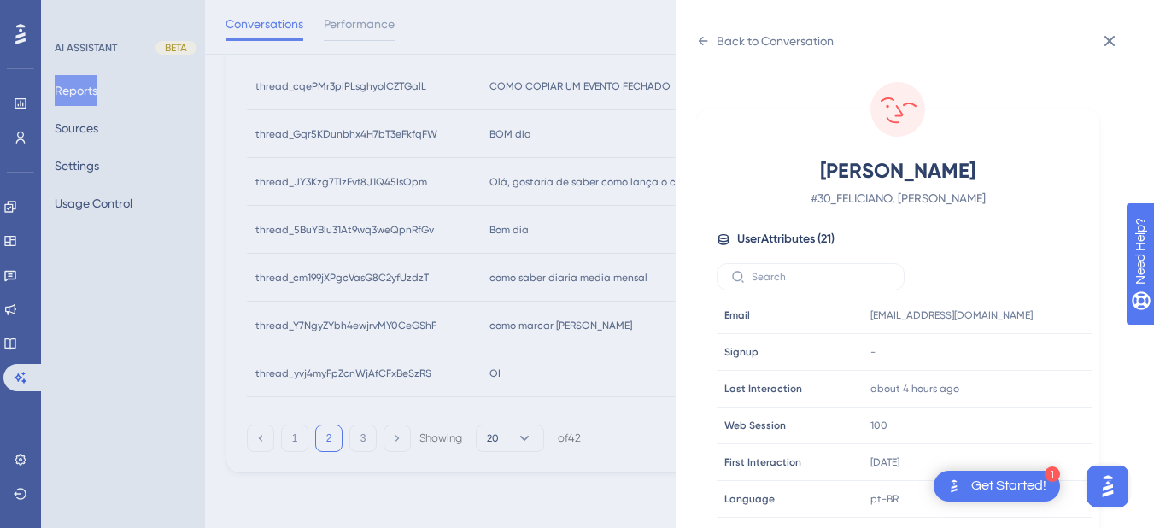
scroll to position [21, 0]
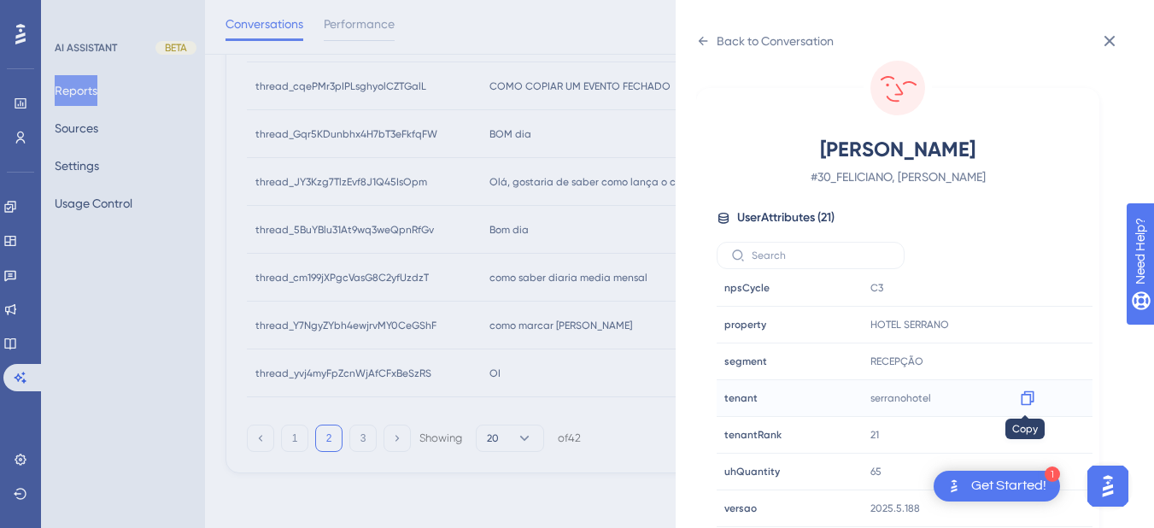
click at [1030, 407] on div at bounding box center [1027, 397] width 27 height 27
click at [1022, 396] on icon at bounding box center [1027, 397] width 17 height 17
click at [700, 50] on div "Back to Conversation" at bounding box center [764, 40] width 137 height 27
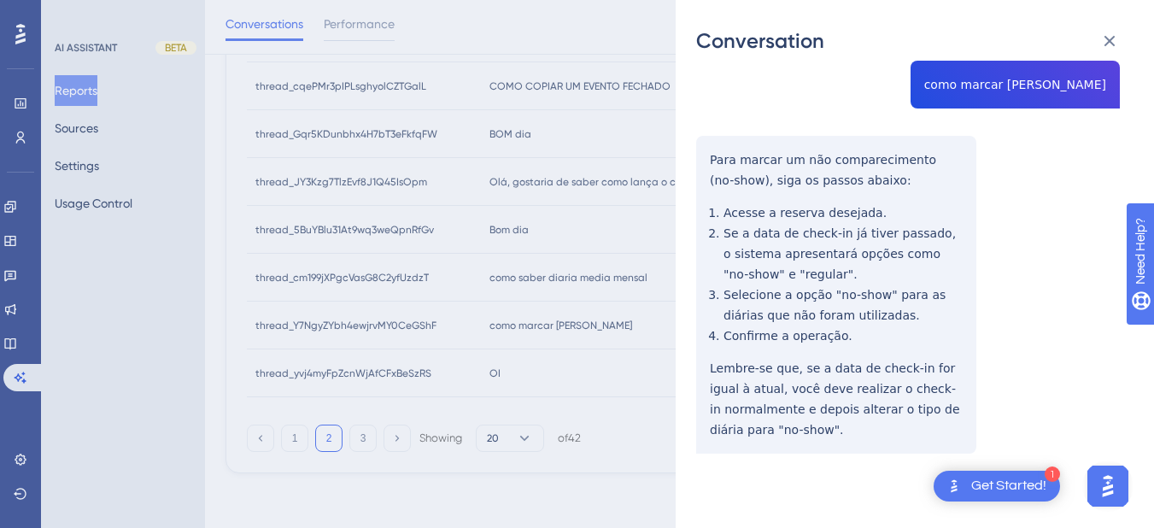
scroll to position [0, 0]
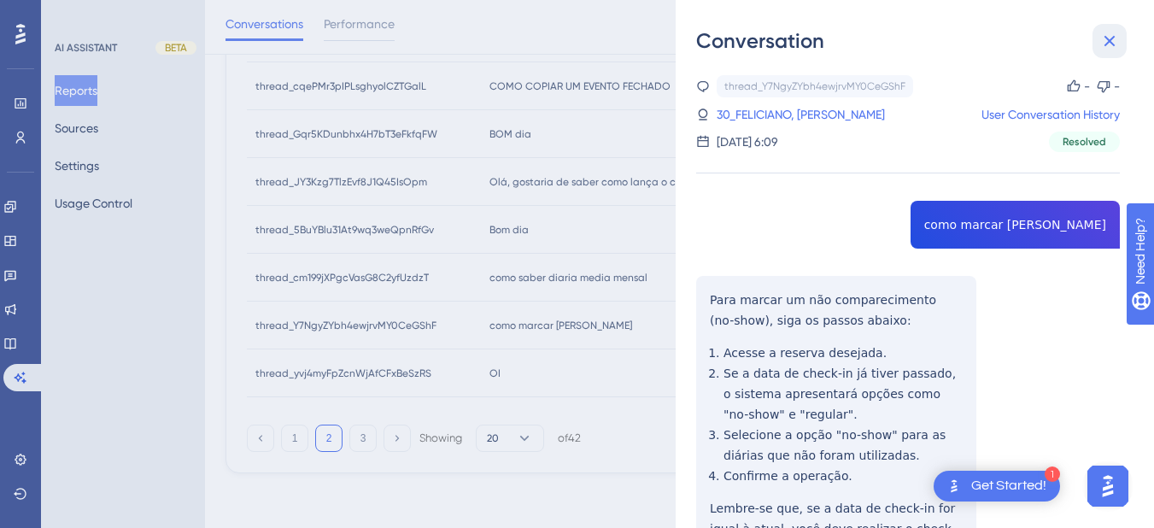
click at [1092, 36] on icon at bounding box center [1109, 41] width 20 height 20
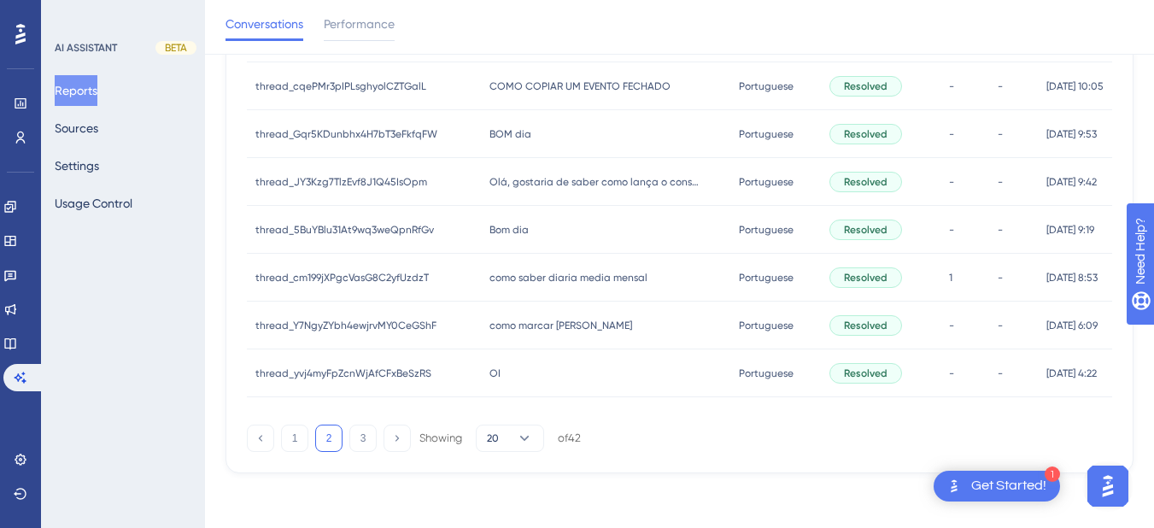
click at [486, 346] on div "como marcar nao comparecimento como marcar [PERSON_NAME]" at bounding box center [605, 325] width 249 height 48
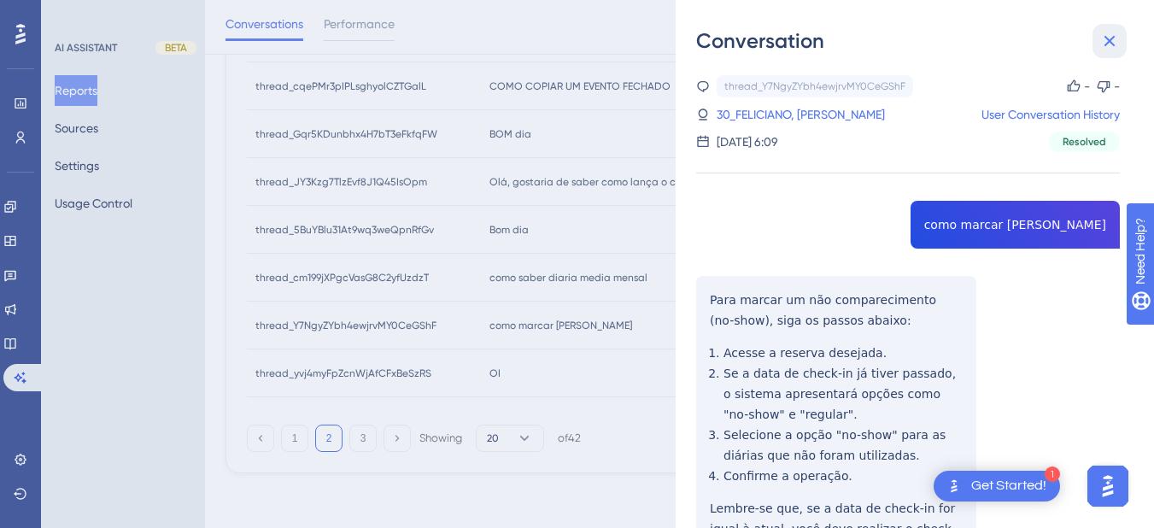
click at [1092, 33] on icon at bounding box center [1109, 41] width 20 height 20
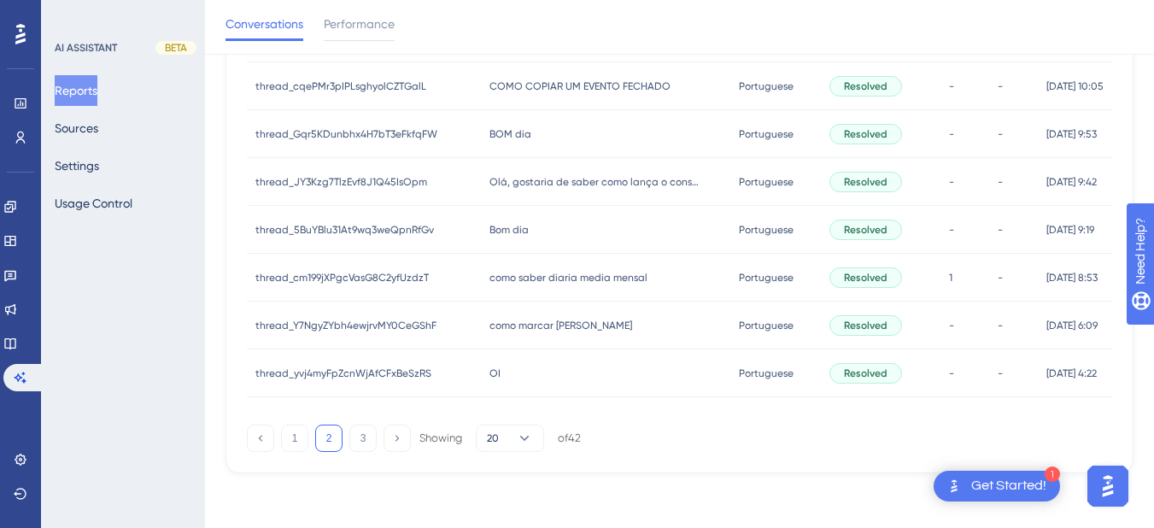
click at [506, 380] on div "OI OI" at bounding box center [605, 373] width 249 height 48
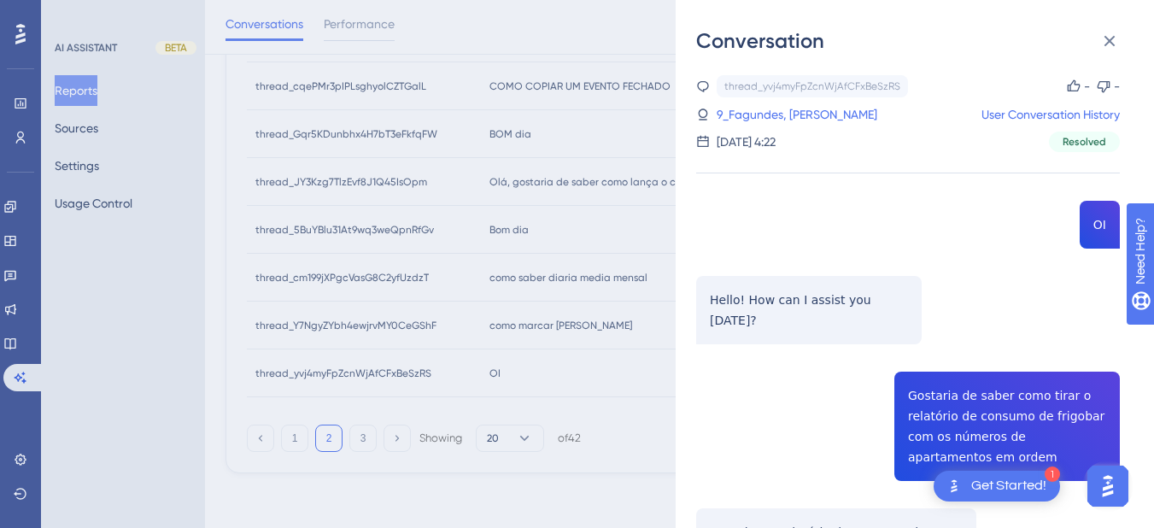
scroll to position [199, 0]
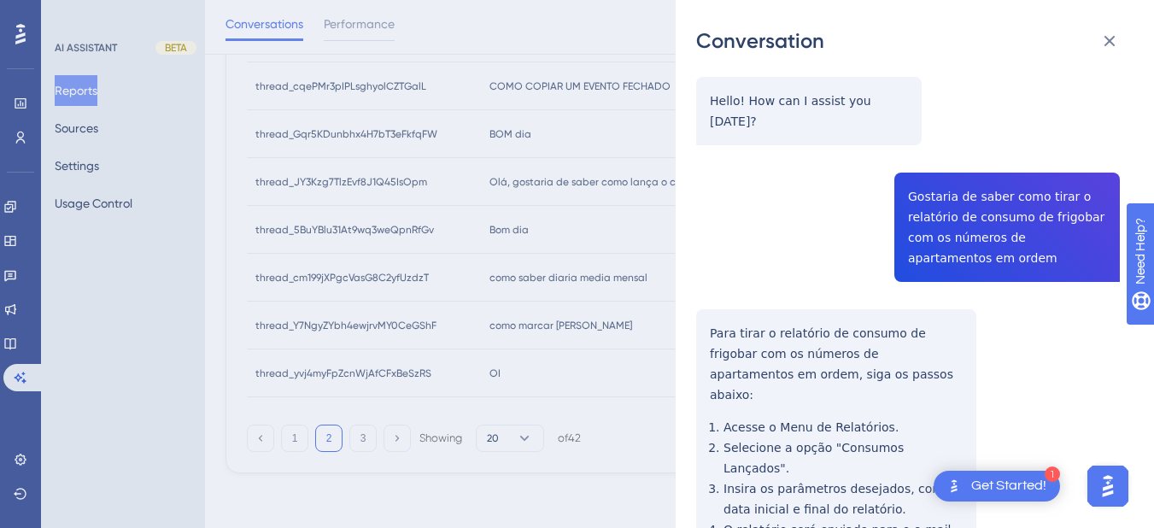
click at [946, 175] on div "thread_yvj4myFpZcnWjAfCFxBeSzRS Copy - - 9_Fagundes, [PERSON_NAME] User Convers…" at bounding box center [908, 295] width 424 height 838
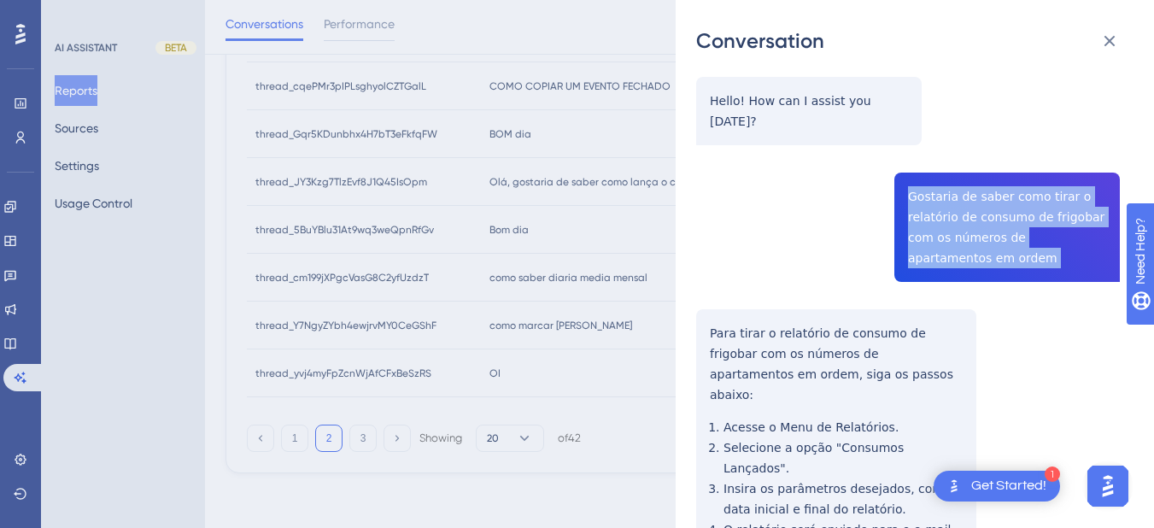
click at [946, 175] on div "thread_yvj4myFpZcnWjAfCFxBeSzRS Copy - - 9_Fagundes, [PERSON_NAME] User Convers…" at bounding box center [908, 295] width 424 height 838
click at [698, 321] on div "thread_yvj4myFpZcnWjAfCFxBeSzRS Copy - - 9_Fagundes, [PERSON_NAME] User Convers…" at bounding box center [908, 295] width 424 height 838
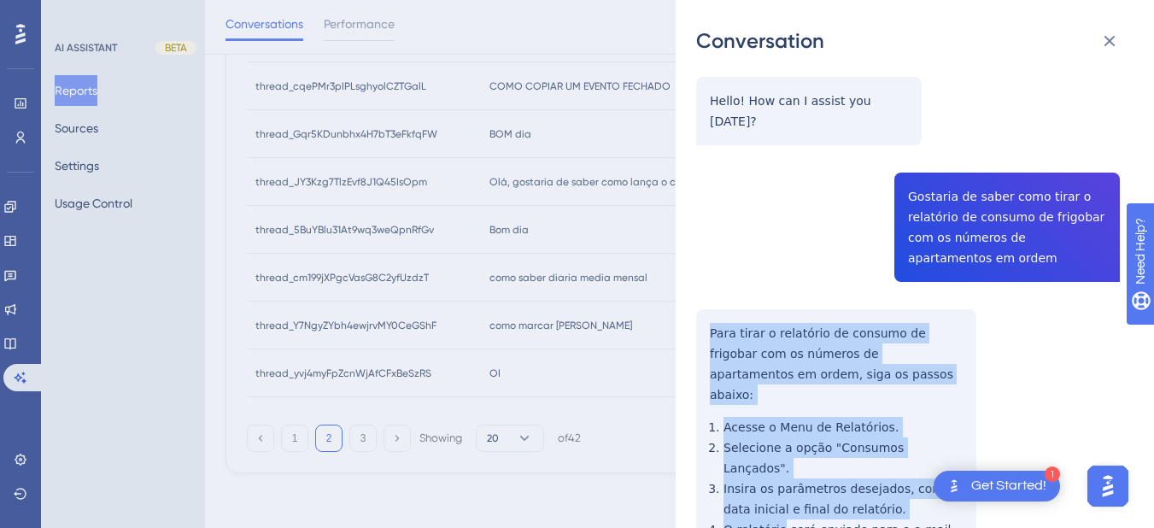
scroll to position [311, 0]
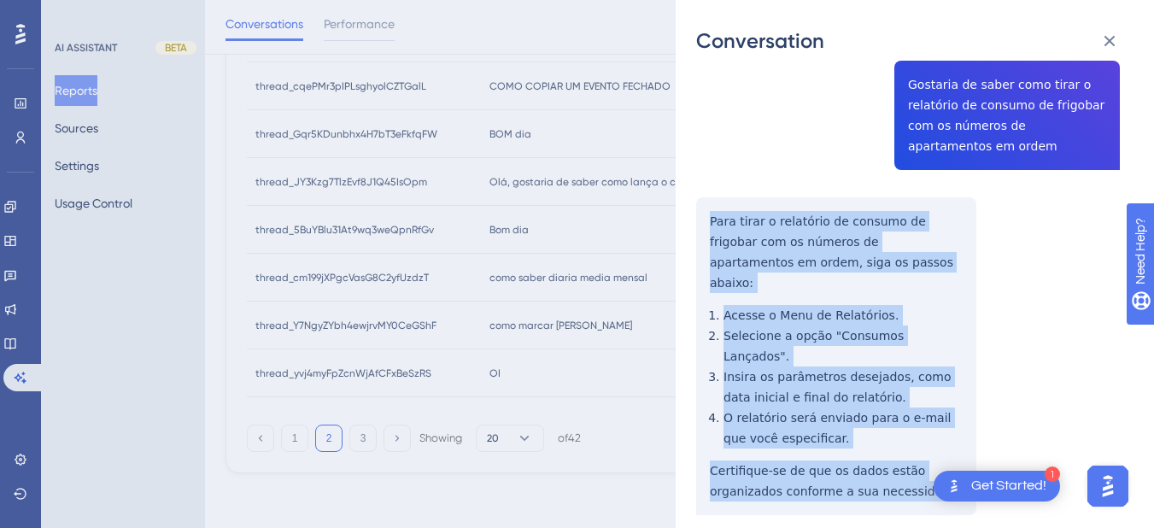
drag, startPoint x: 703, startPoint y: 304, endPoint x: 948, endPoint y: 431, distance: 276.2
click at [948, 431] on div "thread_yvj4myFpZcnWjAfCFxBeSzRS Copy - - 9_Fagundes, [PERSON_NAME] User Convers…" at bounding box center [908, 183] width 424 height 838
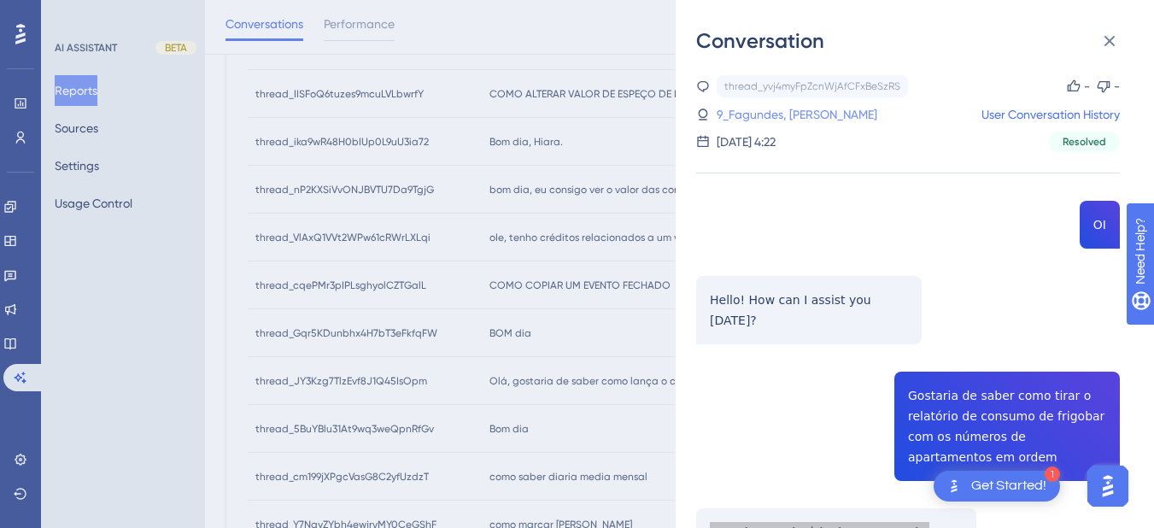
scroll to position [489, 0]
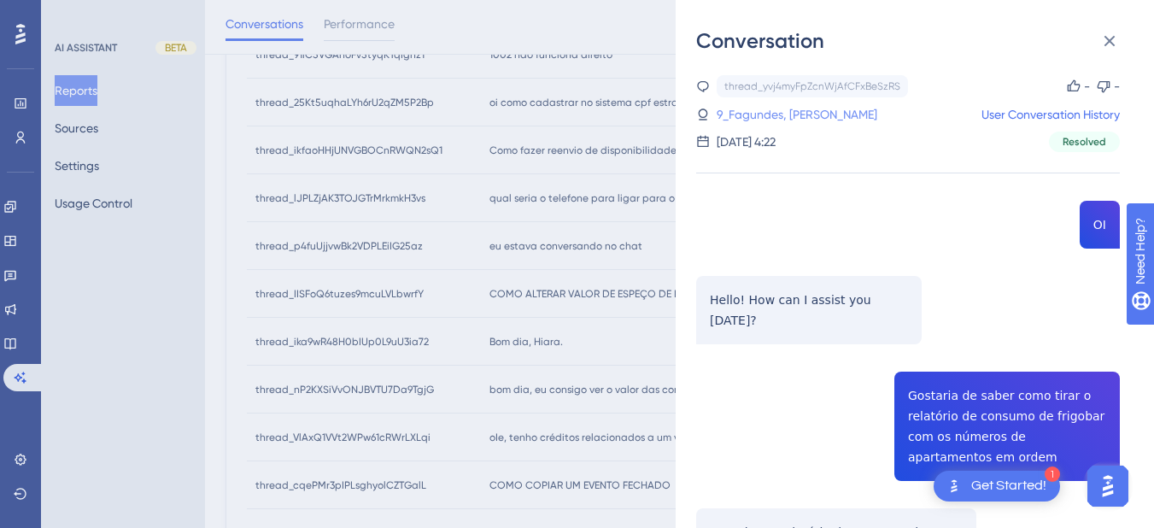
click at [769, 104] on link "9_Fagundes, [PERSON_NAME]" at bounding box center [797, 114] width 161 height 20
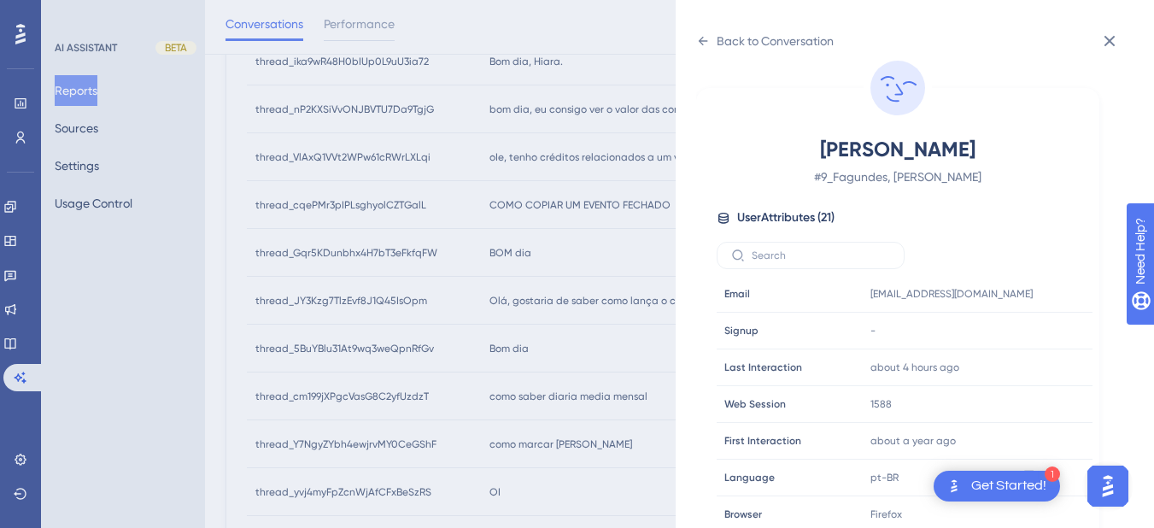
scroll to position [520, 0]
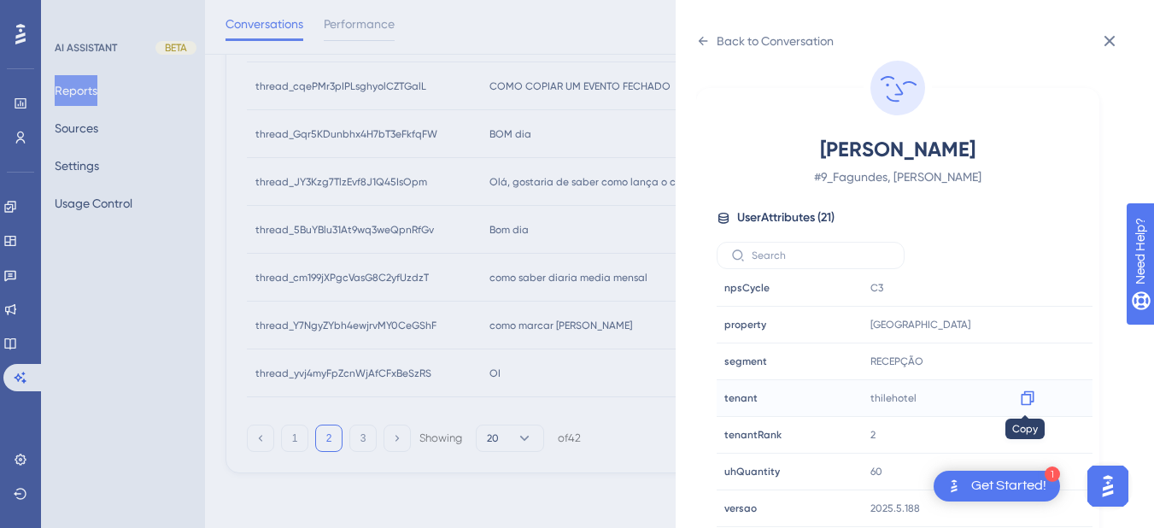
click at [1030, 402] on icon at bounding box center [1027, 398] width 13 height 15
drag, startPoint x: 699, startPoint y: 60, endPoint x: 699, endPoint y: 48, distance: 12.0
click at [699, 60] on div "Fagundes, [PERSON_NAME] # 9_Fagundes, [PERSON_NAME] User Attributes ( 21 ) Emai…" at bounding box center [897, 297] width 403 height 487
click at [699, 38] on icon at bounding box center [703, 41] width 14 height 14
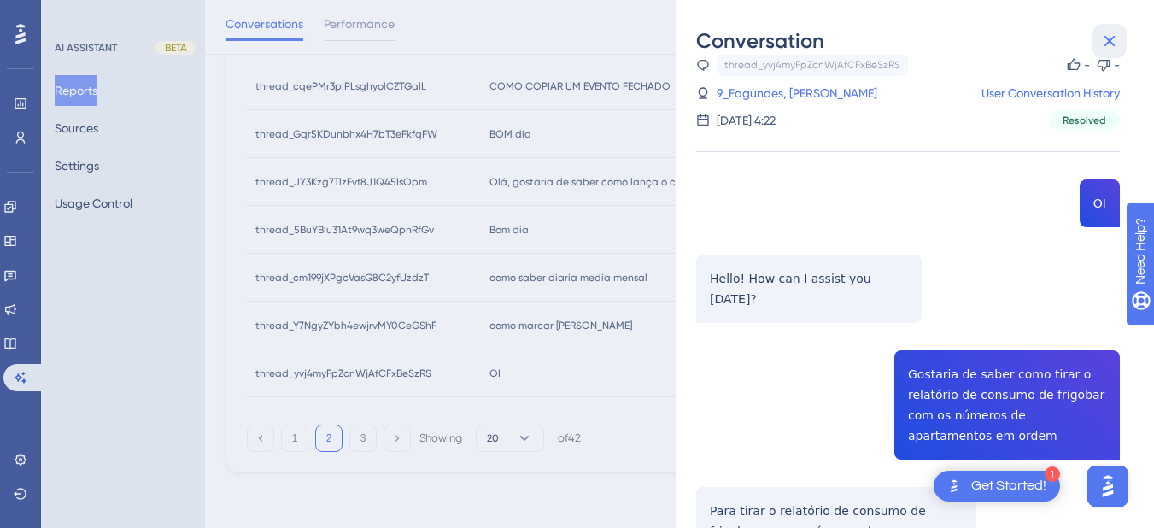
click at [1092, 36] on button at bounding box center [1109, 41] width 34 height 34
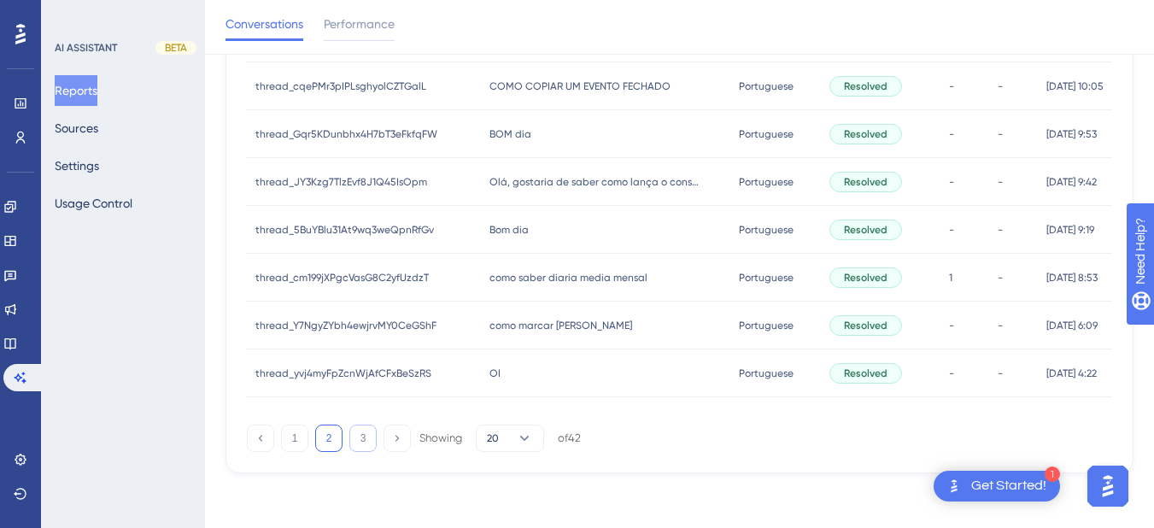
click at [357, 434] on button "3" at bounding box center [362, 437] width 27 height 27
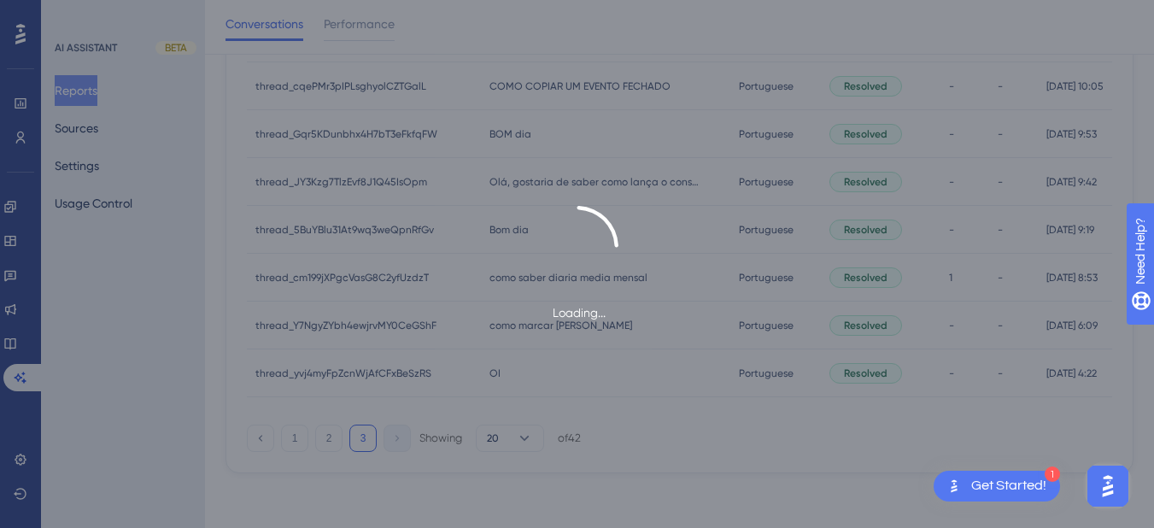
scroll to position [48, 0]
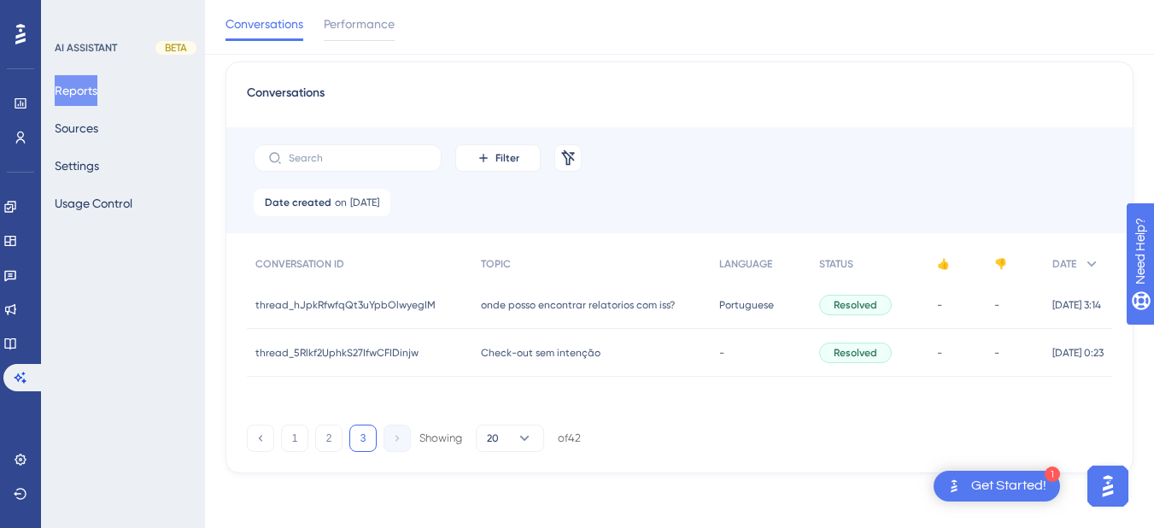
click at [517, 312] on div "onde posso encontrar relatorios com iss? onde posso encontrar relatorios com is…" at bounding box center [591, 305] width 239 height 48
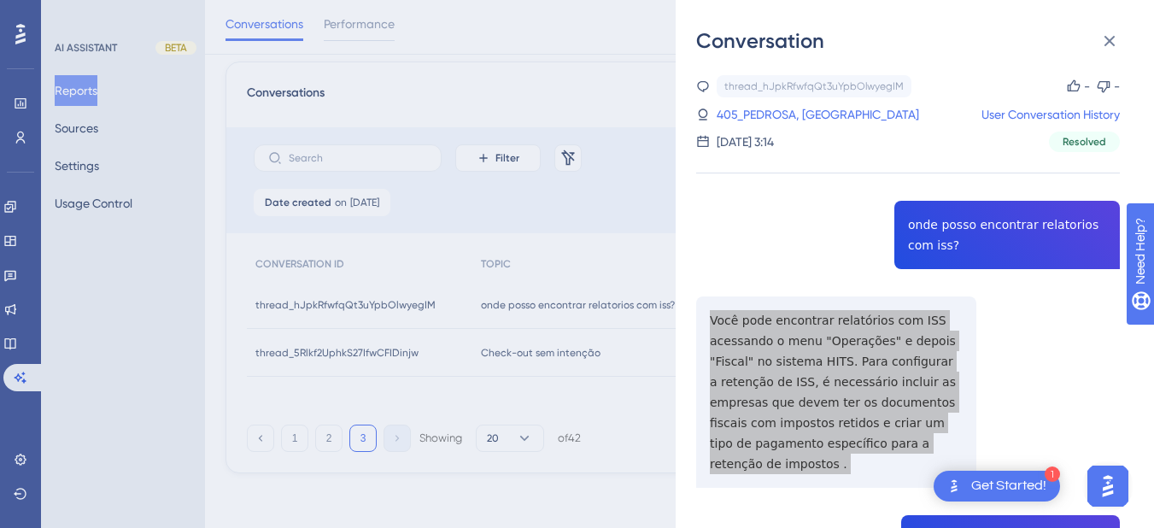
scroll to position [199, 0]
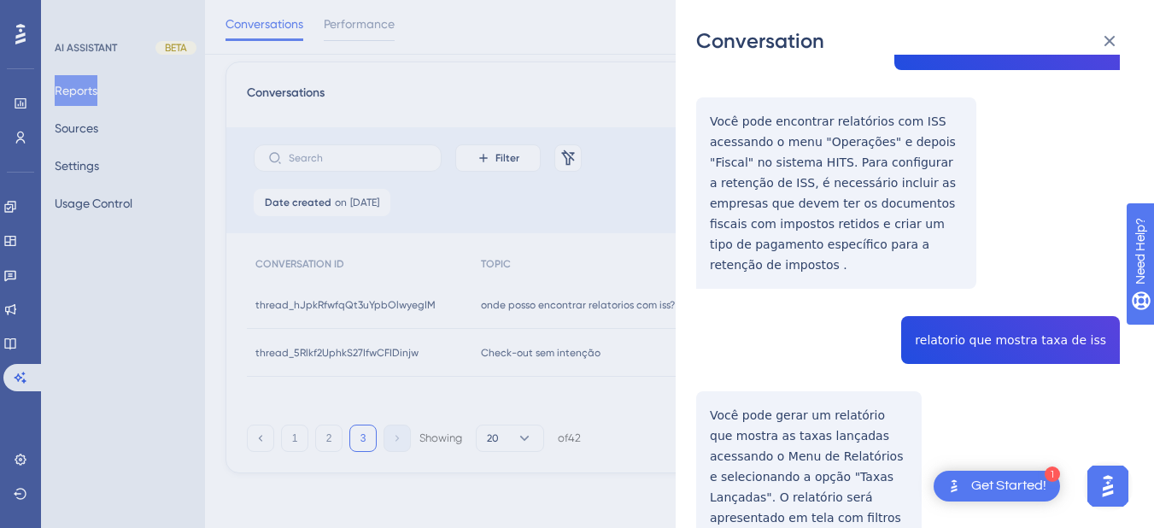
click at [943, 346] on div "thread_hJpkRfwfqQt3uYpbOlwyegIM Copy - - 405_PEDROSA, PAULO User Conversation H…" at bounding box center [908, 430] width 424 height 1108
click at [943, 347] on div "thread_hJpkRfwfqQt3uYpbOlwyegIM Copy - - 405_PEDROSA, PAULO User Conversation H…" at bounding box center [908, 430] width 424 height 1108
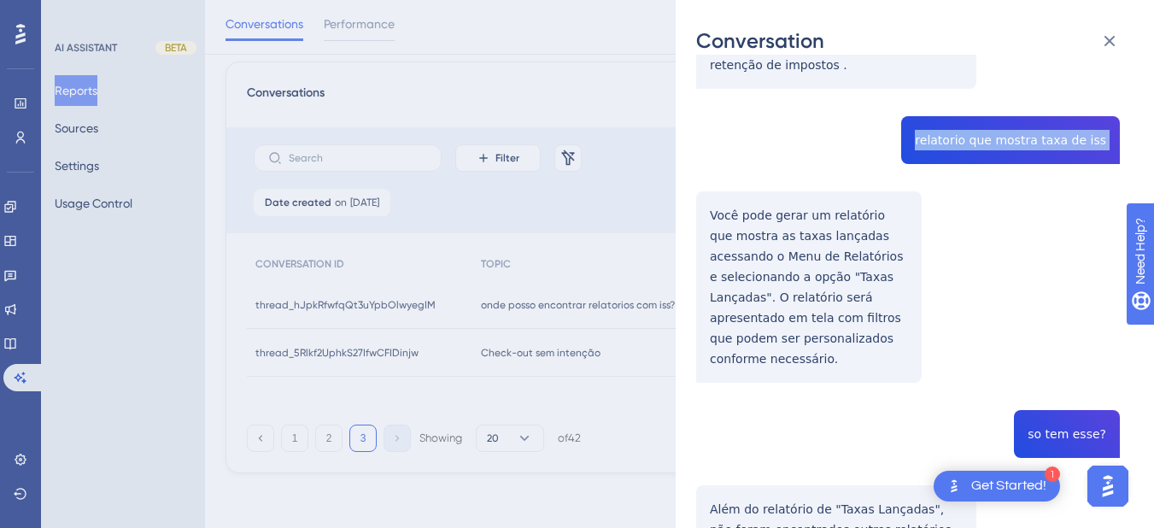
click at [709, 218] on div "thread_hJpkRfwfqQt3uYpbOlwyegIM Copy - - 405_PEDROSA, PAULO User Conversation H…" at bounding box center [908, 230] width 424 height 1108
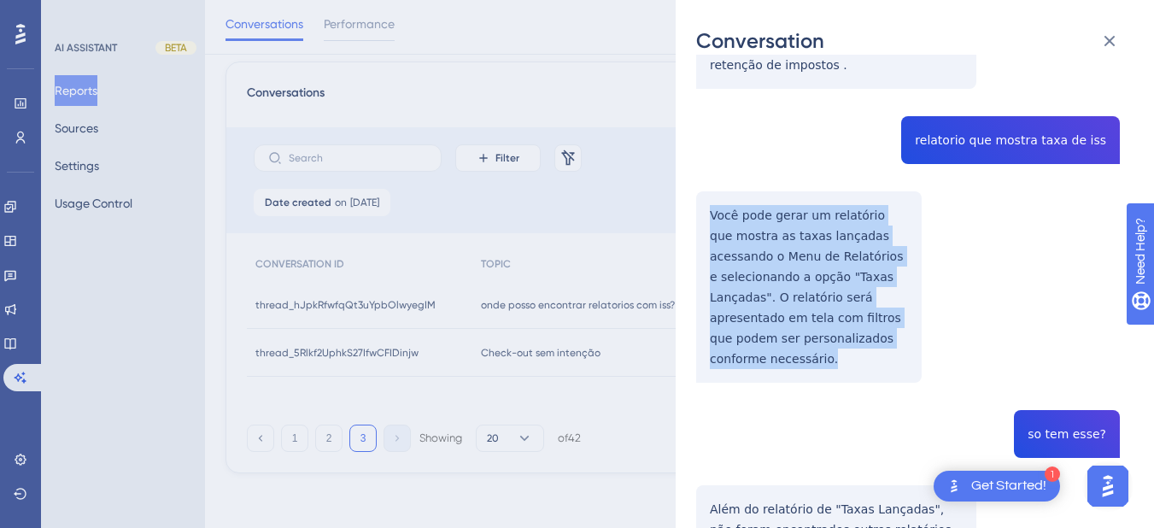
drag, startPoint x: 705, startPoint y: 215, endPoint x: 842, endPoint y: 328, distance: 177.8
click at [866, 370] on div "thread_hJpkRfwfqQt3uYpbOlwyegIM Copy - - 405_PEDROSA, PAULO User Conversation H…" at bounding box center [908, 230] width 424 height 1108
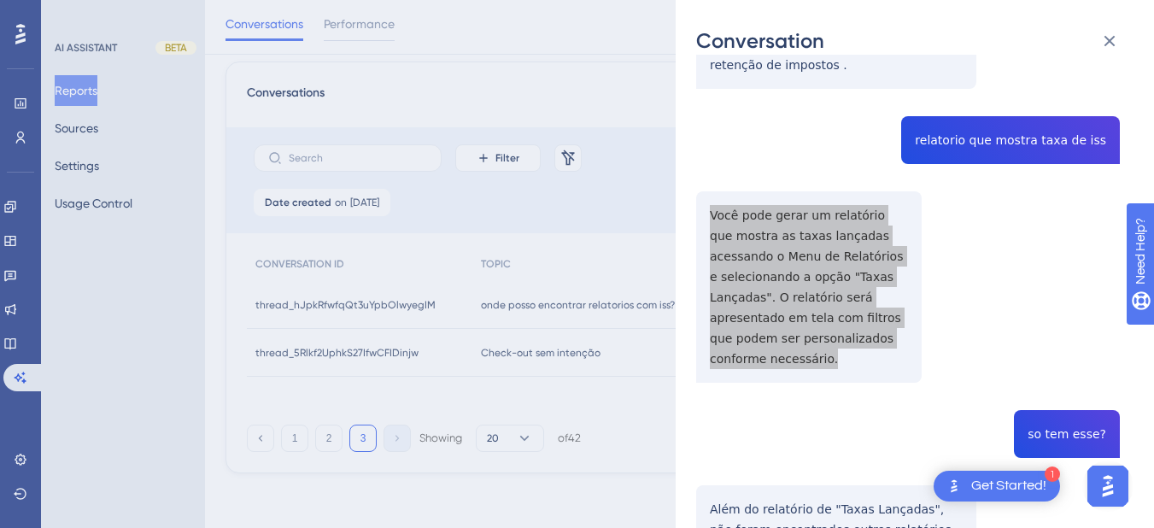
scroll to position [598, 0]
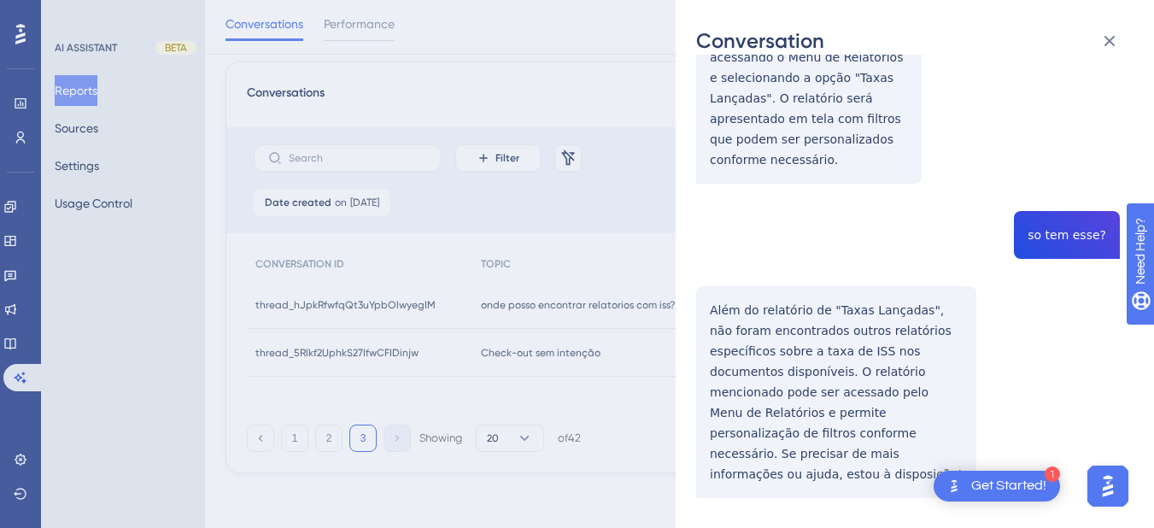
click at [1058, 211] on div "thread_hJpkRfwfqQt3uYpbOlwyegIM Copy - - 405_PEDROSA, PAULO User Conversation H…" at bounding box center [908, 31] width 424 height 1108
click at [1060, 214] on div "thread_hJpkRfwfqQt3uYpbOlwyegIM Copy - - 405_PEDROSA, PAULO User Conversation H…" at bounding box center [908, 31] width 424 height 1108
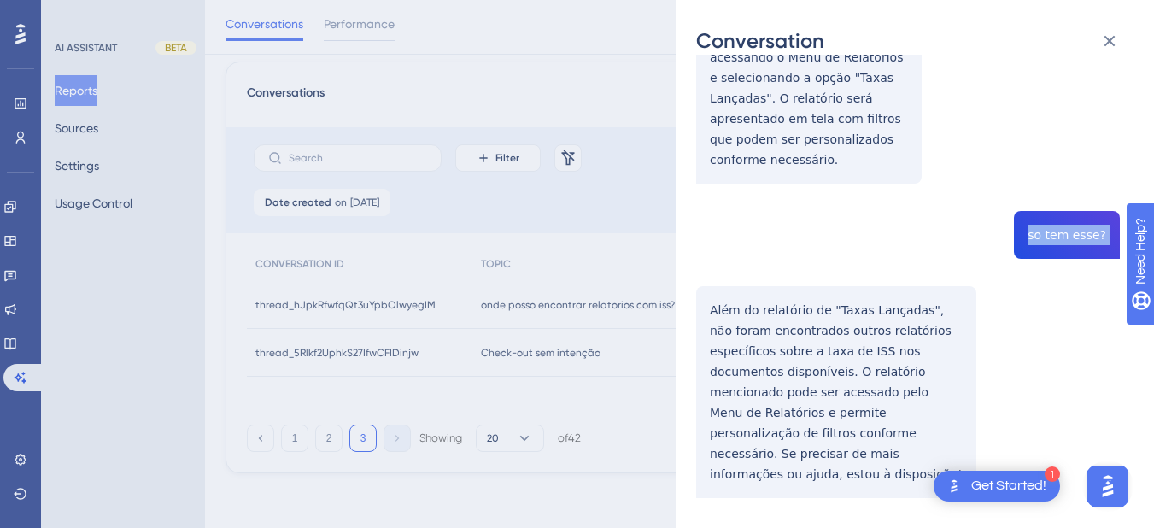
click at [1060, 214] on div "thread_hJpkRfwfqQt3uYpbOlwyegIM Copy - - 405_PEDROSA, PAULO User Conversation H…" at bounding box center [908, 31] width 424 height 1108
click at [841, 438] on div "thread_hJpkRfwfqQt3uYpbOlwyegIM Copy - - 405_PEDROSA, PAULO User Conversation H…" at bounding box center [908, 31] width 424 height 1108
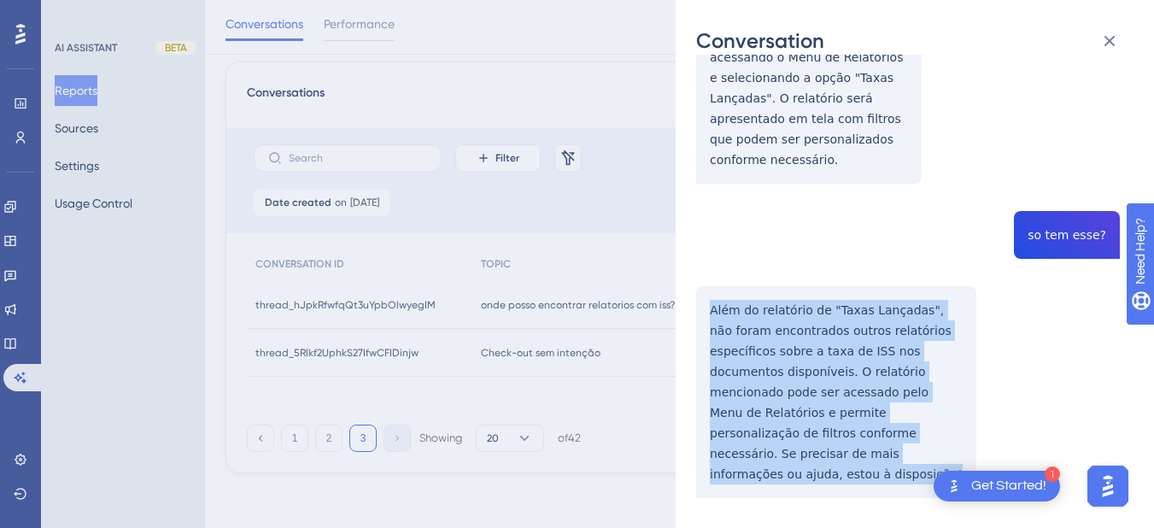
drag, startPoint x: 834, startPoint y: 438, endPoint x: 687, endPoint y: 281, distance: 215.1
click at [687, 281] on div "Conversation thread_hJpkRfwfqQt3uYpbOlwyegIM Copy - - 405_PEDROSA, [PERSON_NAME…" at bounding box center [915, 264] width 478 height 528
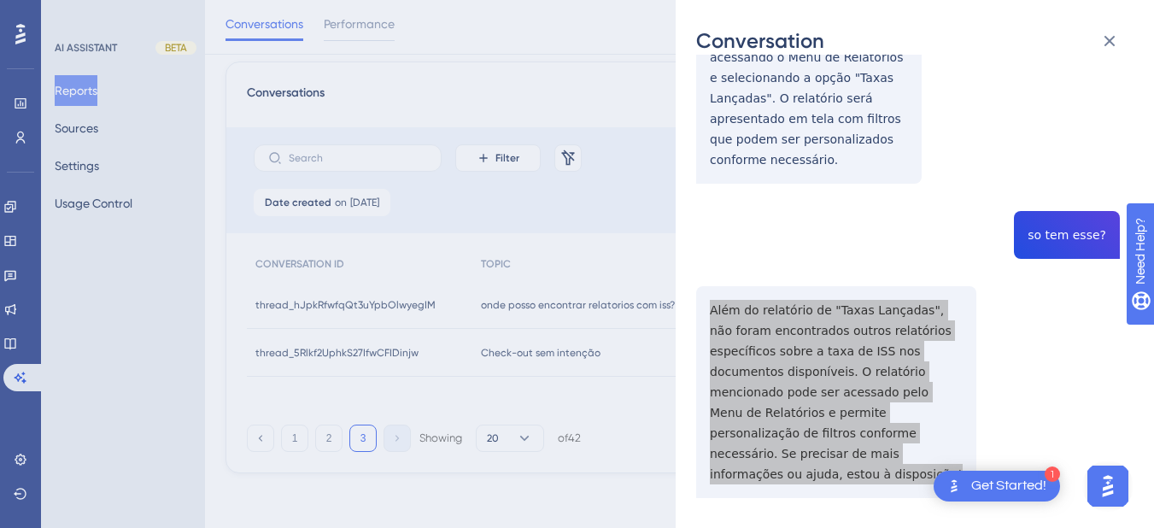
scroll to position [0, 0]
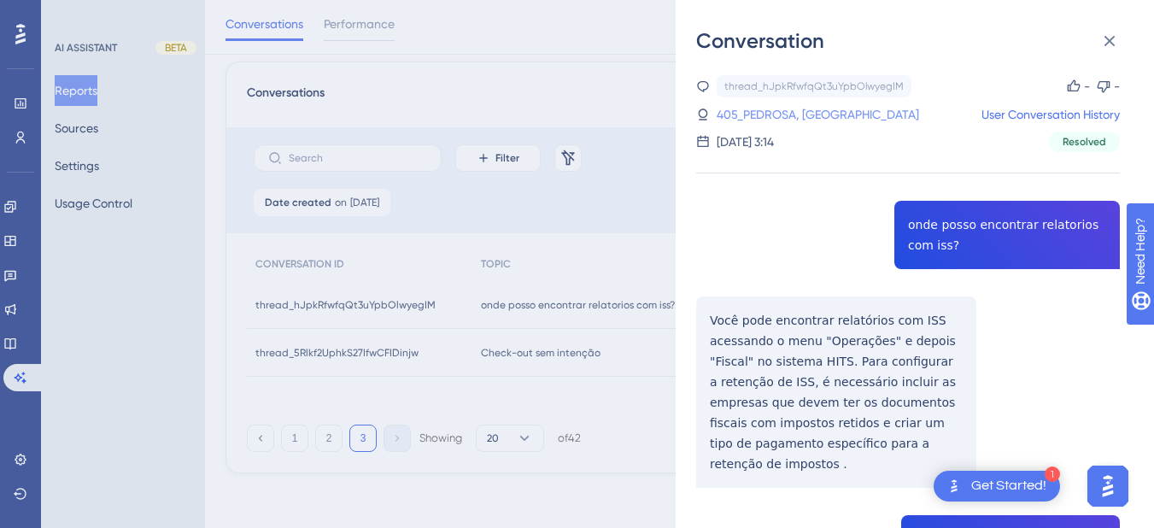
click at [784, 114] on link "405_PEDROSA, [GEOGRAPHIC_DATA]" at bounding box center [818, 114] width 202 height 20
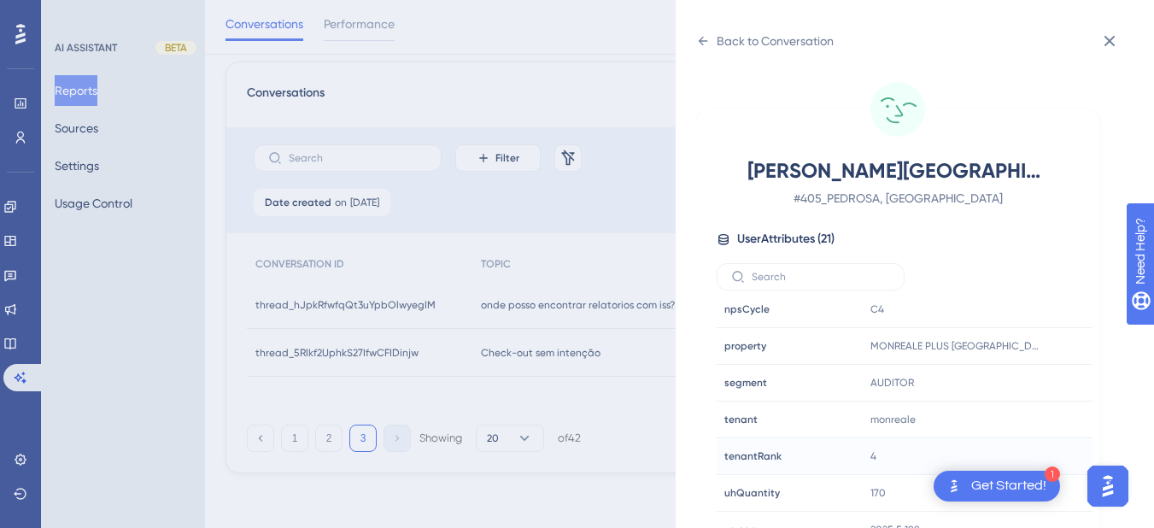
scroll to position [21, 0]
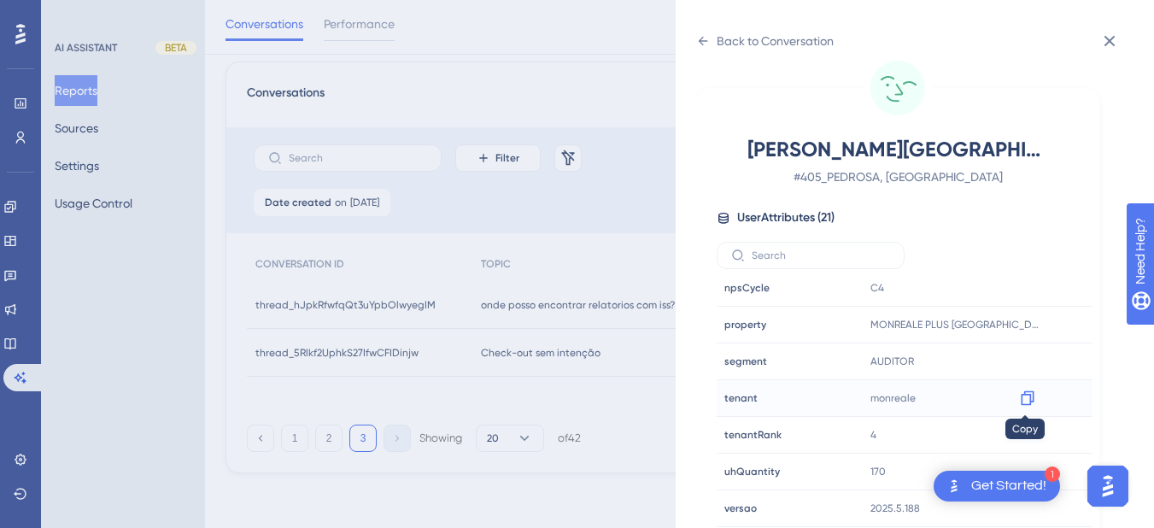
click at [1029, 397] on icon at bounding box center [1027, 397] width 17 height 17
click at [1025, 331] on icon at bounding box center [1027, 325] width 13 height 15
click at [698, 41] on icon at bounding box center [703, 41] width 14 height 14
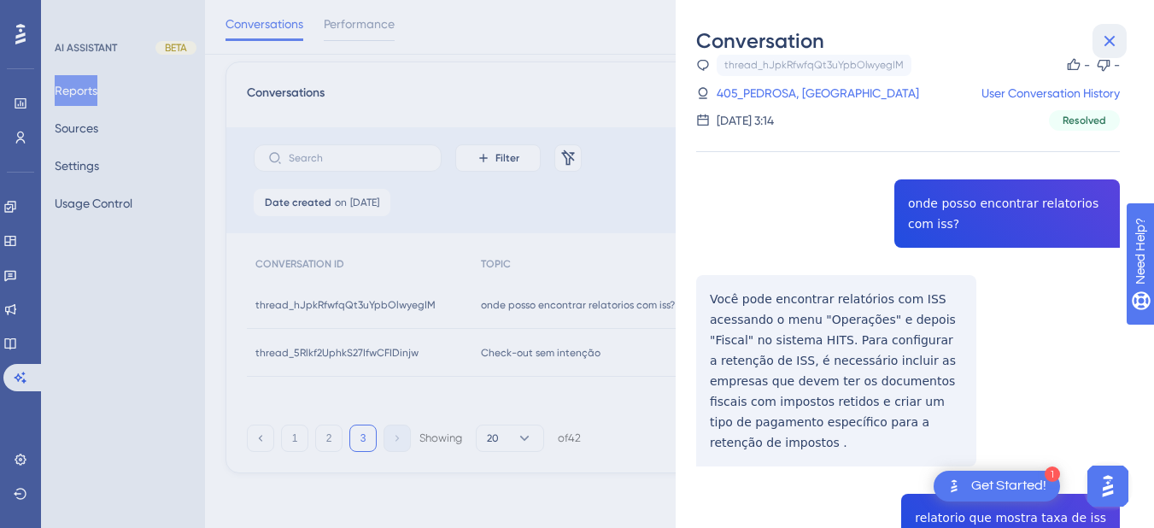
drag, startPoint x: 1109, startPoint y: 38, endPoint x: 946, endPoint y: 87, distance: 169.7
click at [1092, 38] on icon at bounding box center [1109, 41] width 20 height 20
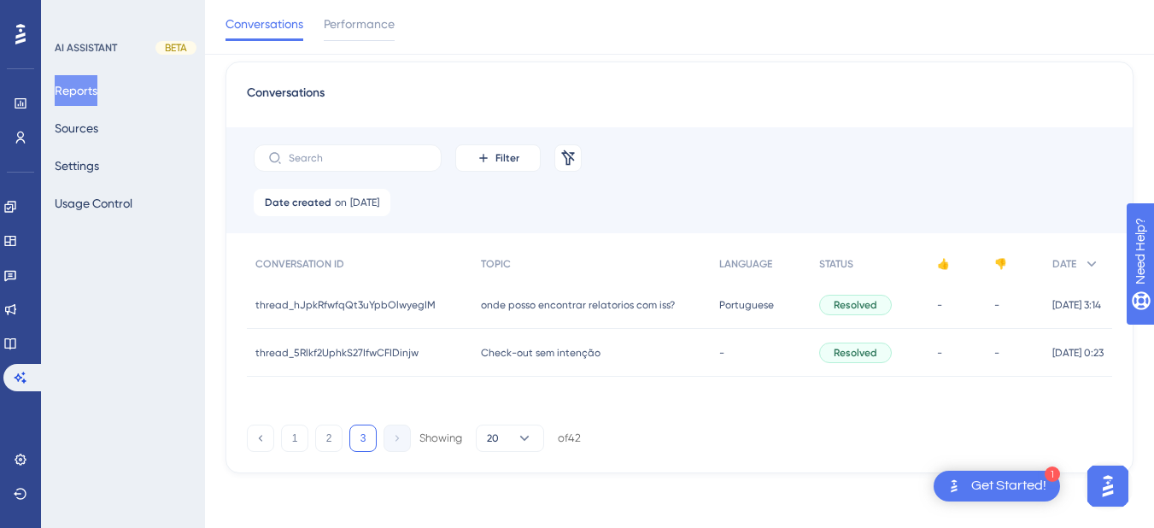
click at [509, 336] on div "Check-out sem intenção Check-out sem intenção" at bounding box center [591, 353] width 239 height 48
click at [489, 352] on span "Check-out sem intenção" at bounding box center [541, 353] width 120 height 14
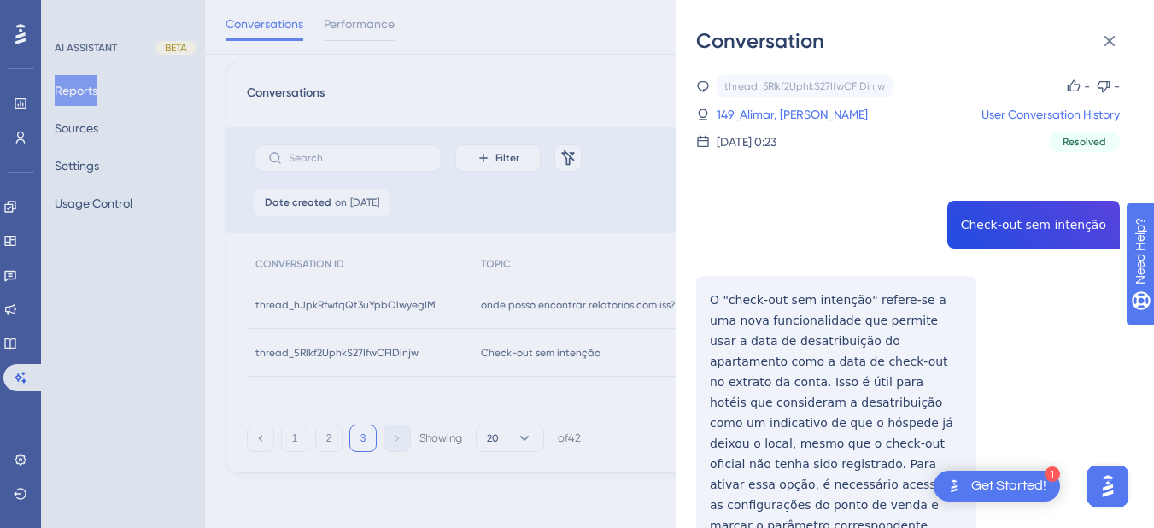
click at [986, 242] on div "thread_5Rlkf2UphkS27IfwCFIDinjw Copy - - 149_Alimar, [PERSON_NAME] User Convers…" at bounding box center [908, 355] width 424 height 561
click at [722, 298] on div "thread_5Rlkf2UphkS27IfwCFIDinjw Copy - - 149_Alimar, [PERSON_NAME] User Convers…" at bounding box center [908, 355] width 424 height 561
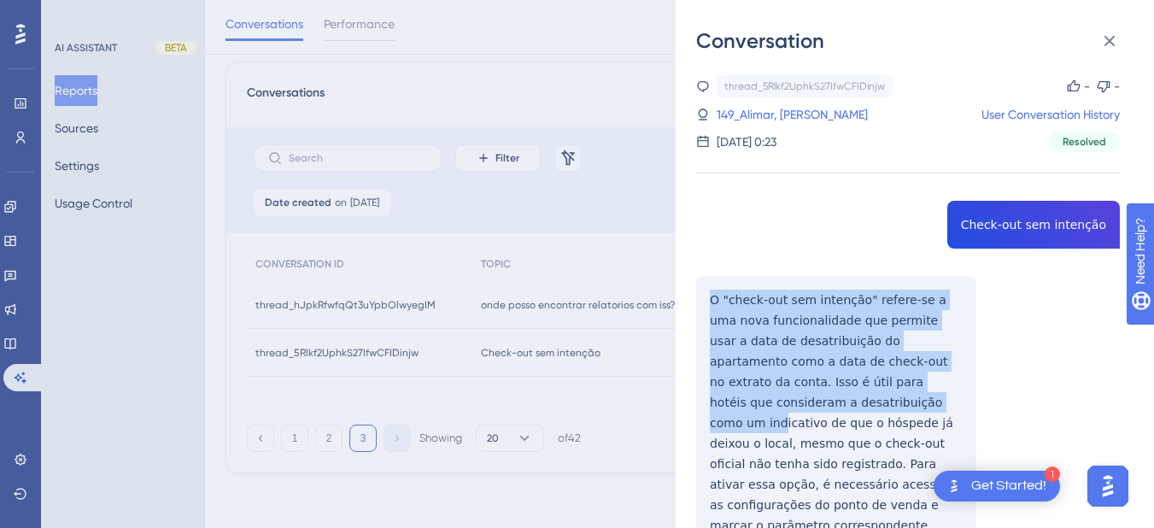
scroll to position [75, 0]
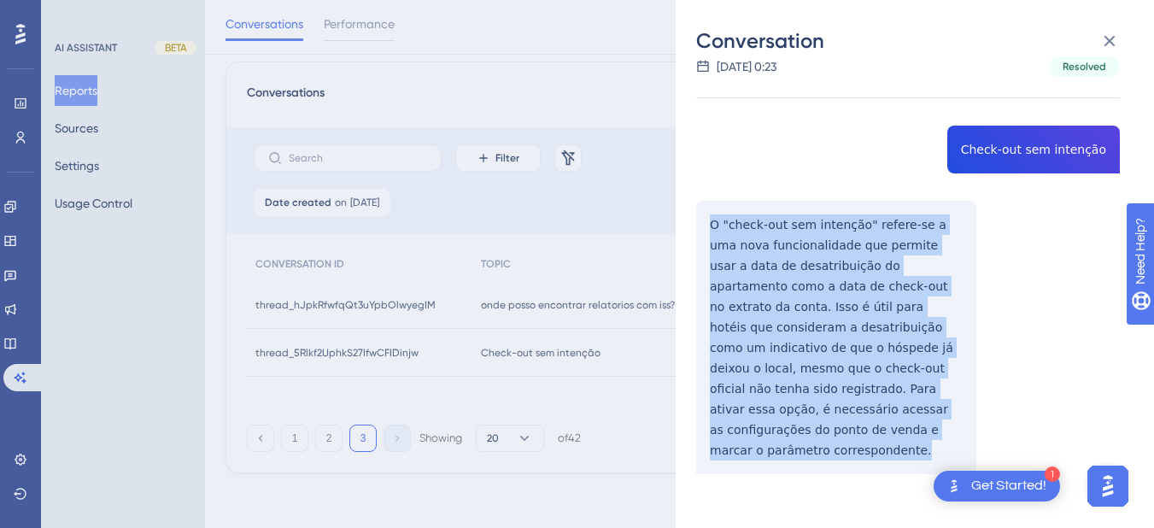
drag, startPoint x: 711, startPoint y: 295, endPoint x: 806, endPoint y: 440, distance: 172.7
click at [806, 440] on div "thread_5Rlkf2UphkS27IfwCFIDinjw Copy - - 149_Alimar, [PERSON_NAME] User Convers…" at bounding box center [908, 280] width 424 height 561
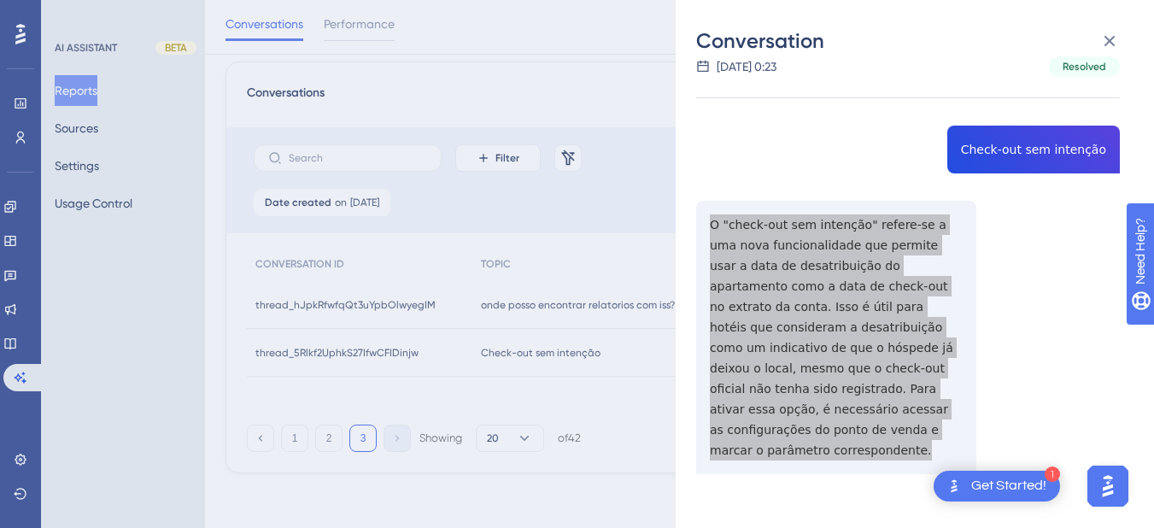
scroll to position [0, 0]
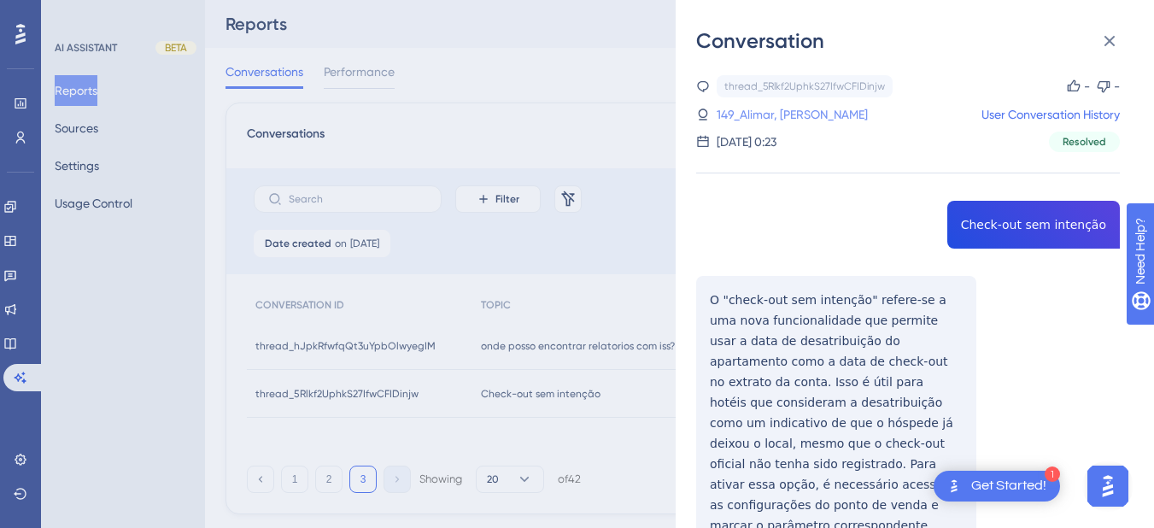
click at [734, 114] on link "149_Alimar, [PERSON_NAME]" at bounding box center [792, 114] width 151 height 20
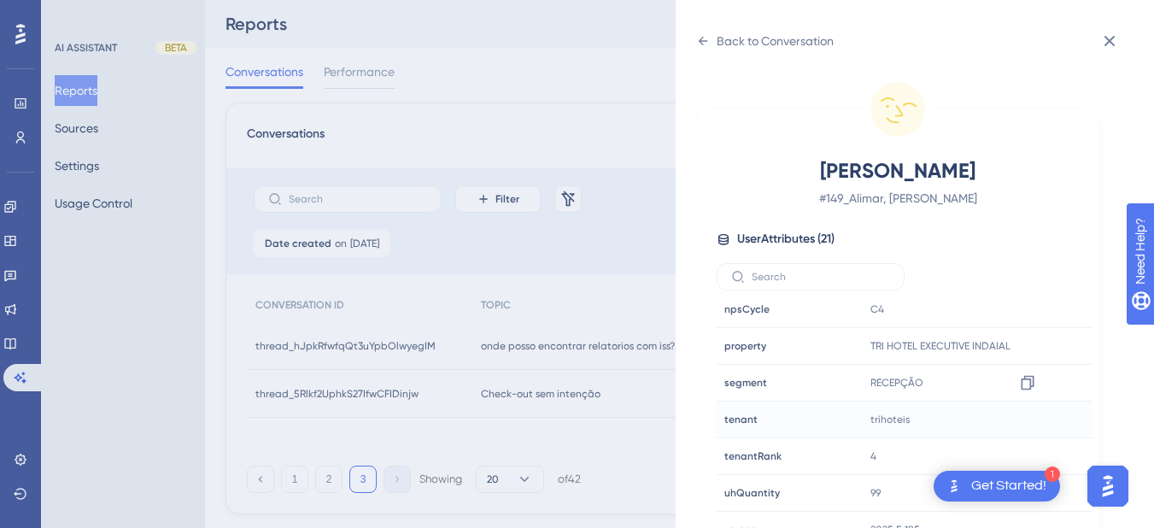
scroll to position [21, 0]
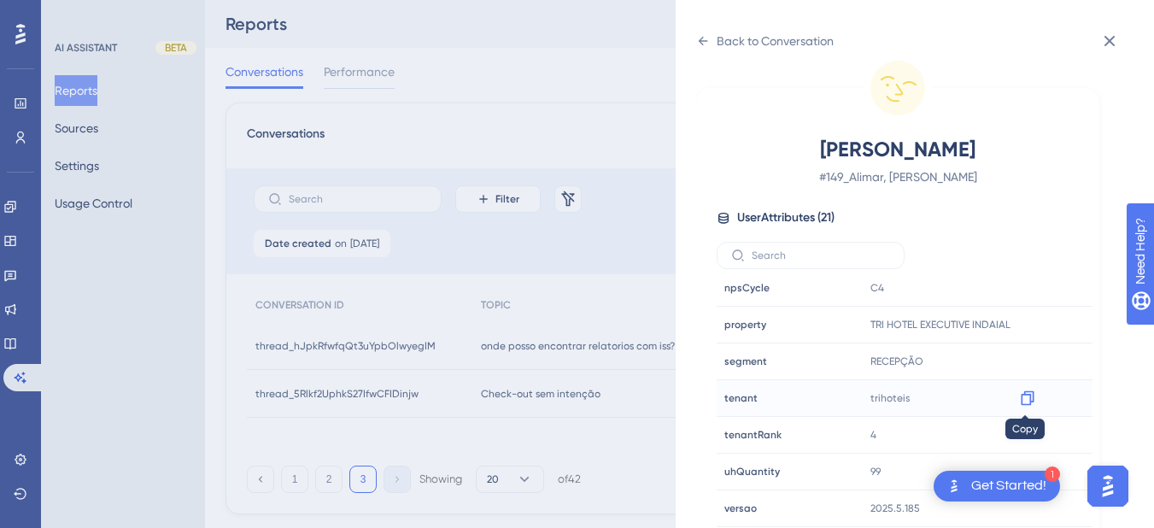
click at [1031, 398] on icon at bounding box center [1027, 398] width 13 height 15
click at [1030, 326] on icon at bounding box center [1027, 325] width 13 height 15
click at [1092, 44] on icon at bounding box center [1109, 41] width 20 height 20
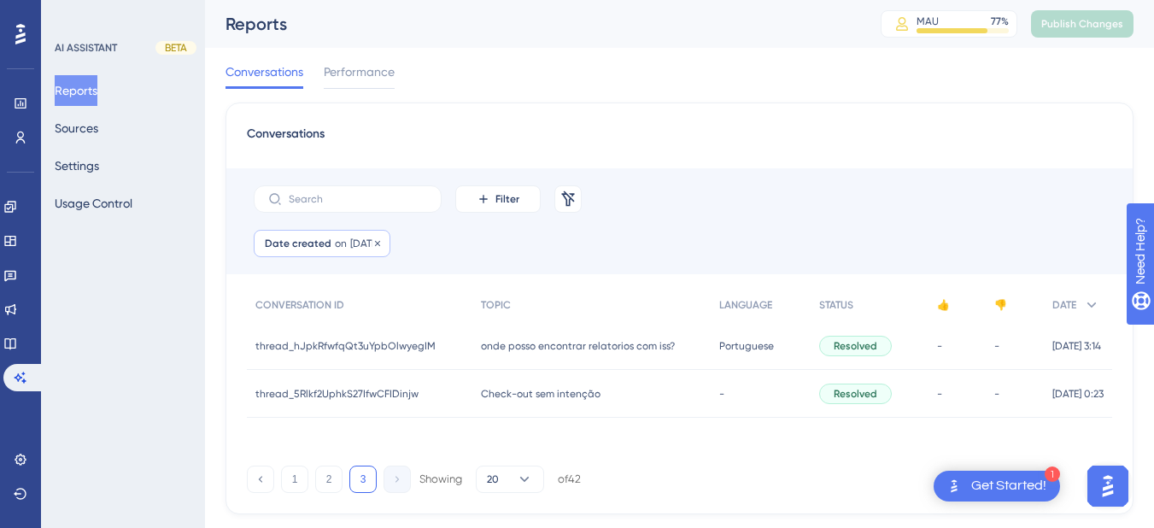
click at [363, 255] on div "Date created on [DATE] [DATE] Remove" at bounding box center [322, 243] width 137 height 27
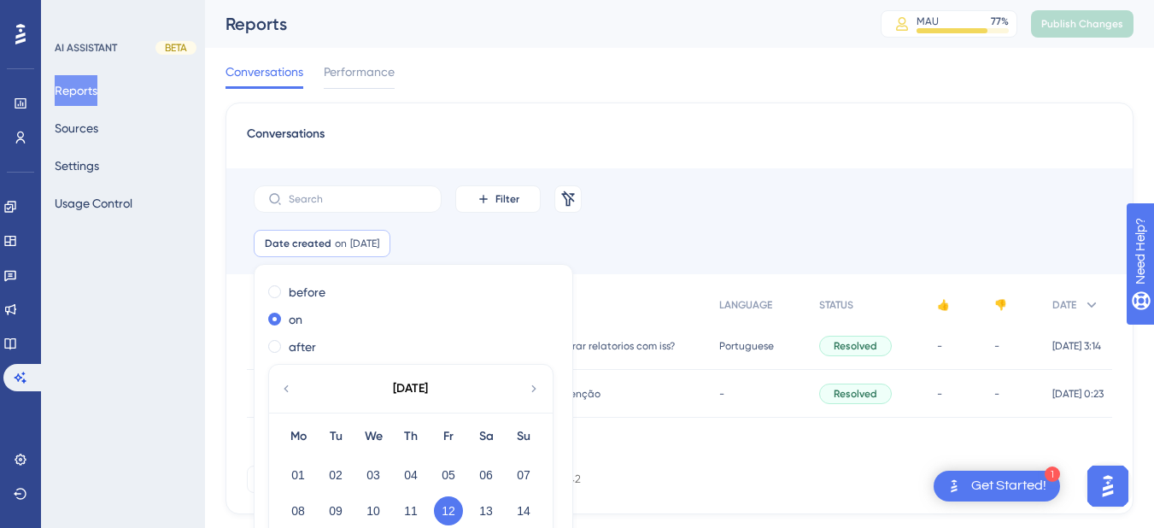
scroll to position [79, 0]
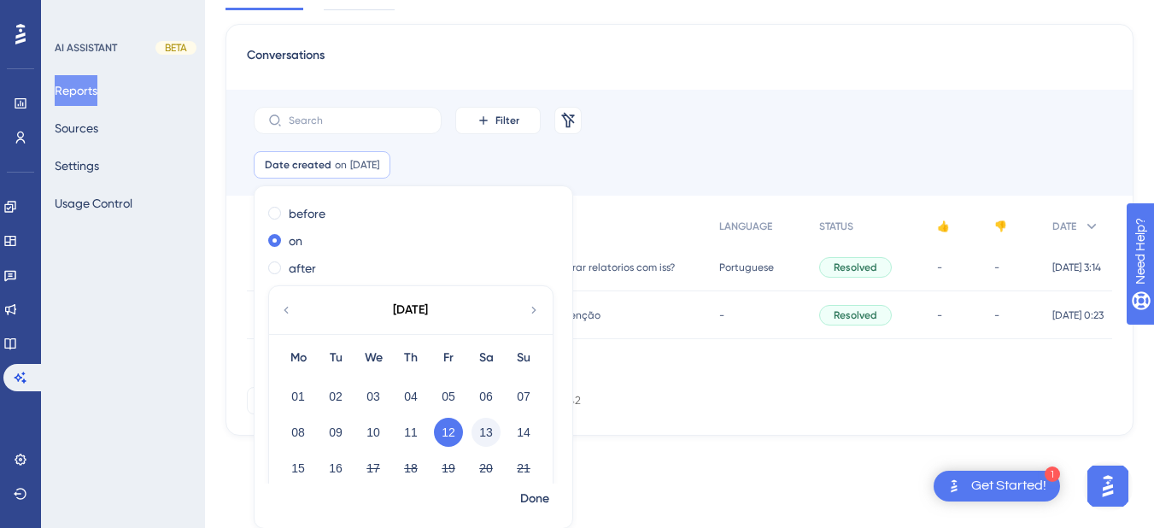
click at [483, 428] on button "13" at bounding box center [485, 432] width 29 height 29
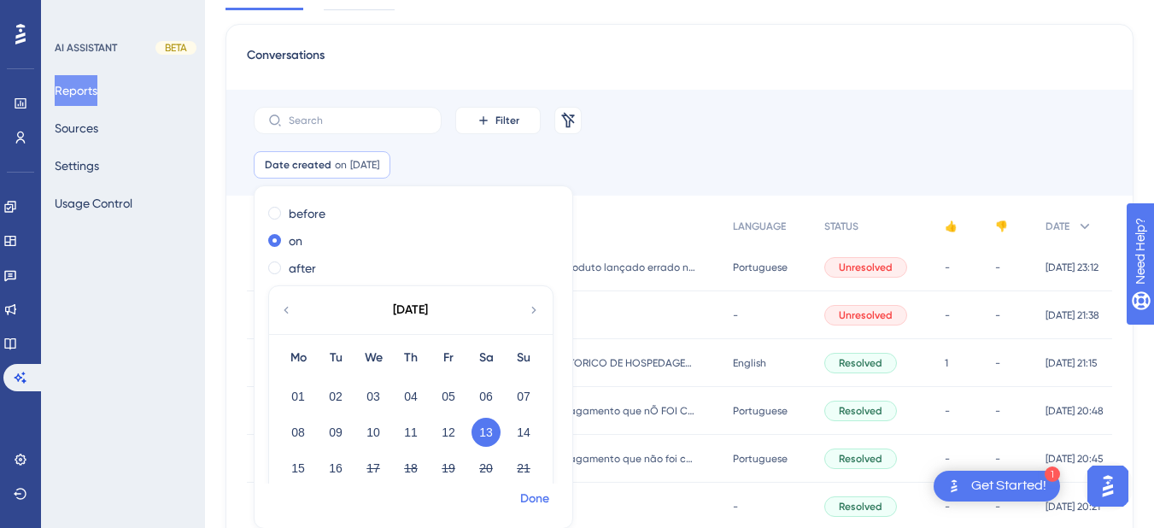
click at [529, 495] on span "Done" at bounding box center [534, 499] width 29 height 20
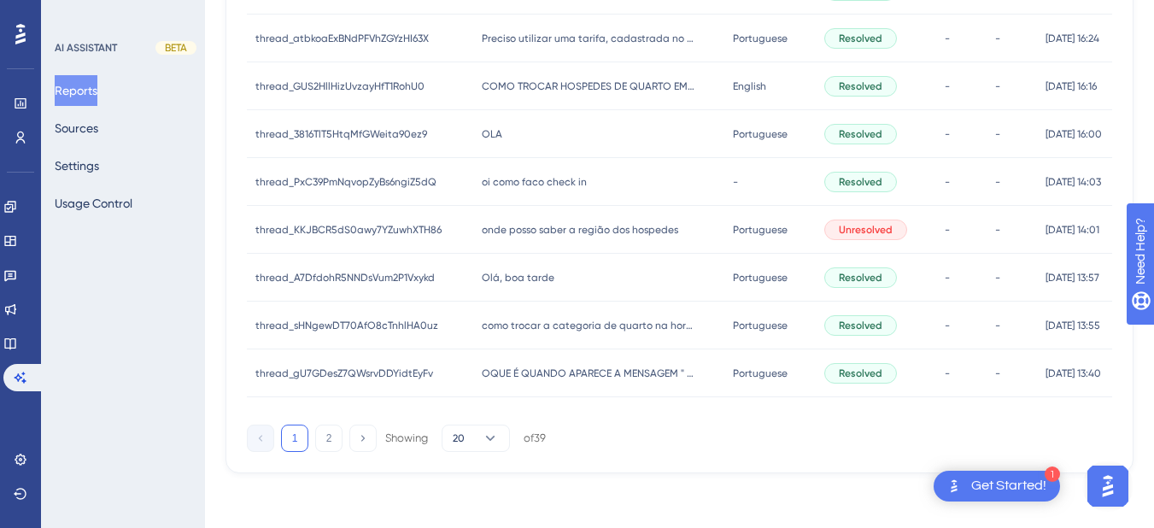
scroll to position [682, 0]
